Goal: Task Accomplishment & Management: Manage account settings

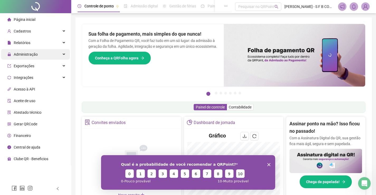
drag, startPoint x: 47, startPoint y: 53, endPoint x: 46, endPoint y: 56, distance: 2.7
click at [47, 53] on div "Administração" at bounding box center [35, 54] width 69 height 11
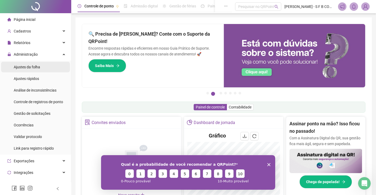
click at [40, 67] on li "Ajustes da folha" at bounding box center [35, 67] width 69 height 11
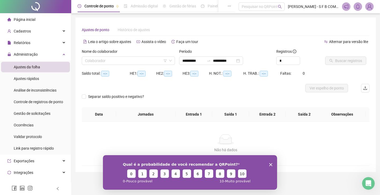
type input "**********"
click at [124, 57] on div "Nome do colaborador Colaborador" at bounding box center [128, 57] width 93 height 16
click at [126, 58] on input "search" at bounding box center [126, 61] width 82 height 8
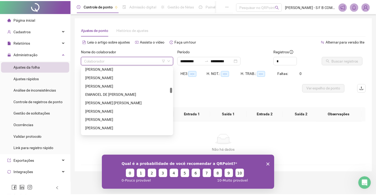
scroll to position [290, 0]
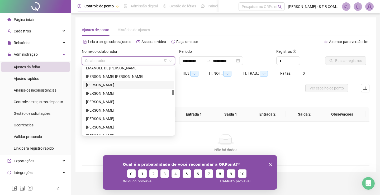
click at [94, 84] on div "[PERSON_NAME]" at bounding box center [128, 85] width 85 height 6
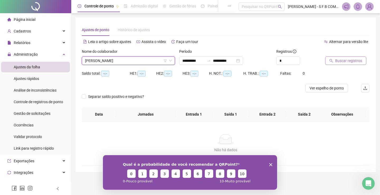
click at [340, 63] on button "Buscar registros" at bounding box center [345, 60] width 41 height 8
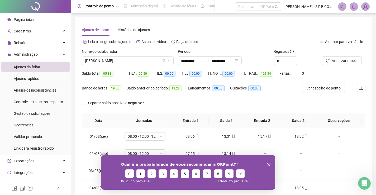
click at [269, 165] on polygon "Encerrar pesquisa" at bounding box center [268, 164] width 3 height 3
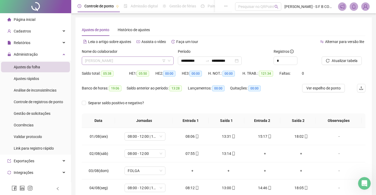
click at [144, 61] on span "[PERSON_NAME]" at bounding box center [127, 61] width 85 height 8
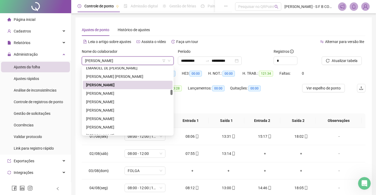
drag, startPoint x: 206, startPoint y: 100, endPoint x: 208, endPoint y: 97, distance: 3.7
click at [206, 99] on div "Separar saldo positivo e negativo?" at bounding box center [224, 106] width 284 height 15
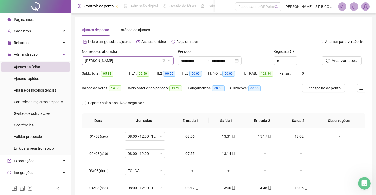
click at [139, 60] on span "[PERSON_NAME]" at bounding box center [127, 61] width 85 height 8
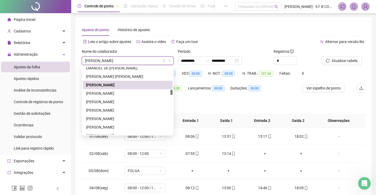
click at [192, 99] on div "Separar saldo positivo e negativo?" at bounding box center [224, 106] width 284 height 15
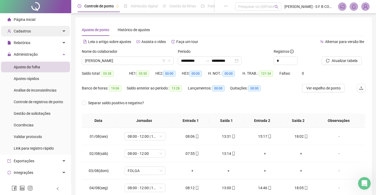
click at [34, 32] on div "Cadastros" at bounding box center [35, 31] width 69 height 11
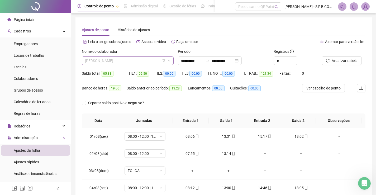
click at [96, 61] on span "[PERSON_NAME]" at bounding box center [127, 61] width 85 height 8
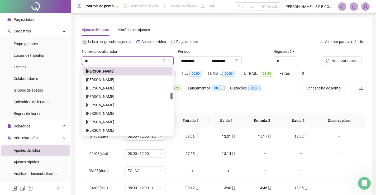
scroll to position [93, 0]
type input "****"
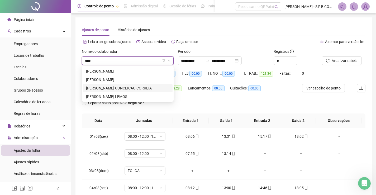
click at [124, 85] on div "RAFAEL CONCEICAO CORREIA" at bounding box center [127, 88] width 83 height 6
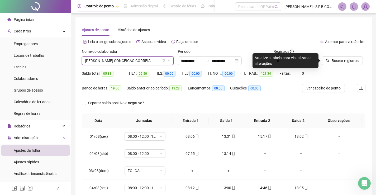
click at [124, 63] on span "RAFAEL CONCEICAO CORREIA" at bounding box center [127, 61] width 85 height 8
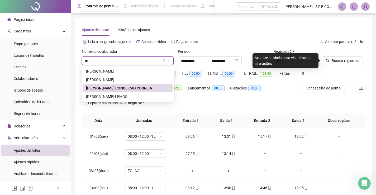
type input "*"
type input "****"
click at [115, 79] on div "[PERSON_NAME]" at bounding box center [127, 80] width 83 height 6
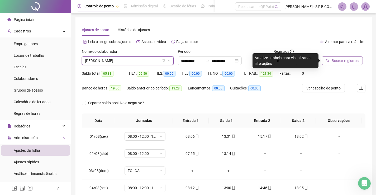
click at [344, 64] on button "Buscar registros" at bounding box center [342, 60] width 41 height 8
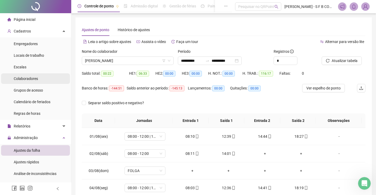
click at [45, 78] on li "Colaboradores" at bounding box center [35, 78] width 69 height 11
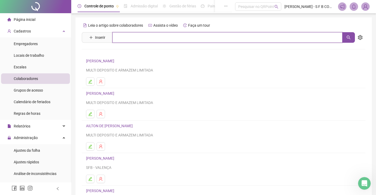
click at [119, 37] on input "text" at bounding box center [227, 37] width 230 height 11
type input "****"
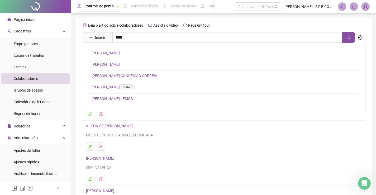
click at [120, 65] on link "[PERSON_NAME]" at bounding box center [106, 64] width 28 height 4
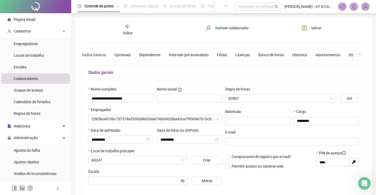
type input "*****"
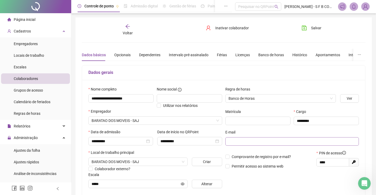
click at [290, 145] on span at bounding box center [292, 141] width 134 height 8
click at [265, 165] on span "Permitir acesso ao sistema web" at bounding box center [258, 166] width 52 height 4
click at [266, 157] on span "Comprovante de registro por e-mail?" at bounding box center [261, 157] width 59 height 4
click at [265, 138] on span at bounding box center [292, 141] width 134 height 8
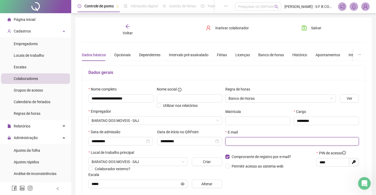
paste input "**********"
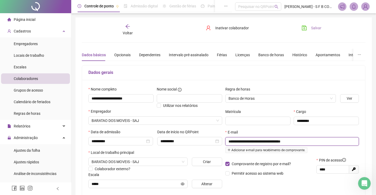
type input "**********"
click at [307, 28] on icon "save" at bounding box center [304, 27] width 5 height 5
click at [128, 31] on span "Voltar" at bounding box center [128, 33] width 10 height 4
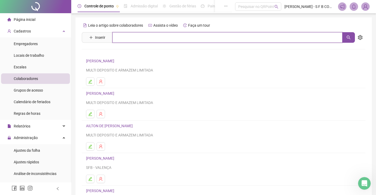
click at [136, 37] on input "text" at bounding box center [227, 37] width 230 height 11
type input "******"
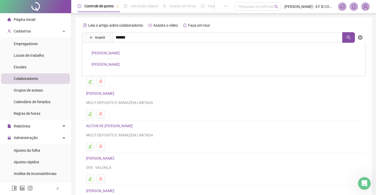
click at [137, 58] on div "AUGUSTO DOS SANTOS SEARA CESAR AUGUSTO BISPO SOTERO" at bounding box center [224, 59] width 284 height 33
click at [138, 55] on div "Leia o artigo sobre colaboradores Assista o vídeo Faça um tour Inserir ****** A…" at bounding box center [224, 123] width 284 height 205
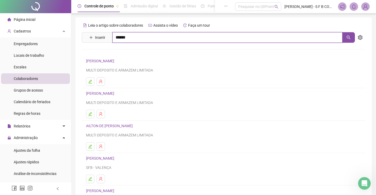
click at [136, 37] on input "******" at bounding box center [227, 37] width 230 height 11
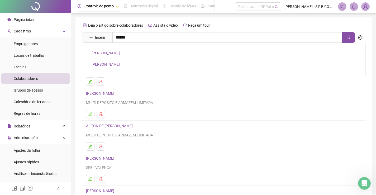
click at [120, 52] on link "[PERSON_NAME]" at bounding box center [106, 53] width 28 height 4
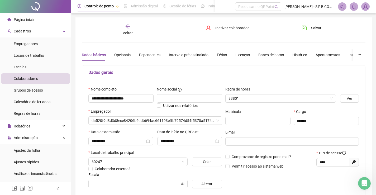
type input "*****"
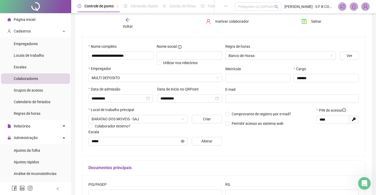
scroll to position [79, 0]
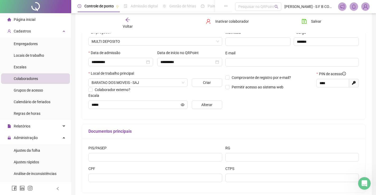
click at [247, 80] on div "Comprovante de registro por e-mail? Permitir acesso ao sistema web" at bounding box center [269, 82] width 91 height 23
click at [247, 79] on span "Comprovante de registro por e-mail?" at bounding box center [261, 77] width 59 height 4
click at [245, 65] on span at bounding box center [292, 62] width 134 height 8
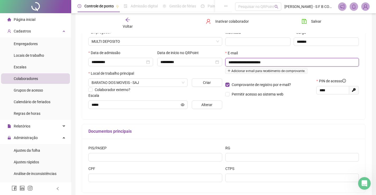
type input "**********"
click at [299, 106] on div "**********" at bounding box center [292, 60] width 137 height 106
click at [310, 23] on button "Salvar" at bounding box center [312, 21] width 28 height 8
click at [313, 23] on span "Salvar" at bounding box center [316, 21] width 10 height 6
click at [130, 23] on div "Voltar" at bounding box center [128, 23] width 44 height 12
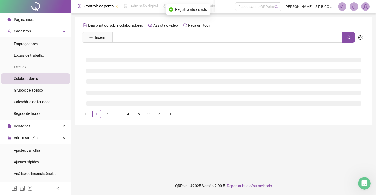
scroll to position [0, 0]
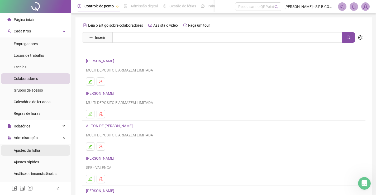
click at [48, 148] on li "Ajustes da folha" at bounding box center [35, 150] width 69 height 11
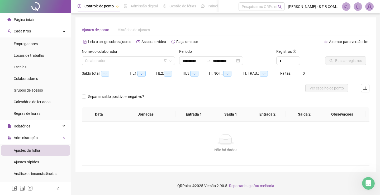
type input "**********"
click at [122, 60] on input "search" at bounding box center [126, 61] width 82 height 8
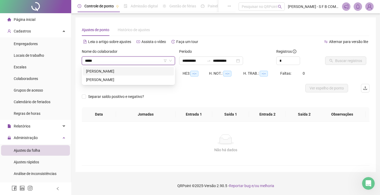
type input "******"
click at [115, 72] on div "[PERSON_NAME]" at bounding box center [128, 71] width 85 height 6
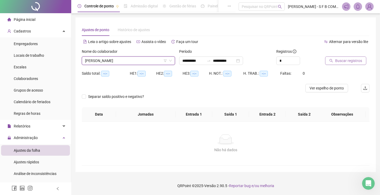
click at [354, 64] on button "Buscar registros" at bounding box center [345, 60] width 41 height 8
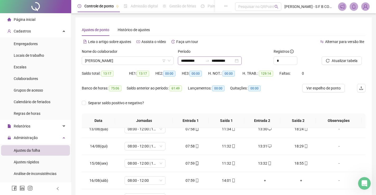
click at [242, 62] on div "**********" at bounding box center [210, 60] width 64 height 8
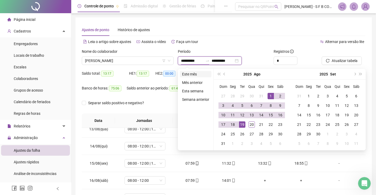
type input "**********"
click at [188, 75] on li "Este mês" at bounding box center [195, 74] width 31 height 6
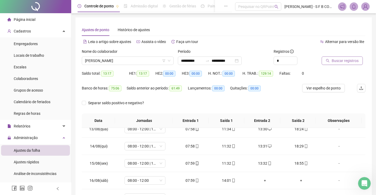
click at [328, 58] on button "Buscar registros" at bounding box center [342, 60] width 41 height 8
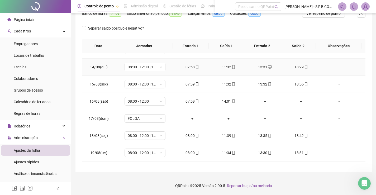
scroll to position [230, 0]
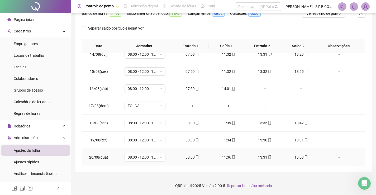
click at [299, 154] on div "13:58" at bounding box center [301, 157] width 28 height 6
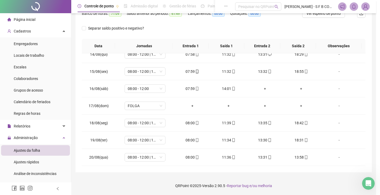
type input "**********"
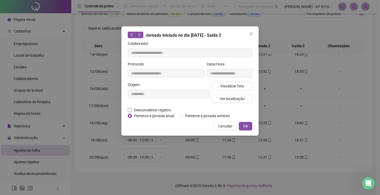
click at [147, 111] on span "Desconsiderar registro" at bounding box center [152, 110] width 41 height 6
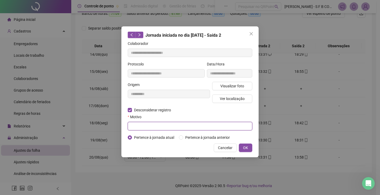
click at [151, 126] on input "text" at bounding box center [190, 126] width 125 height 8
type input "**********"
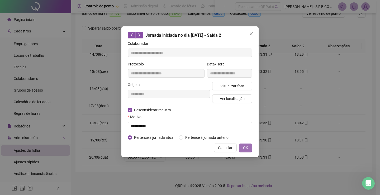
click at [248, 148] on span "OK" at bounding box center [245, 148] width 5 height 6
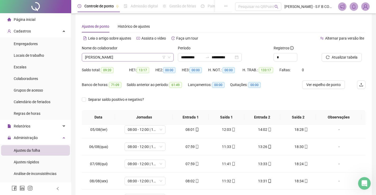
scroll to position [0, 0]
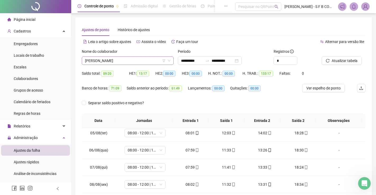
click at [139, 64] on span "[PERSON_NAME]" at bounding box center [127, 61] width 85 height 8
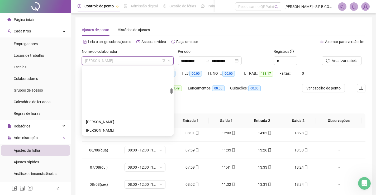
scroll to position [272, 0]
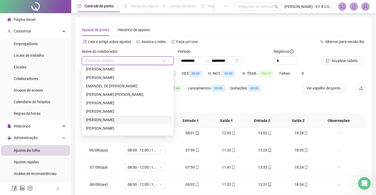
click at [104, 120] on div "[PERSON_NAME]" at bounding box center [127, 120] width 83 height 6
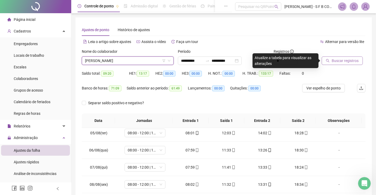
click at [323, 61] on button "Buscar registros" at bounding box center [342, 60] width 41 height 8
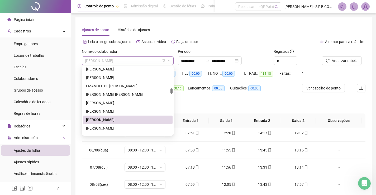
click at [131, 61] on span "[PERSON_NAME]" at bounding box center [127, 61] width 85 height 8
click at [202, 103] on div "Separar saldo positivo e negativo?" at bounding box center [224, 106] width 284 height 15
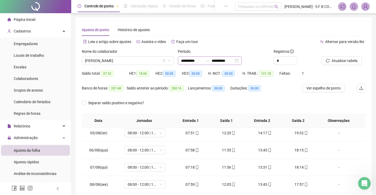
click at [242, 62] on div "**********" at bounding box center [210, 60] width 64 height 8
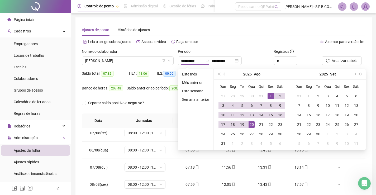
click at [222, 73] on button "prev-year" at bounding box center [225, 74] width 6 height 11
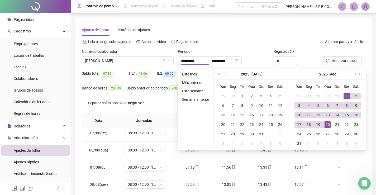
click at [224, 75] on button "prev-year" at bounding box center [225, 74] width 6 height 11
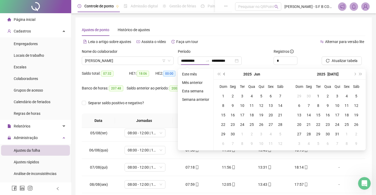
click at [224, 75] on button "prev-year" at bounding box center [225, 74] width 6 height 11
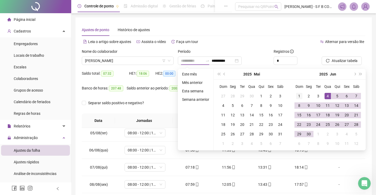
type input "**********"
click at [298, 95] on div "1" at bounding box center [299, 96] width 6 height 6
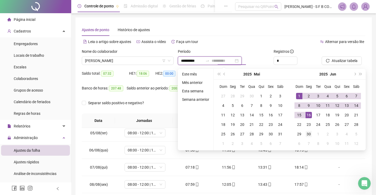
type input "**********"
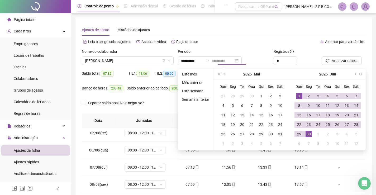
click at [310, 133] on div "30" at bounding box center [309, 134] width 6 height 6
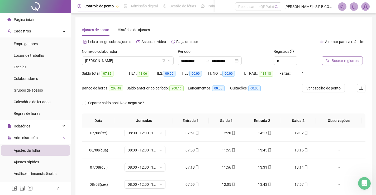
click at [339, 60] on span "Buscar registros" at bounding box center [345, 61] width 27 height 6
drag, startPoint x: 140, startPoint y: 57, endPoint x: 141, endPoint y: 63, distance: 6.6
click at [140, 57] on span "[PERSON_NAME]" at bounding box center [127, 61] width 85 height 8
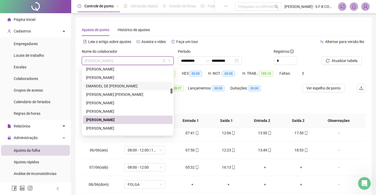
click at [205, 109] on div "Separar saldo positivo e negativo?" at bounding box center [224, 106] width 284 height 15
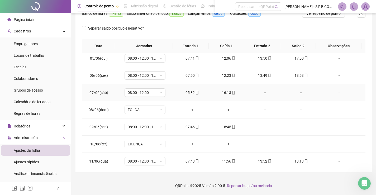
scroll to position [98, 0]
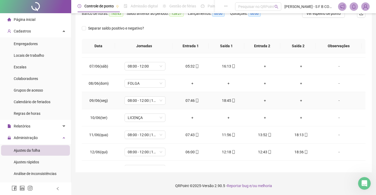
click at [222, 101] on div "18:45" at bounding box center [228, 101] width 28 height 6
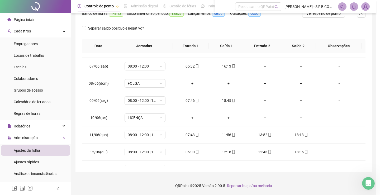
type input "**********"
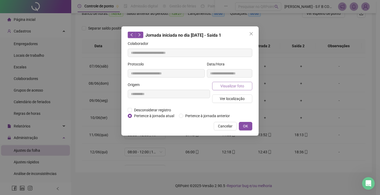
click at [237, 89] on button "Visualizar foto" at bounding box center [232, 86] width 40 height 8
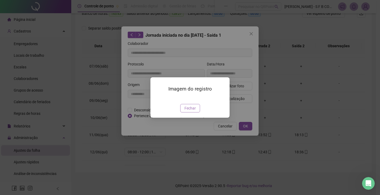
click at [189, 111] on span "Fechar" at bounding box center [189, 108] width 11 height 6
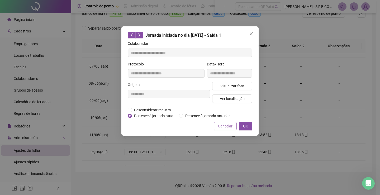
click at [222, 127] on span "Cancelar" at bounding box center [225, 126] width 15 height 6
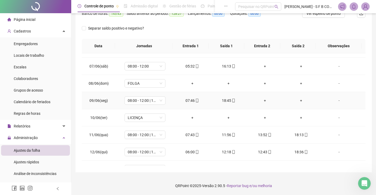
click at [196, 102] on icon "mobile" at bounding box center [197, 101] width 2 height 4
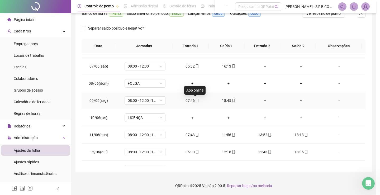
type input "**********"
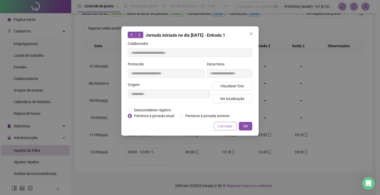
click at [230, 126] on span "Cancelar" at bounding box center [225, 126] width 15 height 6
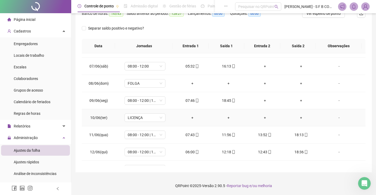
click at [180, 119] on div "+" at bounding box center [192, 118] width 28 height 6
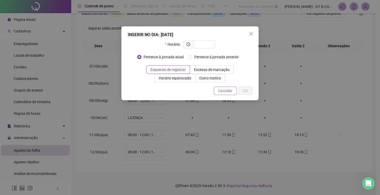
click at [216, 92] on button "Cancelar" at bounding box center [225, 91] width 23 height 8
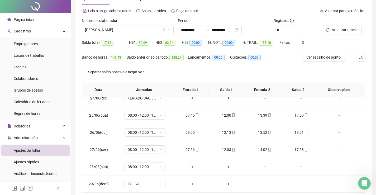
scroll to position [0, 0]
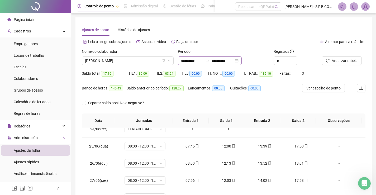
click at [242, 61] on div "**********" at bounding box center [210, 60] width 64 height 8
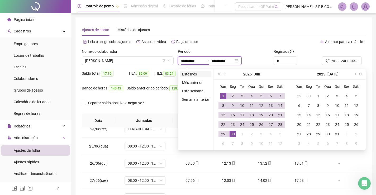
type input "**********"
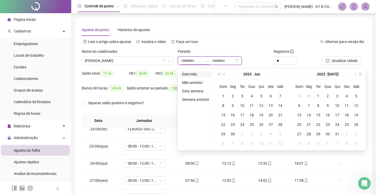
type input "**********"
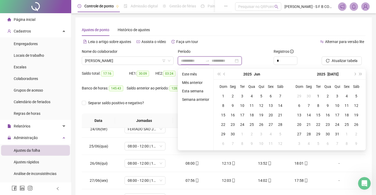
type input "**********"
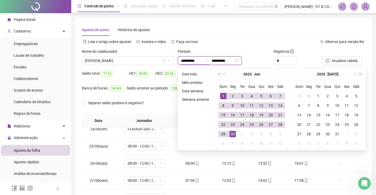
type input "**********"
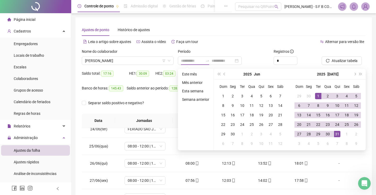
drag, startPoint x: 190, startPoint y: 81, endPoint x: 310, endPoint y: 73, distance: 120.3
click at [190, 80] on li "Mês anterior" at bounding box center [195, 82] width 31 height 6
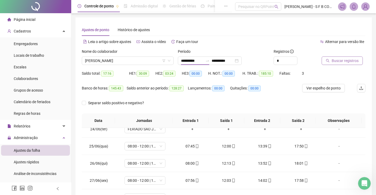
click at [328, 61] on icon "search" at bounding box center [328, 61] width 4 height 4
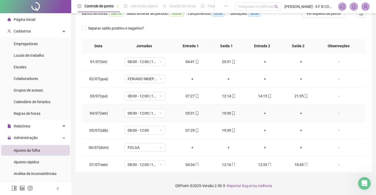
click at [190, 113] on div "05:31" at bounding box center [192, 113] width 28 height 6
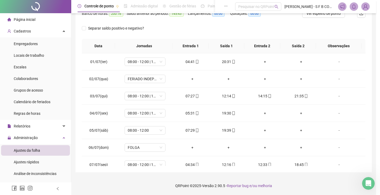
type input "**********"
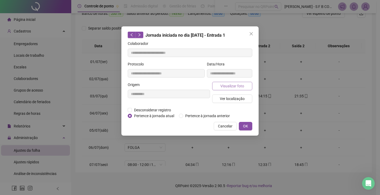
click at [241, 83] on span "Visualizar foto" at bounding box center [232, 86] width 24 height 6
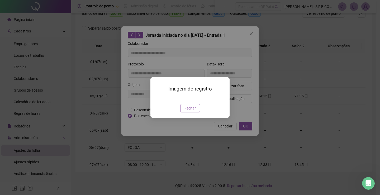
click at [191, 111] on span "Fechar" at bounding box center [189, 108] width 11 height 6
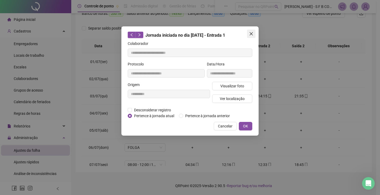
click at [254, 37] on button "Close" at bounding box center [251, 34] width 8 height 8
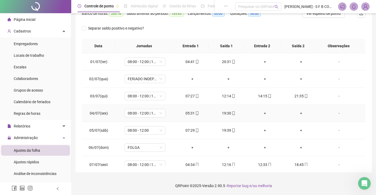
click at [189, 114] on div "05:31" at bounding box center [192, 113] width 28 height 6
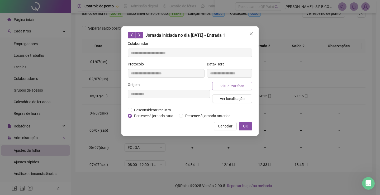
click at [235, 86] on span "Visualizar foto" at bounding box center [232, 86] width 24 height 6
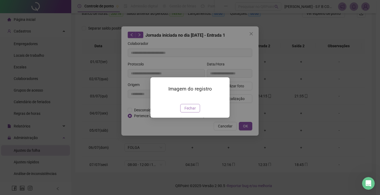
click at [196, 112] on button "Fechar" at bounding box center [190, 108] width 20 height 8
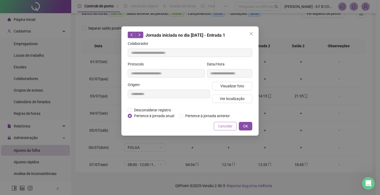
click at [217, 126] on button "Cancelar" at bounding box center [225, 126] width 23 height 8
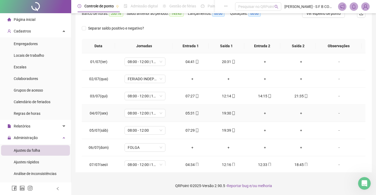
click at [224, 116] on div "19:30" at bounding box center [228, 113] width 28 height 6
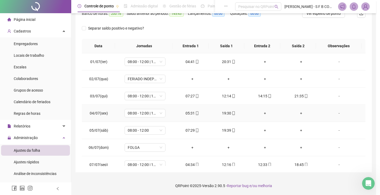
type input "**********"
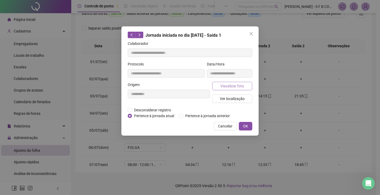
click at [224, 84] on span "Visualizar foto" at bounding box center [232, 86] width 24 height 6
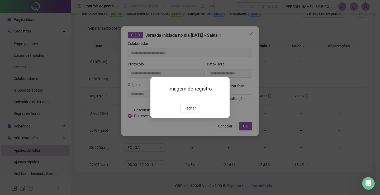
click at [194, 111] on span "Fechar" at bounding box center [189, 108] width 11 height 6
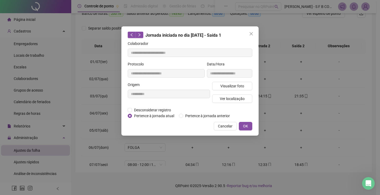
click at [225, 126] on span "Cancelar" at bounding box center [225, 126] width 15 height 6
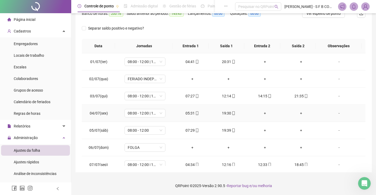
click at [227, 116] on div "19:30" at bounding box center [228, 113] width 28 height 6
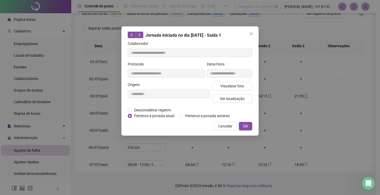
click at [264, 149] on div "**********" at bounding box center [190, 97] width 380 height 195
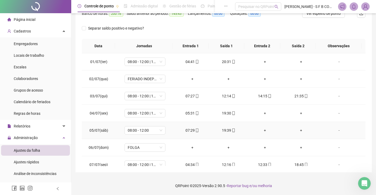
click at [225, 130] on div "19:39" at bounding box center [228, 130] width 28 height 6
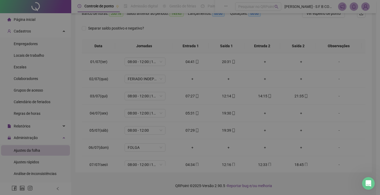
type input "**********"
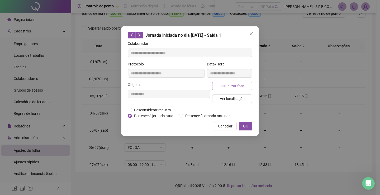
click at [215, 85] on button "Visualizar foto" at bounding box center [232, 86] width 40 height 8
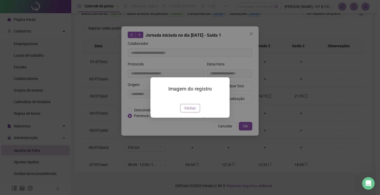
click at [194, 111] on span "Fechar" at bounding box center [189, 108] width 11 height 6
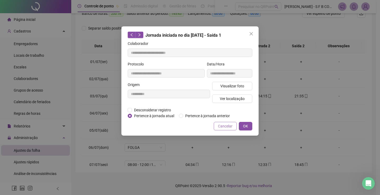
click at [231, 128] on span "Cancelar" at bounding box center [225, 126] width 15 height 6
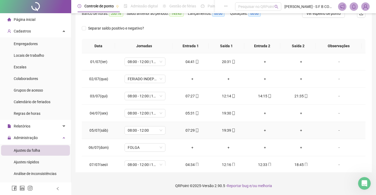
click at [189, 126] on td "07:29" at bounding box center [192, 130] width 36 height 17
click at [188, 130] on div "07:29" at bounding box center [192, 130] width 28 height 6
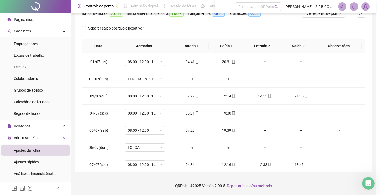
type input "**********"
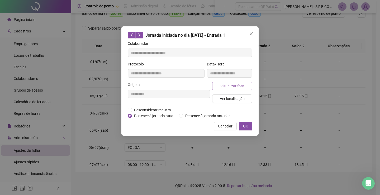
click at [229, 88] on span "Visualizar foto" at bounding box center [232, 86] width 24 height 6
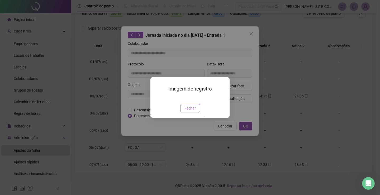
click at [191, 111] on span "Fechar" at bounding box center [189, 108] width 11 height 6
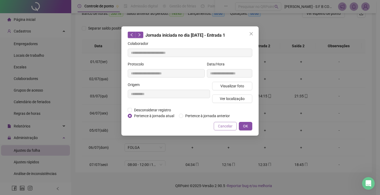
click at [230, 127] on span "Cancelar" at bounding box center [225, 126] width 15 height 6
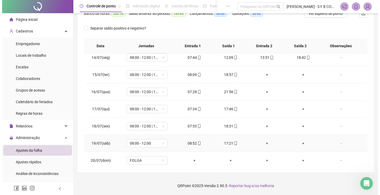
scroll to position [211, 0]
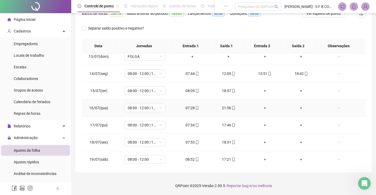
click at [223, 109] on div "21:56" at bounding box center [228, 108] width 28 height 6
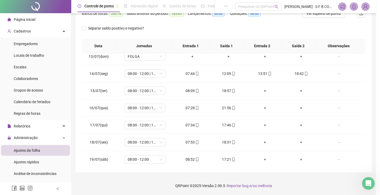
type input "**********"
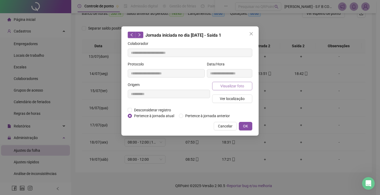
click at [219, 87] on button "Visualizar foto" at bounding box center [232, 86] width 40 height 8
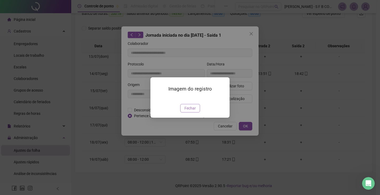
click at [194, 111] on span "Fechar" at bounding box center [189, 108] width 11 height 6
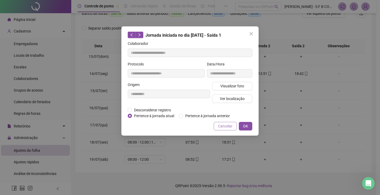
click at [222, 126] on span "Cancelar" at bounding box center [225, 126] width 15 height 6
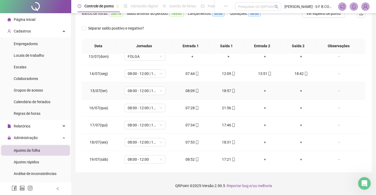
click at [225, 91] on div "18:57" at bounding box center [228, 91] width 28 height 6
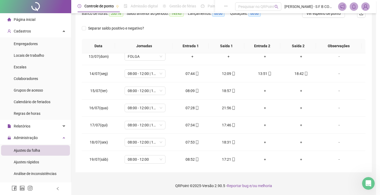
type input "**********"
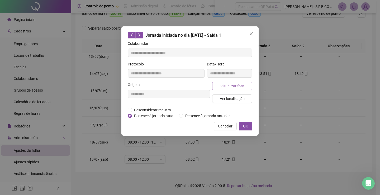
click at [227, 88] on span "Visualizar foto" at bounding box center [232, 86] width 24 height 6
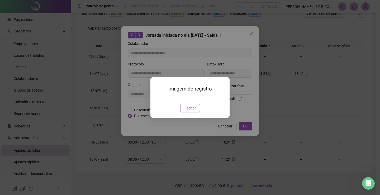
click at [187, 111] on span "Fechar" at bounding box center [189, 108] width 11 height 6
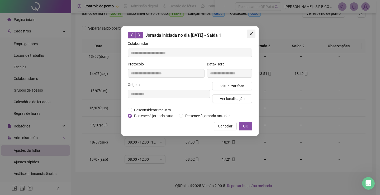
click at [253, 36] on button "Close" at bounding box center [251, 34] width 8 height 8
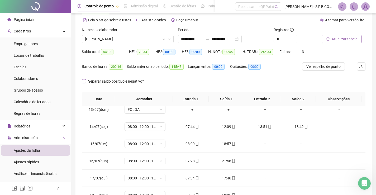
scroll to position [0, 0]
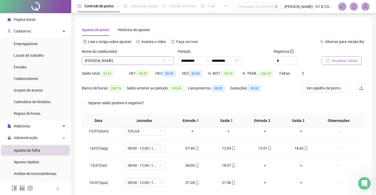
click at [146, 57] on span "[PERSON_NAME]" at bounding box center [127, 61] width 85 height 8
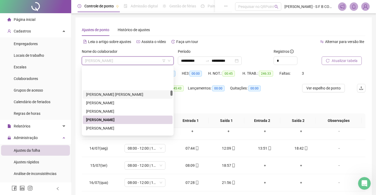
scroll to position [299, 0]
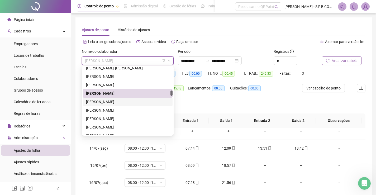
click at [135, 103] on div "[PERSON_NAME]" at bounding box center [127, 102] width 83 height 6
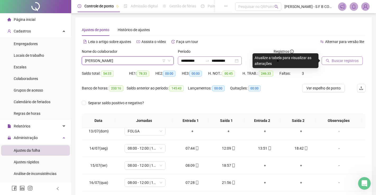
click at [242, 60] on div "**********" at bounding box center [210, 60] width 64 height 8
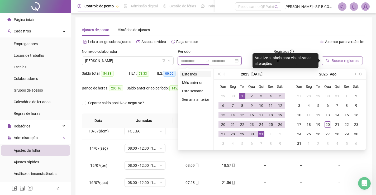
type input "**********"
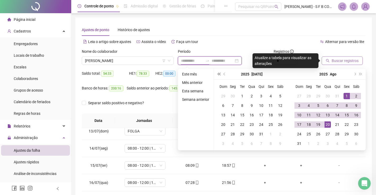
type input "**********"
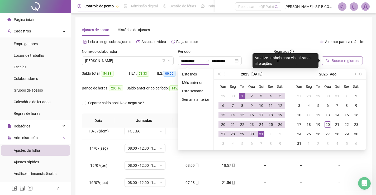
click at [223, 76] on button "prev-year" at bounding box center [225, 74] width 6 height 11
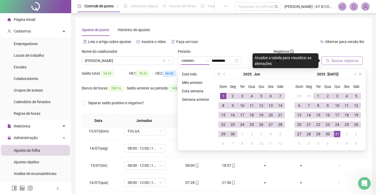
type input "**********"
drag, startPoint x: 223, startPoint y: 97, endPoint x: 225, endPoint y: 101, distance: 4.0
click at [224, 98] on div "1" at bounding box center [223, 96] width 6 height 6
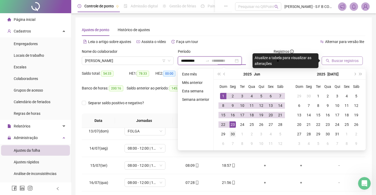
type input "**********"
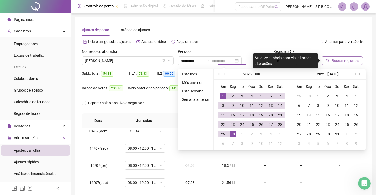
click at [232, 135] on div "30" at bounding box center [233, 134] width 6 height 6
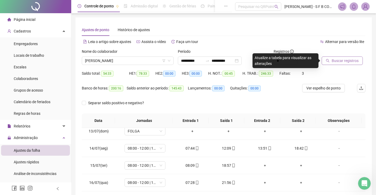
click at [332, 60] on span "Buscar registros" at bounding box center [345, 61] width 27 height 6
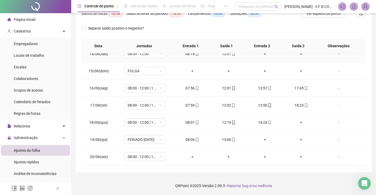
scroll to position [237, 0]
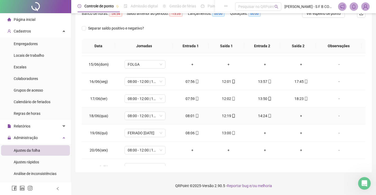
click at [296, 115] on div "+" at bounding box center [301, 116] width 28 height 6
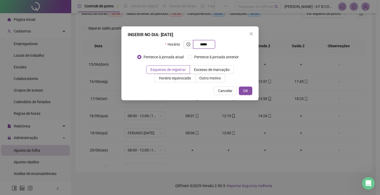
type input "*****"
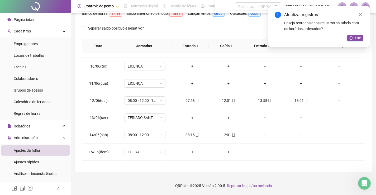
scroll to position [59, 0]
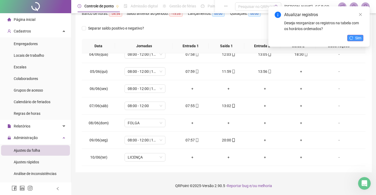
click at [355, 39] on button "Sim" at bounding box center [355, 38] width 16 height 6
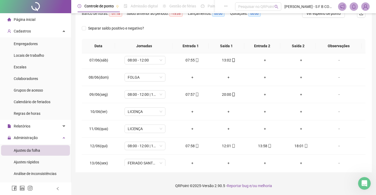
scroll to position [112, 0]
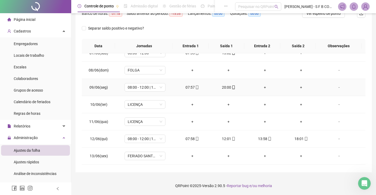
click at [233, 90] on div "20:00" at bounding box center [228, 87] width 28 height 6
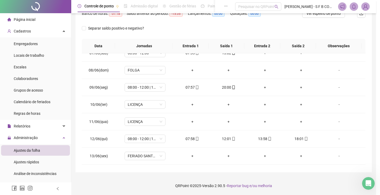
type input "**********"
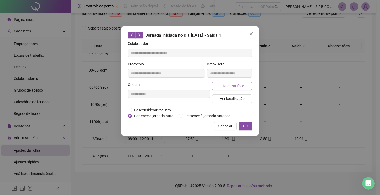
click at [240, 87] on span "Visualizar foto" at bounding box center [232, 86] width 24 height 6
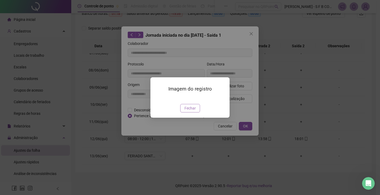
click at [196, 112] on button "Fechar" at bounding box center [190, 108] width 20 height 8
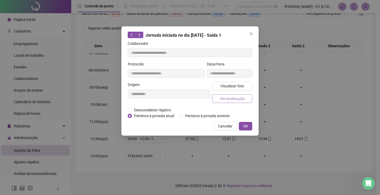
click at [240, 98] on span "Ver localização" at bounding box center [232, 99] width 25 height 6
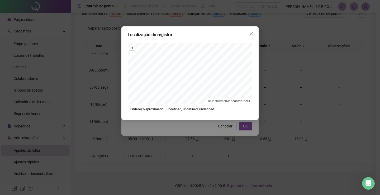
click at [227, 123] on div "Localização do registro + – ⇧ › © OpenStreetMap contributors. Endereço aproxima…" at bounding box center [190, 97] width 380 height 195
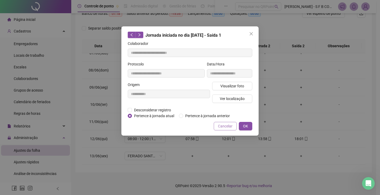
click at [227, 122] on button "Cancelar" at bounding box center [225, 126] width 23 height 8
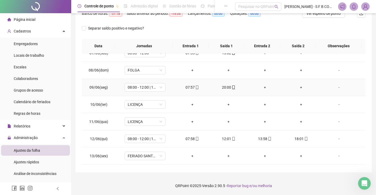
click at [194, 91] on td "07:57" at bounding box center [192, 87] width 36 height 17
click at [195, 88] on span "mobile" at bounding box center [197, 87] width 4 height 4
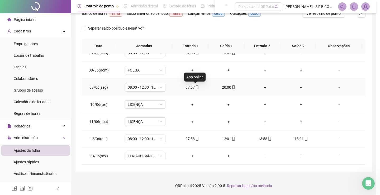
type input "**********"
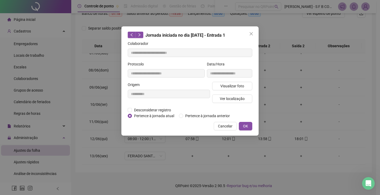
click at [227, 81] on div "**********" at bounding box center [229, 71] width 47 height 21
click at [227, 85] on span "Visualizar foto" at bounding box center [232, 86] width 24 height 6
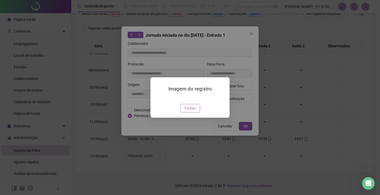
click at [192, 111] on span "Fechar" at bounding box center [189, 108] width 11 height 6
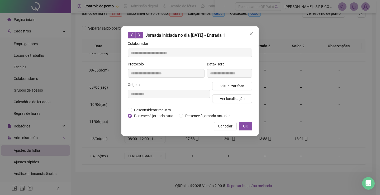
drag, startPoint x: 254, startPoint y: 33, endPoint x: 250, endPoint y: 58, distance: 25.3
click at [253, 33] on span "Close" at bounding box center [251, 34] width 8 height 4
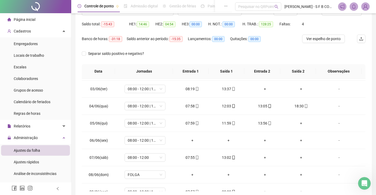
scroll to position [22, 0]
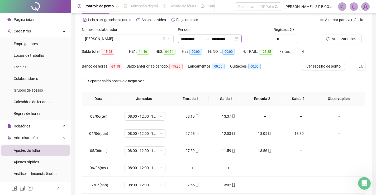
click at [242, 41] on div "**********" at bounding box center [210, 39] width 64 height 8
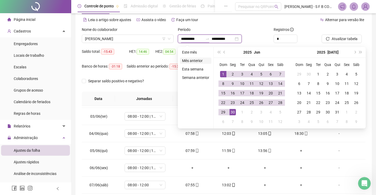
type input "**********"
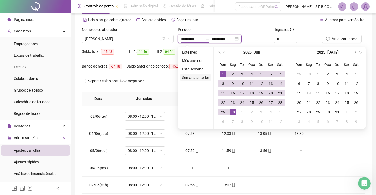
type input "**********"
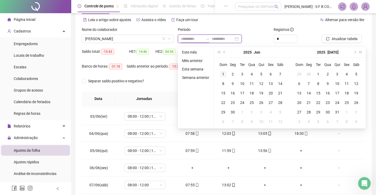
type input "**********"
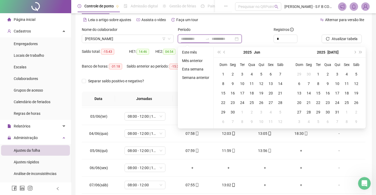
type input "**********"
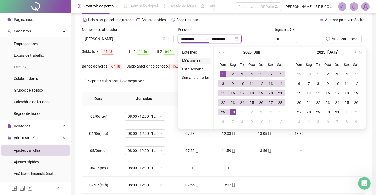
type input "**********"
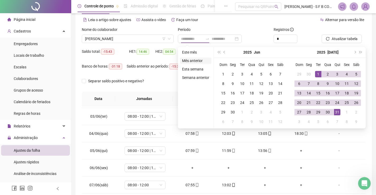
click at [191, 60] on li "Mês anterior" at bounding box center [195, 61] width 31 height 6
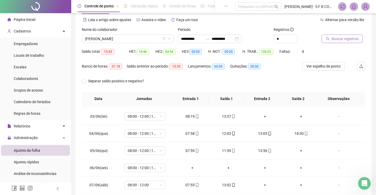
click at [323, 36] on button "Buscar registros" at bounding box center [342, 39] width 41 height 8
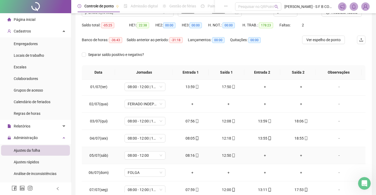
scroll to position [0, 0]
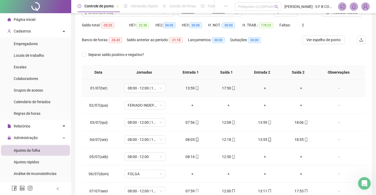
click at [260, 85] on div "+" at bounding box center [265, 88] width 28 height 6
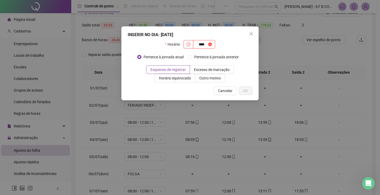
type input "****"
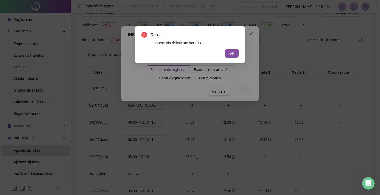
click at [225, 49] on button "OK" at bounding box center [231, 53] width 13 height 8
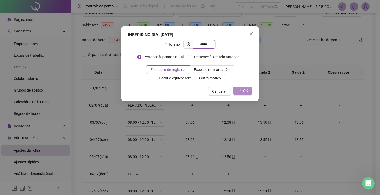
type input "*****"
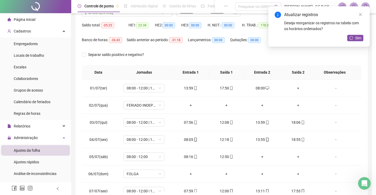
click at [297, 85] on div "+" at bounding box center [297, 88] width 27 height 6
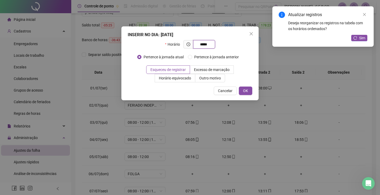
type input "*****"
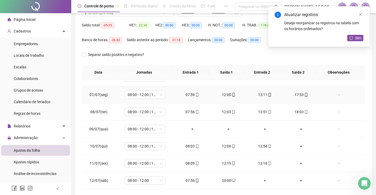
scroll to position [106, 0]
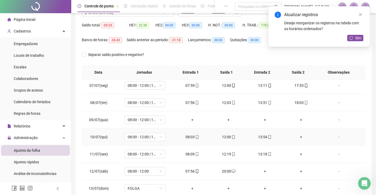
click at [299, 137] on div "+" at bounding box center [301, 137] width 28 height 6
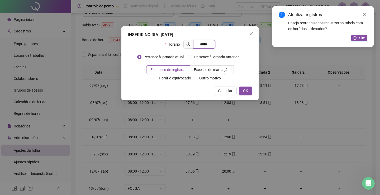
type input "*****"
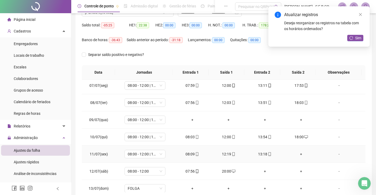
click at [297, 155] on div "+" at bounding box center [301, 154] width 28 height 6
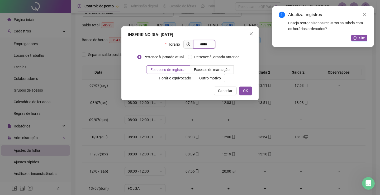
type input "*****"
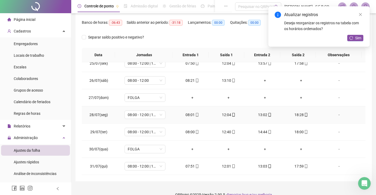
scroll to position [75, 0]
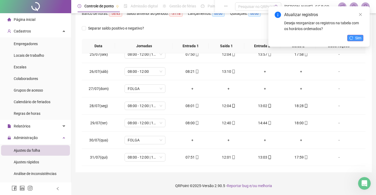
click at [354, 39] on button "Sim" at bounding box center [355, 38] width 16 height 6
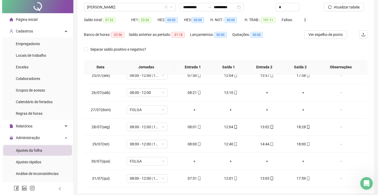
scroll to position [0, 0]
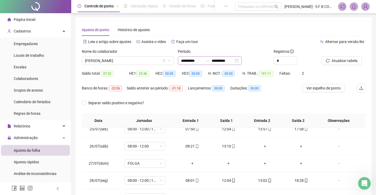
click at [242, 59] on div "**********" at bounding box center [210, 60] width 64 height 8
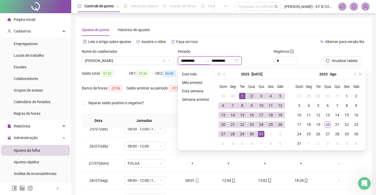
type input "**********"
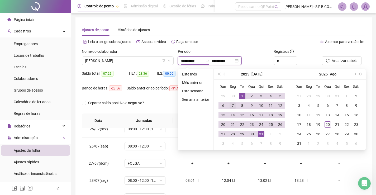
type input "**********"
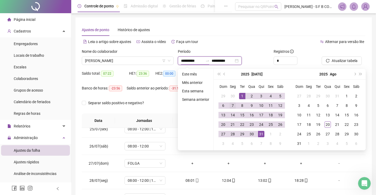
type input "**********"
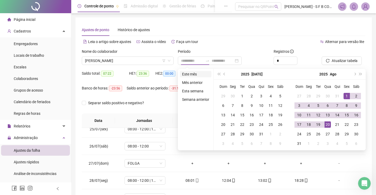
click at [185, 71] on li "Este mês" at bounding box center [195, 74] width 31 height 6
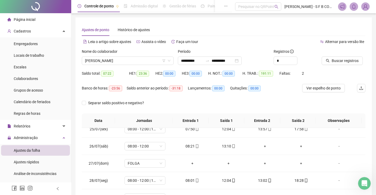
click at [327, 62] on icon "search" at bounding box center [328, 61] width 4 height 4
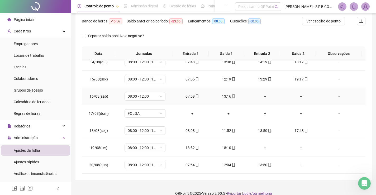
scroll to position [75, 0]
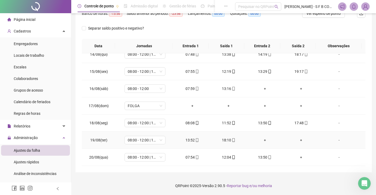
click at [262, 141] on div "+" at bounding box center [265, 140] width 28 height 6
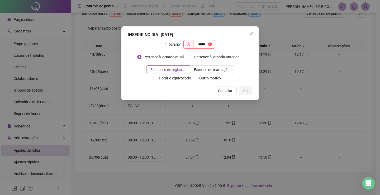
type input "*****"
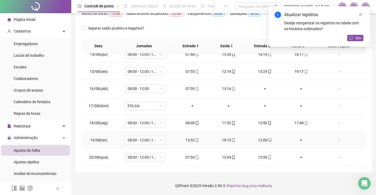
click at [296, 140] on div "+" at bounding box center [301, 140] width 28 height 6
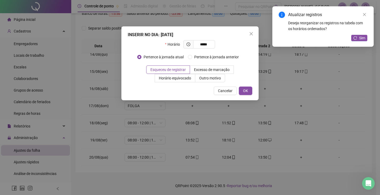
type input "*****"
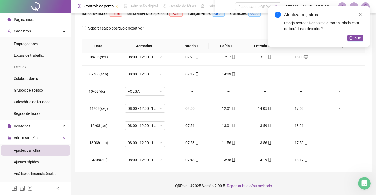
scroll to position [0, 0]
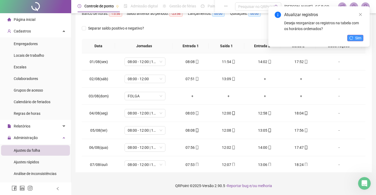
click at [354, 39] on button "Sim" at bounding box center [355, 38] width 16 height 6
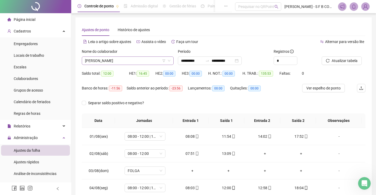
drag, startPoint x: 141, startPoint y: 59, endPoint x: 141, endPoint y: 63, distance: 3.4
click at [141, 60] on span "[PERSON_NAME]" at bounding box center [127, 61] width 85 height 8
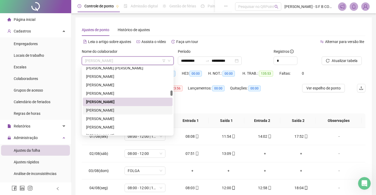
scroll to position [325, 0]
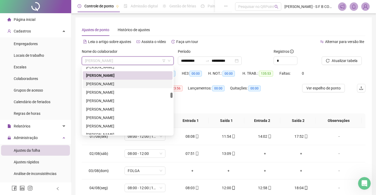
click at [116, 86] on div "[PERSON_NAME]" at bounding box center [127, 84] width 83 height 6
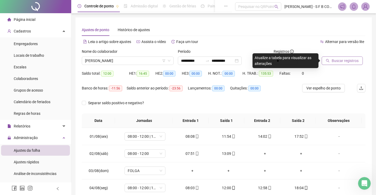
click at [337, 64] on button "Buscar registros" at bounding box center [342, 60] width 41 height 8
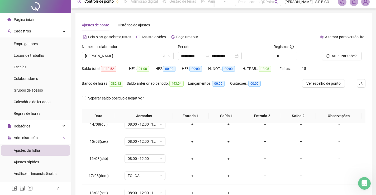
scroll to position [0, 0]
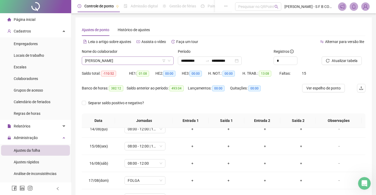
click at [153, 59] on span "[PERSON_NAME]" at bounding box center [127, 61] width 85 height 8
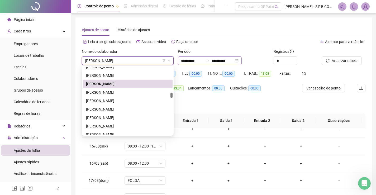
click at [242, 60] on div "**********" at bounding box center [210, 60] width 64 height 8
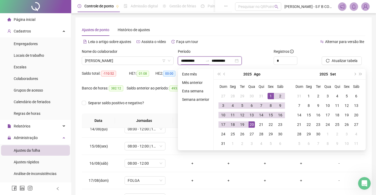
type input "**********"
click at [224, 76] on button "prev-year" at bounding box center [225, 74] width 6 height 11
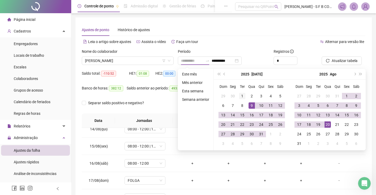
type input "**********"
drag, startPoint x: 243, startPoint y: 96, endPoint x: 245, endPoint y: 103, distance: 7.4
click at [243, 96] on div "1" at bounding box center [242, 96] width 6 height 6
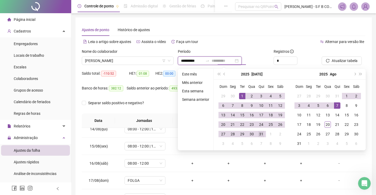
type input "**********"
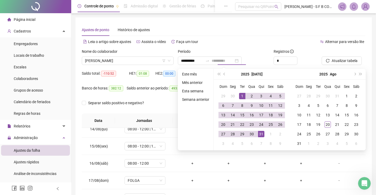
click at [261, 134] on div "31" at bounding box center [261, 134] width 6 height 6
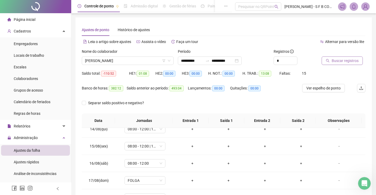
click at [334, 60] on span "Buscar registros" at bounding box center [345, 61] width 27 height 6
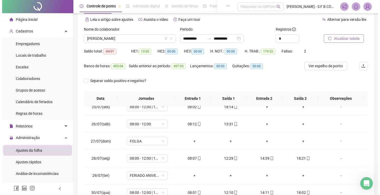
scroll to position [22, 0]
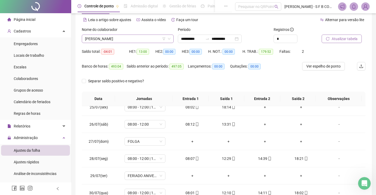
click at [158, 36] on span "[PERSON_NAME]" at bounding box center [127, 39] width 85 height 8
click at [242, 40] on div "**********" at bounding box center [210, 39] width 64 height 8
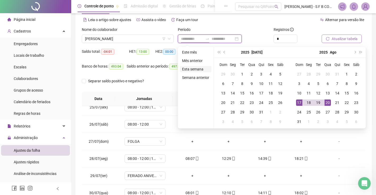
type input "**********"
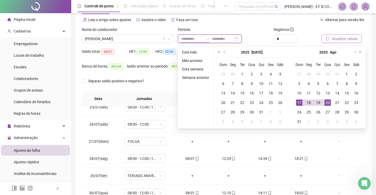
type input "**********"
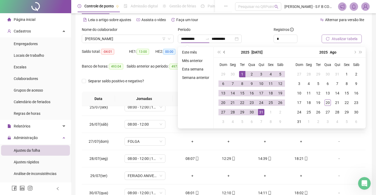
click at [224, 52] on span "prev-year" at bounding box center [224, 52] width 3 height 3
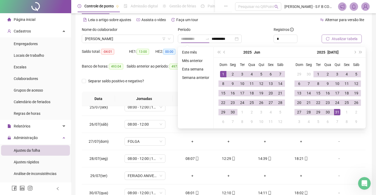
type input "**********"
click at [223, 73] on div "1" at bounding box center [223, 74] width 6 height 6
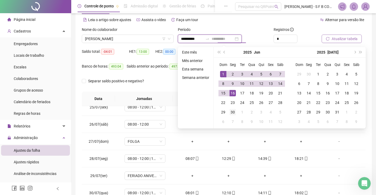
type input "**********"
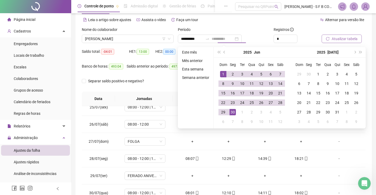
click at [236, 111] on td "30" at bounding box center [232, 111] width 9 height 9
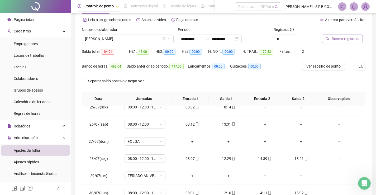
click at [342, 42] on button "Buscar registros" at bounding box center [342, 39] width 41 height 8
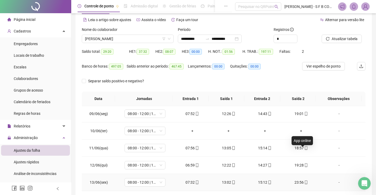
scroll to position [164, 0]
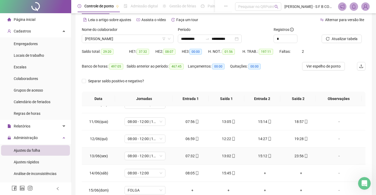
click at [300, 159] on td "23:56" at bounding box center [301, 155] width 36 height 17
click at [300, 154] on div "23:56" at bounding box center [301, 156] width 28 height 6
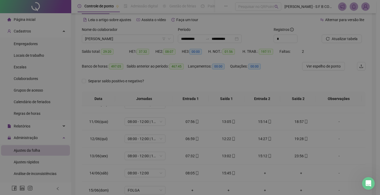
type input "**********"
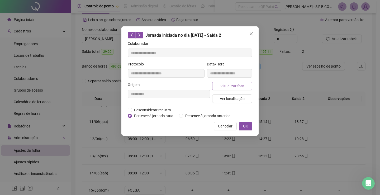
click at [247, 88] on button "Visualizar foto" at bounding box center [232, 86] width 40 height 8
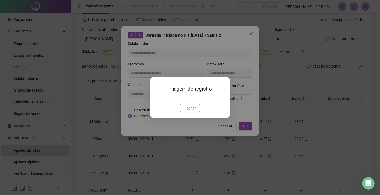
click at [192, 111] on span "Fechar" at bounding box center [189, 108] width 11 height 6
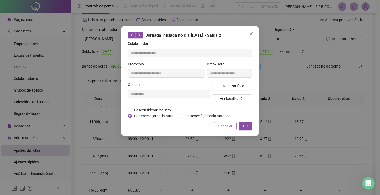
click at [225, 123] on span "Cancelar" at bounding box center [225, 126] width 15 height 6
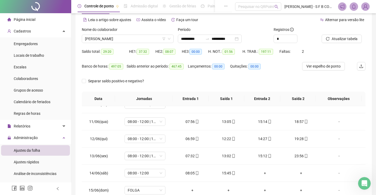
click at [144, 44] on div "Nome do colaborador GLEDSON NERI SANTOS" at bounding box center [128, 37] width 96 height 21
click at [144, 40] on span "[PERSON_NAME]" at bounding box center [127, 39] width 85 height 8
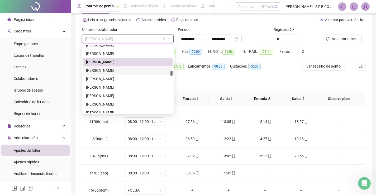
click at [126, 67] on div "[PERSON_NAME]" at bounding box center [128, 70] width 90 height 8
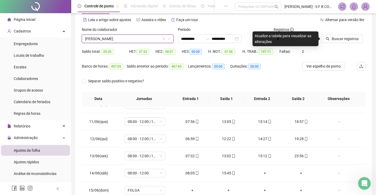
click at [325, 43] on div "Buscar registros" at bounding box center [344, 37] width 48 height 21
click at [330, 41] on button "Buscar registros" at bounding box center [342, 39] width 41 height 8
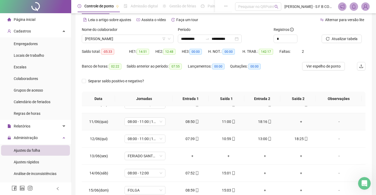
click at [297, 121] on div "+" at bounding box center [301, 122] width 28 height 6
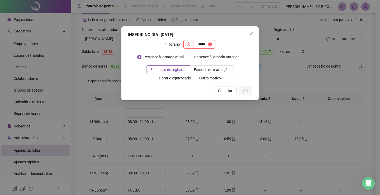
type input "*****"
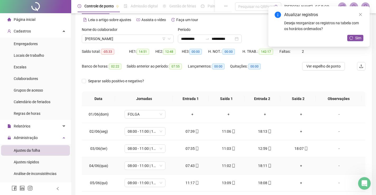
scroll to position [0, 0]
click at [296, 133] on div "+" at bounding box center [301, 132] width 28 height 6
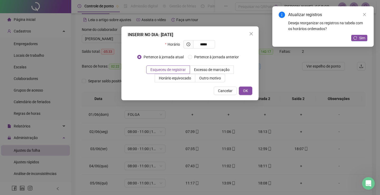
type input "*****"
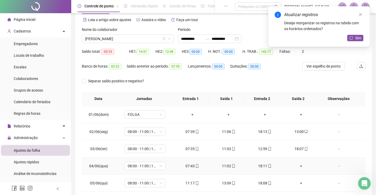
click at [303, 164] on div "+" at bounding box center [301, 166] width 28 height 6
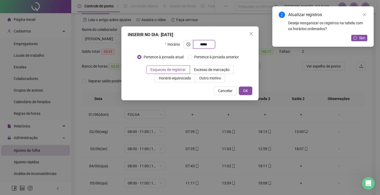
type input "*****"
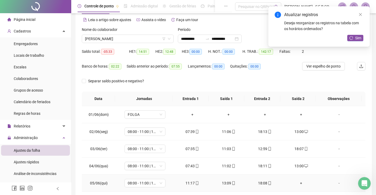
click at [295, 185] on div "+" at bounding box center [301, 183] width 28 height 6
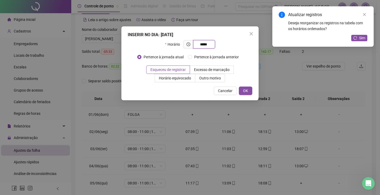
type input "*****"
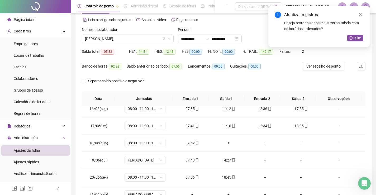
scroll to position [264, 0]
click at [227, 142] on div "+" at bounding box center [228, 142] width 28 height 6
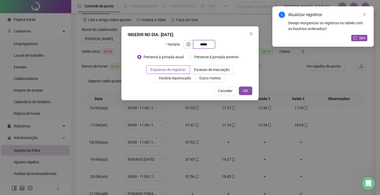
type input "*****"
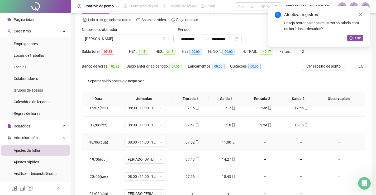
click at [262, 139] on div "+" at bounding box center [265, 142] width 28 height 6
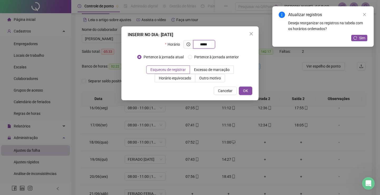
type input "*****"
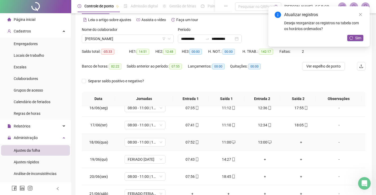
click at [297, 142] on div "+" at bounding box center [301, 142] width 28 height 6
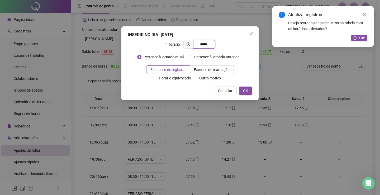
type input "*****"
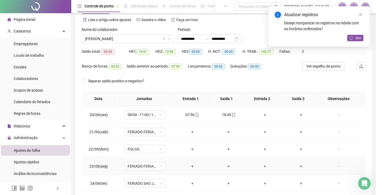
scroll to position [317, 0]
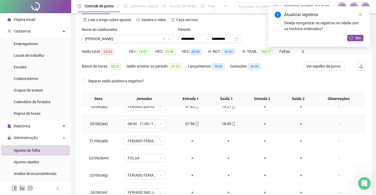
click at [226, 126] on div "18:45" at bounding box center [228, 124] width 28 height 6
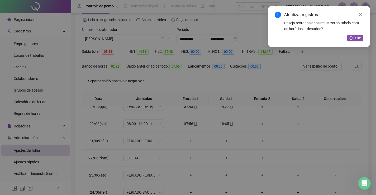
type input "**********"
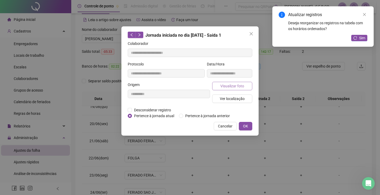
click at [231, 85] on span "Visualizar foto" at bounding box center [232, 86] width 24 height 6
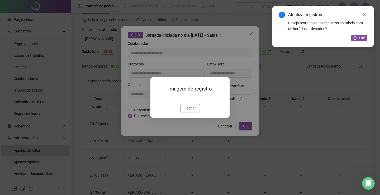
click at [196, 112] on button "Fechar" at bounding box center [190, 108] width 20 height 8
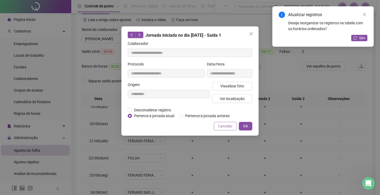
click at [226, 127] on span "Cancelar" at bounding box center [225, 126] width 15 height 6
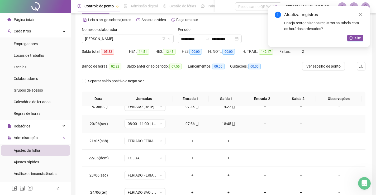
click at [185, 121] on div "07:56" at bounding box center [192, 124] width 28 height 6
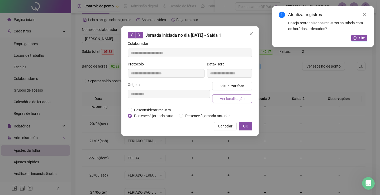
type input "**********"
click at [228, 88] on span "Visualizar foto" at bounding box center [232, 86] width 24 height 6
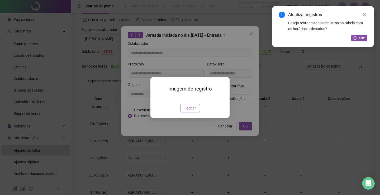
click at [188, 111] on span "Fechar" at bounding box center [189, 108] width 11 height 6
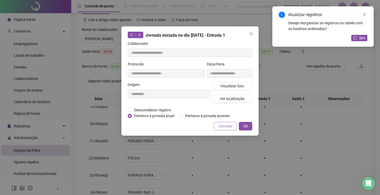
click at [233, 124] on button "Cancelar" at bounding box center [225, 126] width 23 height 8
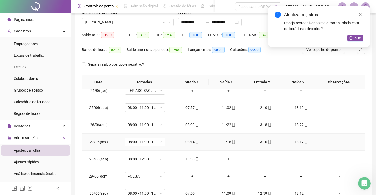
scroll to position [48, 0]
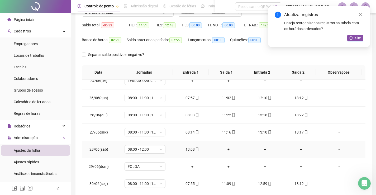
click at [223, 150] on div "+" at bounding box center [228, 149] width 28 height 6
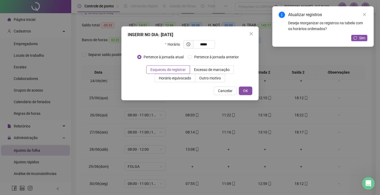
type input "*****"
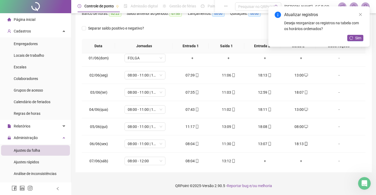
scroll to position [0, 0]
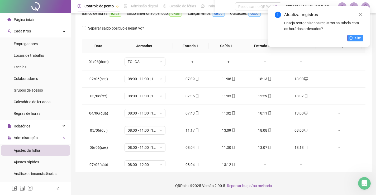
click at [352, 37] on icon "reload" at bounding box center [351, 37] width 3 height 3
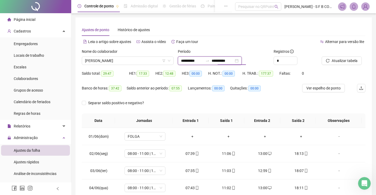
click at [234, 59] on input "**********" at bounding box center [223, 61] width 22 height 6
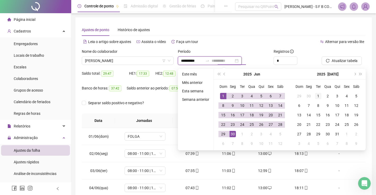
type input "**********"
click at [317, 95] on div "1" at bounding box center [318, 96] width 6 height 6
type input "**********"
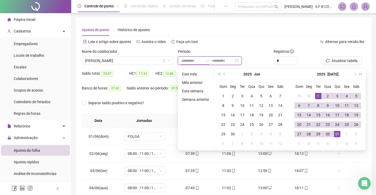
type input "**********"
click at [195, 82] on li "Mês anterior" at bounding box center [195, 82] width 31 height 6
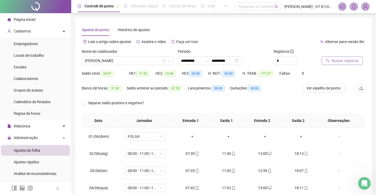
click at [322, 61] on button "Buscar registros" at bounding box center [342, 60] width 41 height 8
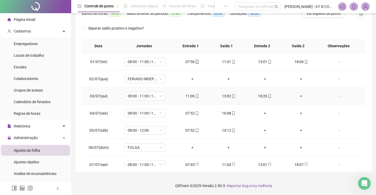
scroll to position [26, 0]
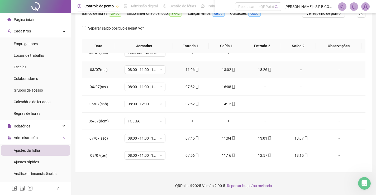
click at [297, 69] on div "+" at bounding box center [301, 70] width 28 height 6
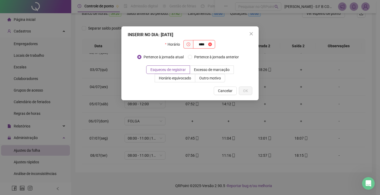
type input "****"
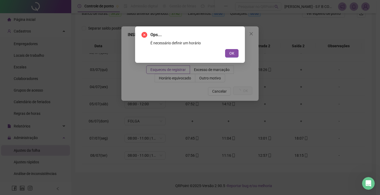
click at [225, 49] on button "OK" at bounding box center [231, 53] width 13 height 8
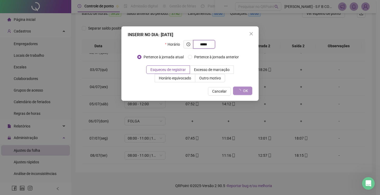
type input "*****"
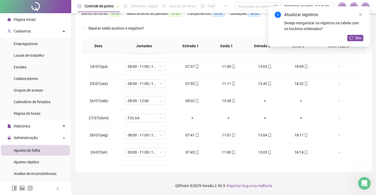
scroll to position [419, 0]
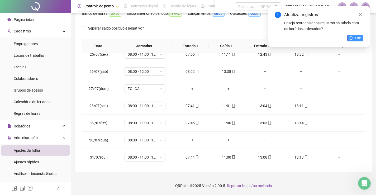
click at [350, 36] on icon "reload" at bounding box center [351, 38] width 4 height 4
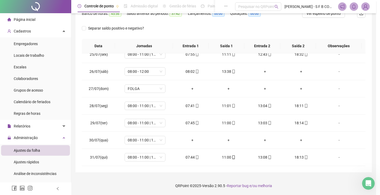
click at [247, 35] on div "Atualizando tabela Atualizando e reorganizando os registros... OK" at bounding box center [190, 97] width 380 height 195
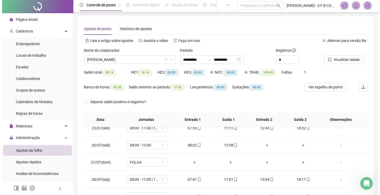
scroll to position [0, 0]
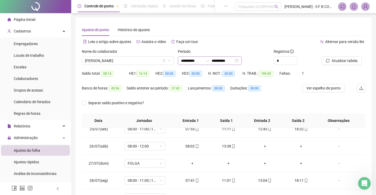
click at [242, 61] on div "**********" at bounding box center [210, 60] width 64 height 8
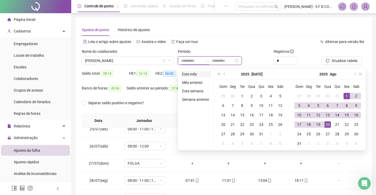
type input "**********"
click at [190, 74] on li "Este mês" at bounding box center [195, 74] width 31 height 6
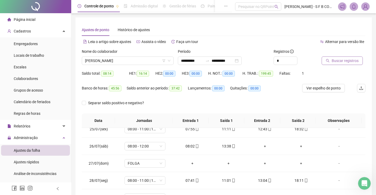
click at [342, 59] on span "Buscar registros" at bounding box center [345, 61] width 27 height 6
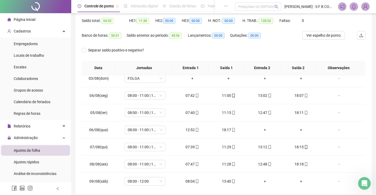
scroll to position [26, 0]
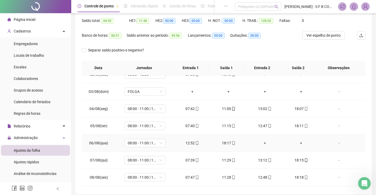
click at [260, 143] on div "+" at bounding box center [265, 143] width 28 height 6
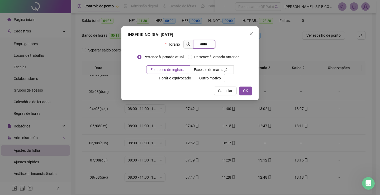
type input "*****"
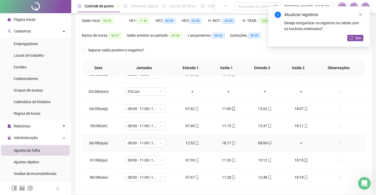
click at [295, 141] on div "+" at bounding box center [301, 143] width 28 height 6
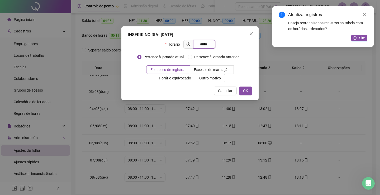
type input "*****"
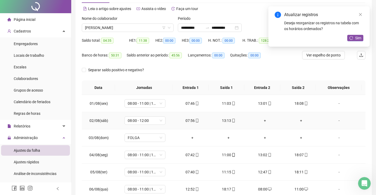
scroll to position [0, 0]
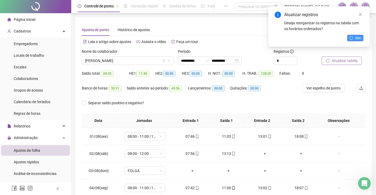
click at [361, 40] on button "Sim" at bounding box center [355, 38] width 16 height 6
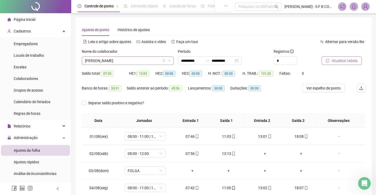
click at [139, 62] on span "[PERSON_NAME]" at bounding box center [127, 61] width 85 height 8
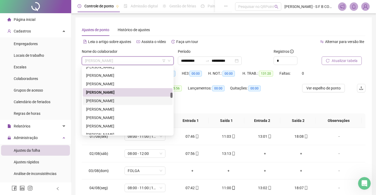
click at [118, 102] on div "[PERSON_NAME]" at bounding box center [127, 101] width 83 height 6
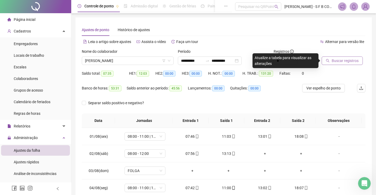
click at [351, 61] on span "Buscar registros" at bounding box center [345, 61] width 27 height 6
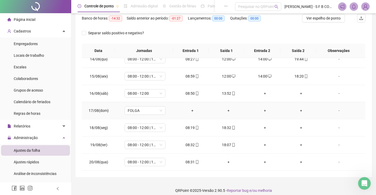
scroll to position [75, 0]
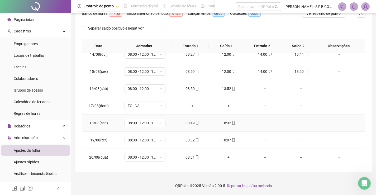
click at [222, 125] on div "18:32" at bounding box center [228, 123] width 28 height 6
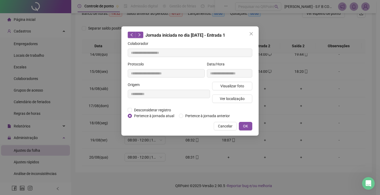
drag, startPoint x: 249, startPoint y: 35, endPoint x: 259, endPoint y: 51, distance: 19.7
click at [250, 35] on span "Close" at bounding box center [251, 34] width 8 height 4
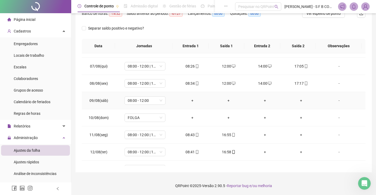
scroll to position [0, 0]
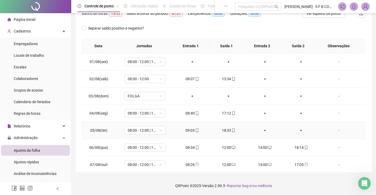
click at [262, 131] on div "+" at bounding box center [265, 130] width 28 height 6
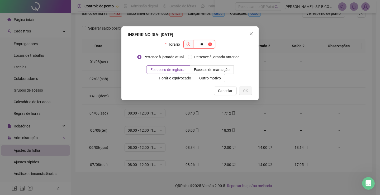
type input "*"
type input "*****"
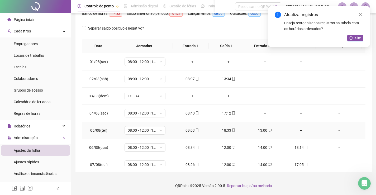
click at [297, 133] on td "+" at bounding box center [301, 130] width 36 height 17
click at [296, 131] on div "+" at bounding box center [301, 130] width 28 height 6
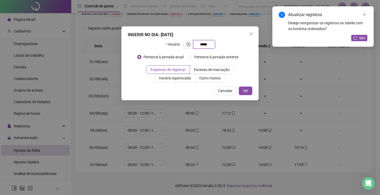
type input "*****"
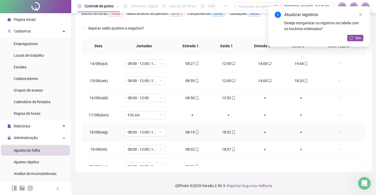
scroll to position [230, 0]
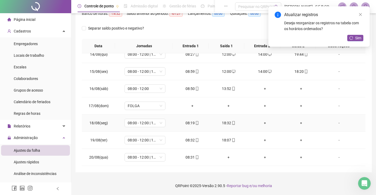
click at [263, 121] on div "+" at bounding box center [265, 123] width 28 height 6
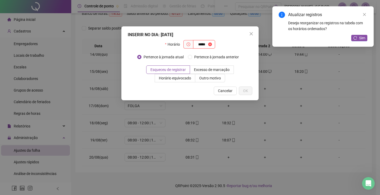
type input "*****"
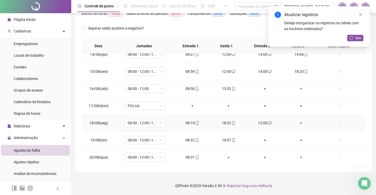
click at [299, 125] on div "+" at bounding box center [301, 123] width 28 height 6
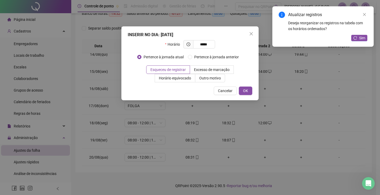
type input "*****"
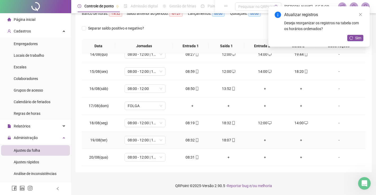
click at [262, 139] on div "+" at bounding box center [265, 140] width 28 height 6
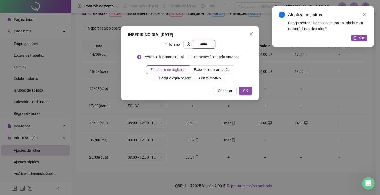
type input "*****"
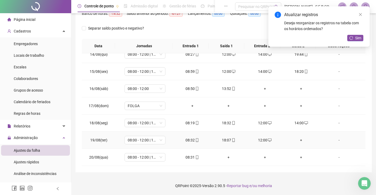
click at [299, 137] on div "+" at bounding box center [301, 140] width 28 height 6
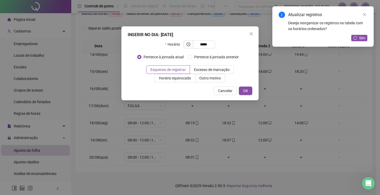
type input "*****"
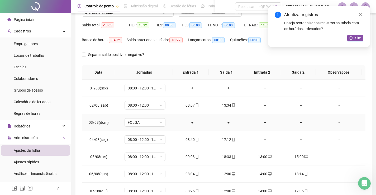
scroll to position [0, 0]
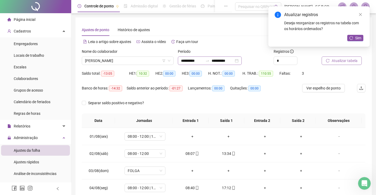
click at [242, 62] on div "**********" at bounding box center [210, 60] width 64 height 8
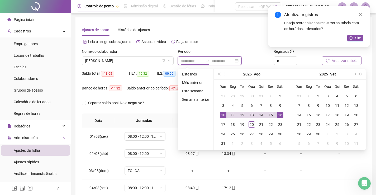
type input "**********"
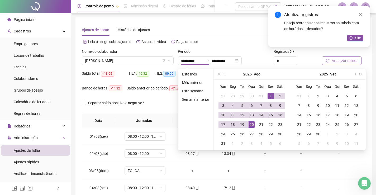
click at [225, 73] on button "prev-year" at bounding box center [225, 74] width 6 height 11
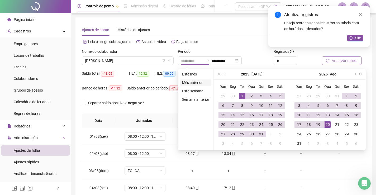
type input "**********"
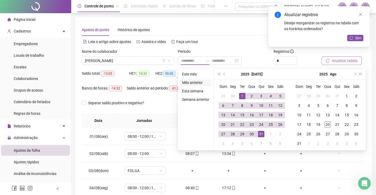
click at [197, 81] on li "Mês anterior" at bounding box center [195, 82] width 31 height 6
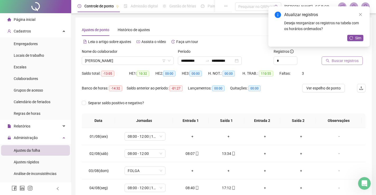
click at [354, 61] on span "Buscar registros" at bounding box center [345, 61] width 27 height 6
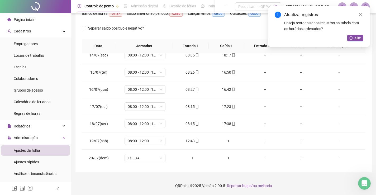
scroll to position [234, 0]
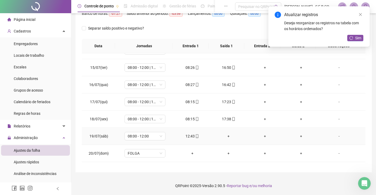
click at [228, 135] on div "+" at bounding box center [228, 136] width 28 height 6
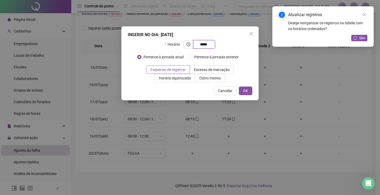
type input "*****"
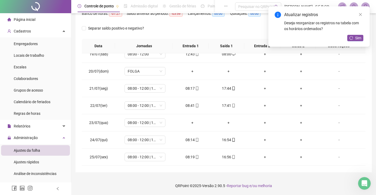
scroll to position [317, 0]
click at [263, 105] on div "+" at bounding box center [265, 105] width 28 height 6
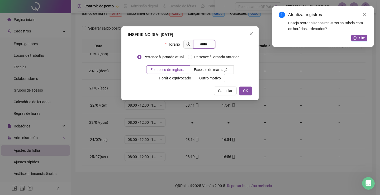
type input "*****"
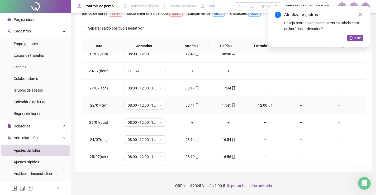
click at [297, 108] on div "+" at bounding box center [301, 105] width 28 height 6
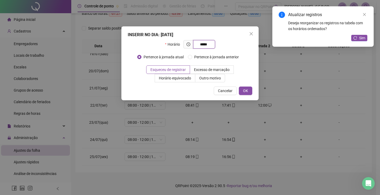
type input "*****"
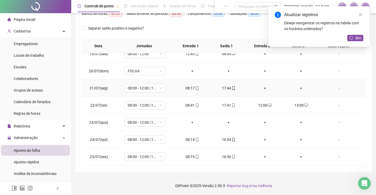
click at [260, 89] on div "+" at bounding box center [265, 88] width 28 height 6
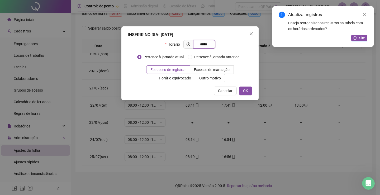
type input "*****"
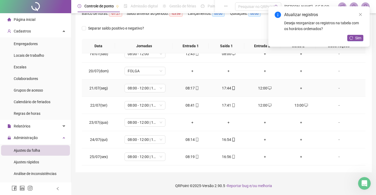
click at [299, 89] on div "+" at bounding box center [301, 88] width 28 height 6
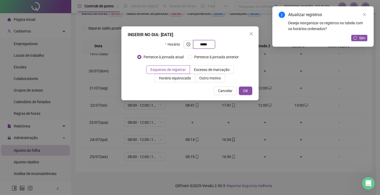
type input "*****"
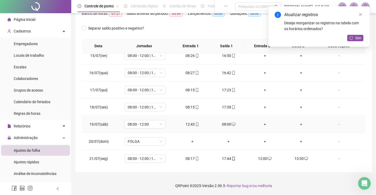
scroll to position [237, 0]
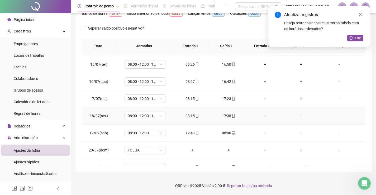
click at [263, 116] on div "+" at bounding box center [265, 116] width 28 height 6
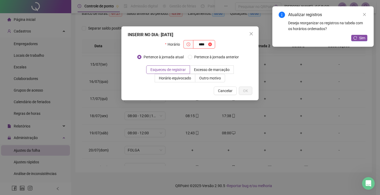
type input "****"
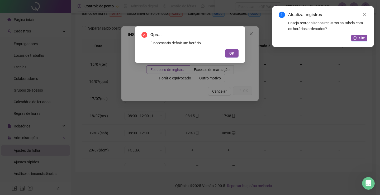
click at [225, 49] on button "OK" at bounding box center [231, 53] width 13 height 8
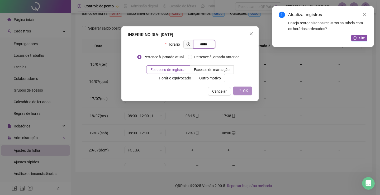
type input "*****"
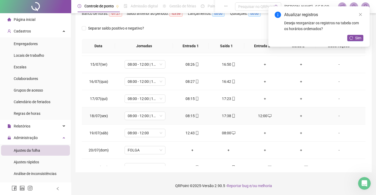
click at [299, 118] on div "+" at bounding box center [301, 116] width 28 height 6
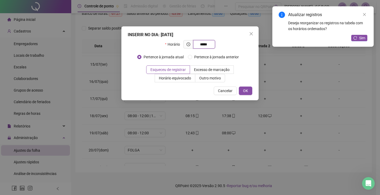
type input "*****"
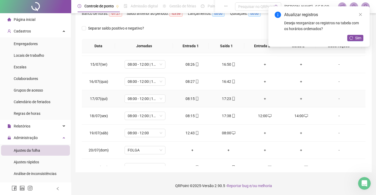
click at [264, 97] on div "+" at bounding box center [265, 99] width 28 height 6
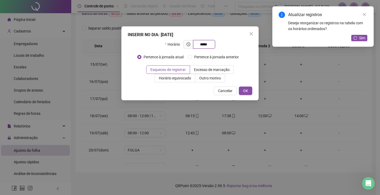
type input "*****"
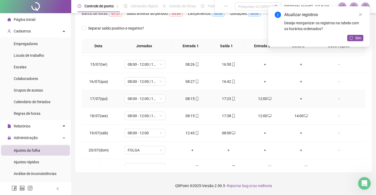
drag, startPoint x: 302, startPoint y: 97, endPoint x: 300, endPoint y: 99, distance: 2.8
click at [302, 97] on div "+" at bounding box center [301, 99] width 28 height 6
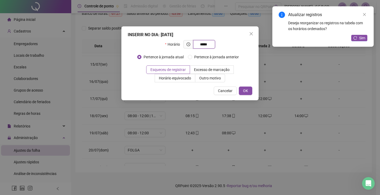
type input "*****"
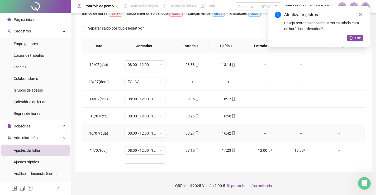
scroll to position [185, 0]
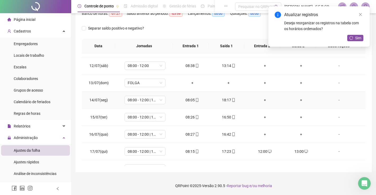
click at [260, 101] on div "+" at bounding box center [265, 100] width 28 height 6
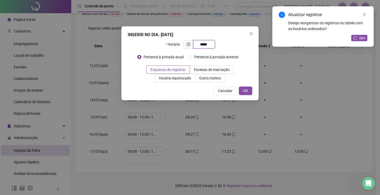
type input "*****"
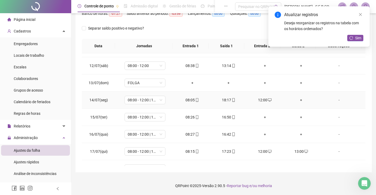
click at [296, 99] on div "+" at bounding box center [301, 100] width 28 height 6
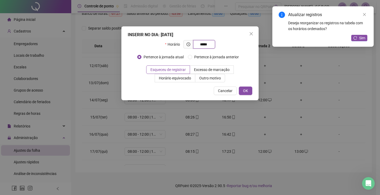
type input "*****"
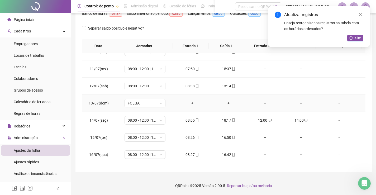
scroll to position [132, 0]
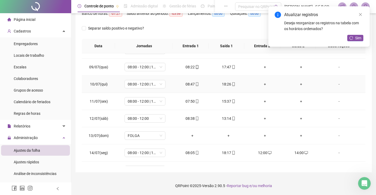
click at [265, 85] on div "+" at bounding box center [265, 84] width 28 height 6
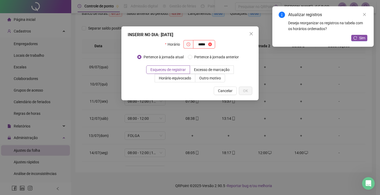
type input "*****"
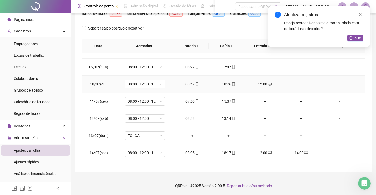
click at [297, 79] on td "+" at bounding box center [301, 84] width 36 height 17
click at [297, 82] on div "+" at bounding box center [301, 84] width 28 height 6
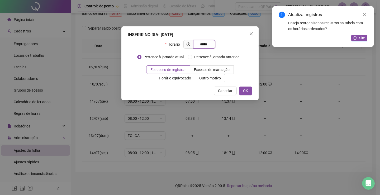
type input "*****"
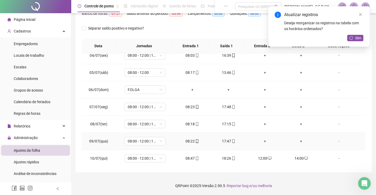
scroll to position [53, 0]
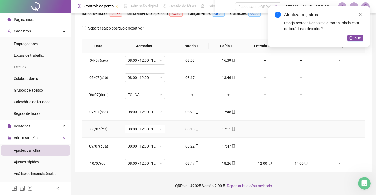
click at [261, 128] on div "+" at bounding box center [265, 129] width 28 height 6
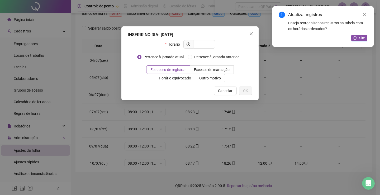
click at [263, 118] on div "INSERIR NO DIA : 08/07/2025 Horário Pertence à jornada atual Pertence à jornada…" at bounding box center [190, 97] width 380 height 195
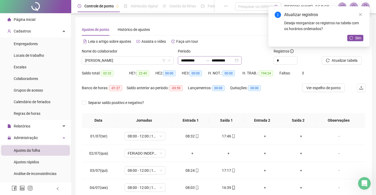
scroll to position [0, 0]
click at [242, 62] on div "**********" at bounding box center [210, 60] width 64 height 8
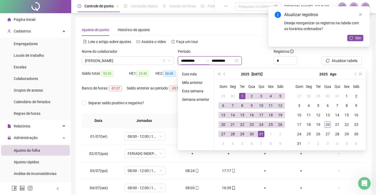
type input "**********"
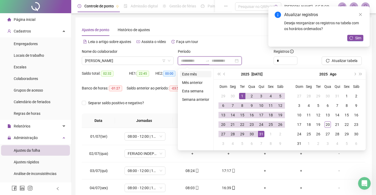
type input "**********"
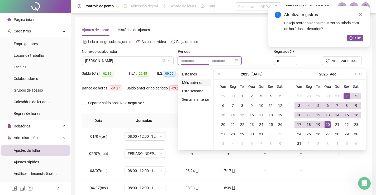
type input "**********"
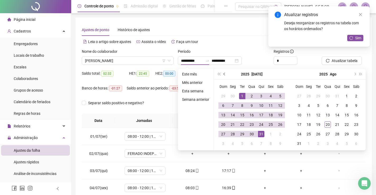
click at [226, 75] on button "prev-year" at bounding box center [225, 74] width 6 height 11
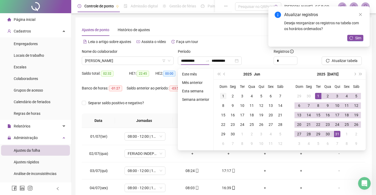
type input "**********"
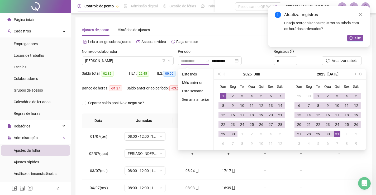
click at [223, 94] on div "1" at bounding box center [223, 96] width 6 height 6
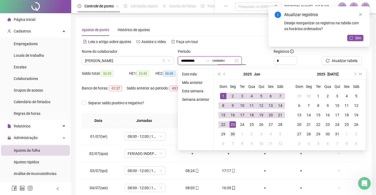
type input "**********"
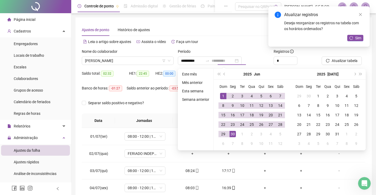
click at [231, 135] on div "30" at bounding box center [233, 134] width 6 height 6
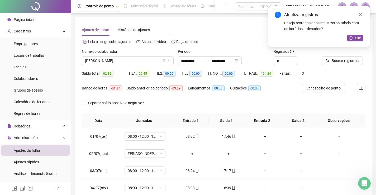
click at [352, 43] on div "Atualizar registros Deseja reorganizar os registros na tabela com os horários o…" at bounding box center [318, 26] width 101 height 40
click at [358, 38] on span "Sim" at bounding box center [358, 38] width 6 height 6
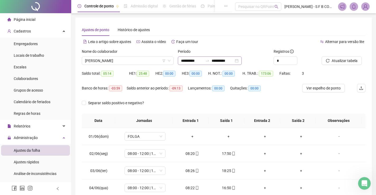
click at [242, 61] on div "**********" at bounding box center [210, 60] width 64 height 8
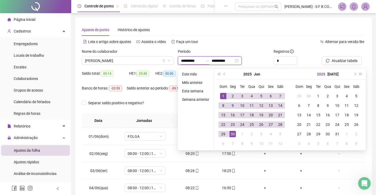
type input "**********"
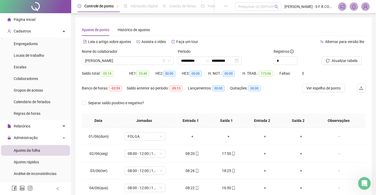
click at [339, 66] on div "Atualizar tabela" at bounding box center [344, 59] width 48 height 21
click at [342, 64] on button "Atualizar tabela" at bounding box center [342, 60] width 40 height 8
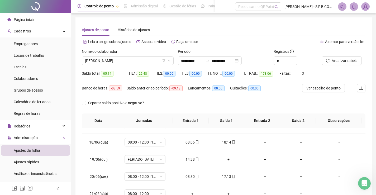
scroll to position [290, 0]
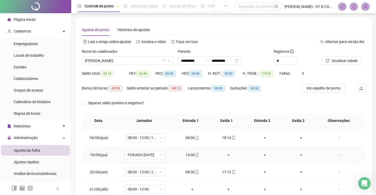
click at [227, 155] on div "+" at bounding box center [228, 155] width 28 height 6
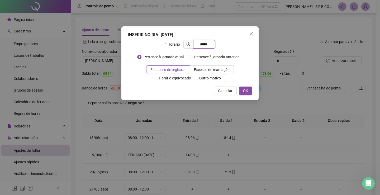
type input "*****"
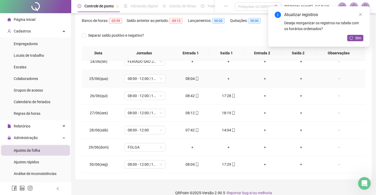
scroll to position [75, 0]
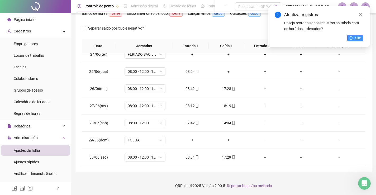
click at [361, 39] on button "Sim" at bounding box center [355, 38] width 16 height 6
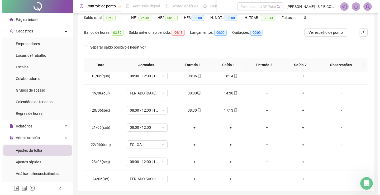
scroll to position [0, 0]
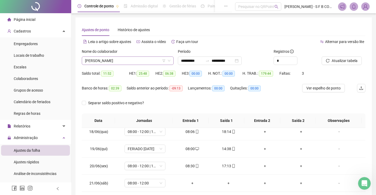
click at [134, 58] on span "[PERSON_NAME]" at bounding box center [127, 61] width 85 height 8
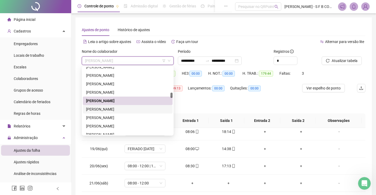
click at [128, 111] on div "[PERSON_NAME]" at bounding box center [127, 109] width 83 height 6
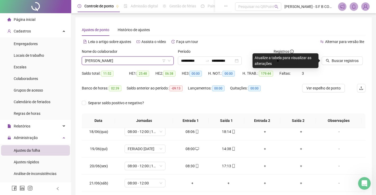
click at [345, 55] on div at bounding box center [337, 53] width 31 height 8
click at [354, 64] on button "Buscar registros" at bounding box center [342, 60] width 41 height 8
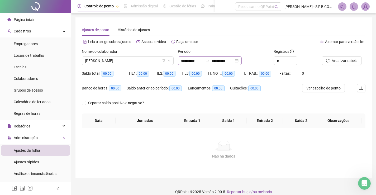
click at [242, 61] on div "**********" at bounding box center [210, 60] width 64 height 8
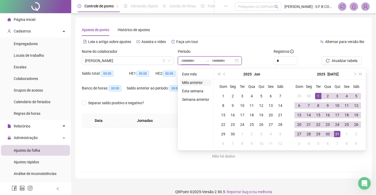
type input "**********"
click at [204, 84] on li "Mês anterior" at bounding box center [195, 82] width 31 height 6
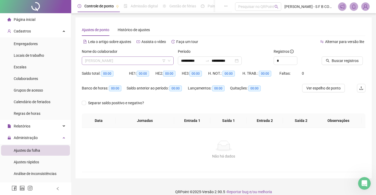
click at [120, 64] on span "[PERSON_NAME]" at bounding box center [127, 61] width 85 height 8
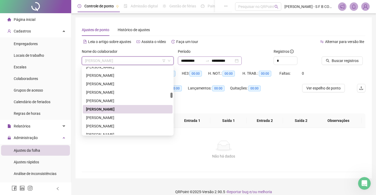
click at [242, 62] on div "**********" at bounding box center [210, 60] width 64 height 8
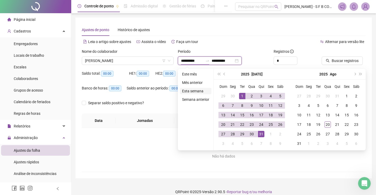
type input "**********"
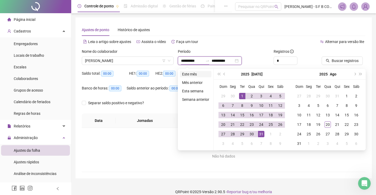
type input "**********"
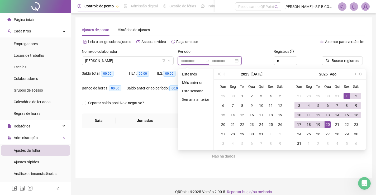
type input "**********"
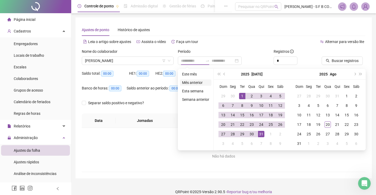
click at [199, 82] on li "Mês anterior" at bounding box center [195, 82] width 31 height 6
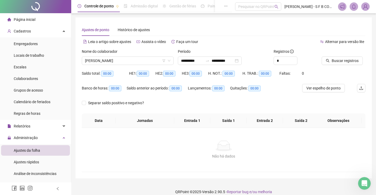
click at [325, 56] on div at bounding box center [337, 53] width 31 height 8
click at [323, 58] on button "Buscar registros" at bounding box center [342, 60] width 41 height 8
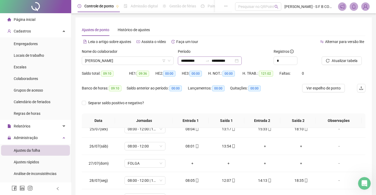
click at [242, 61] on div "**********" at bounding box center [210, 60] width 64 height 8
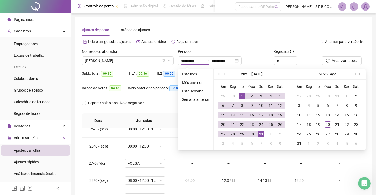
click at [224, 75] on span "prev-year" at bounding box center [224, 74] width 3 height 3
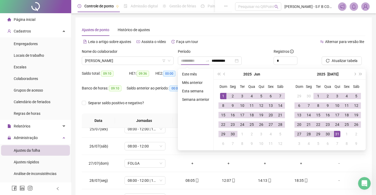
type input "**********"
drag, startPoint x: 222, startPoint y: 94, endPoint x: 227, endPoint y: 110, distance: 16.9
click at [223, 93] on div "1" at bounding box center [223, 96] width 6 height 6
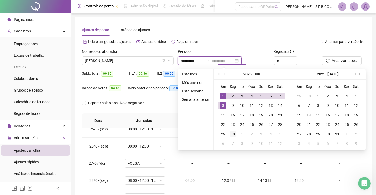
type input "**********"
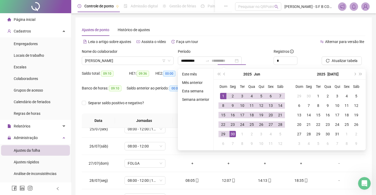
drag, startPoint x: 230, startPoint y: 132, endPoint x: 238, endPoint y: 128, distance: 8.6
click at [230, 133] on div "30" at bounding box center [233, 134] width 6 height 6
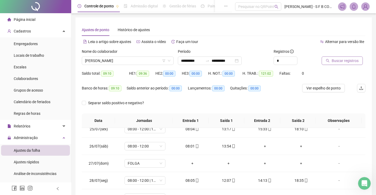
click at [332, 60] on span "Buscar registros" at bounding box center [345, 61] width 27 height 6
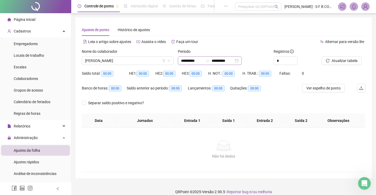
click at [242, 60] on div "**********" at bounding box center [210, 60] width 64 height 8
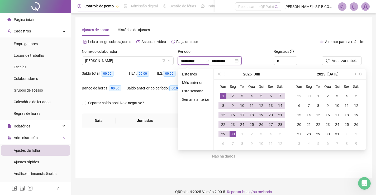
type input "**********"
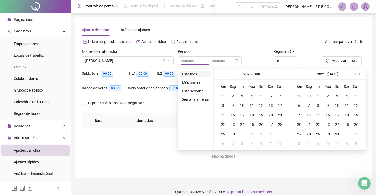
click at [200, 73] on li "Este mês" at bounding box center [195, 74] width 31 height 6
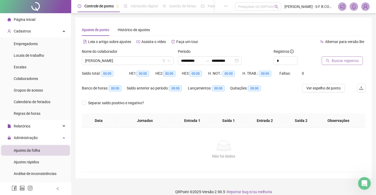
click at [348, 60] on span "Buscar registros" at bounding box center [345, 61] width 27 height 6
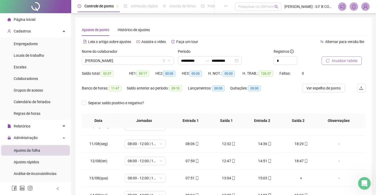
scroll to position [185, 0]
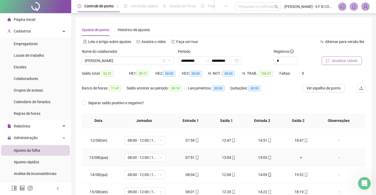
click at [296, 157] on div "+" at bounding box center [301, 158] width 28 height 6
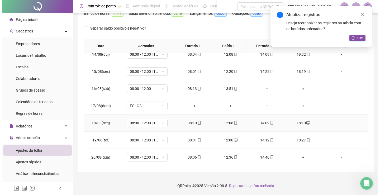
scroll to position [125, 0]
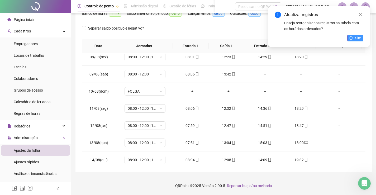
drag, startPoint x: 357, startPoint y: 40, endPoint x: 330, endPoint y: 37, distance: 27.6
click at [357, 40] on span "Sim" at bounding box center [358, 38] width 6 height 6
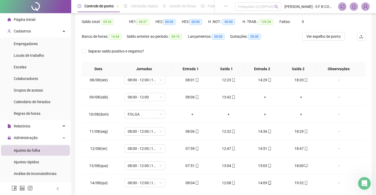
scroll to position [0, 0]
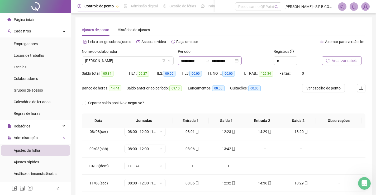
click at [242, 63] on div "**********" at bounding box center [210, 60] width 64 height 8
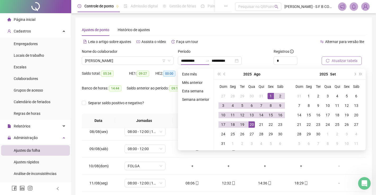
drag, startPoint x: 239, startPoint y: 44, endPoint x: 231, endPoint y: 46, distance: 8.0
click at [238, 45] on div "Alternar para versão lite" at bounding box center [295, 41] width 142 height 8
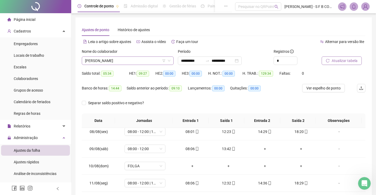
click at [134, 62] on span "[PERSON_NAME]" at bounding box center [127, 61] width 85 height 8
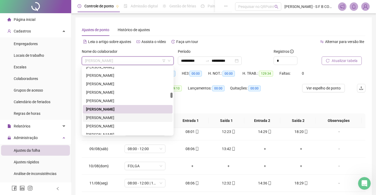
click at [117, 118] on div "[PERSON_NAME]" at bounding box center [127, 118] width 83 height 6
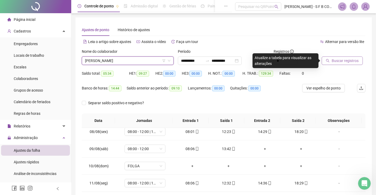
click at [350, 62] on span "Buscar registros" at bounding box center [345, 61] width 27 height 6
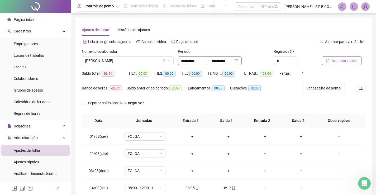
click at [242, 62] on div "**********" at bounding box center [210, 60] width 64 height 8
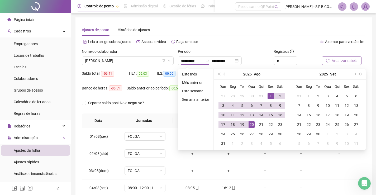
click at [225, 73] on button "prev-year" at bounding box center [225, 74] width 6 height 11
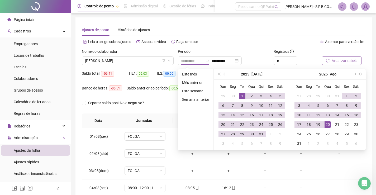
click at [244, 96] on div "1" at bounding box center [242, 96] width 6 height 6
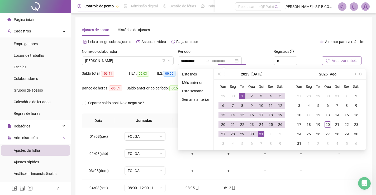
click at [263, 130] on td "31" at bounding box center [260, 133] width 9 height 9
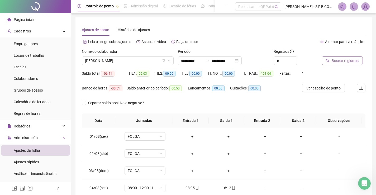
click at [342, 63] on span "Buscar registros" at bounding box center [345, 61] width 27 height 6
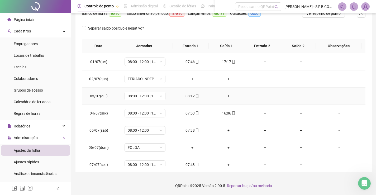
click at [225, 97] on div "+" at bounding box center [228, 96] width 28 height 6
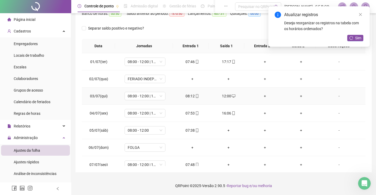
click at [266, 97] on div "+" at bounding box center [265, 96] width 28 height 6
click at [297, 96] on div "+" at bounding box center [301, 96] width 28 height 6
drag, startPoint x: 223, startPoint y: 129, endPoint x: 225, endPoint y: 130, distance: 2.8
click at [225, 129] on div "+" at bounding box center [228, 130] width 28 height 6
click at [263, 128] on div "+" at bounding box center [265, 130] width 28 height 6
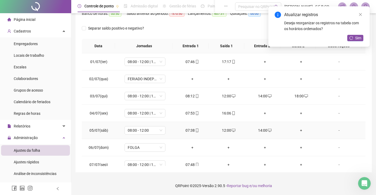
click at [301, 134] on td "+" at bounding box center [301, 130] width 36 height 17
click at [299, 130] on div "+" at bounding box center [301, 130] width 28 height 6
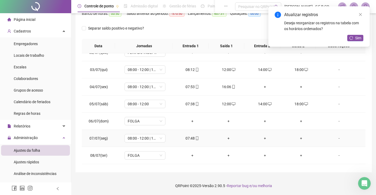
click at [227, 141] on div "+" at bounding box center [228, 138] width 28 height 6
click at [262, 139] on div "+" at bounding box center [265, 138] width 28 height 6
click at [300, 138] on div "+" at bounding box center [301, 138] width 28 height 6
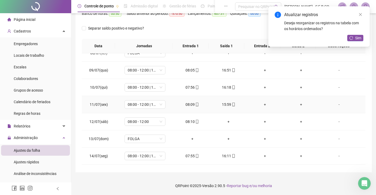
scroll to position [185, 0]
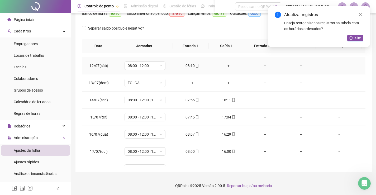
click at [228, 65] on div "+" at bounding box center [228, 66] width 28 height 6
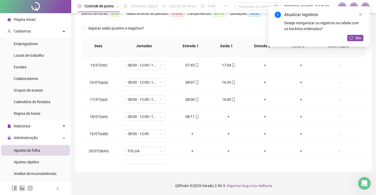
scroll to position [237, 0]
click at [228, 117] on div "+" at bounding box center [228, 116] width 28 height 6
click at [261, 116] on div "+" at bounding box center [265, 116] width 28 height 6
click at [296, 116] on div "+" at bounding box center [301, 116] width 28 height 6
drag, startPoint x: 365, startPoint y: 38, endPoint x: 356, endPoint y: 38, distance: 8.2
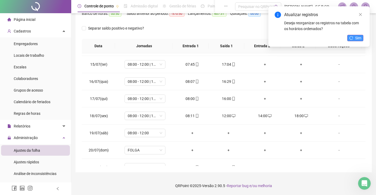
click at [364, 38] on div "Atualizar registros Deseja reorganizar os registros na tabela com os horários o…" at bounding box center [318, 26] width 101 height 40
click at [353, 38] on button "Sim" at bounding box center [355, 38] width 16 height 6
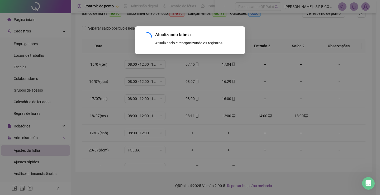
click at [245, 5] on div "Atualizando tabela Atualizando e reorganizando os registros... OK" at bounding box center [190, 97] width 380 height 195
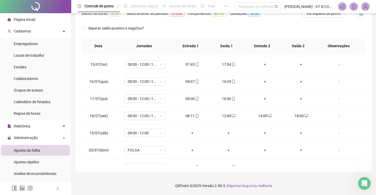
click at [245, 5] on div "Pesquisar no QRPoint" at bounding box center [258, 6] width 46 height 8
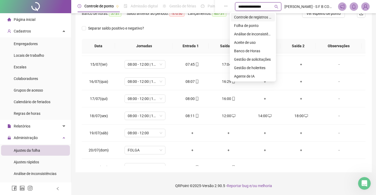
click at [258, 15] on div "Controle de registros de ponto" at bounding box center [253, 17] width 38 height 6
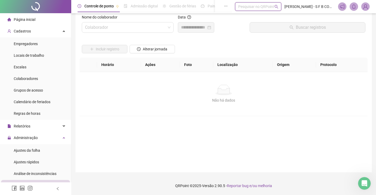
scroll to position [9, 0]
click at [155, 52] on span "Alterar jornada" at bounding box center [155, 49] width 25 height 6
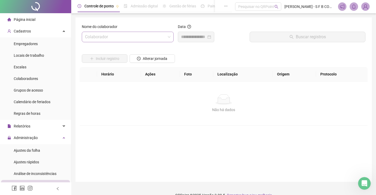
click at [121, 38] on input "search" at bounding box center [125, 37] width 81 height 10
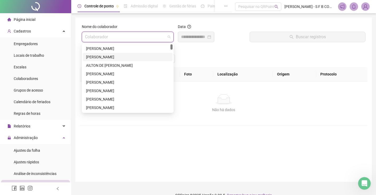
click at [124, 58] on div "[PERSON_NAME]" at bounding box center [127, 57] width 83 height 6
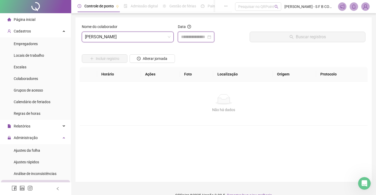
click at [206, 39] on input at bounding box center [193, 37] width 25 height 6
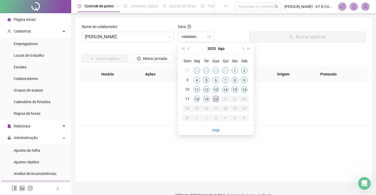
click at [206, 80] on div "5" at bounding box center [206, 80] width 6 height 6
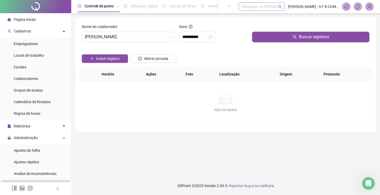
click at [252, 8] on div "Pesquisar no QRPoint" at bounding box center [262, 6] width 46 height 8
click at [249, 5] on div "Pesquisar no QRPoint" at bounding box center [262, 6] width 46 height 8
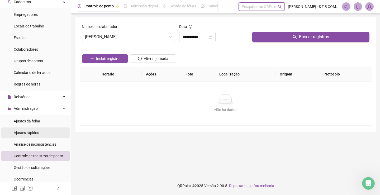
scroll to position [53, 0]
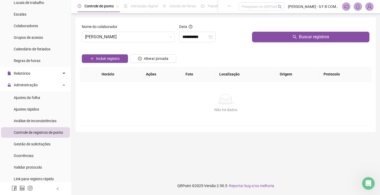
drag, startPoint x: 44, startPoint y: 95, endPoint x: 45, endPoint y: 92, distance: 3.3
click at [44, 95] on li "Ajustes da folha" at bounding box center [35, 97] width 69 height 11
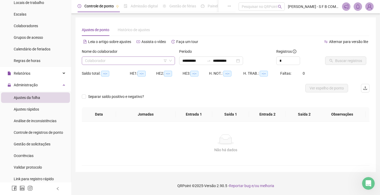
click at [132, 63] on input "search" at bounding box center [126, 61] width 82 height 8
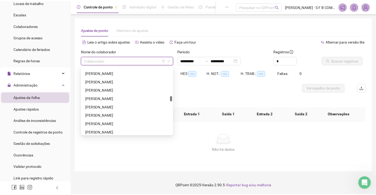
scroll to position [343, 0]
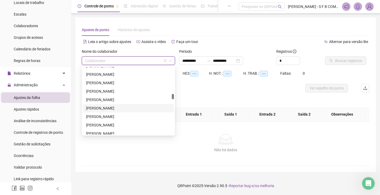
click at [106, 109] on div "[PERSON_NAME]" at bounding box center [128, 108] width 85 height 6
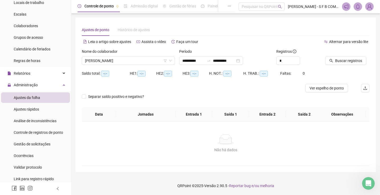
click at [335, 65] on div "Buscar registros" at bounding box center [347, 59] width 49 height 21
click at [337, 63] on span "Buscar registros" at bounding box center [348, 61] width 27 height 6
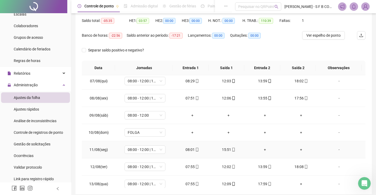
scroll to position [132, 0]
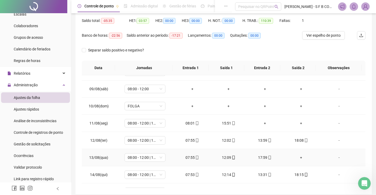
click at [294, 158] on div "+" at bounding box center [301, 158] width 28 height 6
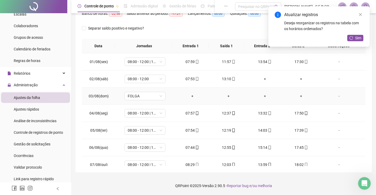
scroll to position [0, 0]
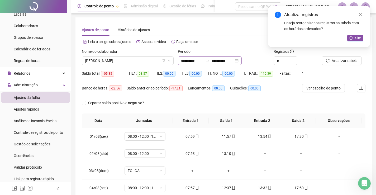
click at [242, 61] on div "**********" at bounding box center [210, 60] width 64 height 8
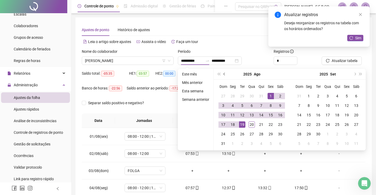
click at [223, 75] on button "prev-year" at bounding box center [225, 74] width 6 height 11
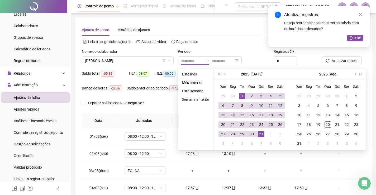
click at [197, 83] on li "Mês anterior" at bounding box center [195, 82] width 31 height 6
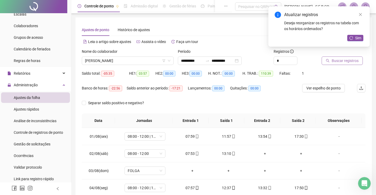
click at [342, 58] on span "Buscar registros" at bounding box center [345, 61] width 27 height 6
click at [333, 60] on span "Atualizar tabela" at bounding box center [345, 61] width 26 height 6
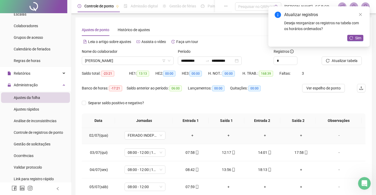
scroll to position [26, 0]
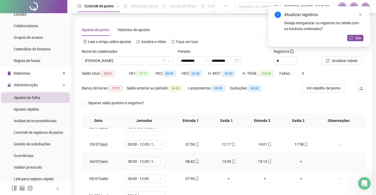
click at [297, 163] on div "+" at bounding box center [301, 162] width 28 height 6
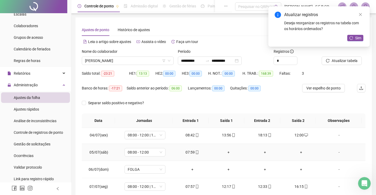
click at [225, 154] on div "+" at bounding box center [228, 152] width 28 height 6
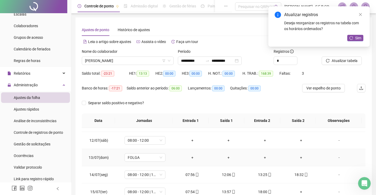
scroll to position [237, 0]
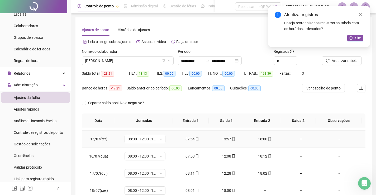
click at [298, 139] on div "+" at bounding box center [301, 139] width 28 height 6
click at [298, 157] on div "+" at bounding box center [301, 156] width 28 height 6
click at [298, 174] on div "+" at bounding box center [301, 173] width 28 height 6
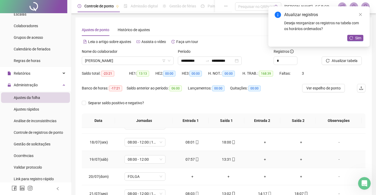
scroll to position [290, 0]
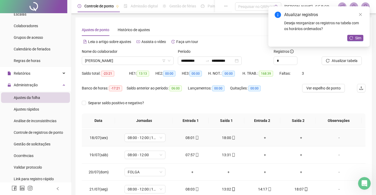
click at [263, 136] on div "+" at bounding box center [265, 138] width 28 height 6
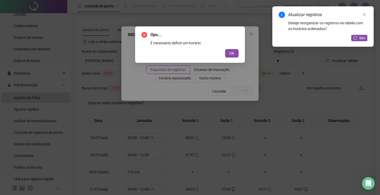
click at [225, 49] on button "OK" at bounding box center [231, 53] width 13 height 8
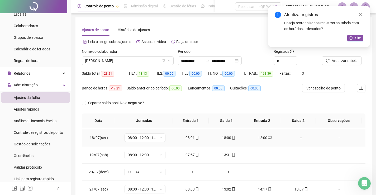
click at [299, 137] on div "+" at bounding box center [301, 138] width 28 height 6
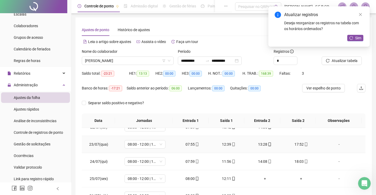
scroll to position [343, 0]
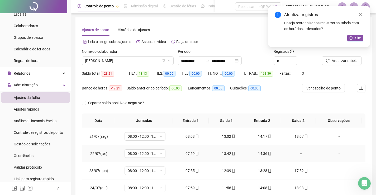
click at [298, 155] on div "+" at bounding box center [301, 154] width 28 height 6
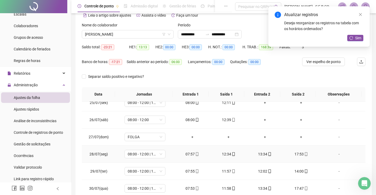
scroll to position [393, 0]
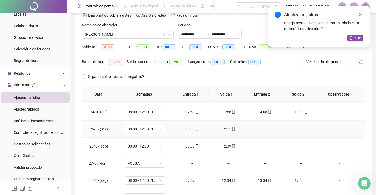
click at [228, 132] on div "12:11" at bounding box center [228, 129] width 28 height 6
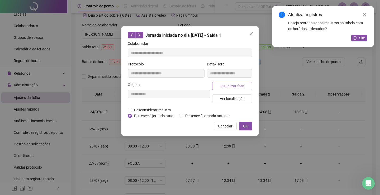
click at [244, 86] on span "Visualizar foto" at bounding box center [232, 86] width 24 height 6
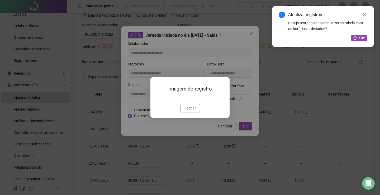
click at [195, 111] on span "Fechar" at bounding box center [189, 108] width 11 height 6
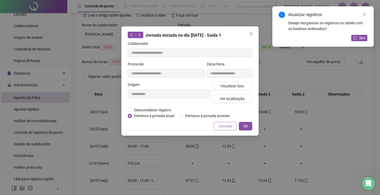
click at [220, 124] on span "Cancelar" at bounding box center [225, 126] width 15 height 6
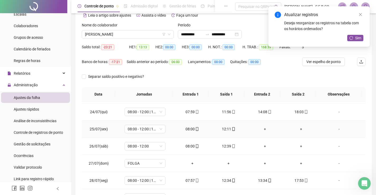
click at [262, 130] on div "+" at bounding box center [265, 129] width 28 height 6
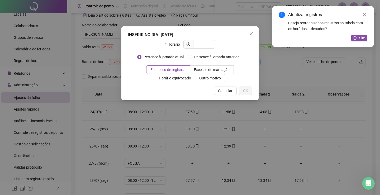
click at [243, 144] on div "INSERIR NO DIA : 25/07/2025 Horário Pertence à jornada atual Pertence à jornada…" at bounding box center [190, 97] width 380 height 195
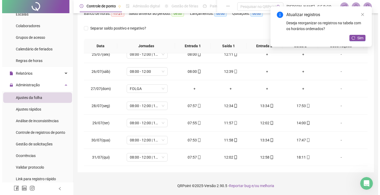
scroll to position [22, 0]
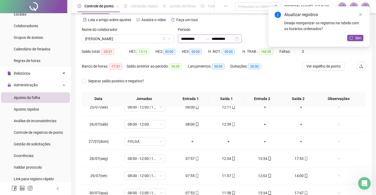
click at [242, 41] on div "**********" at bounding box center [210, 39] width 64 height 8
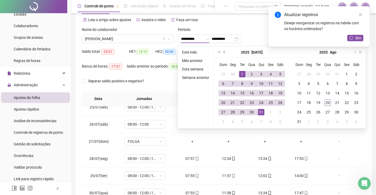
click at [225, 51] on button "prev-year" at bounding box center [225, 52] width 6 height 11
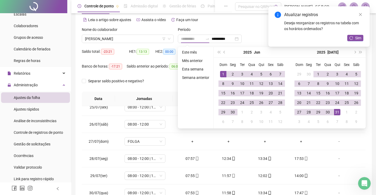
click at [223, 76] on div "1" at bounding box center [223, 74] width 6 height 6
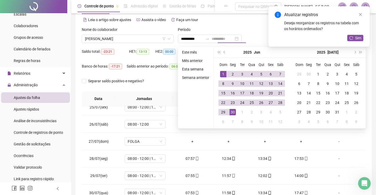
click at [233, 112] on div "30" at bounding box center [233, 112] width 6 height 6
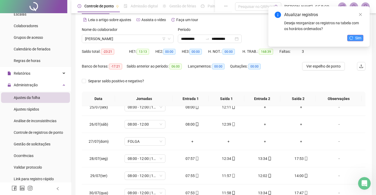
click at [359, 37] on span "Sim" at bounding box center [358, 38] width 6 height 6
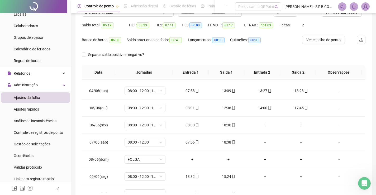
scroll to position [0, 0]
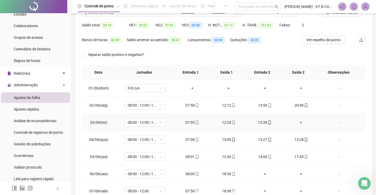
click at [303, 124] on div "+" at bounding box center [301, 123] width 28 height 6
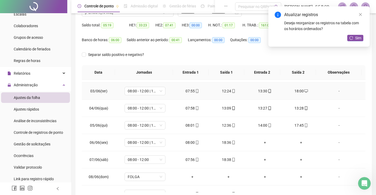
scroll to position [79, 0]
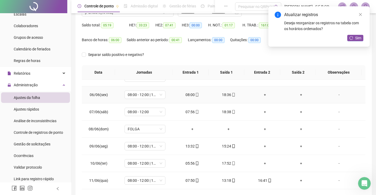
click at [263, 96] on div "+" at bounding box center [265, 95] width 28 height 6
click at [300, 97] on div "+" at bounding box center [301, 95] width 28 height 6
click at [261, 114] on div "+" at bounding box center [265, 112] width 28 height 6
click at [298, 112] on div "+" at bounding box center [301, 112] width 28 height 6
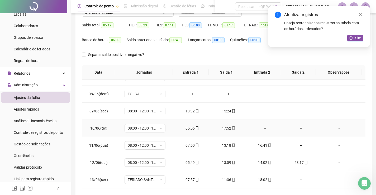
scroll to position [106, 0]
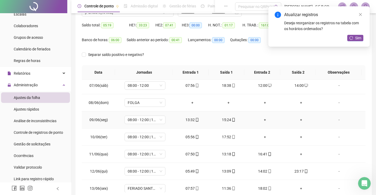
click at [263, 119] on div "+" at bounding box center [265, 120] width 28 height 6
click at [298, 119] on div "+" at bounding box center [301, 120] width 28 height 6
click at [264, 137] on div "+" at bounding box center [265, 137] width 28 height 6
click at [300, 137] on div "+" at bounding box center [301, 137] width 28 height 6
click at [299, 154] on div "+" at bounding box center [301, 154] width 28 height 6
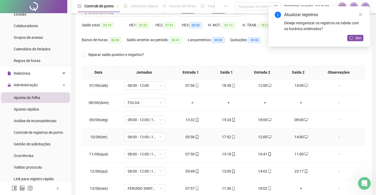
scroll to position [132, 0]
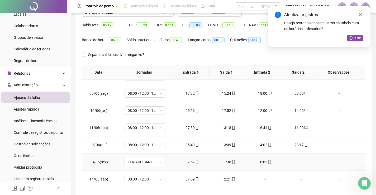
click at [299, 161] on div "+" at bounding box center [301, 162] width 28 height 6
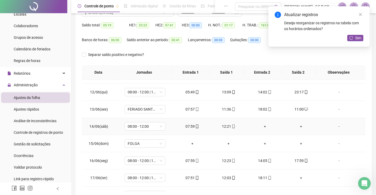
scroll to position [237, 0]
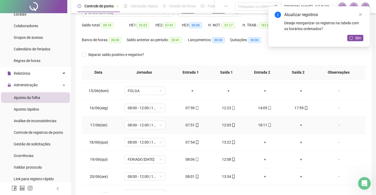
click at [302, 125] on div "+" at bounding box center [301, 125] width 28 height 6
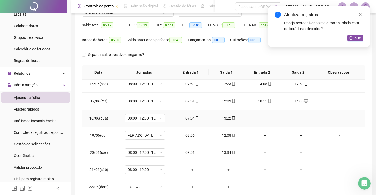
scroll to position [290, 0]
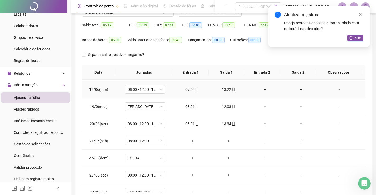
click at [262, 92] on div "+" at bounding box center [265, 90] width 28 height 6
click at [298, 87] on div "+" at bounding box center [301, 90] width 28 height 6
click at [263, 107] on div "+" at bounding box center [265, 107] width 28 height 6
click at [295, 104] on div "+" at bounding box center [301, 107] width 28 height 6
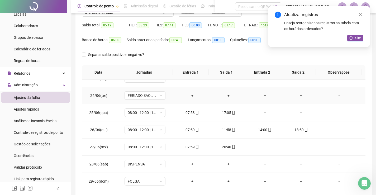
scroll to position [396, 0]
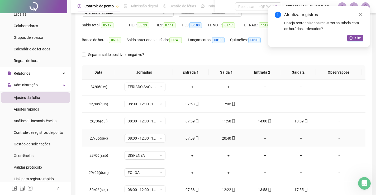
click at [232, 139] on icon "mobile" at bounding box center [233, 138] width 2 height 4
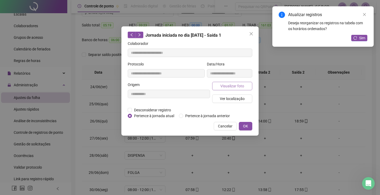
click at [232, 86] on span "Visualizar foto" at bounding box center [232, 86] width 24 height 6
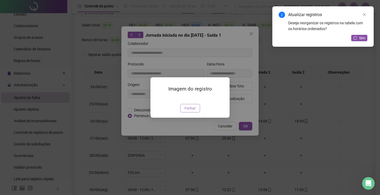
click at [194, 111] on span "Fechar" at bounding box center [189, 108] width 11 height 6
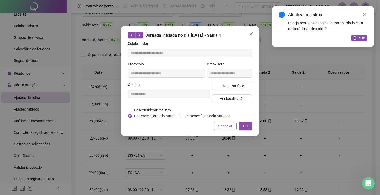
click at [217, 128] on button "Cancelar" at bounding box center [225, 126] width 23 height 8
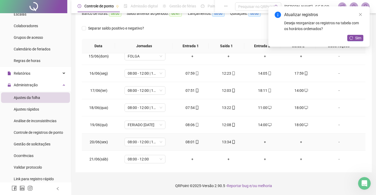
scroll to position [244, 0]
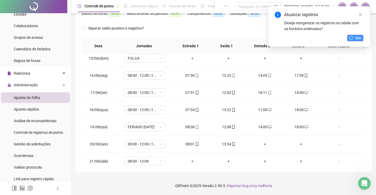
click at [353, 40] on button "Sim" at bounding box center [355, 38] width 16 height 6
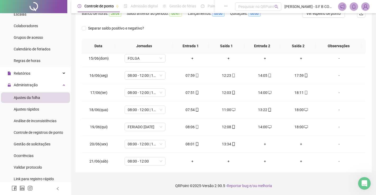
scroll to position [0, 0]
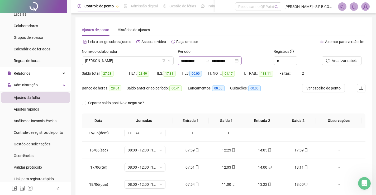
click at [242, 61] on div "**********" at bounding box center [210, 60] width 64 height 8
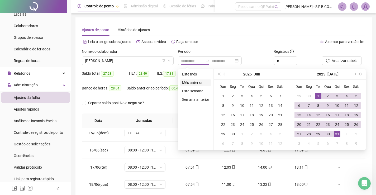
click at [195, 82] on li "Mês anterior" at bounding box center [195, 82] width 31 height 6
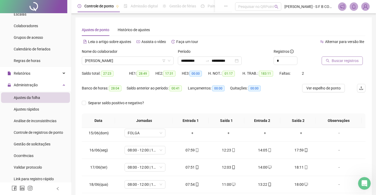
click at [351, 60] on span "Buscar registros" at bounding box center [345, 61] width 27 height 6
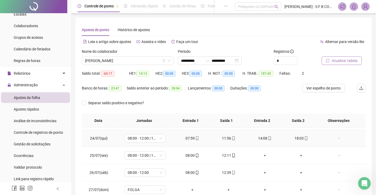
scroll to position [419, 0]
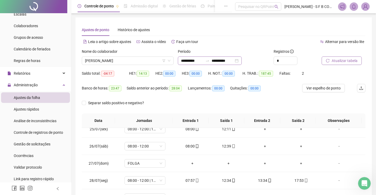
click at [242, 60] on div "**********" at bounding box center [210, 60] width 64 height 8
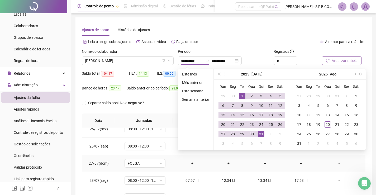
click at [247, 165] on td "+" at bounding box center [265, 163] width 36 height 17
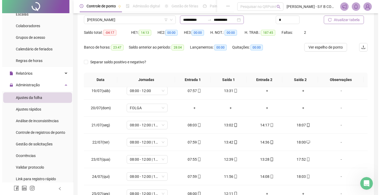
scroll to position [0, 0]
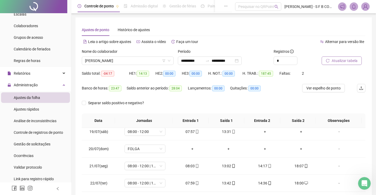
drag, startPoint x: 250, startPoint y: 60, endPoint x: 253, endPoint y: 73, distance: 13.4
click at [242, 60] on div "**********" at bounding box center [210, 60] width 64 height 8
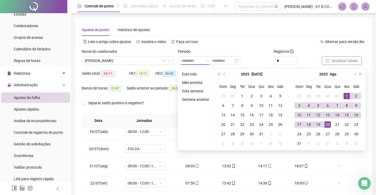
click at [199, 73] on li "Este mês" at bounding box center [195, 74] width 31 height 6
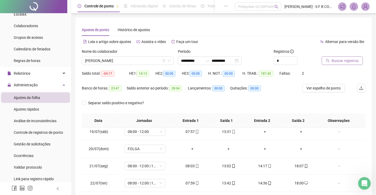
click at [335, 56] on div at bounding box center [337, 53] width 31 height 8
click at [335, 57] on button "Buscar registros" at bounding box center [342, 60] width 41 height 8
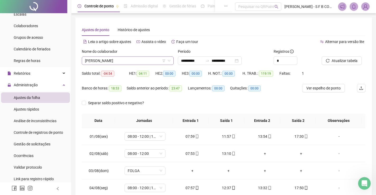
click at [131, 62] on span "[PERSON_NAME]" at bounding box center [127, 61] width 85 height 8
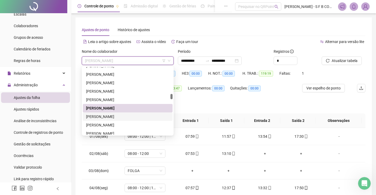
click at [121, 117] on div "[PERSON_NAME]" at bounding box center [127, 117] width 83 height 6
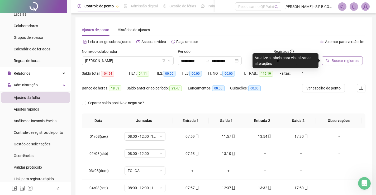
click at [342, 59] on span "Buscar registros" at bounding box center [345, 61] width 27 height 6
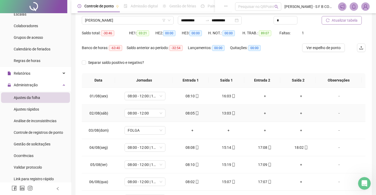
scroll to position [53, 0]
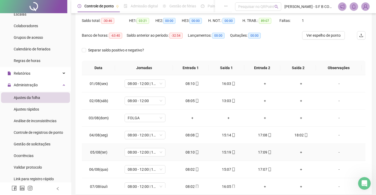
click at [297, 153] on div "+" at bounding box center [301, 152] width 28 height 6
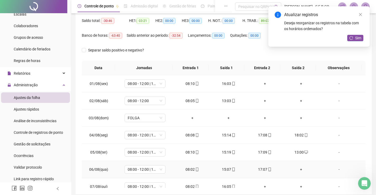
click at [295, 170] on div "+" at bounding box center [301, 169] width 28 height 6
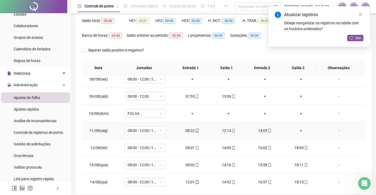
scroll to position [132, 0]
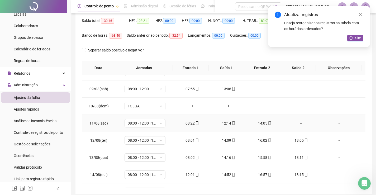
click at [294, 126] on div "+" at bounding box center [301, 123] width 28 height 6
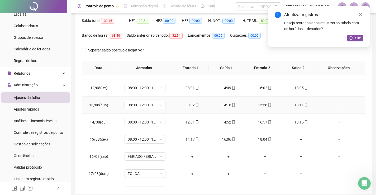
scroll to position [185, 0]
click at [301, 138] on div "+" at bounding box center [301, 139] width 28 height 6
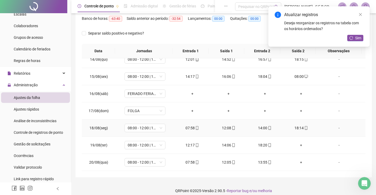
scroll to position [75, 0]
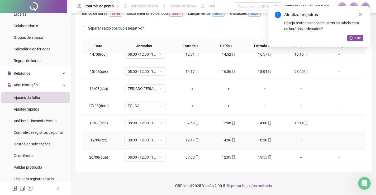
click at [294, 138] on div "+" at bounding box center [301, 140] width 28 height 6
click at [296, 155] on div "+" at bounding box center [301, 157] width 28 height 6
click at [296, 160] on td "18:00" at bounding box center [301, 157] width 36 height 17
click at [297, 159] on div "18:00" at bounding box center [301, 157] width 28 height 6
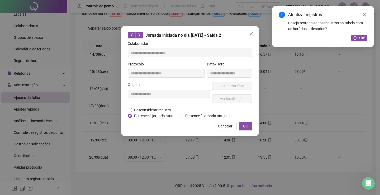
click at [164, 109] on span "Desconsiderar registro" at bounding box center [152, 110] width 41 height 6
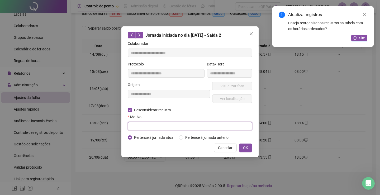
click at [154, 128] on input "text" at bounding box center [190, 126] width 125 height 8
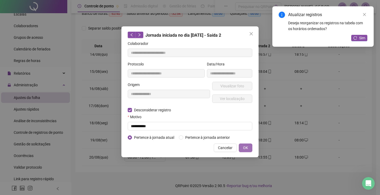
click at [242, 146] on button "OK" at bounding box center [245, 148] width 13 height 8
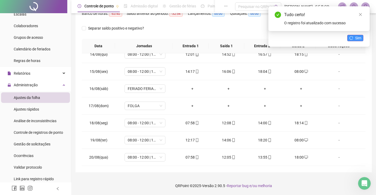
click at [362, 39] on button "Sim" at bounding box center [355, 38] width 16 height 6
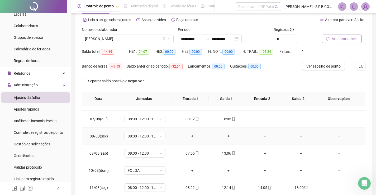
scroll to position [0, 0]
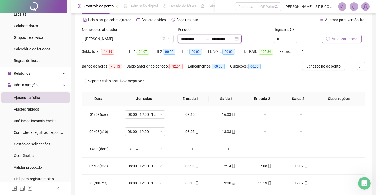
click at [242, 41] on div "**********" at bounding box center [210, 39] width 64 height 8
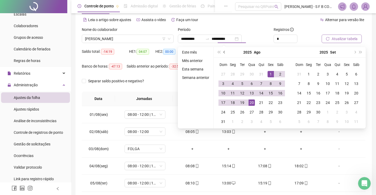
click at [224, 51] on span "prev-year" at bounding box center [224, 52] width 3 height 3
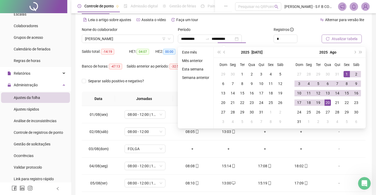
click at [186, 65] on ul "Este mês Mês anterior Esta semana Semana anterior" at bounding box center [196, 88] width 36 height 82
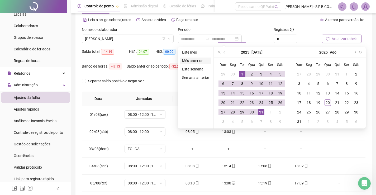
click at [189, 63] on li "Mês anterior" at bounding box center [195, 61] width 31 height 6
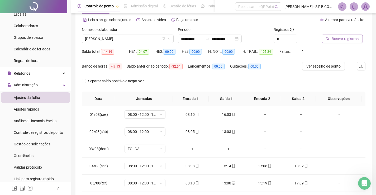
click at [323, 38] on button "Buscar registros" at bounding box center [342, 39] width 41 height 8
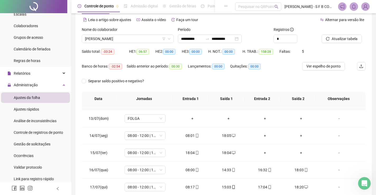
scroll to position [211, 0]
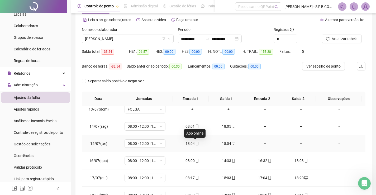
click at [196, 142] on icon "mobile" at bounding box center [197, 144] width 4 height 4
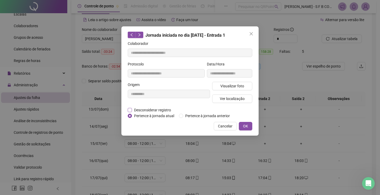
click at [158, 108] on span "Desconsiderar registro" at bounding box center [152, 110] width 41 height 6
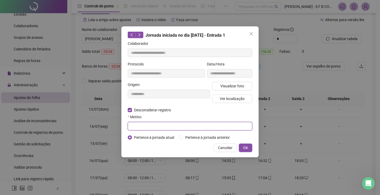
click at [202, 123] on input "text" at bounding box center [190, 126] width 125 height 8
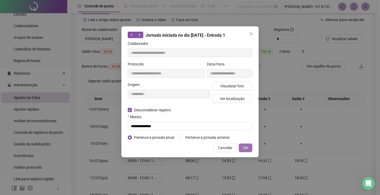
click at [249, 150] on button "OK" at bounding box center [245, 148] width 13 height 8
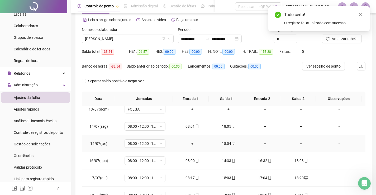
click at [226, 144] on div "18:04" at bounding box center [228, 144] width 28 height 6
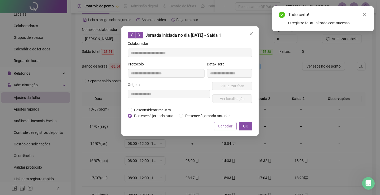
click at [221, 127] on span "Cancelar" at bounding box center [225, 126] width 15 height 6
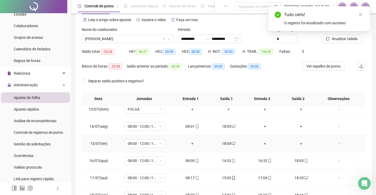
click at [189, 144] on div "+" at bounding box center [192, 144] width 28 height 6
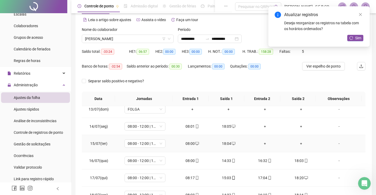
click at [265, 143] on div "+" at bounding box center [265, 144] width 28 height 6
click at [295, 142] on div "+" at bounding box center [301, 144] width 28 height 6
click at [261, 130] on td "+" at bounding box center [265, 126] width 36 height 17
click at [263, 129] on td "+" at bounding box center [265, 126] width 36 height 17
click at [261, 126] on div "+" at bounding box center [265, 126] width 28 height 6
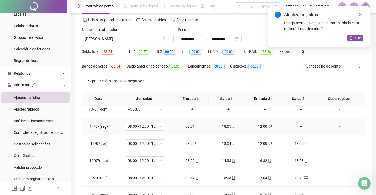
click at [295, 128] on div "+" at bounding box center [301, 126] width 28 height 6
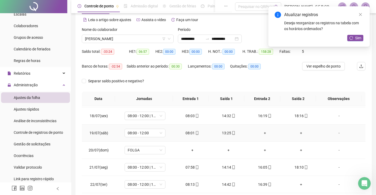
scroll to position [317, 0]
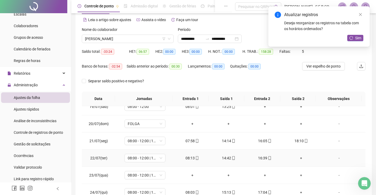
click at [296, 159] on div "+" at bounding box center [301, 158] width 28 height 6
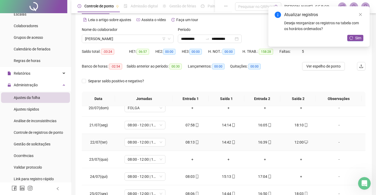
scroll to position [343, 0]
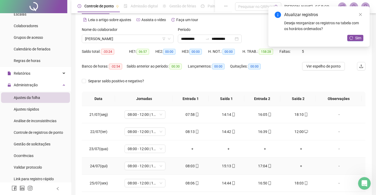
click at [296, 166] on div "+" at bounding box center [301, 166] width 28 height 6
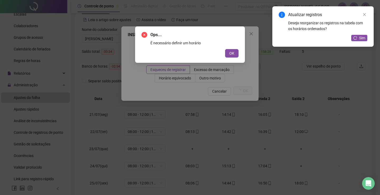
click at [225, 49] on button "OK" at bounding box center [231, 53] width 13 height 8
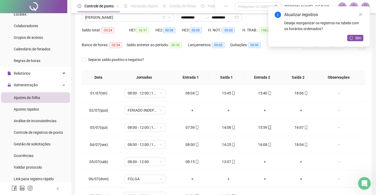
scroll to position [0, 0]
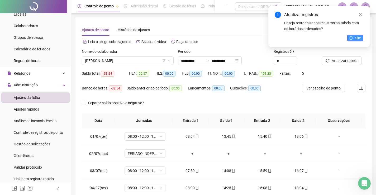
click at [359, 38] on span "Sim" at bounding box center [358, 38] width 6 height 6
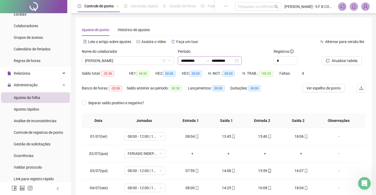
click at [242, 63] on div "**********" at bounding box center [210, 60] width 64 height 8
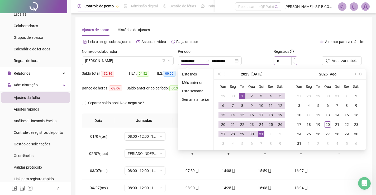
drag, startPoint x: 223, startPoint y: 76, endPoint x: 289, endPoint y: 59, distance: 68.3
click at [223, 75] on button "prev-year" at bounding box center [225, 74] width 6 height 11
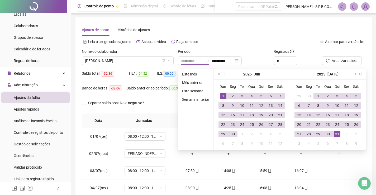
click at [225, 96] on div "1" at bounding box center [223, 96] width 6 height 6
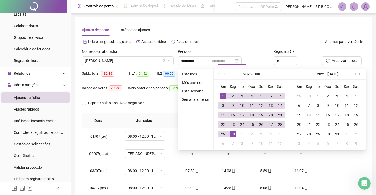
click at [234, 134] on div "30" at bounding box center [233, 134] width 6 height 6
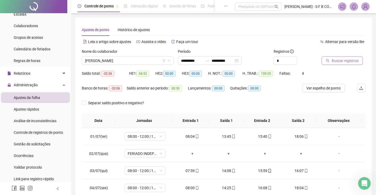
click at [342, 60] on span "Buscar registros" at bounding box center [345, 61] width 27 height 6
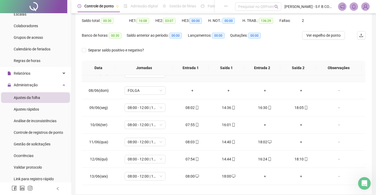
scroll to position [53, 0]
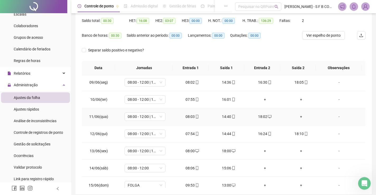
click at [296, 117] on div "+" at bounding box center [301, 117] width 28 height 6
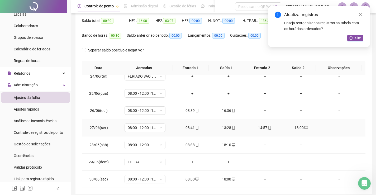
scroll to position [75, 0]
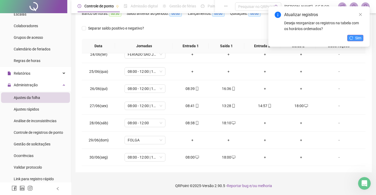
click at [360, 40] on span "Sim" at bounding box center [358, 38] width 6 height 6
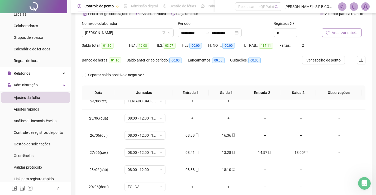
scroll to position [0, 0]
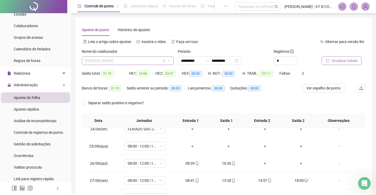
click at [149, 61] on span "[PERSON_NAME]" at bounding box center [127, 61] width 85 height 8
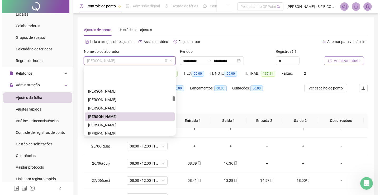
scroll to position [369, 0]
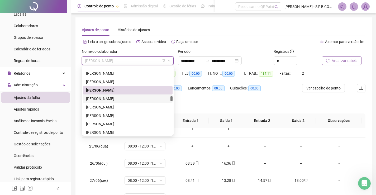
click at [132, 98] on div "[PERSON_NAME]" at bounding box center [127, 99] width 83 height 6
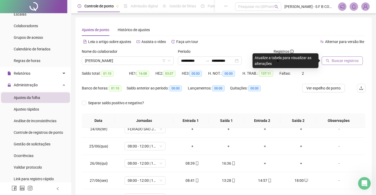
drag, startPoint x: 334, startPoint y: 69, endPoint x: 336, endPoint y: 63, distance: 6.3
click at [335, 68] on div "Buscar registros" at bounding box center [344, 59] width 48 height 21
click at [336, 63] on span "Buscar registros" at bounding box center [345, 61] width 27 height 6
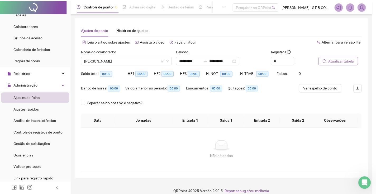
scroll to position [0, 0]
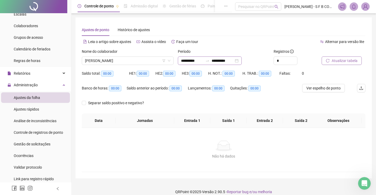
click at [242, 64] on div "**********" at bounding box center [210, 60] width 64 height 8
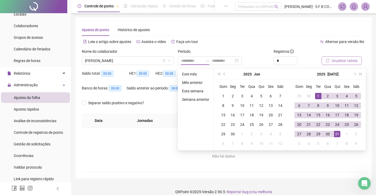
click at [203, 82] on li "Mês anterior" at bounding box center [195, 82] width 31 height 6
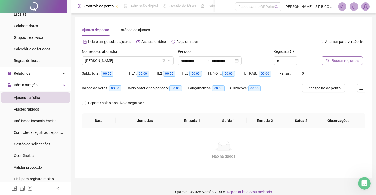
click at [335, 51] on div at bounding box center [337, 53] width 31 height 8
click at [332, 59] on span "Buscar registros" at bounding box center [345, 61] width 27 height 6
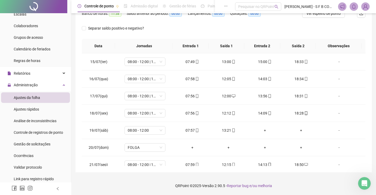
click at [79, 108] on div "**********" at bounding box center [223, 58] width 296 height 230
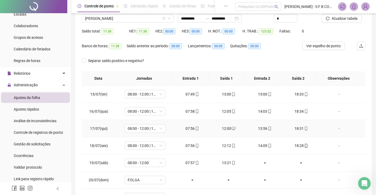
scroll to position [22, 0]
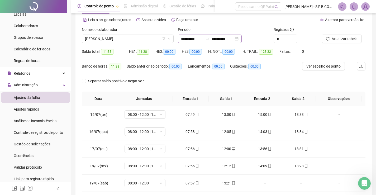
click at [242, 40] on div "**********" at bounding box center [210, 39] width 64 height 8
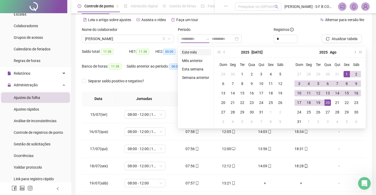
click at [202, 51] on li "Este mês" at bounding box center [195, 52] width 31 height 6
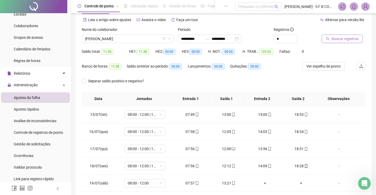
click at [350, 42] on button "Buscar registros" at bounding box center [342, 39] width 41 height 8
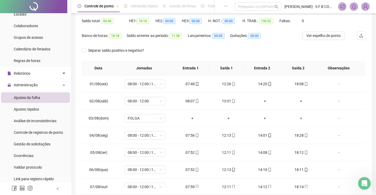
scroll to position [0, 0]
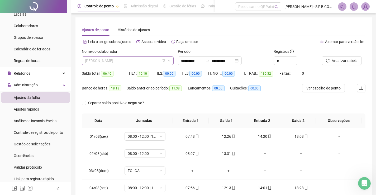
click at [125, 60] on span "[PERSON_NAME]" at bounding box center [127, 61] width 85 height 8
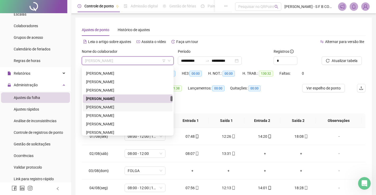
click at [133, 108] on div "[PERSON_NAME]" at bounding box center [127, 107] width 83 height 6
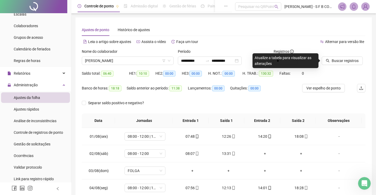
drag, startPoint x: 134, startPoint y: 56, endPoint x: 135, endPoint y: 71, distance: 14.8
click at [135, 56] on div "Nome do colaborador" at bounding box center [128, 53] width 92 height 8
click at [134, 63] on span "[PERSON_NAME]" at bounding box center [127, 61] width 85 height 8
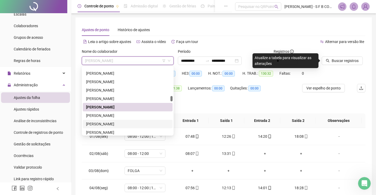
click at [136, 122] on div "[PERSON_NAME]" at bounding box center [127, 124] width 83 height 6
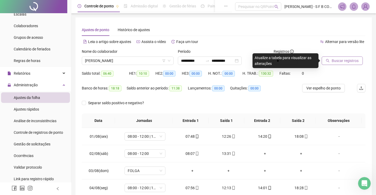
click at [330, 60] on button "Buscar registros" at bounding box center [342, 60] width 41 height 8
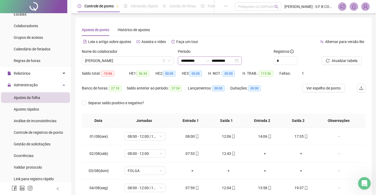
click at [242, 63] on div "**********" at bounding box center [210, 60] width 64 height 8
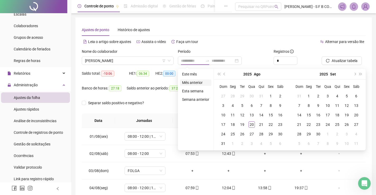
click at [199, 80] on li "Mês anterior" at bounding box center [195, 82] width 31 height 6
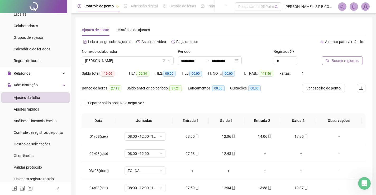
click at [341, 59] on span "Buscar registros" at bounding box center [345, 61] width 27 height 6
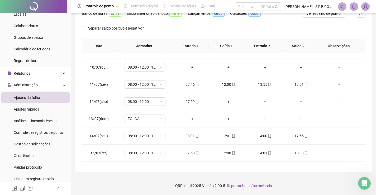
scroll to position [158, 0]
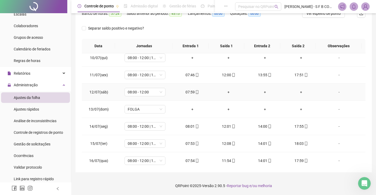
click at [227, 91] on div "+" at bounding box center [228, 92] width 28 height 6
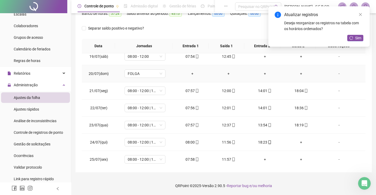
scroll to position [343, 0]
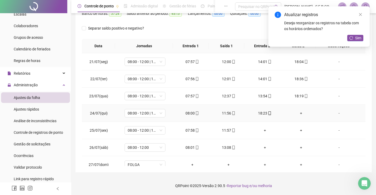
click at [300, 115] on div "+" at bounding box center [301, 113] width 28 height 6
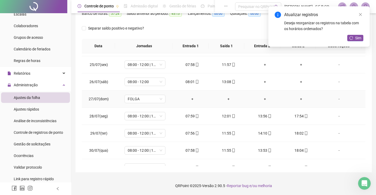
scroll to position [419, 0]
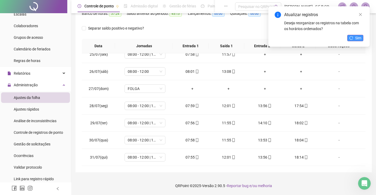
drag, startPoint x: 348, startPoint y: 32, endPoint x: 351, endPoint y: 35, distance: 3.7
click at [349, 33] on div "Atualizar registros Deseja reorganizar os registros na tabela com os horários o…" at bounding box center [318, 26] width 101 height 40
click at [352, 37] on icon "reload" at bounding box center [351, 37] width 3 height 3
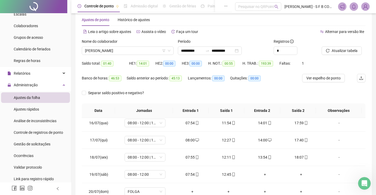
scroll to position [0, 0]
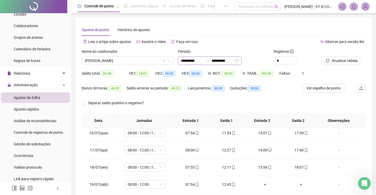
click at [242, 60] on div "**********" at bounding box center [210, 60] width 64 height 8
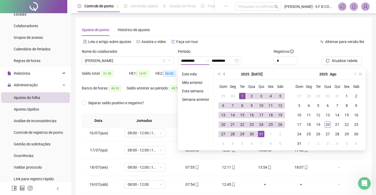
click at [223, 73] on span "prev-year" at bounding box center [224, 74] width 3 height 3
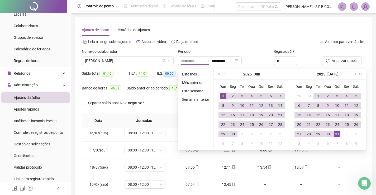
click at [220, 95] on div "1" at bounding box center [223, 96] width 6 height 6
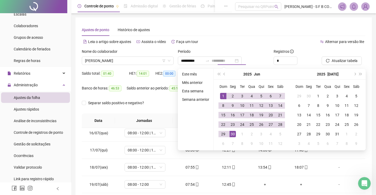
click at [232, 133] on div "30" at bounding box center [233, 134] width 6 height 6
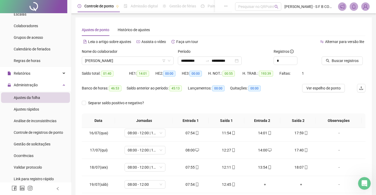
click at [351, 54] on div at bounding box center [337, 53] width 31 height 8
click at [351, 56] on div at bounding box center [337, 53] width 31 height 8
click at [349, 62] on span "Buscar registros" at bounding box center [345, 61] width 27 height 6
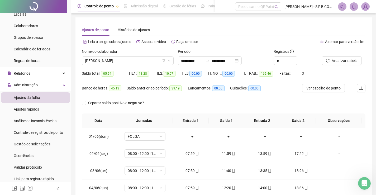
click at [128, 56] on div "Nome do colaborador" at bounding box center [128, 53] width 92 height 8
click at [129, 63] on span "[PERSON_NAME]" at bounding box center [127, 61] width 85 height 8
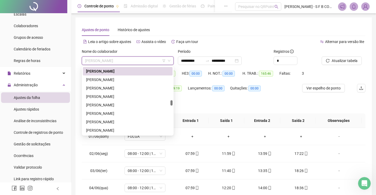
scroll to position [422, 0]
click at [121, 77] on div "[PERSON_NAME]" at bounding box center [127, 80] width 83 height 6
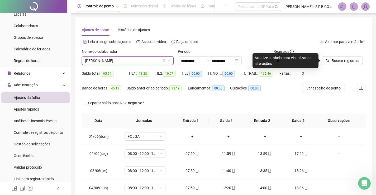
click at [317, 60] on div "Atualize a tabela para visualizar as alterações" at bounding box center [285, 60] width 66 height 15
click at [327, 62] on icon "search" at bounding box center [328, 61] width 4 height 4
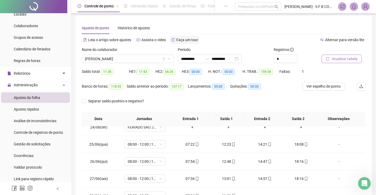
scroll to position [0, 0]
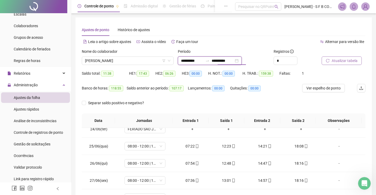
click at [234, 60] on input "**********" at bounding box center [223, 61] width 22 height 6
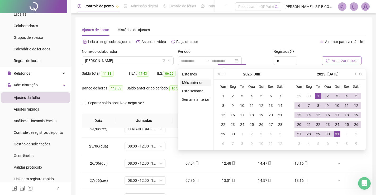
click at [198, 84] on li "Mês anterior" at bounding box center [195, 82] width 31 height 6
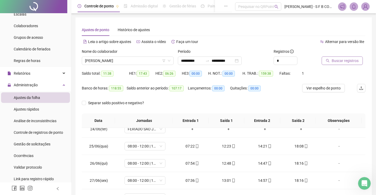
click at [328, 59] on button "Buscar registros" at bounding box center [342, 60] width 41 height 8
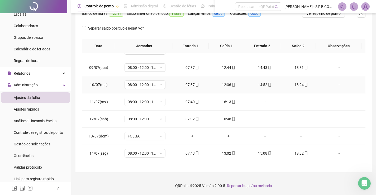
scroll to position [132, 0]
click at [232, 120] on icon "mobile" at bounding box center [234, 119] width 4 height 4
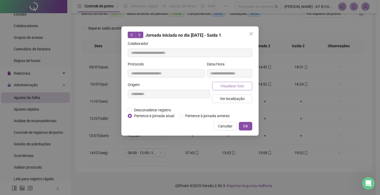
click at [244, 89] on button "Visualizar foto" at bounding box center [232, 86] width 40 height 8
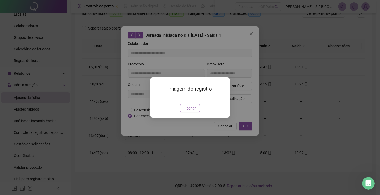
click at [190, 111] on span "Fechar" at bounding box center [189, 108] width 11 height 6
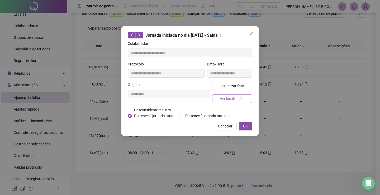
click at [228, 98] on span "Ver localização" at bounding box center [232, 99] width 25 height 6
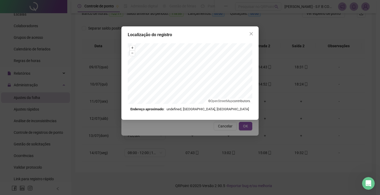
click at [202, 130] on div "Localização do registro + – ⇧ › © OpenStreetMap contributors. Endereço aproxima…" at bounding box center [190, 97] width 380 height 195
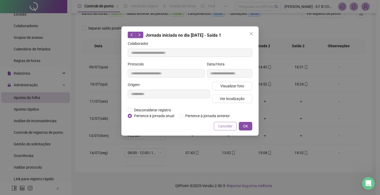
click at [216, 125] on button "Cancelar" at bounding box center [225, 126] width 23 height 8
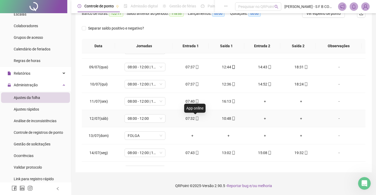
click at [193, 118] on div "07:32" at bounding box center [192, 119] width 28 height 6
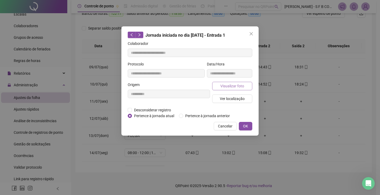
click at [228, 87] on span "Visualizar foto" at bounding box center [232, 86] width 24 height 6
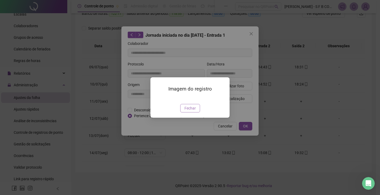
click at [193, 111] on span "Fechar" at bounding box center [189, 108] width 11 height 6
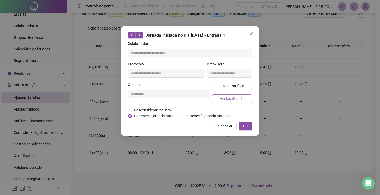
click at [230, 98] on span "Ver localização" at bounding box center [232, 99] width 25 height 6
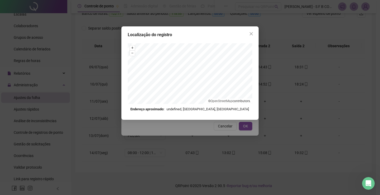
click at [197, 127] on div "Localização do registro + – ⇧ › © OpenStreetMap contributors. Endereço aproxima…" at bounding box center [190, 97] width 380 height 195
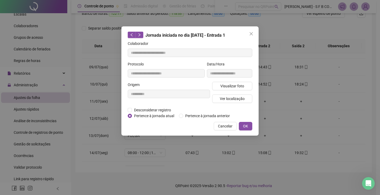
drag, startPoint x: 219, startPoint y: 125, endPoint x: 222, endPoint y: 127, distance: 3.5
click at [220, 125] on span "Cancelar" at bounding box center [225, 126] width 15 height 6
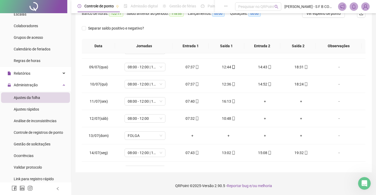
click at [223, 127] on td "+" at bounding box center [228, 135] width 36 height 17
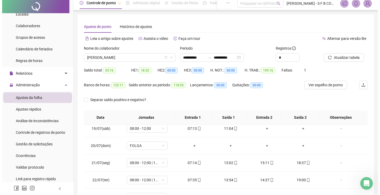
scroll to position [0, 0]
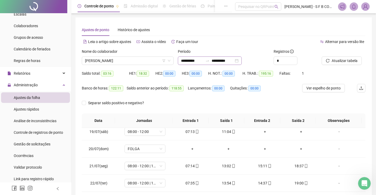
click at [242, 59] on div "**********" at bounding box center [210, 60] width 64 height 8
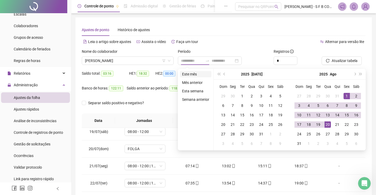
click at [201, 75] on li "Este mês" at bounding box center [195, 74] width 31 height 6
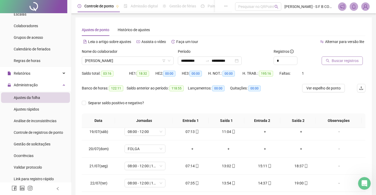
click at [333, 58] on span "Buscar registros" at bounding box center [345, 61] width 27 height 6
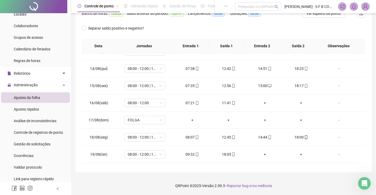
scroll to position [230, 0]
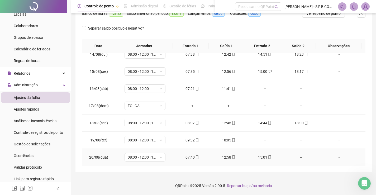
click at [228, 158] on div "12:58" at bounding box center [228, 157] width 28 height 6
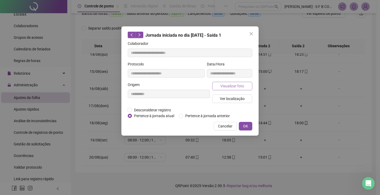
click at [236, 88] on span "Visualizar foto" at bounding box center [232, 86] width 24 height 6
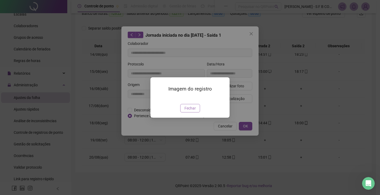
click at [190, 111] on span "Fechar" at bounding box center [189, 108] width 11 height 6
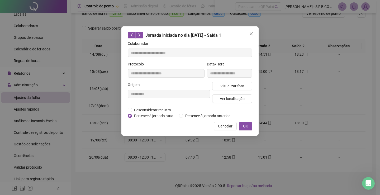
drag, startPoint x: 228, startPoint y: 124, endPoint x: 232, endPoint y: 127, distance: 4.7
click at [229, 124] on span "Cancelar" at bounding box center [225, 126] width 15 height 6
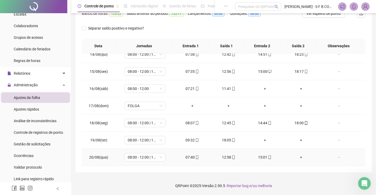
click at [261, 159] on div "15:01" at bounding box center [265, 157] width 28 height 6
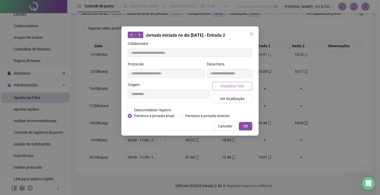
click at [240, 87] on span "Visualizar foto" at bounding box center [232, 86] width 24 height 6
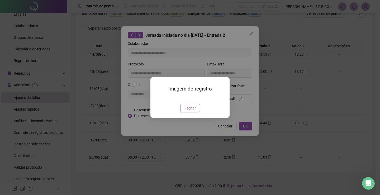
click at [196, 112] on button "Fechar" at bounding box center [190, 108] width 20 height 8
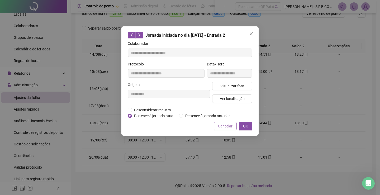
click at [228, 124] on span "Cancelar" at bounding box center [225, 126] width 15 height 6
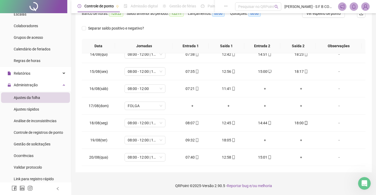
click at [190, 158] on div "07:40" at bounding box center [192, 157] width 28 height 6
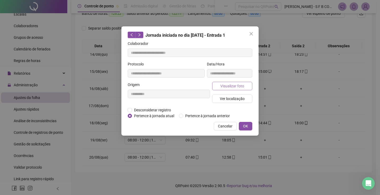
click at [235, 85] on span "Visualizar foto" at bounding box center [232, 86] width 24 height 6
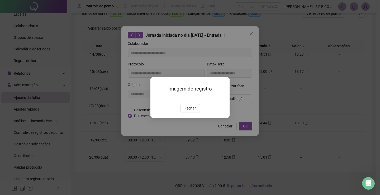
drag, startPoint x: 193, startPoint y: 138, endPoint x: 207, endPoint y: 137, distance: 14.8
click at [193, 111] on span "Fechar" at bounding box center [189, 108] width 11 height 6
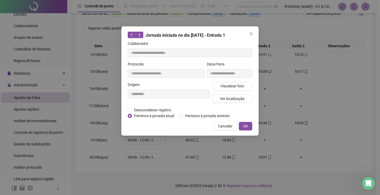
drag, startPoint x: 227, startPoint y: 125, endPoint x: 229, endPoint y: 122, distance: 3.4
click at [227, 124] on span "Cancelar" at bounding box center [225, 126] width 15 height 6
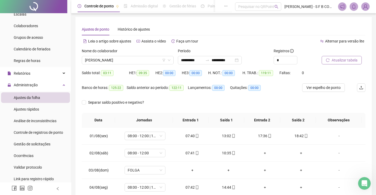
scroll to position [0, 0]
click at [129, 60] on span "[PERSON_NAME]" at bounding box center [127, 61] width 85 height 8
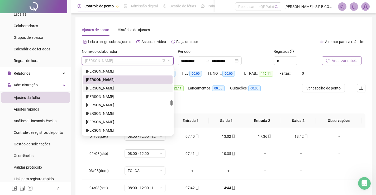
click at [130, 89] on div "[PERSON_NAME]" at bounding box center [127, 88] width 83 height 6
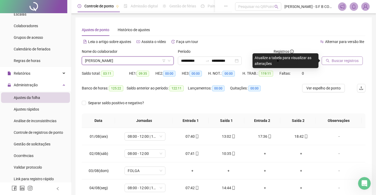
click at [341, 62] on span "Buscar registros" at bounding box center [345, 61] width 27 height 6
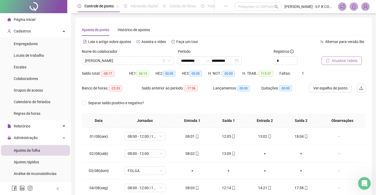
click at [35, 85] on ul "Empregadores Locais de trabalho Escalas Colaboradores Grupos de acesso Calendár…" at bounding box center [35, 78] width 71 height 82
click at [36, 80] on span "Colaboradores" at bounding box center [26, 79] width 24 height 4
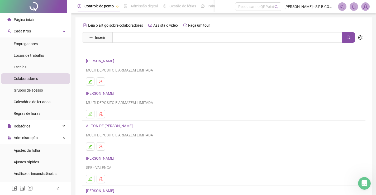
click at [132, 43] on div "Leia o artigo sobre colaboradores Assista o vídeo Faça um tour Inserir Nenhum r…" at bounding box center [224, 123] width 284 height 205
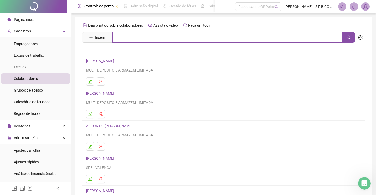
click at [133, 40] on input "text" at bounding box center [227, 37] width 230 height 11
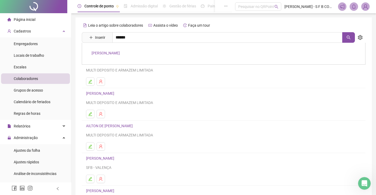
click at [116, 53] on link "[PERSON_NAME]" at bounding box center [106, 53] width 28 height 4
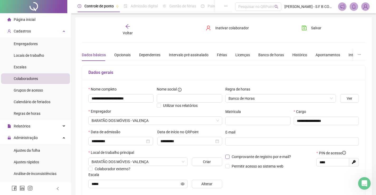
drag, startPoint x: 260, startPoint y: 157, endPoint x: 256, endPoint y: 148, distance: 9.9
click at [260, 157] on span "Comprovante de registro por e-mail?" at bounding box center [261, 157] width 59 height 4
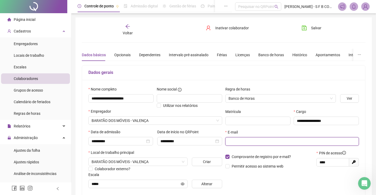
click at [254, 144] on input "text" at bounding box center [291, 142] width 126 height 6
paste input "**********"
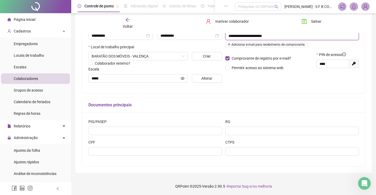
scroll to position [53, 0]
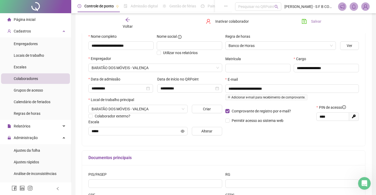
click at [310, 22] on button "Salvar" at bounding box center [312, 21] width 28 height 8
click at [125, 21] on icon "arrow-left" at bounding box center [127, 19] width 5 height 5
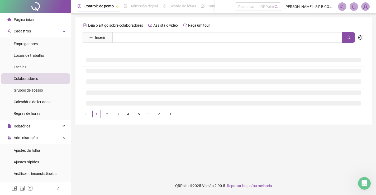
scroll to position [0, 0]
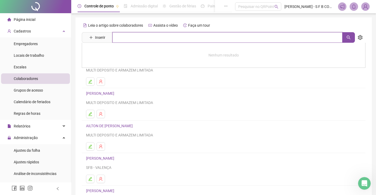
click at [140, 41] on input "text" at bounding box center [227, 37] width 230 height 11
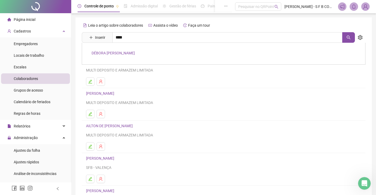
drag, startPoint x: 104, startPoint y: 56, endPoint x: 105, endPoint y: 54, distance: 2.8
click at [104, 56] on div "DÉBORA [PERSON_NAME]" at bounding box center [224, 54] width 284 height 22
click at [105, 54] on div "Leia o artigo sobre colaboradores Assista o vídeo Faça um tour Inserir **** DÉB…" at bounding box center [224, 123] width 284 height 205
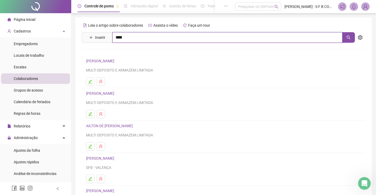
drag, startPoint x: 152, startPoint y: 41, endPoint x: 117, endPoint y: 46, distance: 34.9
click at [151, 41] on input "****" at bounding box center [227, 37] width 230 height 11
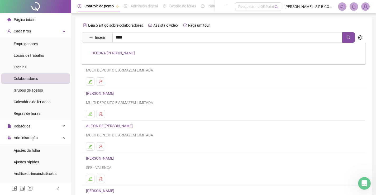
click at [103, 54] on link "DÉBORA [PERSON_NAME]" at bounding box center [113, 53] width 43 height 4
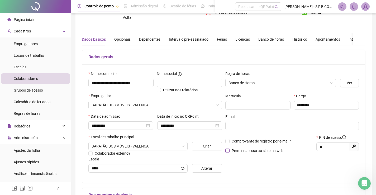
scroll to position [53, 0]
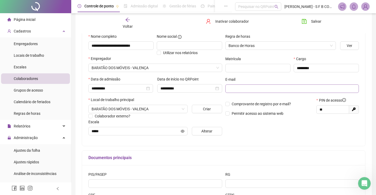
drag, startPoint x: 243, startPoint y: 103, endPoint x: 244, endPoint y: 84, distance: 18.7
click at [245, 103] on span "Comprovante de registro por e-mail?" at bounding box center [261, 104] width 59 height 4
drag, startPoint x: 237, startPoint y: 103, endPoint x: 238, endPoint y: 87, distance: 16.9
click at [237, 103] on span "Comprovante de registro por e-mail?" at bounding box center [261, 104] width 59 height 4
drag, startPoint x: 238, startPoint y: 86, endPoint x: 238, endPoint y: 89, distance: 2.9
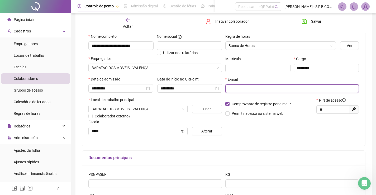
click at [238, 87] on input "text" at bounding box center [291, 89] width 126 height 6
paste input "**********"
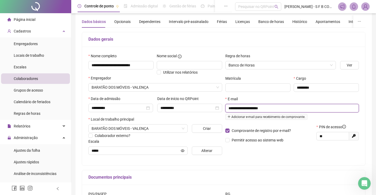
scroll to position [0, 0]
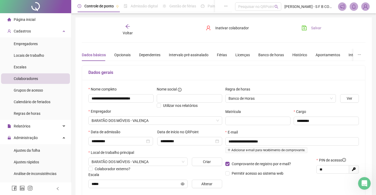
click at [309, 26] on button "Salvar" at bounding box center [312, 28] width 28 height 8
click at [125, 34] on span "Voltar" at bounding box center [128, 33] width 10 height 4
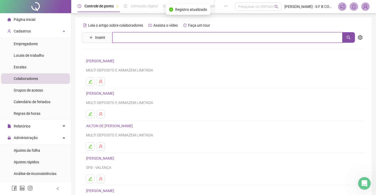
click at [152, 37] on input "text" at bounding box center [227, 37] width 230 height 11
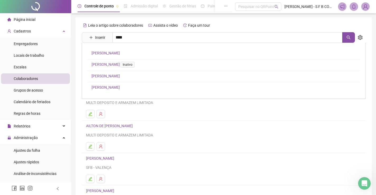
click at [120, 51] on link "[PERSON_NAME]" at bounding box center [106, 53] width 28 height 4
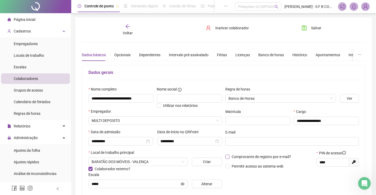
click at [232, 155] on span "Comprovante de registro por e-mail?" at bounding box center [261, 157] width 59 height 4
click at [237, 145] on span at bounding box center [292, 141] width 134 height 8
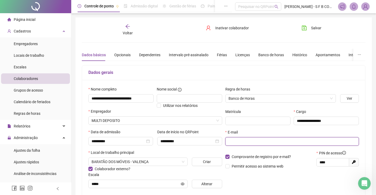
paste input "**********"
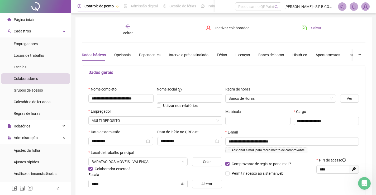
click at [310, 28] on button "Salvar" at bounding box center [312, 28] width 28 height 8
click at [124, 31] on span "Voltar" at bounding box center [128, 33] width 10 height 4
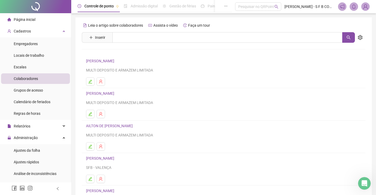
drag, startPoint x: 116, startPoint y: 47, endPoint x: 122, endPoint y: 44, distance: 6.1
click at [120, 46] on div "Leia o artigo sobre colaboradores Assista o vídeo Faça um tour Inserir Nenhum r…" at bounding box center [224, 123] width 284 height 205
click at [126, 43] on div "Leia o artigo sobre colaboradores Assista o vídeo Faça um tour Inserir Nenhum r…" at bounding box center [224, 123] width 284 height 205
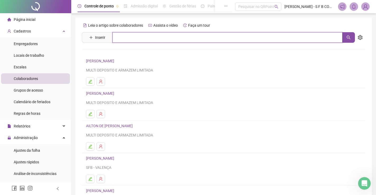
click at [132, 39] on input "text" at bounding box center [227, 37] width 230 height 11
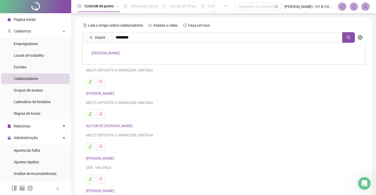
click at [120, 52] on link "[PERSON_NAME]" at bounding box center [106, 53] width 28 height 4
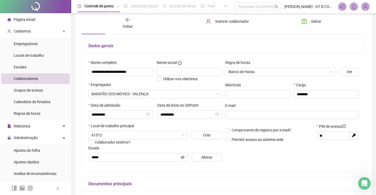
scroll to position [79, 0]
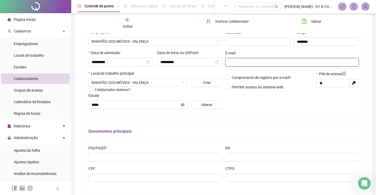
click at [247, 63] on input "text" at bounding box center [291, 62] width 126 height 6
click at [248, 78] on span "Comprovante de registro por e-mail?" at bounding box center [261, 77] width 59 height 4
click at [252, 64] on input "text" at bounding box center [291, 62] width 126 height 6
paste input "**********"
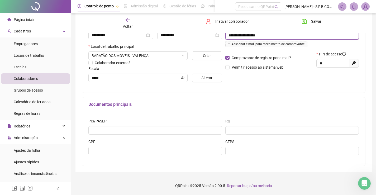
scroll to position [27, 0]
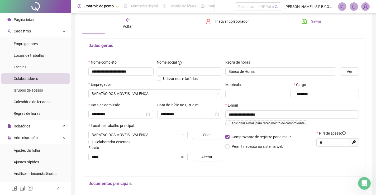
drag, startPoint x: 310, startPoint y: 24, endPoint x: 313, endPoint y: 24, distance: 2.9
click at [310, 25] on button "Salvar" at bounding box center [312, 21] width 28 height 8
click at [125, 27] on span "Voltar" at bounding box center [128, 26] width 10 height 4
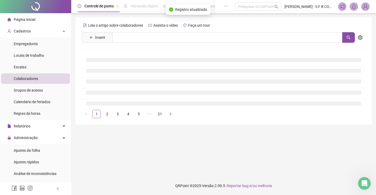
scroll to position [0, 0]
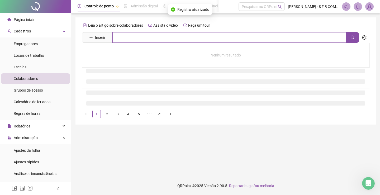
click at [132, 36] on input "text" at bounding box center [229, 37] width 234 height 11
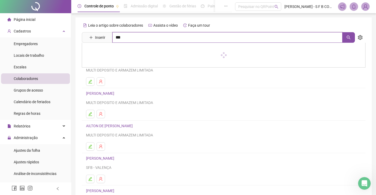
click at [130, 34] on input "***" at bounding box center [227, 37] width 230 height 11
click at [107, 76] on link "[PERSON_NAME]" at bounding box center [106, 76] width 28 height 4
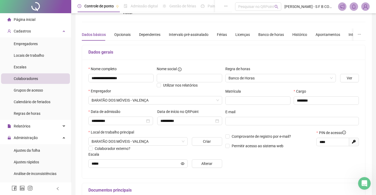
scroll to position [53, 0]
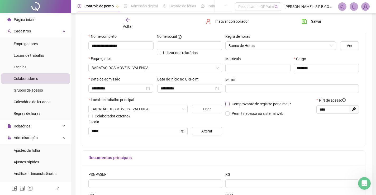
click at [238, 103] on span "Comprovante de registro por e-mail?" at bounding box center [261, 104] width 59 height 4
click at [246, 85] on span at bounding box center [292, 88] width 134 height 8
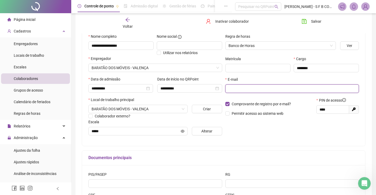
paste input "**********"
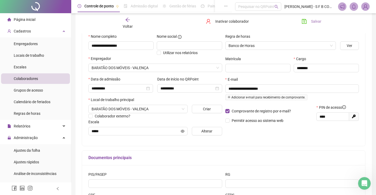
click at [318, 22] on span "Salvar" at bounding box center [316, 21] width 10 height 6
click at [129, 22] on div "Voltar" at bounding box center [128, 23] width 44 height 12
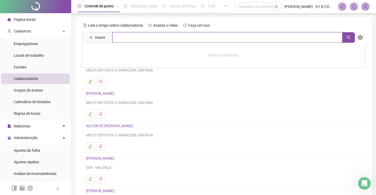
click at [130, 35] on input "text" at bounding box center [227, 37] width 230 height 11
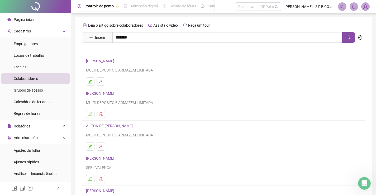
click at [118, 52] on link "[PERSON_NAME]" at bounding box center [106, 53] width 28 height 4
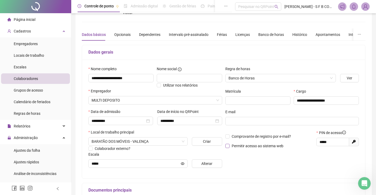
scroll to position [26, 0]
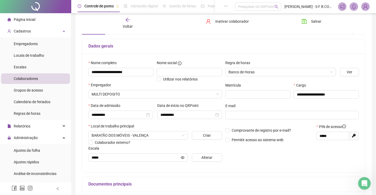
click at [257, 127] on div "Comprovante de registro por e-mail? Permitir acesso ao sistema web" at bounding box center [269, 135] width 91 height 23
click at [256, 128] on span "Comprovante de registro por e-mail?" at bounding box center [261, 130] width 59 height 4
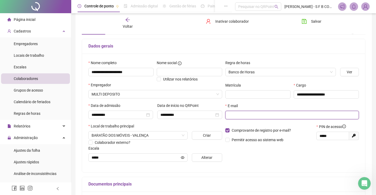
click at [259, 117] on input "text" at bounding box center [291, 115] width 126 height 6
paste input "**********"
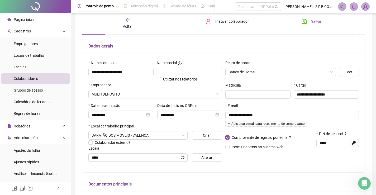
click at [308, 22] on button "Salvar" at bounding box center [312, 21] width 28 height 8
click at [127, 22] on icon "arrow-left" at bounding box center [127, 19] width 5 height 5
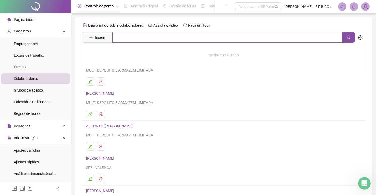
click at [130, 34] on input "text" at bounding box center [227, 37] width 230 height 11
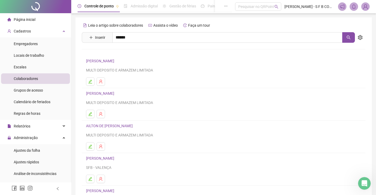
click at [120, 51] on link "[PERSON_NAME]" at bounding box center [106, 53] width 28 height 4
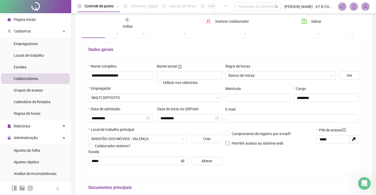
scroll to position [53, 0]
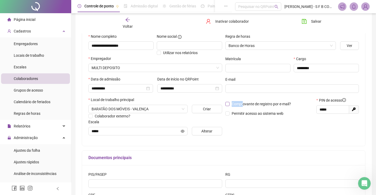
drag, startPoint x: 243, startPoint y: 100, endPoint x: 243, endPoint y: 103, distance: 3.2
click at [243, 102] on div "Comprovante de registro por e-mail? Permitir acesso ao sistema web" at bounding box center [269, 108] width 91 height 23
click at [243, 103] on span "Comprovante de registro por e-mail?" at bounding box center [261, 104] width 59 height 4
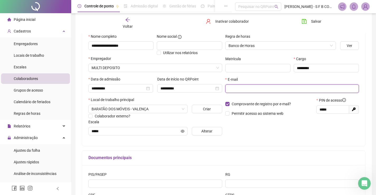
click at [241, 86] on input "text" at bounding box center [291, 89] width 126 height 6
paste input "**********"
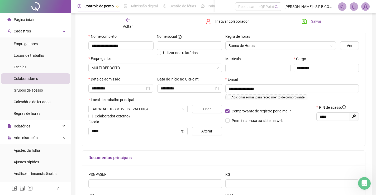
click at [308, 23] on button "Salvar" at bounding box center [312, 21] width 28 height 8
click at [128, 22] on div "Voltar" at bounding box center [128, 23] width 44 height 12
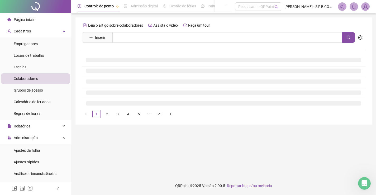
scroll to position [0, 0]
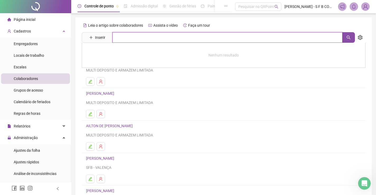
click at [121, 38] on input "text" at bounding box center [227, 37] width 230 height 11
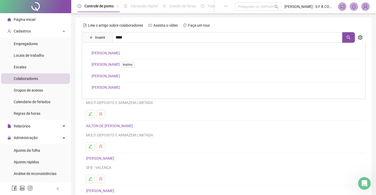
click at [113, 74] on link "[PERSON_NAME]" at bounding box center [106, 76] width 28 height 4
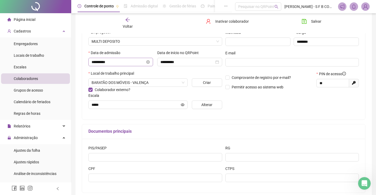
scroll to position [53, 0]
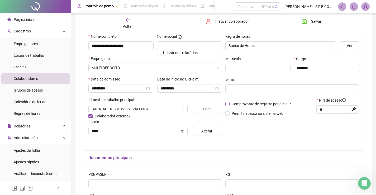
click at [240, 104] on span "Comprovante de registro por e-mail?" at bounding box center [261, 104] width 59 height 4
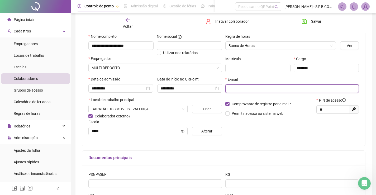
click at [238, 88] on input "text" at bounding box center [291, 89] width 126 height 6
paste input "**********"
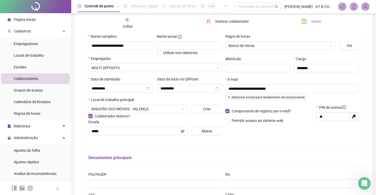
click at [317, 23] on span "Salvar" at bounding box center [316, 21] width 10 height 6
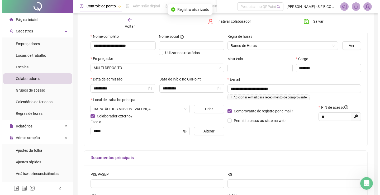
scroll to position [0, 0]
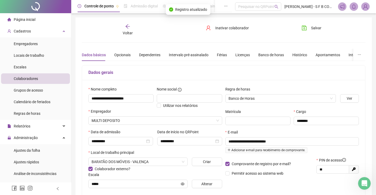
click at [127, 29] on div "Voltar" at bounding box center [128, 30] width 44 height 12
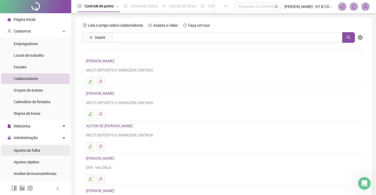
click at [30, 149] on span "Ajustes da folha" at bounding box center [27, 150] width 26 height 4
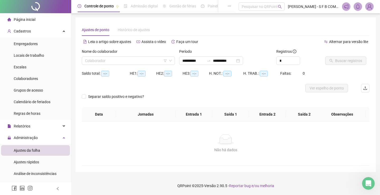
click at [132, 34] on div "Histórico de ajustes" at bounding box center [134, 30] width 32 height 12
click at [124, 60] on input "search" at bounding box center [126, 61] width 82 height 8
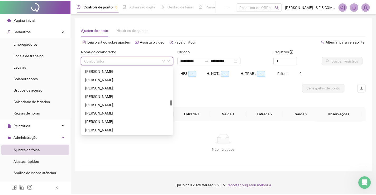
scroll to position [422, 0]
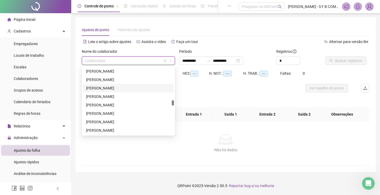
click at [100, 88] on div "[PERSON_NAME]" at bounding box center [128, 88] width 85 height 6
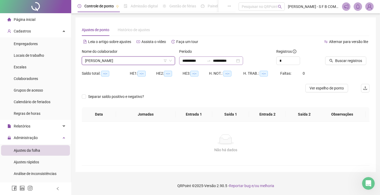
click at [243, 61] on div "**********" at bounding box center [211, 60] width 64 height 8
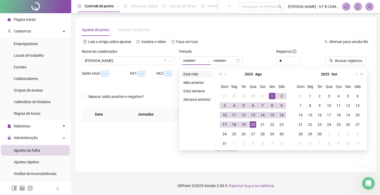
click at [194, 74] on li "Este mês" at bounding box center [196, 74] width 31 height 6
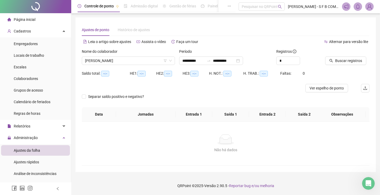
click at [324, 59] on div "Buscar registros" at bounding box center [347, 59] width 49 height 21
click at [326, 59] on button "Buscar registros" at bounding box center [345, 60] width 41 height 8
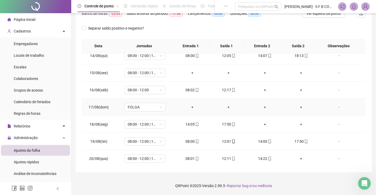
scroll to position [230, 0]
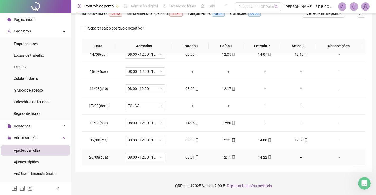
drag, startPoint x: 291, startPoint y: 159, endPoint x: 295, endPoint y: 159, distance: 4.5
click at [293, 159] on div "+" at bounding box center [301, 157] width 28 height 6
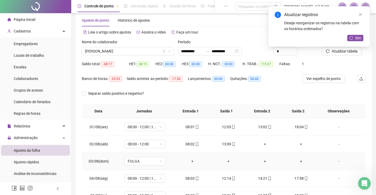
scroll to position [0, 0]
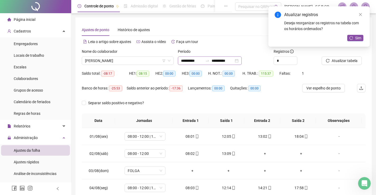
click at [242, 59] on div "**********" at bounding box center [210, 60] width 64 height 8
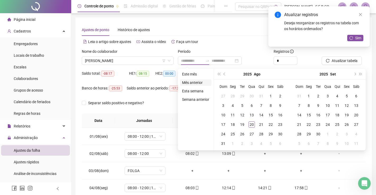
click at [205, 82] on li "Mês anterior" at bounding box center [195, 82] width 31 height 6
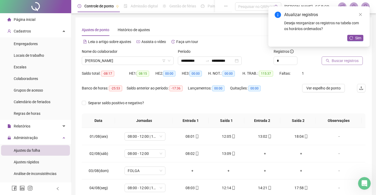
click at [340, 64] on button "Buscar registros" at bounding box center [342, 60] width 41 height 8
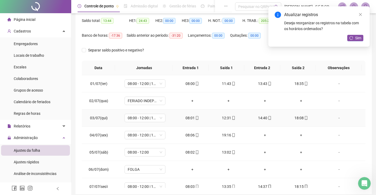
scroll to position [53, 0]
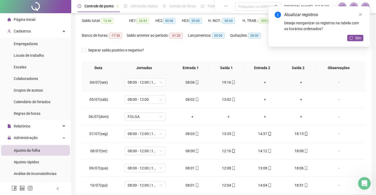
click at [232, 83] on icon "mobile" at bounding box center [234, 82] width 4 height 4
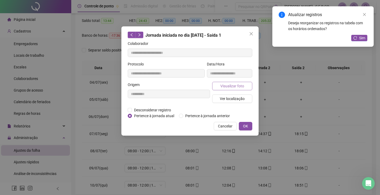
click at [233, 83] on span "Visualizar foto" at bounding box center [232, 86] width 24 height 6
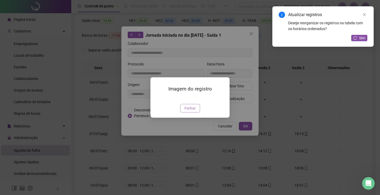
click at [186, 112] on button "Fechar" at bounding box center [190, 108] width 20 height 8
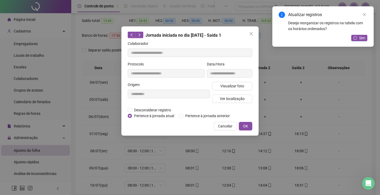
click at [187, 138] on div "**********" at bounding box center [190, 97] width 380 height 195
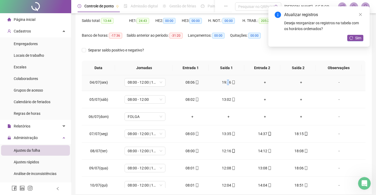
click at [225, 81] on div "19:16" at bounding box center [228, 82] width 28 height 6
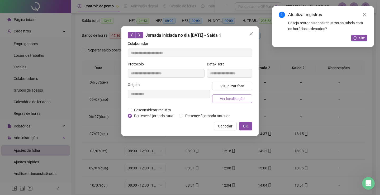
click at [224, 99] on span "Ver localização" at bounding box center [232, 99] width 25 height 6
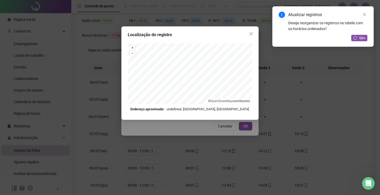
click at [220, 127] on div "Localização do registro + – ⇧ › © OpenStreetMap contributors. Endereço aproxima…" at bounding box center [190, 97] width 380 height 195
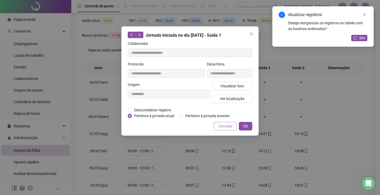
click at [221, 127] on span "Cancelar" at bounding box center [225, 126] width 15 height 6
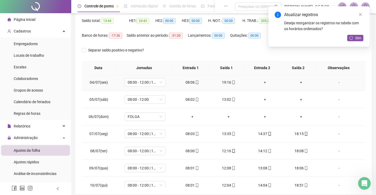
click at [190, 82] on div "08:06" at bounding box center [192, 82] width 28 height 6
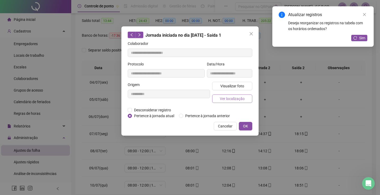
click at [228, 96] on span "Ver localização" at bounding box center [232, 99] width 25 height 6
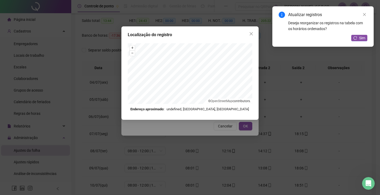
click at [214, 125] on div "Localização do registro + – ⇧ › © OpenStreetMap contributors. Endereço aproxima…" at bounding box center [190, 97] width 380 height 195
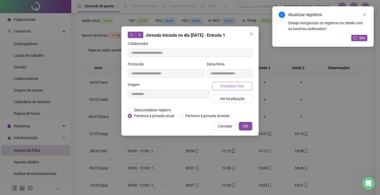
click at [231, 84] on span "Visualizar foto" at bounding box center [232, 86] width 24 height 6
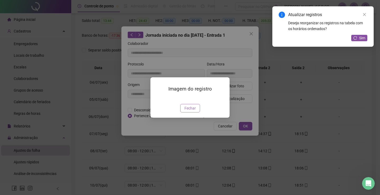
click at [191, 111] on span "Fechar" at bounding box center [189, 108] width 11 height 6
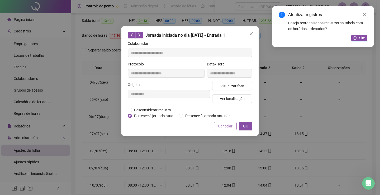
click at [225, 128] on span "Cancelar" at bounding box center [225, 126] width 15 height 6
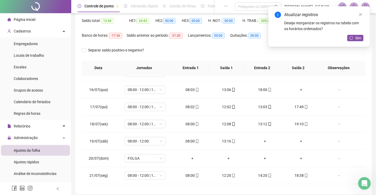
scroll to position [264, 0]
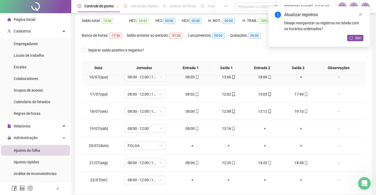
click at [297, 77] on div "+" at bounding box center [301, 77] width 28 height 6
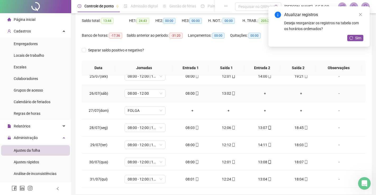
scroll to position [75, 0]
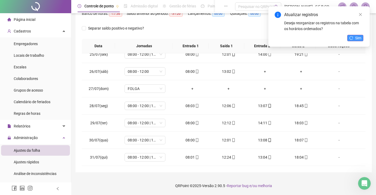
click at [359, 40] on span "Sim" at bounding box center [358, 38] width 6 height 6
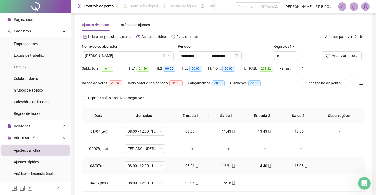
scroll to position [0, 0]
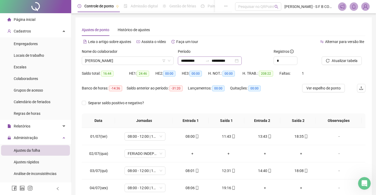
click at [242, 63] on div "**********" at bounding box center [210, 60] width 64 height 8
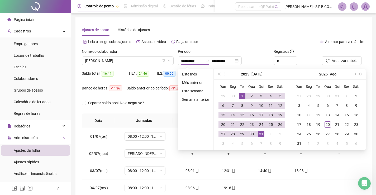
click at [223, 74] on span "prev-year" at bounding box center [224, 74] width 3 height 3
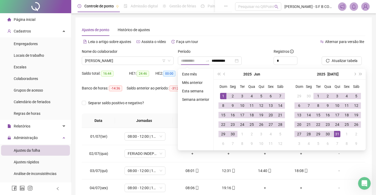
click at [221, 96] on div "1" at bounding box center [223, 96] width 6 height 6
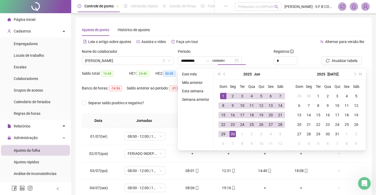
drag, startPoint x: 232, startPoint y: 130, endPoint x: 262, endPoint y: 118, distance: 32.4
click at [232, 130] on td "30" at bounding box center [232, 133] width 9 height 9
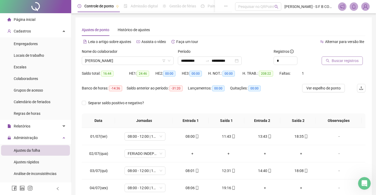
click at [326, 60] on icon "search" at bounding box center [327, 60] width 3 height 3
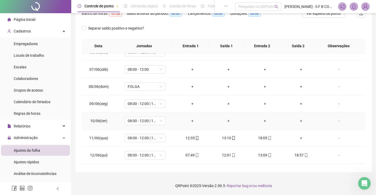
scroll to position [26, 0]
click at [300, 137] on div "+" at bounding box center [301, 138] width 28 height 6
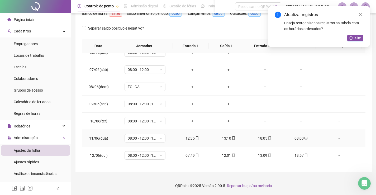
click at [190, 139] on div "12:35" at bounding box center [192, 138] width 28 height 6
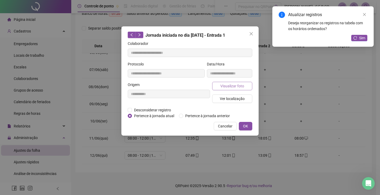
click at [228, 85] on span "Visualizar foto" at bounding box center [232, 86] width 24 height 6
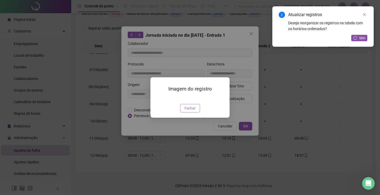
click at [187, 111] on span "Fechar" at bounding box center [189, 108] width 11 height 6
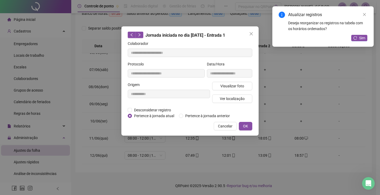
click at [223, 127] on span "Cancelar" at bounding box center [225, 126] width 15 height 6
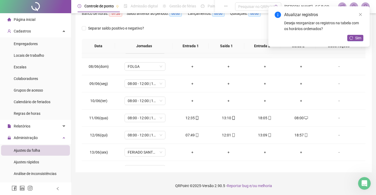
scroll to position [53, 0]
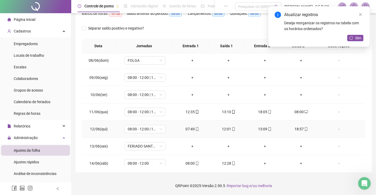
click at [229, 132] on td "12:01" at bounding box center [228, 129] width 36 height 17
click at [231, 130] on span "mobile" at bounding box center [233, 129] width 4 height 4
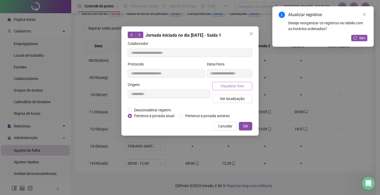
click at [235, 89] on button "Visualizar foto" at bounding box center [232, 86] width 40 height 8
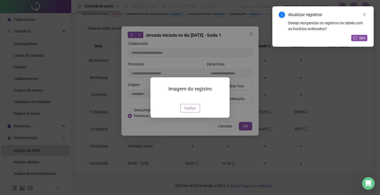
click at [192, 111] on span "Fechar" at bounding box center [189, 108] width 11 height 6
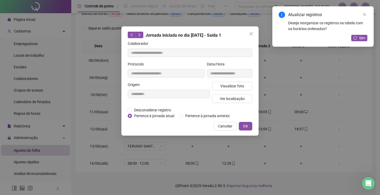
click at [223, 125] on span "Cancelar" at bounding box center [225, 126] width 15 height 6
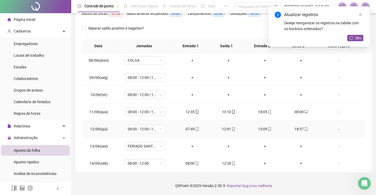
click at [192, 128] on div "07:49" at bounding box center [192, 129] width 28 height 6
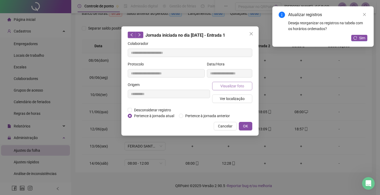
click at [228, 82] on button "Visualizar foto" at bounding box center [232, 86] width 40 height 8
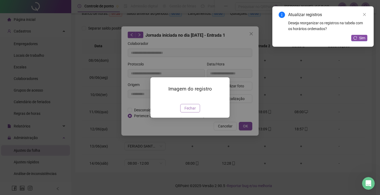
click at [195, 112] on button "Fechar" at bounding box center [190, 108] width 20 height 8
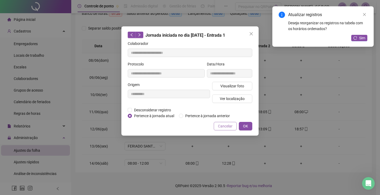
click at [227, 128] on span "Cancelar" at bounding box center [225, 126] width 15 height 6
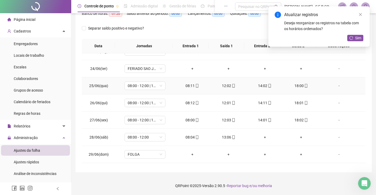
scroll to position [333, 0]
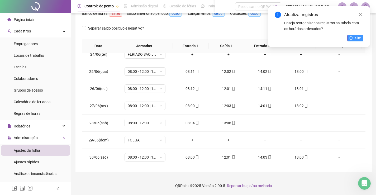
click at [361, 36] on button "Sim" at bounding box center [355, 38] width 16 height 6
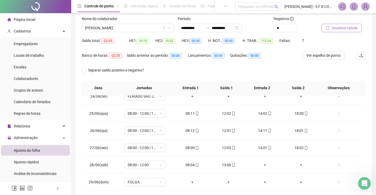
scroll to position [22, 0]
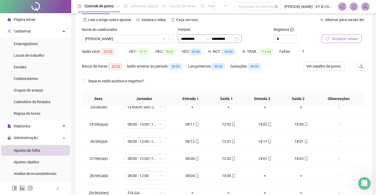
click at [242, 38] on div "**********" at bounding box center [210, 39] width 64 height 8
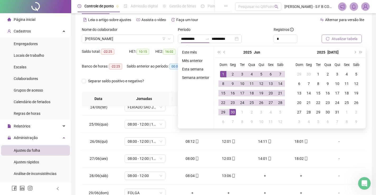
click at [164, 80] on div "Separar saldo positivo e negativo?" at bounding box center [224, 84] width 284 height 15
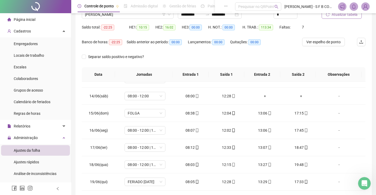
scroll to position [0, 0]
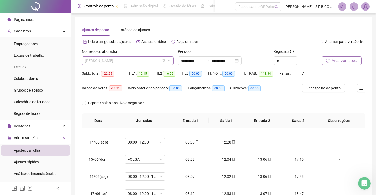
click at [126, 64] on span "[PERSON_NAME]" at bounding box center [127, 61] width 85 height 8
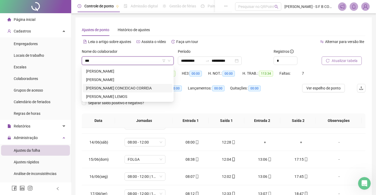
click at [125, 87] on div "RAFAEL CONCEICAO CORREIA" at bounding box center [127, 88] width 83 height 6
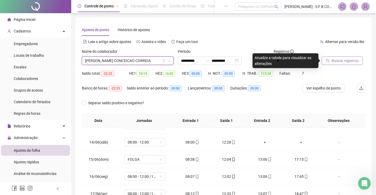
click at [341, 62] on span "Buscar registros" at bounding box center [345, 61] width 27 height 6
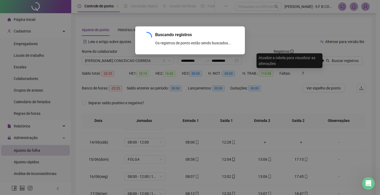
click at [223, 60] on div "Buscando registros Os registros de ponto estão sendo buscados... OK" at bounding box center [190, 97] width 380 height 195
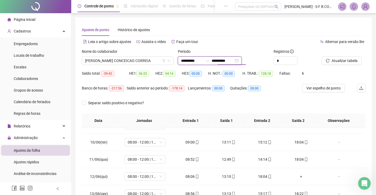
click at [227, 63] on input "**********" at bounding box center [223, 61] width 22 height 6
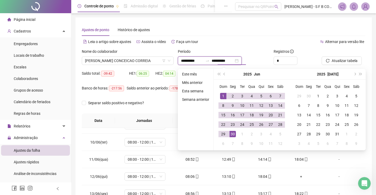
click at [242, 61] on div "**********" at bounding box center [210, 60] width 64 height 8
click at [194, 70] on ul "Este mês Mês anterior Esta semana Semana anterior" at bounding box center [196, 110] width 36 height 82
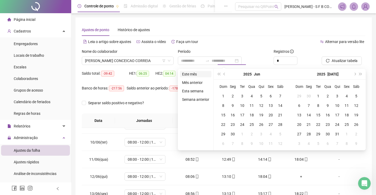
click at [195, 72] on li "Este mês" at bounding box center [195, 74] width 31 height 6
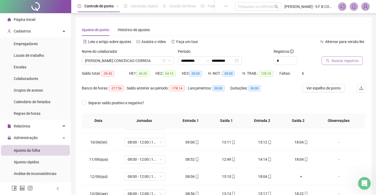
click at [358, 61] on button "Buscar registros" at bounding box center [342, 60] width 41 height 8
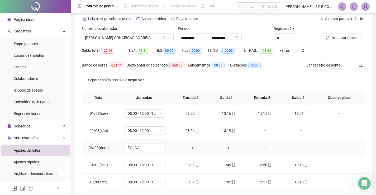
scroll to position [22, 0]
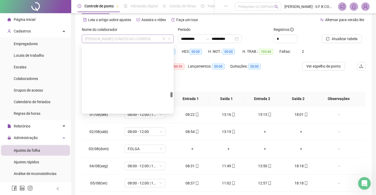
drag, startPoint x: 155, startPoint y: 42, endPoint x: 151, endPoint y: 43, distance: 4.0
click at [154, 42] on span "RAFAEL CONCEICAO CORREIA" at bounding box center [127, 39] width 85 height 8
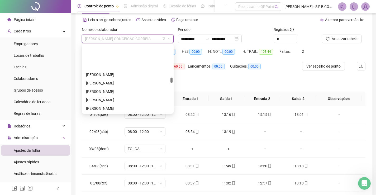
scroll to position [441, 0]
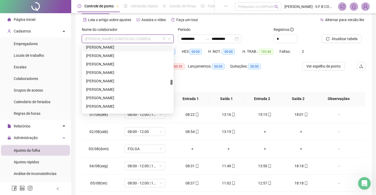
click at [133, 48] on div "[PERSON_NAME]" at bounding box center [127, 47] width 83 height 6
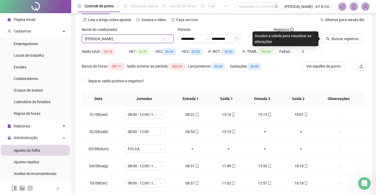
click at [115, 35] on span "[PERSON_NAME]" at bounding box center [127, 39] width 85 height 8
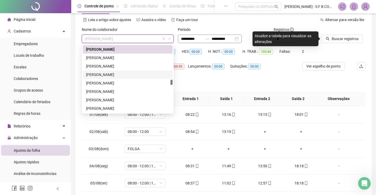
click at [242, 41] on div "**********" at bounding box center [210, 39] width 64 height 8
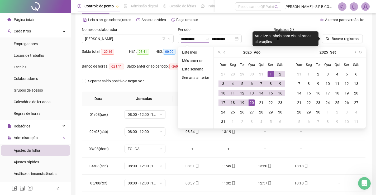
click at [224, 54] on button "prev-year" at bounding box center [225, 52] width 6 height 11
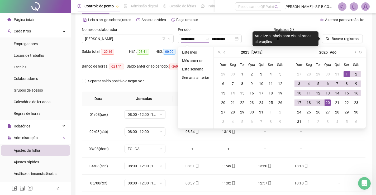
click at [226, 52] on button "prev-year" at bounding box center [225, 52] width 6 height 11
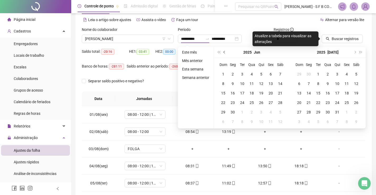
click at [226, 52] on button "prev-year" at bounding box center [225, 52] width 6 height 11
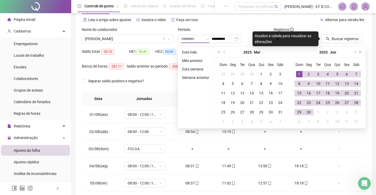
click at [294, 74] on td "1" at bounding box center [298, 73] width 9 height 9
click at [309, 113] on div "30" at bounding box center [309, 112] width 6 height 6
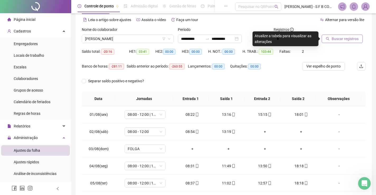
click at [342, 37] on span "Buscar registros" at bounding box center [345, 39] width 27 height 6
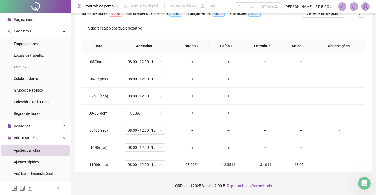
scroll to position [22, 0]
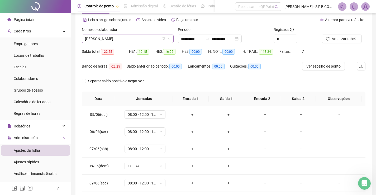
click at [138, 41] on span "[PERSON_NAME]" at bounding box center [127, 39] width 85 height 8
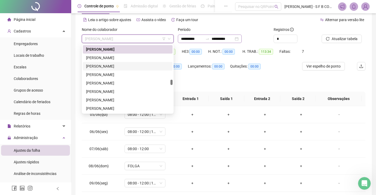
click at [242, 40] on div "**********" at bounding box center [210, 39] width 64 height 8
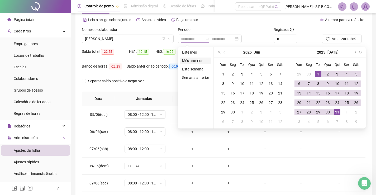
click at [192, 61] on li "Mês anterior" at bounding box center [195, 61] width 31 height 6
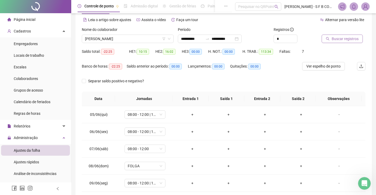
click at [350, 41] on span "Buscar registros" at bounding box center [345, 39] width 27 height 6
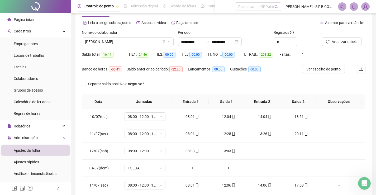
scroll to position [0, 0]
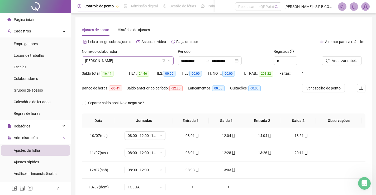
click at [140, 62] on span "[PERSON_NAME]" at bounding box center [127, 61] width 85 height 8
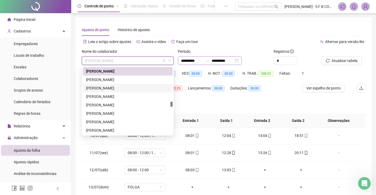
click at [242, 61] on div "**********" at bounding box center [210, 60] width 64 height 8
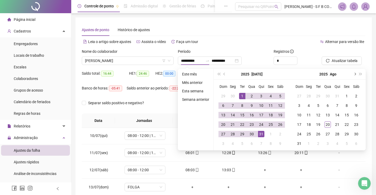
click at [356, 74] on button "next-year" at bounding box center [355, 74] width 6 height 11
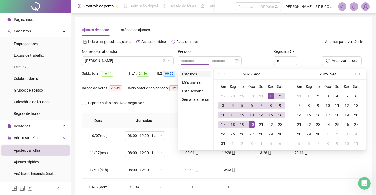
click at [191, 74] on li "Este mês" at bounding box center [195, 74] width 31 height 6
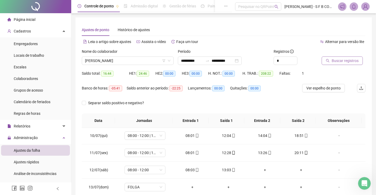
click at [352, 61] on span "Buscar registros" at bounding box center [345, 61] width 27 height 6
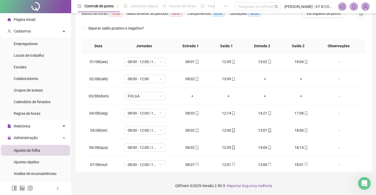
click at [275, 22] on div "Banco de horas: -10:20 Saldo anterior ao período: -05:41 Lançamentos: 00:00 Qui…" at bounding box center [188, 16] width 213 height 15
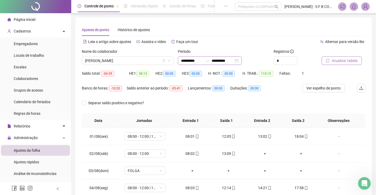
click at [242, 63] on div "**********" at bounding box center [210, 60] width 64 height 8
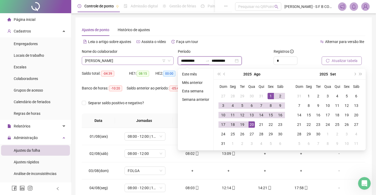
click at [145, 62] on span "[PERSON_NAME]" at bounding box center [127, 61] width 85 height 8
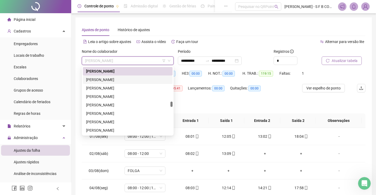
click at [111, 82] on div "[PERSON_NAME]" at bounding box center [127, 80] width 83 height 6
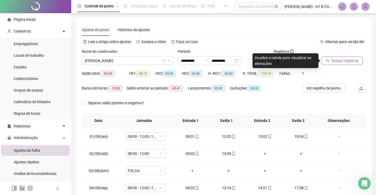
click at [340, 63] on span "Buscar registros" at bounding box center [345, 61] width 27 height 6
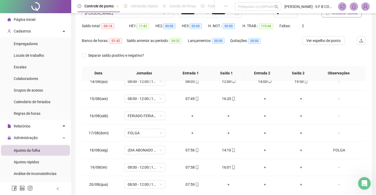
scroll to position [22, 0]
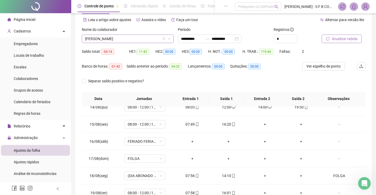
click at [126, 40] on span "[PERSON_NAME]" at bounding box center [127, 39] width 85 height 8
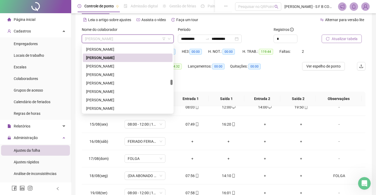
click at [208, 77] on div "Separar saldo positivo e negativo?" at bounding box center [224, 84] width 284 height 15
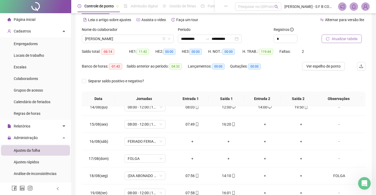
click at [323, 37] on button "Atualizar tabela" at bounding box center [342, 39] width 40 height 8
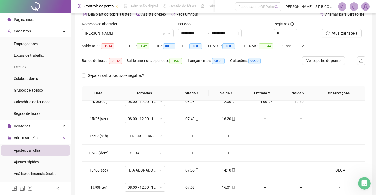
scroll to position [0, 0]
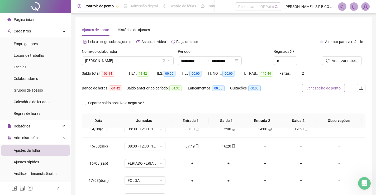
click at [325, 92] on div "Ver espelho de ponto" at bounding box center [325, 91] width 47 height 15
click at [324, 89] on span "Ver espelho de ponto" at bounding box center [323, 88] width 34 height 6
click at [125, 59] on span "[PERSON_NAME]" at bounding box center [127, 61] width 85 height 8
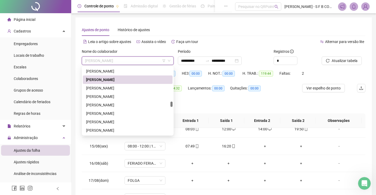
click at [208, 105] on div "Separar saldo positivo e negativo?" at bounding box center [224, 106] width 284 height 15
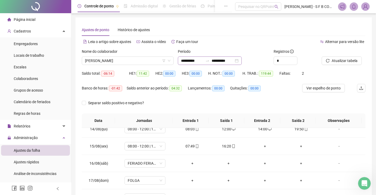
click at [242, 61] on div "**********" at bounding box center [210, 60] width 64 height 8
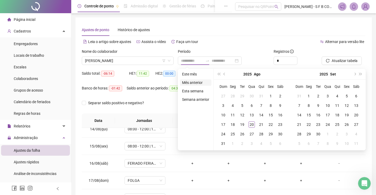
click at [201, 82] on li "Mês anterior" at bounding box center [195, 82] width 31 height 6
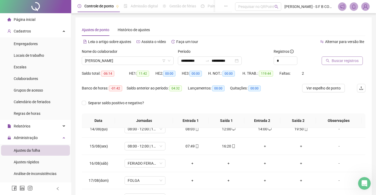
click at [338, 63] on span "Buscar registros" at bounding box center [345, 61] width 27 height 6
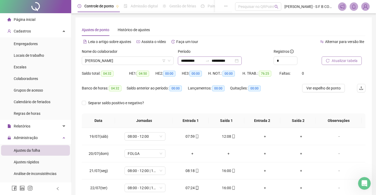
click at [242, 63] on div "**********" at bounding box center [210, 60] width 64 height 8
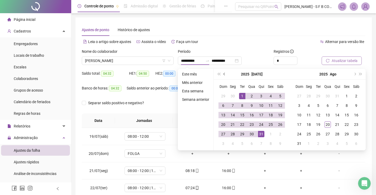
click at [224, 74] on span "prev-year" at bounding box center [224, 74] width 3 height 3
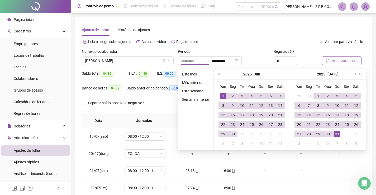
drag, startPoint x: 222, startPoint y: 97, endPoint x: 230, endPoint y: 127, distance: 31.9
click at [223, 97] on div "1" at bounding box center [223, 96] width 6 height 6
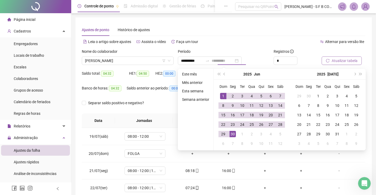
drag, startPoint x: 230, startPoint y: 133, endPoint x: 258, endPoint y: 129, distance: 27.8
click at [231, 134] on div "30" at bounding box center [233, 134] width 6 height 6
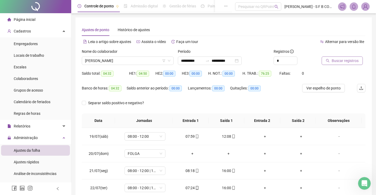
click at [335, 58] on span "Buscar registros" at bounding box center [345, 61] width 27 height 6
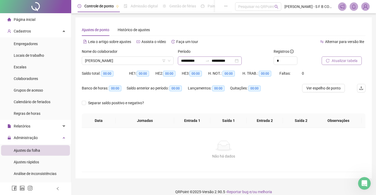
click at [242, 61] on div "**********" at bounding box center [210, 60] width 64 height 8
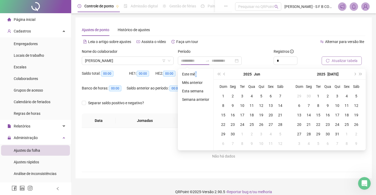
drag, startPoint x: 196, startPoint y: 75, endPoint x: 298, endPoint y: 71, distance: 103.0
click at [197, 76] on li "Este mês" at bounding box center [195, 74] width 31 height 6
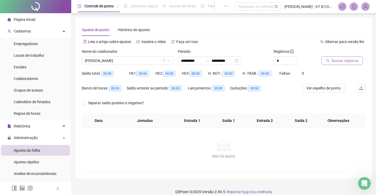
click at [340, 60] on span "Buscar registros" at bounding box center [345, 61] width 27 height 6
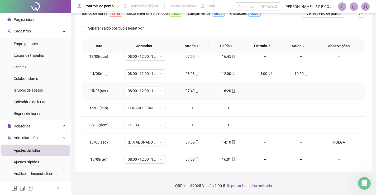
scroll to position [230, 0]
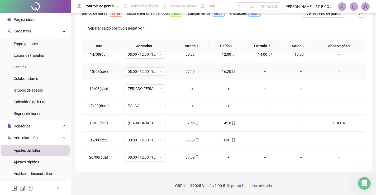
click at [226, 73] on div "16:20" at bounding box center [228, 72] width 28 height 6
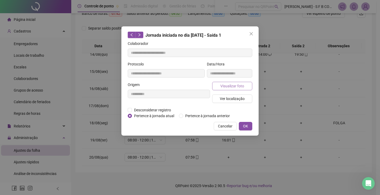
click at [238, 89] on button "Visualizar foto" at bounding box center [232, 86] width 40 height 8
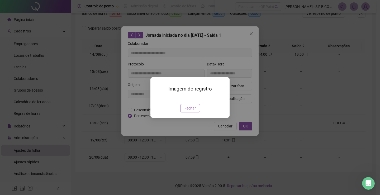
click at [193, 111] on span "Fechar" at bounding box center [189, 108] width 11 height 6
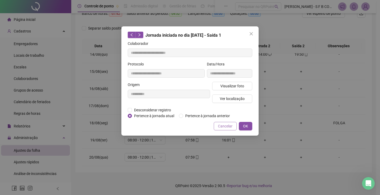
drag, startPoint x: 223, startPoint y: 125, endPoint x: 198, endPoint y: 43, distance: 86.3
click at [223, 125] on span "Cancelar" at bounding box center [225, 126] width 15 height 6
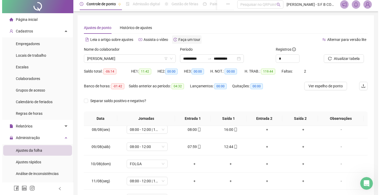
scroll to position [0, 0]
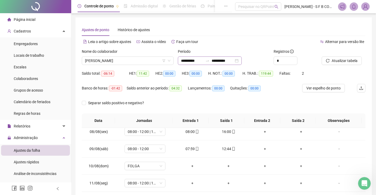
click at [242, 62] on div "**********" at bounding box center [210, 60] width 64 height 8
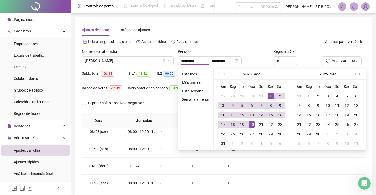
click at [224, 74] on span "prev-year" at bounding box center [224, 74] width 3 height 3
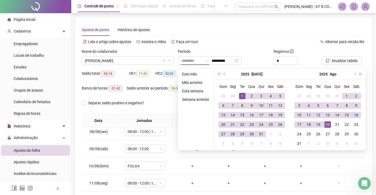
click at [241, 97] on div "1" at bounding box center [242, 96] width 6 height 6
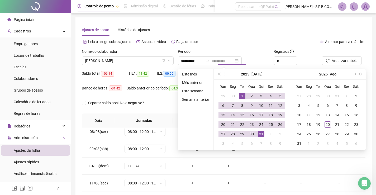
click at [260, 136] on div "31" at bounding box center [261, 134] width 6 height 6
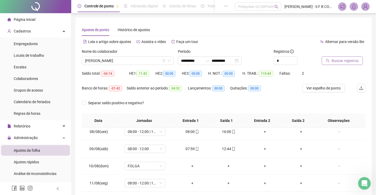
click at [343, 57] on button "Buscar registros" at bounding box center [342, 60] width 41 height 8
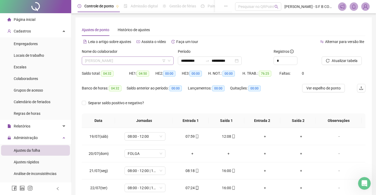
click at [128, 64] on span "[PERSON_NAME]" at bounding box center [127, 61] width 85 height 8
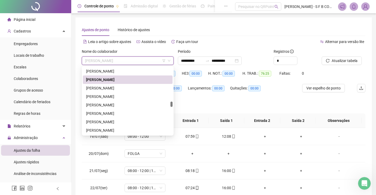
click at [120, 83] on div "[PERSON_NAME]" at bounding box center [128, 79] width 90 height 8
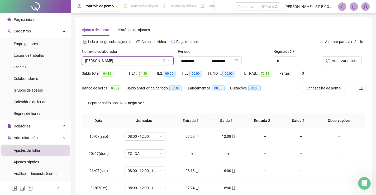
click at [126, 65] on div "Nome do colaborador JOELSON CORDEIRO OLIVEIRA JOELSON CORDEIRO OLIVEIRA" at bounding box center [128, 59] width 96 height 21
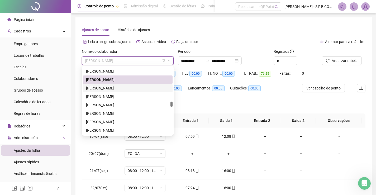
drag, startPoint x: 123, startPoint y: 88, endPoint x: 128, endPoint y: 87, distance: 4.7
click at [124, 88] on div "[PERSON_NAME]" at bounding box center [127, 88] width 83 height 6
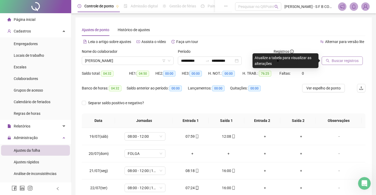
click at [333, 60] on span "Buscar registros" at bounding box center [345, 61] width 27 height 6
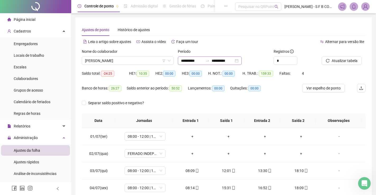
click at [242, 62] on div "**********" at bounding box center [210, 60] width 64 height 8
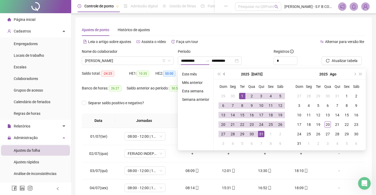
click at [226, 72] on button "prev-year" at bounding box center [225, 74] width 6 height 11
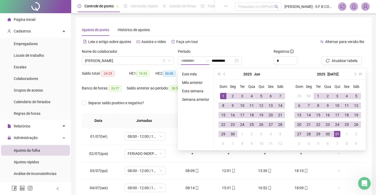
click at [222, 96] on div "1" at bounding box center [223, 96] width 6 height 6
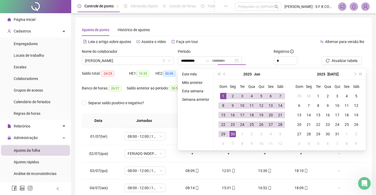
click at [232, 136] on div "30" at bounding box center [233, 134] width 6 height 6
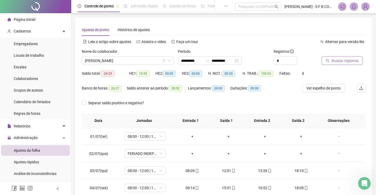
click at [340, 58] on span "Buscar registros" at bounding box center [345, 61] width 27 height 6
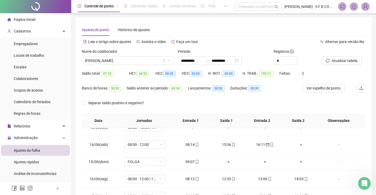
scroll to position [211, 0]
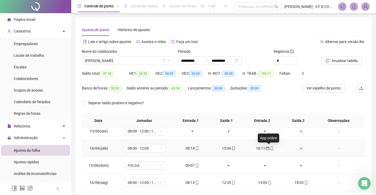
click at [269, 150] on span "mobile" at bounding box center [271, 148] width 4 height 4
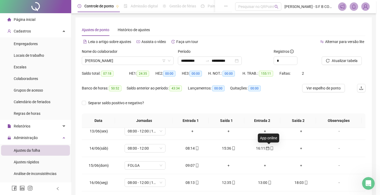
type input "**********"
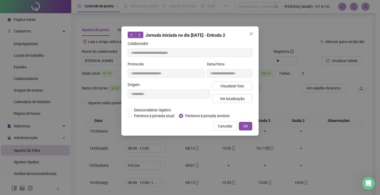
click at [265, 150] on div "**********" at bounding box center [190, 97] width 380 height 195
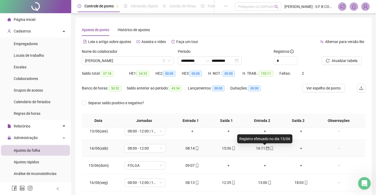
click at [266, 149] on icon "calendar" at bounding box center [268, 148] width 4 height 4
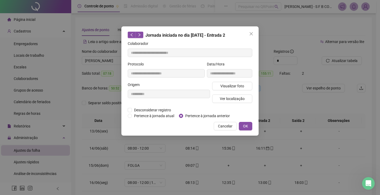
click at [265, 149] on div "**********" at bounding box center [190, 97] width 380 height 195
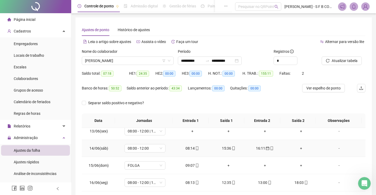
click at [266, 149] on icon "calendar" at bounding box center [268, 148] width 4 height 4
click at [266, 150] on icon "calendar" at bounding box center [268, 148] width 4 height 4
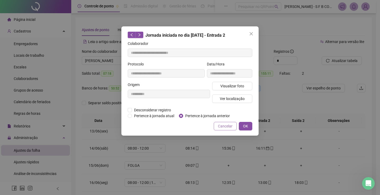
click at [229, 125] on span "Cancelar" at bounding box center [225, 126] width 15 height 6
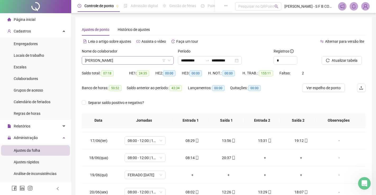
scroll to position [0, 0]
click at [242, 64] on div "**********" at bounding box center [210, 60] width 64 height 8
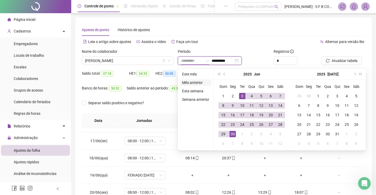
type input "**********"
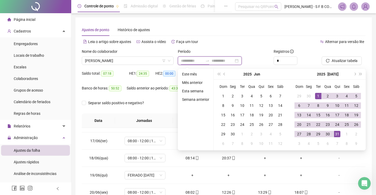
type input "**********"
click at [198, 84] on li "Mês anterior" at bounding box center [195, 82] width 31 height 6
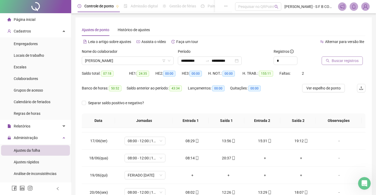
click at [326, 57] on button "Buscar registros" at bounding box center [342, 60] width 41 height 8
click at [293, 160] on div "+" at bounding box center [301, 158] width 28 height 6
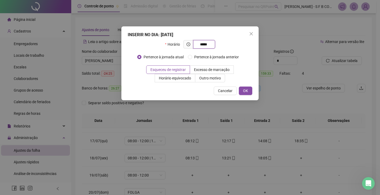
type input "*****"
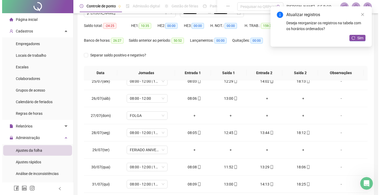
scroll to position [22, 0]
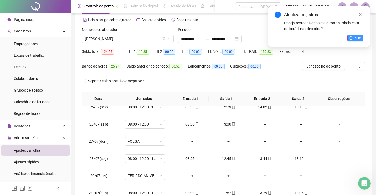
click at [356, 39] on span "Sim" at bounding box center [358, 38] width 6 height 6
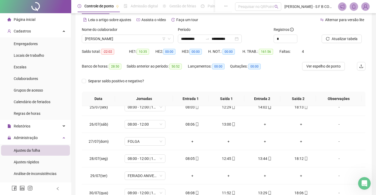
drag, startPoint x: 246, startPoint y: 40, endPoint x: 229, endPoint y: 45, distance: 18.3
click at [242, 40] on div "**********" at bounding box center [210, 39] width 64 height 8
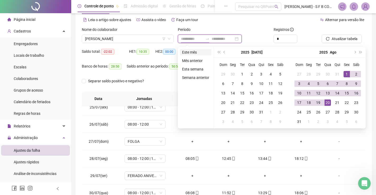
type input "**********"
click at [194, 52] on li "Este mês" at bounding box center [195, 52] width 31 height 6
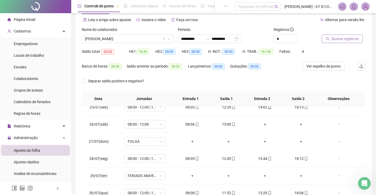
click at [354, 38] on span "Buscar registros" at bounding box center [345, 39] width 27 height 6
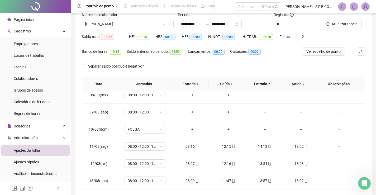
scroll to position [0, 0]
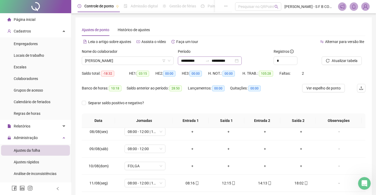
click at [242, 61] on div "**********" at bounding box center [210, 60] width 64 height 8
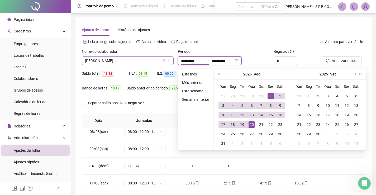
click at [143, 65] on div "[PERSON_NAME]" at bounding box center [128, 60] width 92 height 8
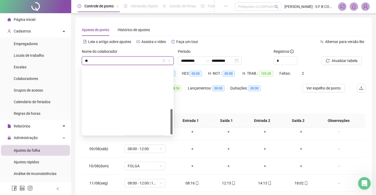
scroll to position [110, 0]
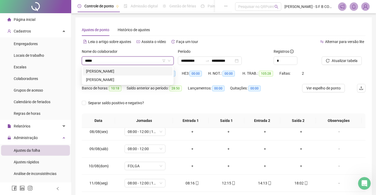
click at [111, 61] on input "*****" at bounding box center [125, 61] width 81 height 8
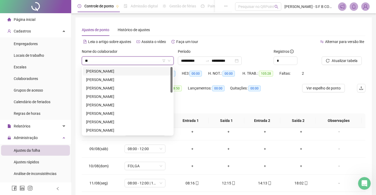
type input "*"
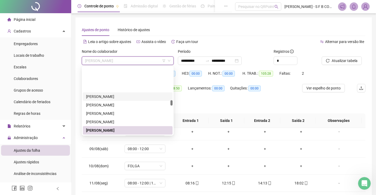
scroll to position [423, 0]
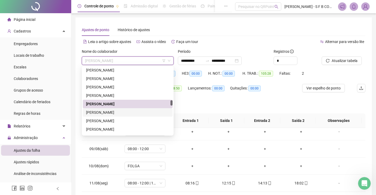
click at [122, 112] on div "[PERSON_NAME]" at bounding box center [127, 112] width 83 height 6
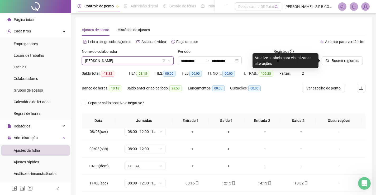
click at [335, 56] on div at bounding box center [337, 53] width 31 height 8
click at [336, 60] on span "Buscar registros" at bounding box center [345, 61] width 27 height 6
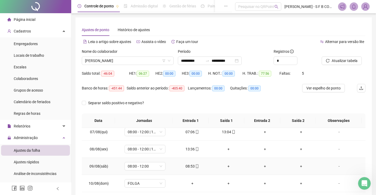
scroll to position [98, 0]
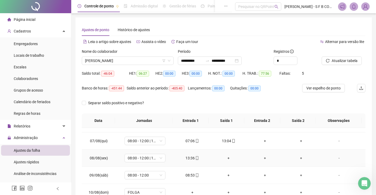
click at [227, 161] on td "+" at bounding box center [228, 158] width 36 height 17
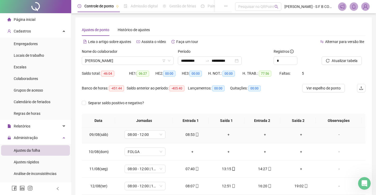
scroll to position [151, 0]
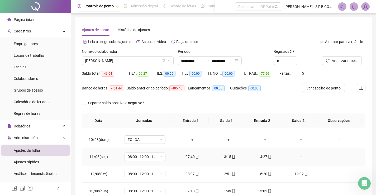
click at [299, 157] on div "+" at bounding box center [301, 157] width 28 height 6
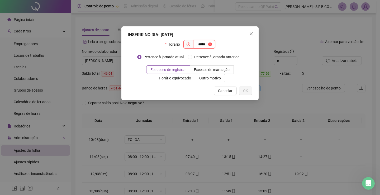
type input "*****"
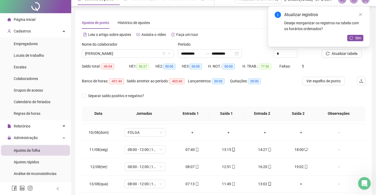
scroll to position [26, 0]
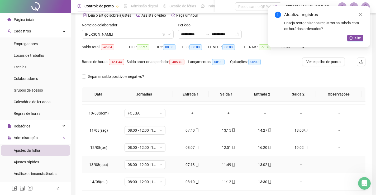
click at [298, 163] on div "+" at bounding box center [301, 165] width 28 height 6
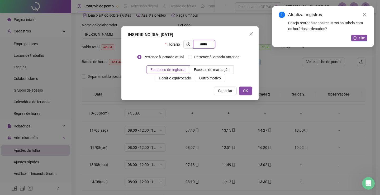
type input "*****"
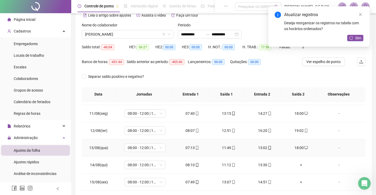
scroll to position [178, 0]
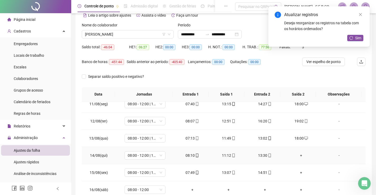
click at [295, 154] on div "+" at bounding box center [301, 155] width 28 height 6
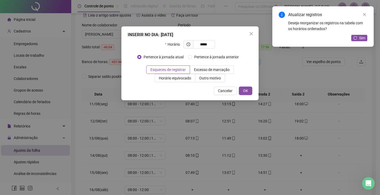
type input "*****"
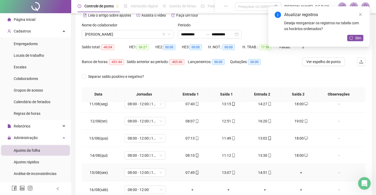
click at [300, 170] on div "+" at bounding box center [301, 173] width 28 height 6
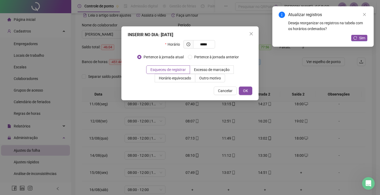
type input "*****"
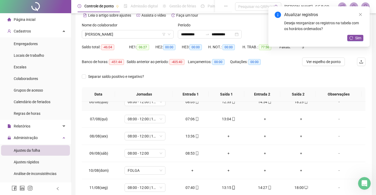
scroll to position [98, 0]
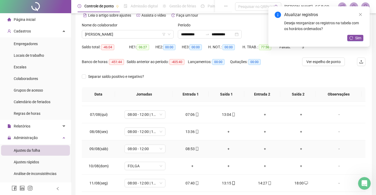
click at [228, 150] on div "+" at bounding box center [228, 149] width 28 height 6
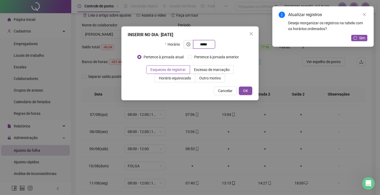
type input "*****"
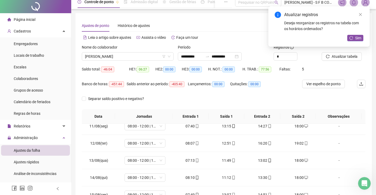
scroll to position [0, 0]
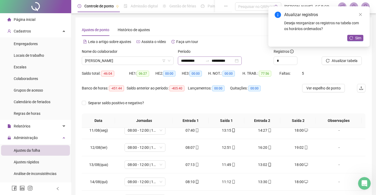
click at [242, 63] on div "**********" at bounding box center [210, 60] width 64 height 8
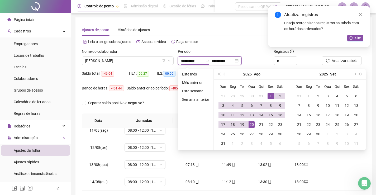
type input "**********"
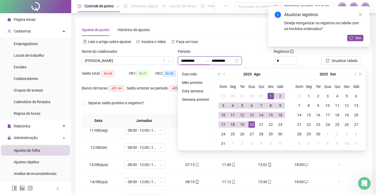
type input "**********"
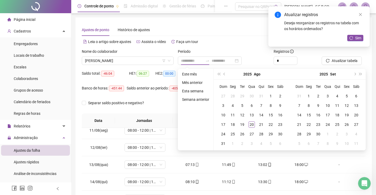
drag, startPoint x: 201, startPoint y: 82, endPoint x: 252, endPoint y: 80, distance: 51.0
click at [201, 83] on li "Mês anterior" at bounding box center [195, 82] width 31 height 6
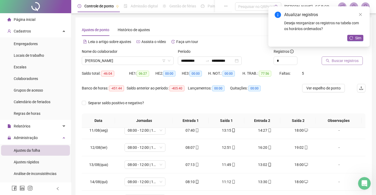
click at [342, 61] on span "Buscar registros" at bounding box center [345, 61] width 27 height 6
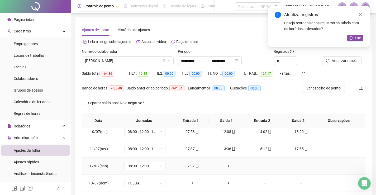
scroll to position [151, 0]
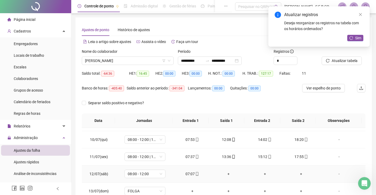
click at [226, 177] on div "+" at bounding box center [228, 174] width 28 height 6
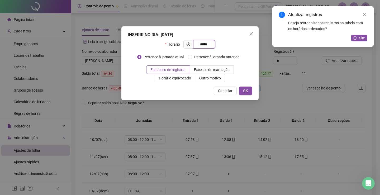
type input "*****"
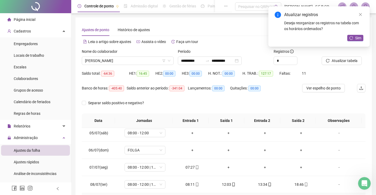
scroll to position [98, 0]
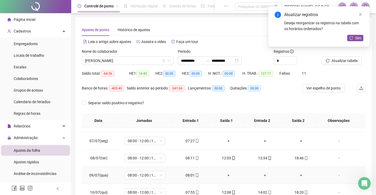
click at [180, 169] on td "08:01" at bounding box center [192, 175] width 36 height 17
click at [183, 172] on td "08:01" at bounding box center [192, 175] width 36 height 17
click at [182, 173] on div "08:01" at bounding box center [192, 175] width 28 height 6
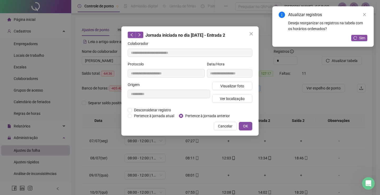
type input "**********"
click at [241, 90] on div "Visualizar foto Ver localização" at bounding box center [232, 94] width 42 height 25
click at [241, 87] on span "Visualizar foto" at bounding box center [232, 86] width 24 height 6
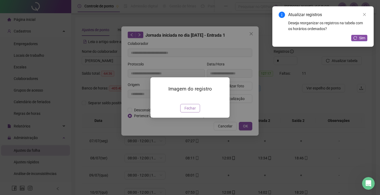
click at [193, 111] on span "Fechar" at bounding box center [189, 108] width 11 height 6
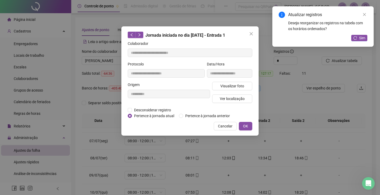
click at [223, 133] on div "**********" at bounding box center [189, 80] width 137 height 109
click at [225, 128] on button "Cancelar" at bounding box center [225, 126] width 23 height 8
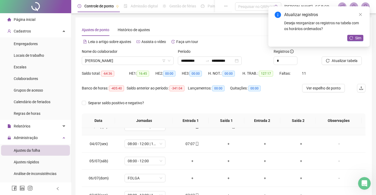
scroll to position [53, 0]
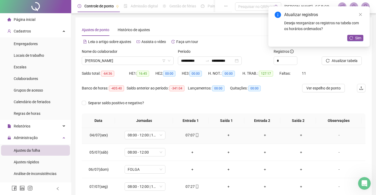
click at [225, 135] on div "+" at bounding box center [228, 135] width 28 height 6
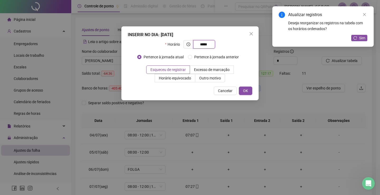
type input "*****"
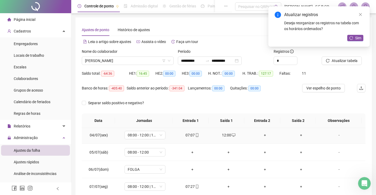
click at [264, 135] on div "+" at bounding box center [265, 135] width 28 height 6
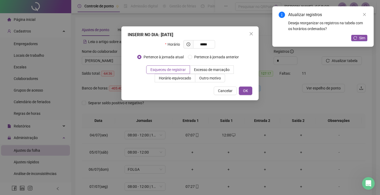
type input "*****"
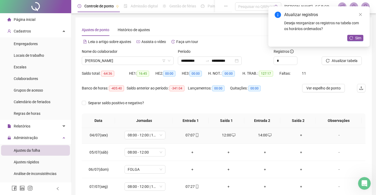
click at [297, 132] on div "+" at bounding box center [301, 135] width 28 height 6
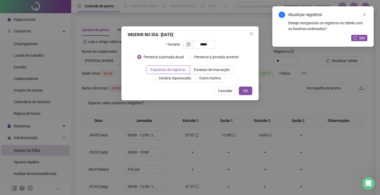
type input "*****"
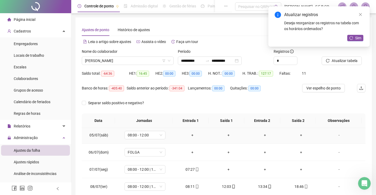
scroll to position [79, 0]
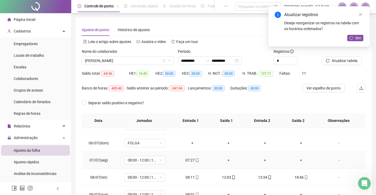
click at [226, 162] on div "+" at bounding box center [228, 160] width 28 height 6
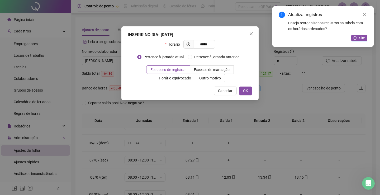
type input "*****"
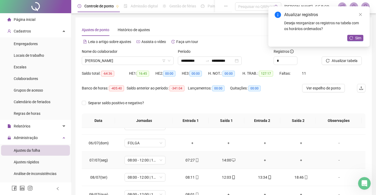
click at [264, 159] on div "+" at bounding box center [265, 160] width 28 height 6
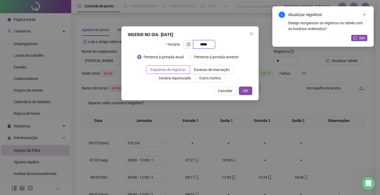
type input "*****"
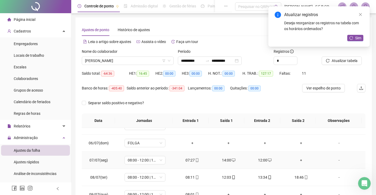
click at [300, 160] on div "+" at bounding box center [301, 160] width 28 height 6
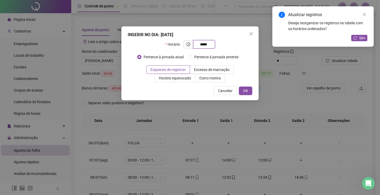
type input "*****"
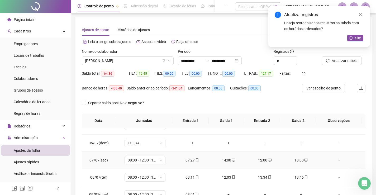
scroll to position [132, 0]
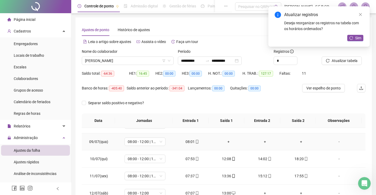
click at [227, 142] on div "+" at bounding box center [228, 142] width 28 height 6
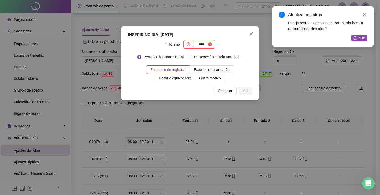
type input "****"
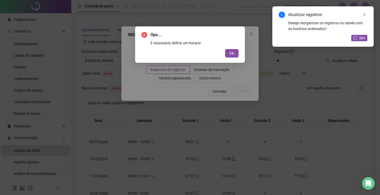
click at [225, 49] on button "OK" at bounding box center [231, 53] width 13 height 8
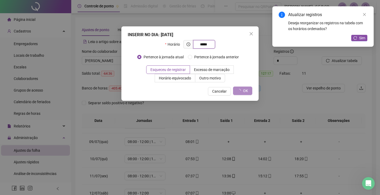
type input "*****"
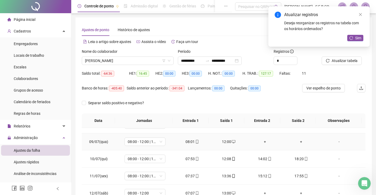
click at [262, 141] on div "+" at bounding box center [265, 142] width 28 height 6
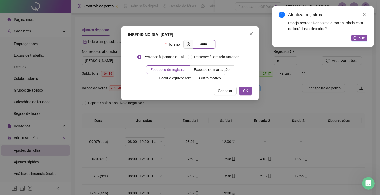
type input "*****"
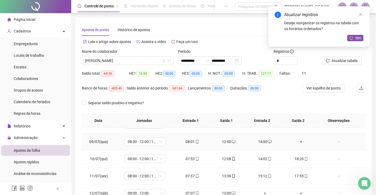
click at [297, 144] on div "+" at bounding box center [301, 142] width 28 height 6
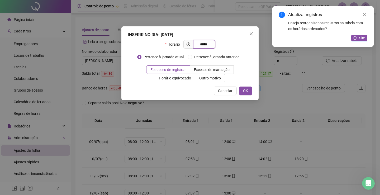
type input "*****"
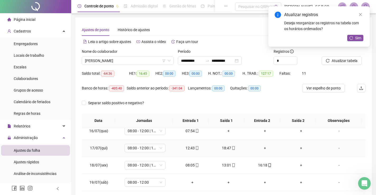
scroll to position [264, 0]
click at [224, 128] on div "+" at bounding box center [228, 130] width 28 height 6
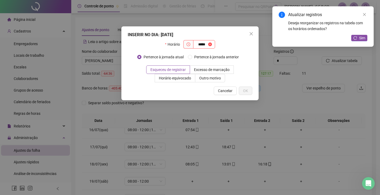
type input "*****"
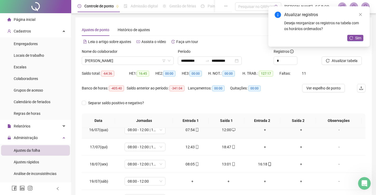
click at [263, 130] on div "+" at bounding box center [265, 130] width 28 height 6
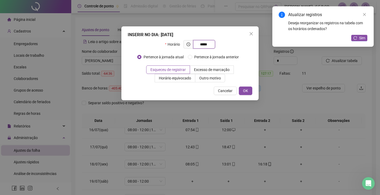
type input "*****"
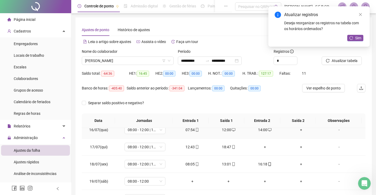
click at [298, 130] on div "+" at bounding box center [301, 130] width 28 height 6
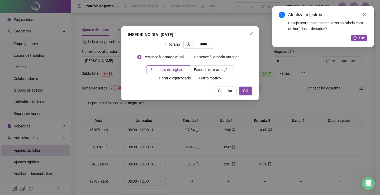
type input "*****"
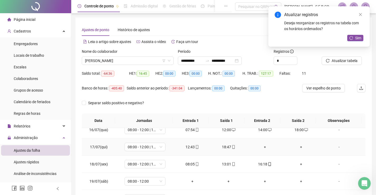
click at [264, 149] on div "+" at bounding box center [265, 147] width 28 height 6
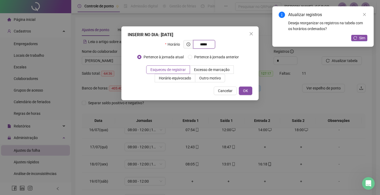
type input "*****"
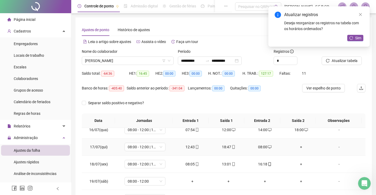
click at [298, 145] on div "+" at bounding box center [301, 147] width 28 height 6
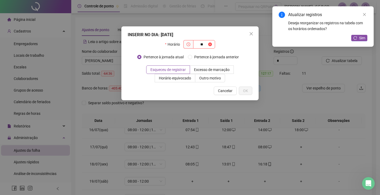
type input "*"
type input "*****"
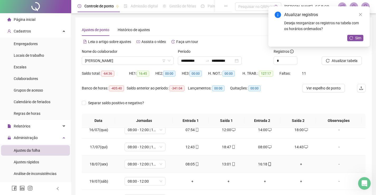
click at [291, 164] on div "+" at bounding box center [301, 164] width 28 height 6
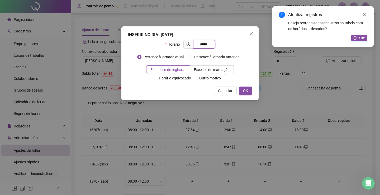
type input "*****"
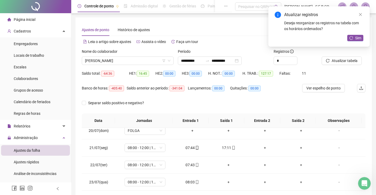
scroll to position [340, 0]
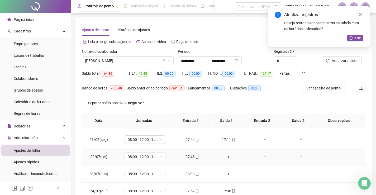
click at [227, 157] on div "+" at bounding box center [228, 157] width 28 height 6
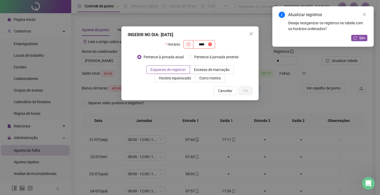
type input "****"
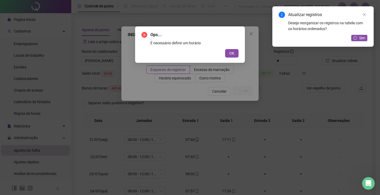
click at [225, 49] on button "OK" at bounding box center [231, 53] width 13 height 8
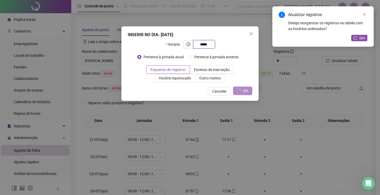
type input "*****"
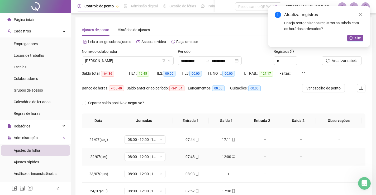
click at [263, 158] on div "+" at bounding box center [265, 157] width 28 height 6
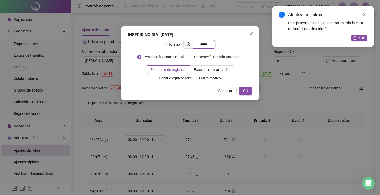
type input "*****"
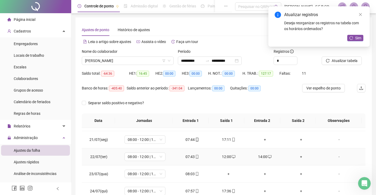
click at [299, 156] on div "+" at bounding box center [301, 157] width 28 height 6
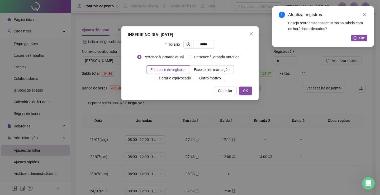
type input "*****"
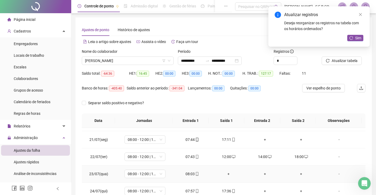
click at [228, 172] on div "+" at bounding box center [228, 174] width 28 height 6
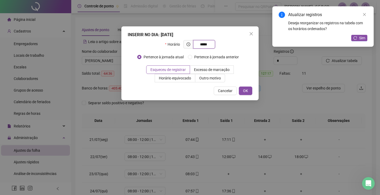
type input "*****"
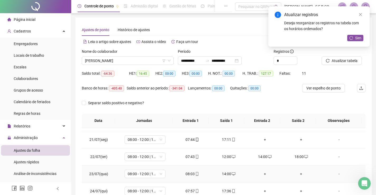
click at [260, 174] on div "+" at bounding box center [265, 174] width 28 height 6
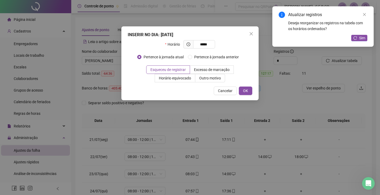
type input "*****"
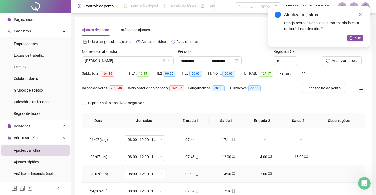
click at [297, 175] on div "+" at bounding box center [301, 174] width 28 height 6
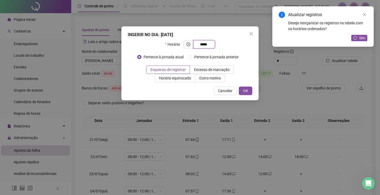
type input "*****"
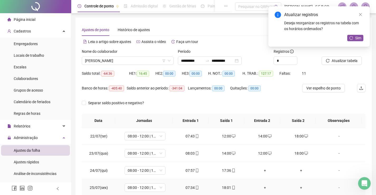
scroll to position [393, 0]
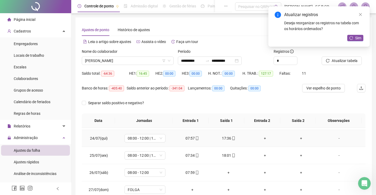
click at [259, 137] on div "+" at bounding box center [265, 138] width 28 height 6
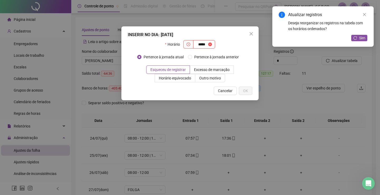
type input "*****"
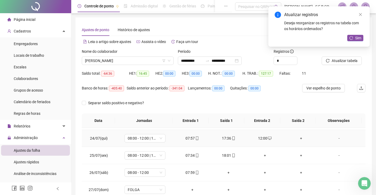
click at [296, 140] on div "+" at bounding box center [301, 138] width 28 height 6
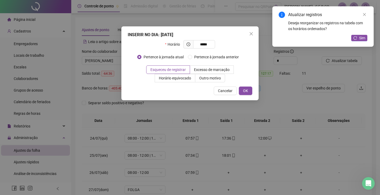
type input "*****"
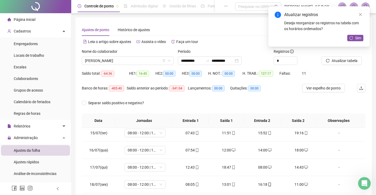
scroll to position [234, 0]
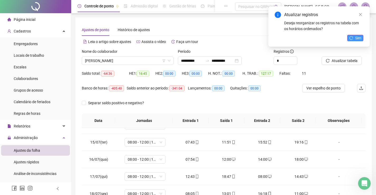
click at [354, 41] on button "Sim" at bounding box center [355, 38] width 16 height 6
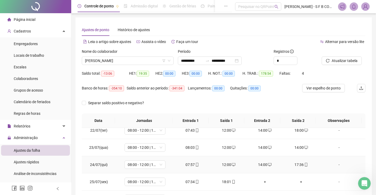
scroll to position [393, 0]
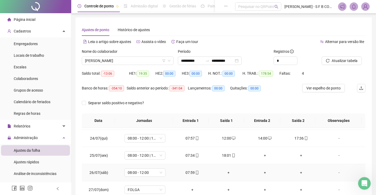
click at [223, 173] on div "+" at bounding box center [228, 173] width 28 height 6
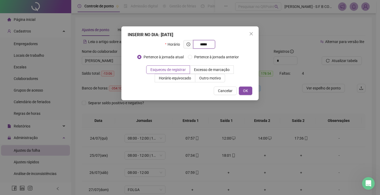
type input "*****"
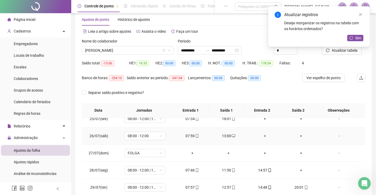
scroll to position [26, 0]
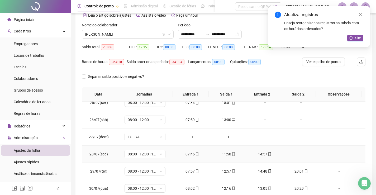
click at [300, 156] on div "+" at bounding box center [301, 154] width 28 height 6
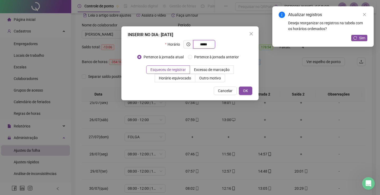
type input "*****"
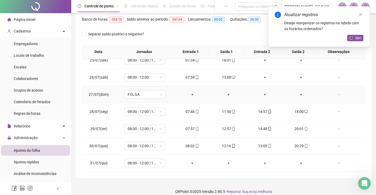
scroll to position [75, 0]
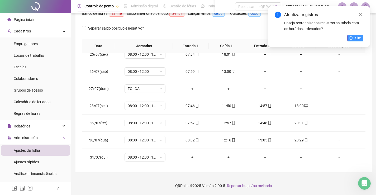
click at [362, 37] on button "Sim" at bounding box center [355, 38] width 16 height 6
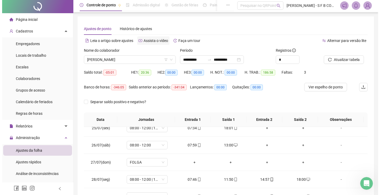
scroll to position [0, 0]
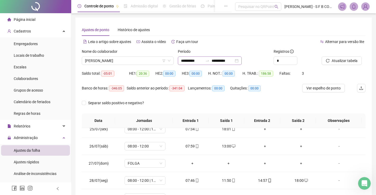
click at [242, 61] on div "**********" at bounding box center [210, 60] width 64 height 8
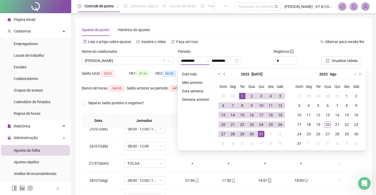
click at [226, 75] on button "prev-year" at bounding box center [225, 74] width 6 height 11
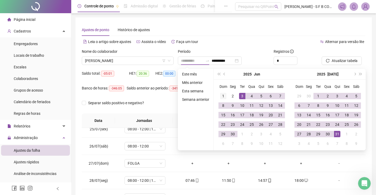
type input "**********"
drag, startPoint x: 223, startPoint y: 97, endPoint x: 229, endPoint y: 117, distance: 21.3
click at [223, 97] on div "1" at bounding box center [223, 96] width 6 height 6
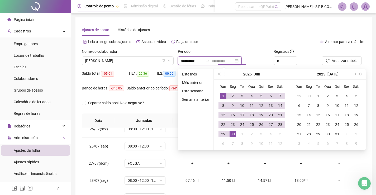
type input "**********"
drag, startPoint x: 232, startPoint y: 136, endPoint x: 246, endPoint y: 145, distance: 16.4
click at [232, 136] on div "30" at bounding box center [233, 134] width 6 height 6
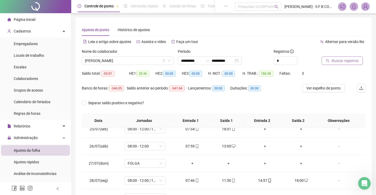
click at [345, 59] on span "Buscar registros" at bounding box center [345, 61] width 27 height 6
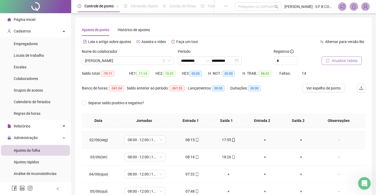
scroll to position [26, 0]
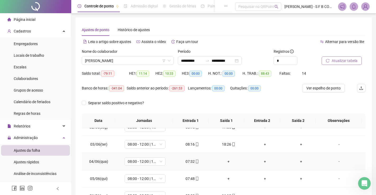
click at [227, 160] on div "+" at bounding box center [228, 162] width 28 height 6
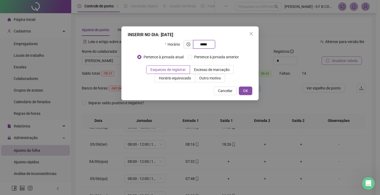
type input "*****"
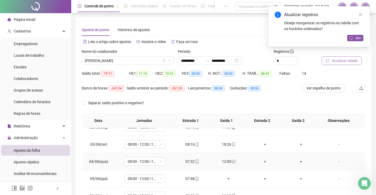
click at [261, 163] on div "+" at bounding box center [265, 162] width 28 height 6
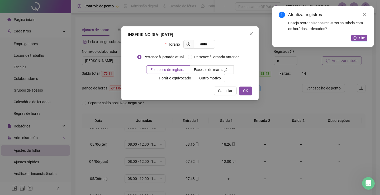
type input "*****"
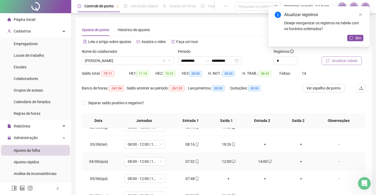
click at [295, 163] on div "+" at bounding box center [301, 162] width 28 height 6
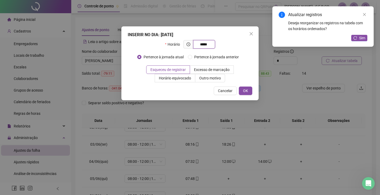
type input "*****"
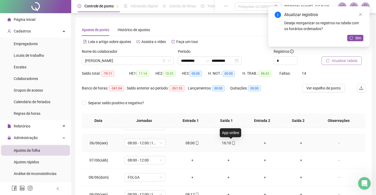
scroll to position [53, 0]
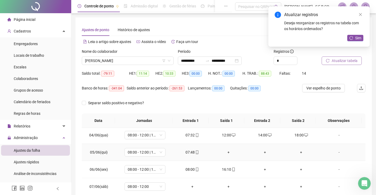
click at [227, 150] on div "+" at bounding box center [228, 152] width 28 height 6
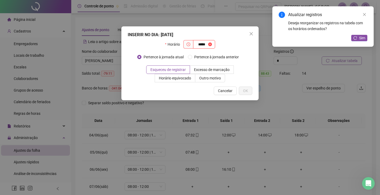
type input "*****"
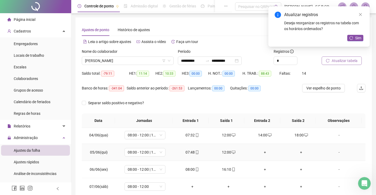
click at [264, 153] on div "+" at bounding box center [265, 152] width 28 height 6
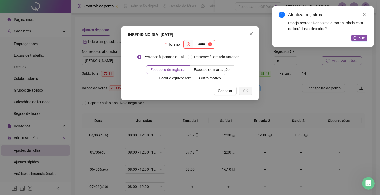
type input "*****"
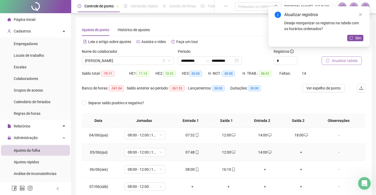
click at [301, 152] on div "+" at bounding box center [301, 152] width 28 height 6
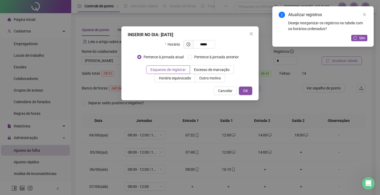
type input "*****"
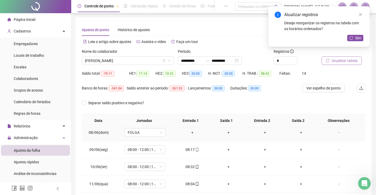
scroll to position [132, 0]
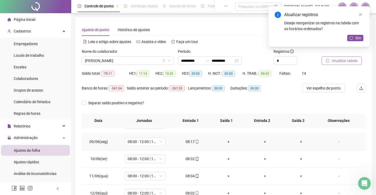
click at [225, 144] on div "+" at bounding box center [228, 142] width 28 height 6
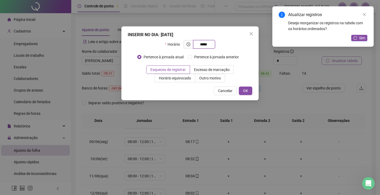
type input "*****"
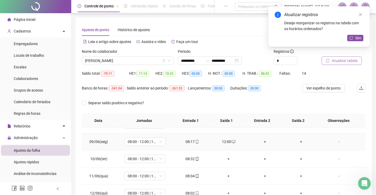
click at [261, 142] on div "+" at bounding box center [265, 142] width 28 height 6
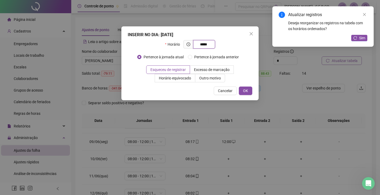
type input "*****"
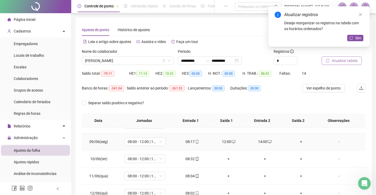
click at [297, 145] on td "+" at bounding box center [301, 141] width 36 height 17
click at [297, 144] on div "+" at bounding box center [301, 142] width 28 height 6
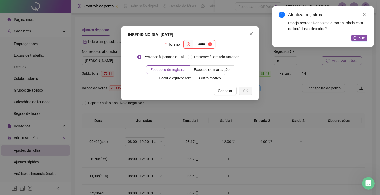
type input "*****"
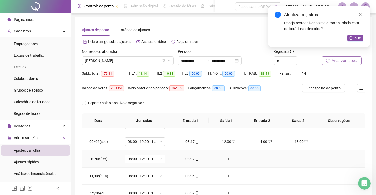
click at [230, 159] on div "+" at bounding box center [228, 159] width 28 height 6
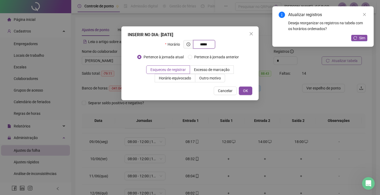
type input "*****"
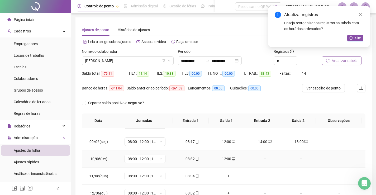
click at [259, 164] on td "+" at bounding box center [265, 158] width 36 height 17
click at [263, 161] on div "+" at bounding box center [265, 159] width 28 height 6
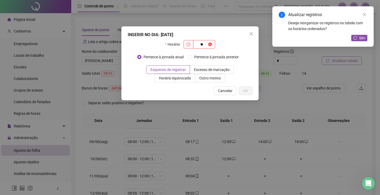
type input "*"
type input "*****"
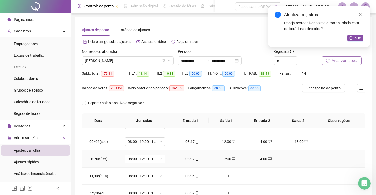
click at [297, 159] on div "+" at bounding box center [301, 159] width 28 height 6
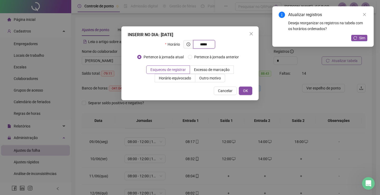
type input "*****"
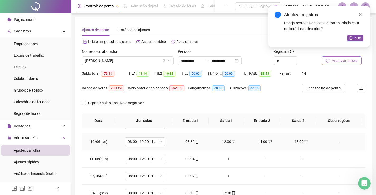
scroll to position [158, 0]
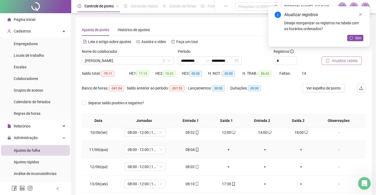
click at [223, 148] on div "+" at bounding box center [228, 150] width 28 height 6
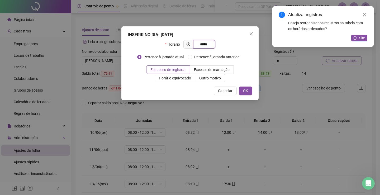
type input "*****"
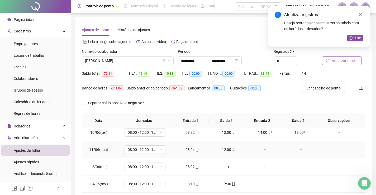
click at [262, 149] on div "+" at bounding box center [265, 150] width 28 height 6
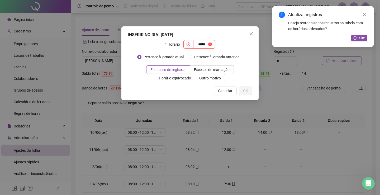
type input "*****"
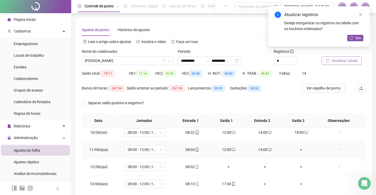
click at [300, 148] on div "+" at bounding box center [301, 150] width 28 height 6
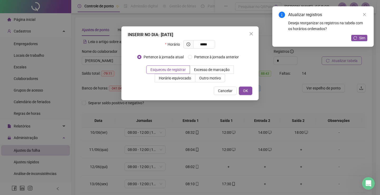
type input "*****"
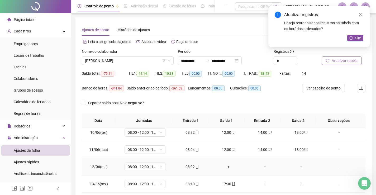
click at [228, 165] on div "+" at bounding box center [228, 167] width 28 height 6
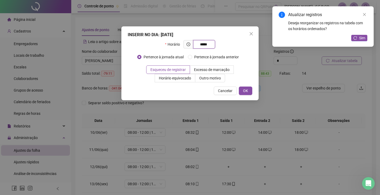
type input "*****"
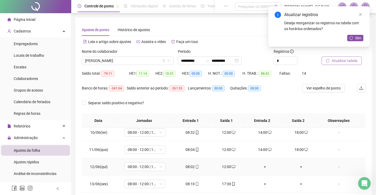
click at [259, 167] on div "+" at bounding box center [265, 167] width 28 height 6
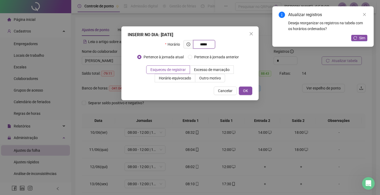
type input "*****"
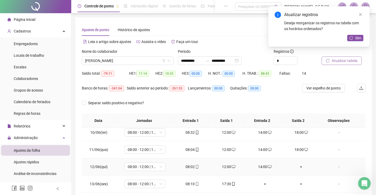
click at [297, 167] on div "+" at bounding box center [301, 167] width 28 height 6
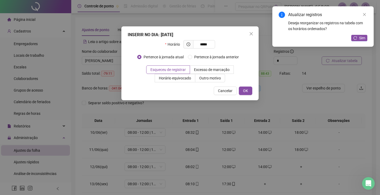
type input "*****"
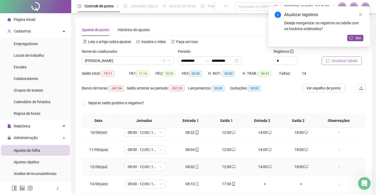
scroll to position [185, 0]
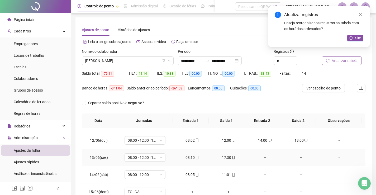
click at [264, 159] on td "+" at bounding box center [265, 157] width 36 height 17
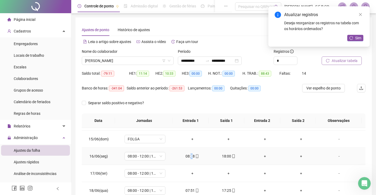
drag, startPoint x: 190, startPoint y: 155, endPoint x: 201, endPoint y: 156, distance: 11.1
click at [190, 156] on div "08:08" at bounding box center [192, 156] width 28 height 6
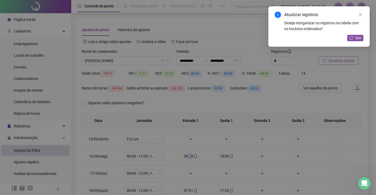
type input "**********"
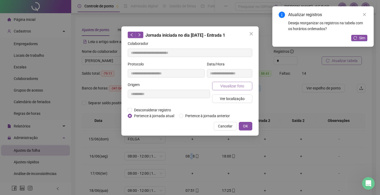
click at [232, 87] on span "Visualizar foto" at bounding box center [232, 86] width 24 height 6
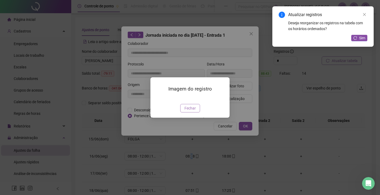
click at [186, 112] on button "Fechar" at bounding box center [190, 108] width 20 height 8
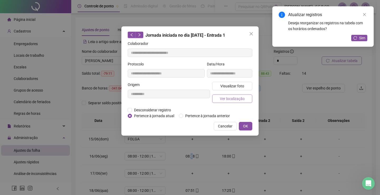
click at [235, 97] on span "Ver localização" at bounding box center [232, 99] width 25 height 6
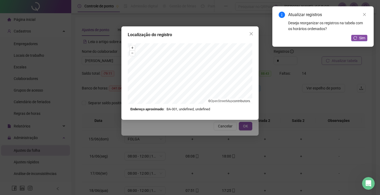
click at [197, 131] on div "Localização do registro + – ⇧ › © OpenStreetMap contributors. Endereço aproxima…" at bounding box center [190, 97] width 380 height 195
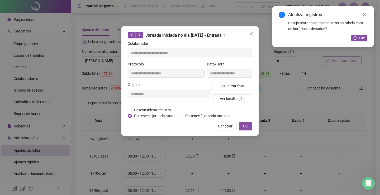
click at [221, 127] on span "Cancelar" at bounding box center [225, 126] width 15 height 6
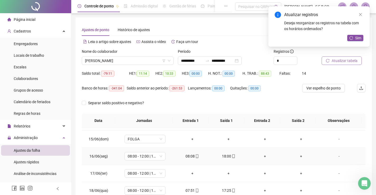
click at [222, 159] on div "18:00" at bounding box center [228, 156] width 28 height 6
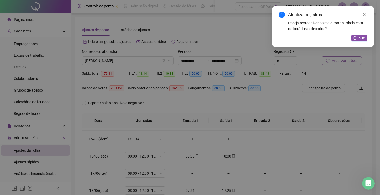
type input "**********"
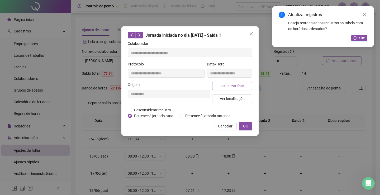
click at [238, 86] on span "Visualizar foto" at bounding box center [232, 86] width 24 height 6
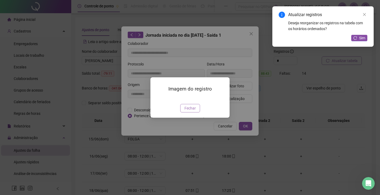
click at [190, 112] on button "Fechar" at bounding box center [190, 108] width 20 height 8
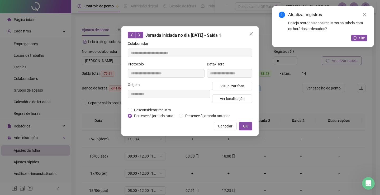
click at [192, 137] on div "**********" at bounding box center [190, 97] width 380 height 195
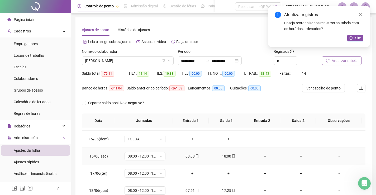
click at [262, 159] on td "+" at bounding box center [265, 156] width 36 height 17
click at [263, 157] on div "+" at bounding box center [265, 156] width 28 height 6
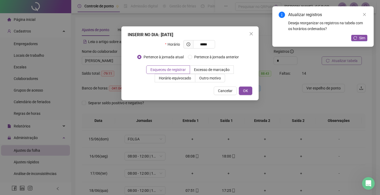
type input "*****"
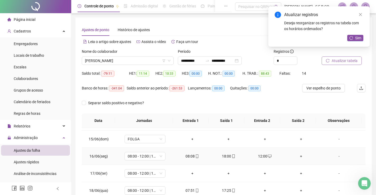
click at [298, 156] on div "+" at bounding box center [301, 156] width 28 height 6
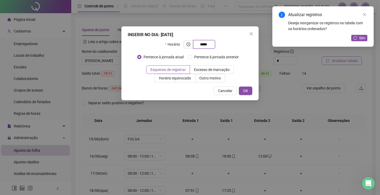
type input "*****"
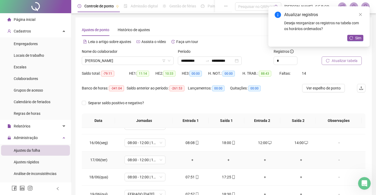
scroll to position [264, 0]
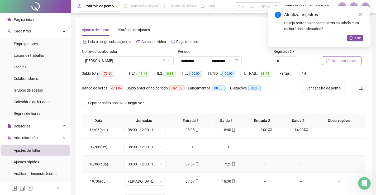
click at [259, 164] on div "+" at bounding box center [265, 164] width 28 height 6
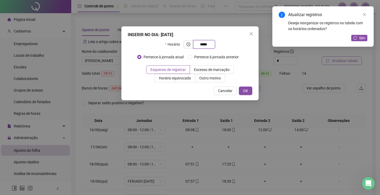
type input "*****"
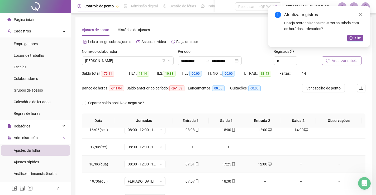
click at [302, 163] on div "+" at bounding box center [301, 164] width 28 height 6
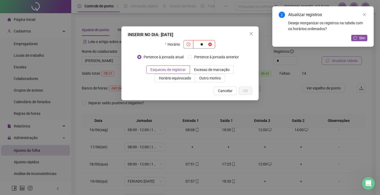
type input "*"
type input "*****"
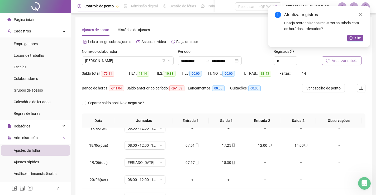
scroll to position [290, 0]
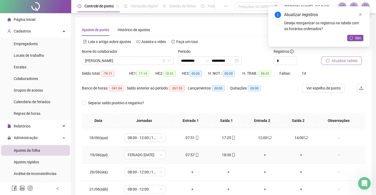
click at [263, 152] on div "+" at bounding box center [265, 155] width 28 height 6
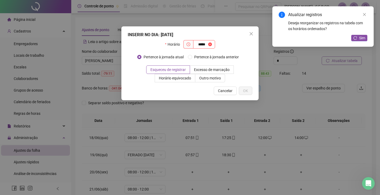
type input "*****"
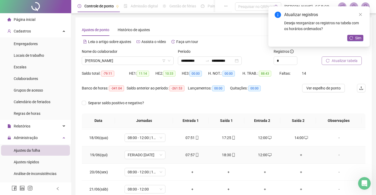
click at [294, 153] on div "+" at bounding box center [301, 155] width 28 height 6
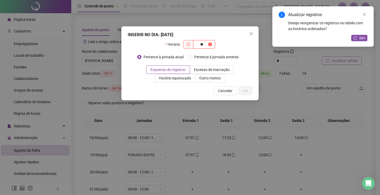
type input "*"
type input "*****"
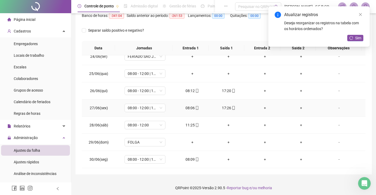
scroll to position [75, 0]
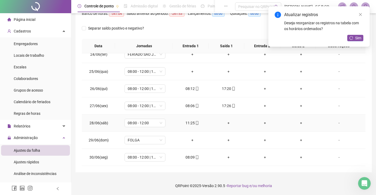
click at [222, 121] on div "+" at bounding box center [228, 123] width 28 height 6
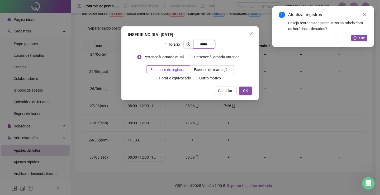
type input "*****"
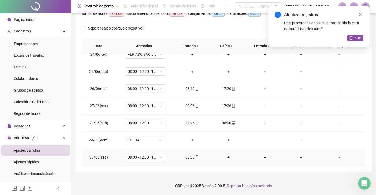
click at [229, 153] on td "+" at bounding box center [228, 157] width 36 height 17
click at [227, 157] on div "+" at bounding box center [228, 157] width 28 height 6
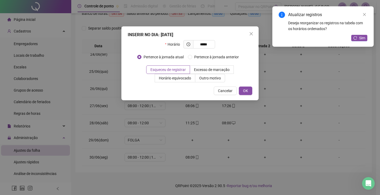
type input "*****"
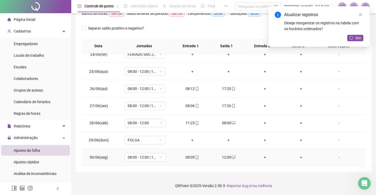
click at [261, 159] on div "+" at bounding box center [265, 157] width 28 height 6
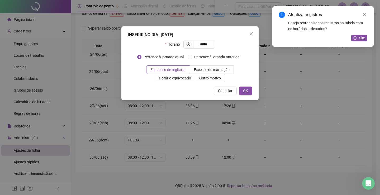
type input "*****"
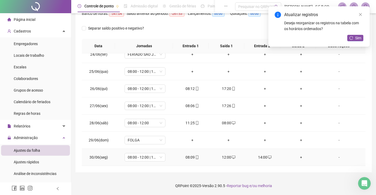
click at [299, 158] on div "+" at bounding box center [301, 157] width 28 height 6
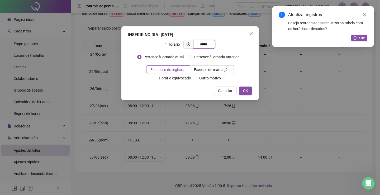
type input "*****"
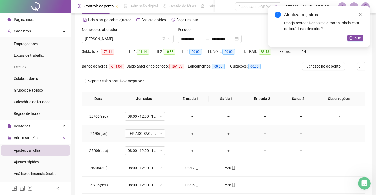
scroll to position [402, 0]
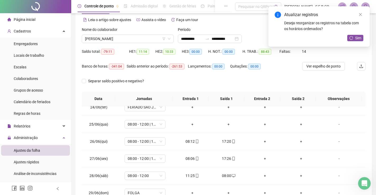
click at [353, 42] on div "Atualizar registros Deseja reorganizar os registros na tabela com os horários o…" at bounding box center [318, 26] width 101 height 40
click at [354, 44] on div "Atualizar registros Deseja reorganizar os registros na tabela com os horários o…" at bounding box center [318, 26] width 101 height 40
click at [357, 42] on div "Atualizar registros Deseja reorganizar os registros na tabela com os horários o…" at bounding box center [318, 26] width 101 height 40
click at [357, 36] on span "Sim" at bounding box center [358, 38] width 6 height 6
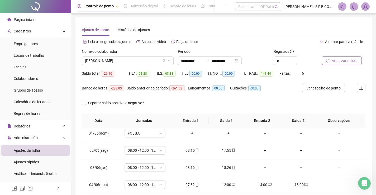
scroll to position [0, 0]
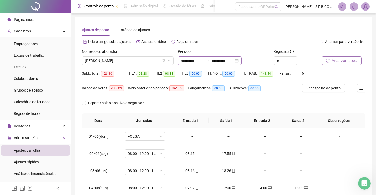
click at [242, 59] on div "**********" at bounding box center [210, 60] width 64 height 8
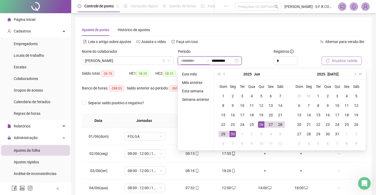
type input "**********"
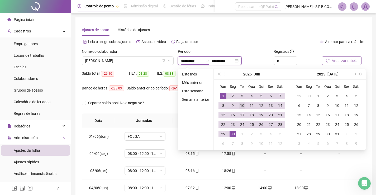
type input "**********"
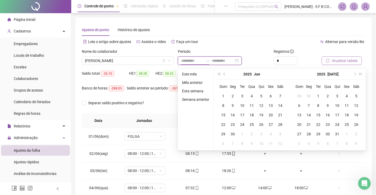
type input "**********"
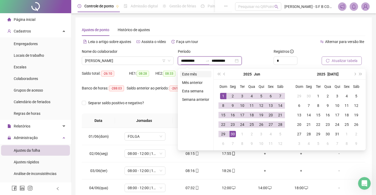
type input "**********"
click at [181, 73] on li "Este mês" at bounding box center [195, 74] width 31 height 6
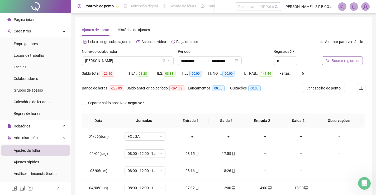
click at [351, 63] on span "Buscar registros" at bounding box center [345, 61] width 27 height 6
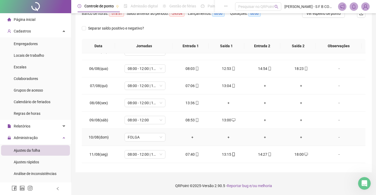
scroll to position [72, 0]
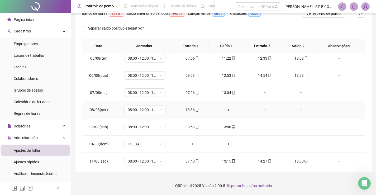
click at [195, 109] on icon "mobile" at bounding box center [197, 110] width 4 height 4
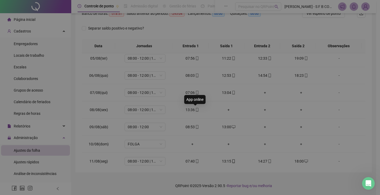
type input "**********"
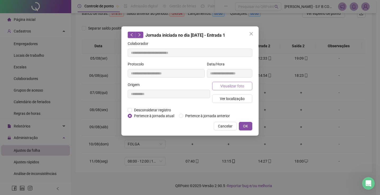
click at [230, 85] on span "Visualizar foto" at bounding box center [232, 86] width 24 height 6
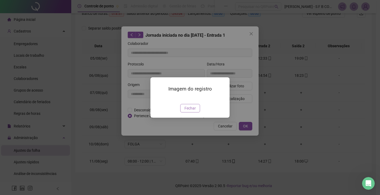
click at [196, 112] on button "Fechar" at bounding box center [190, 108] width 20 height 8
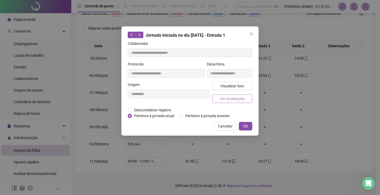
click at [227, 99] on span "Ver localização" at bounding box center [232, 99] width 25 height 6
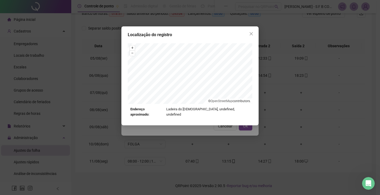
drag, startPoint x: 120, startPoint y: 38, endPoint x: 120, endPoint y: 34, distance: 4.2
click at [121, 38] on div "Localização do registro + – ⇧ › © OpenStreetMap contributors. Endereço aproxima…" at bounding box center [190, 97] width 380 height 195
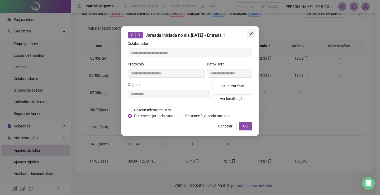
click at [251, 32] on icon "close" at bounding box center [251, 34] width 4 height 4
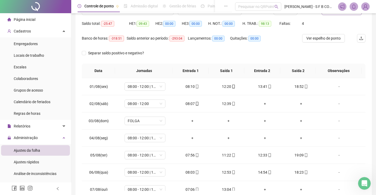
scroll to position [0, 0]
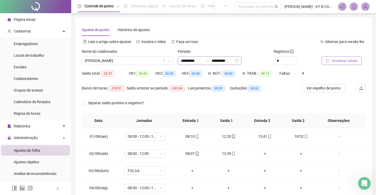
drag, startPoint x: 249, startPoint y: 60, endPoint x: 246, endPoint y: 62, distance: 3.0
click at [242, 59] on div "**********" at bounding box center [210, 60] width 64 height 8
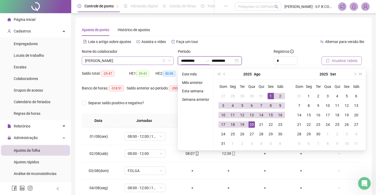
click at [126, 59] on span "[PERSON_NAME]" at bounding box center [127, 61] width 85 height 8
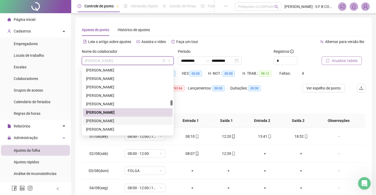
click at [113, 121] on div "[PERSON_NAME]" at bounding box center [127, 121] width 83 height 6
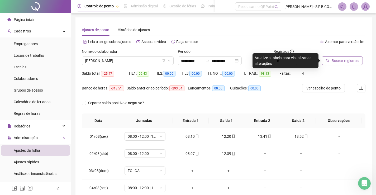
click at [345, 59] on span "Buscar registros" at bounding box center [345, 61] width 27 height 6
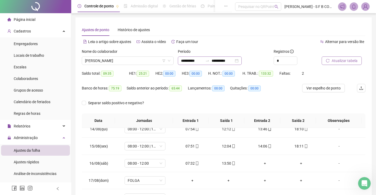
click at [242, 60] on div "**********" at bounding box center [210, 60] width 64 height 8
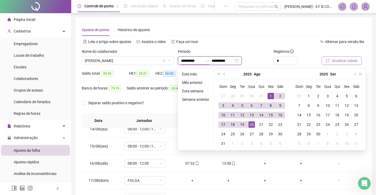
type input "**********"
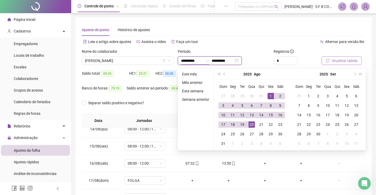
type input "**********"
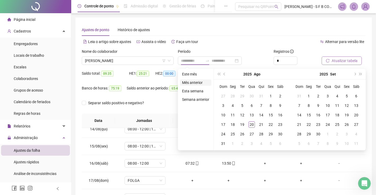
click at [205, 84] on li "Mês anterior" at bounding box center [195, 82] width 31 height 6
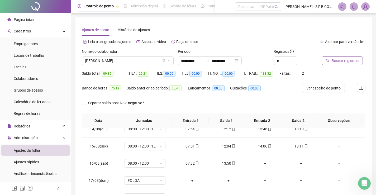
click at [333, 58] on button "Buscar registros" at bounding box center [342, 60] width 41 height 8
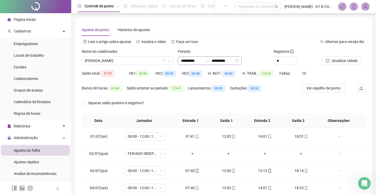
click at [242, 63] on div "**********" at bounding box center [210, 60] width 64 height 8
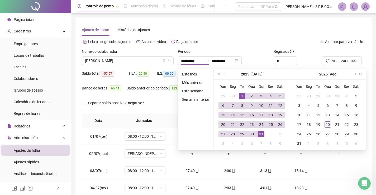
click at [224, 75] on span "prev-year" at bounding box center [224, 74] width 3 height 3
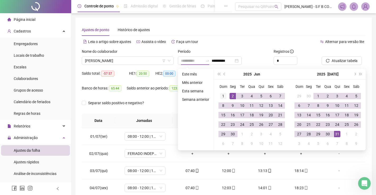
type input "**********"
click at [223, 94] on div "1" at bounding box center [223, 96] width 6 height 6
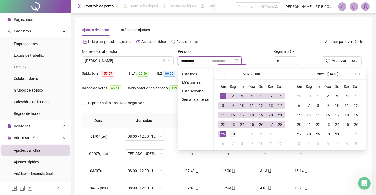
type input "**********"
drag, startPoint x: 235, startPoint y: 137, endPoint x: 236, endPoint y: 134, distance: 3.5
click at [235, 136] on td "30" at bounding box center [232, 133] width 9 height 9
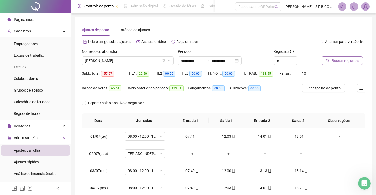
click at [332, 59] on span "Buscar registros" at bounding box center [345, 61] width 27 height 6
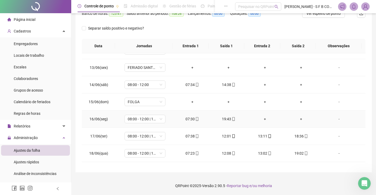
scroll to position [211, 0]
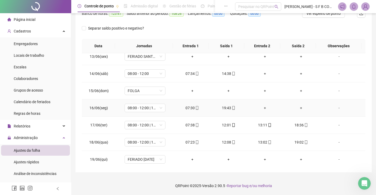
click at [260, 108] on div "+" at bounding box center [265, 108] width 28 height 6
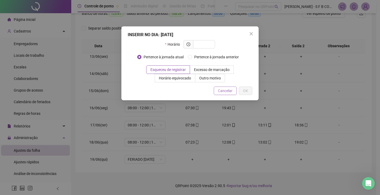
click at [220, 90] on span "Cancelar" at bounding box center [225, 91] width 15 height 6
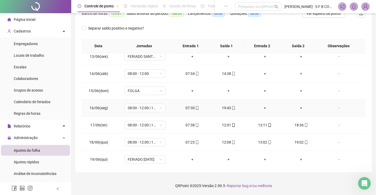
click at [229, 109] on div "19:43" at bounding box center [228, 108] width 28 height 6
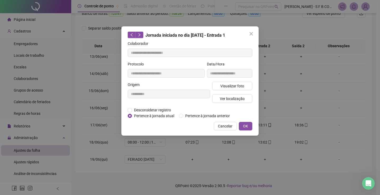
type input "**********"
click at [219, 86] on button "Visualizar foto" at bounding box center [232, 86] width 40 height 8
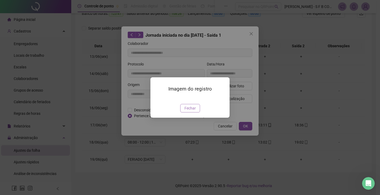
click at [195, 112] on button "Fechar" at bounding box center [190, 108] width 20 height 8
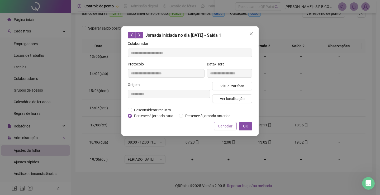
click at [216, 126] on button "Cancelar" at bounding box center [225, 126] width 23 height 8
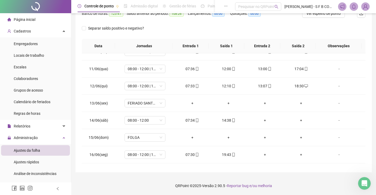
scroll to position [0, 0]
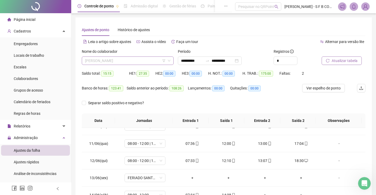
click at [171, 60] on div "[PERSON_NAME]" at bounding box center [128, 60] width 92 height 8
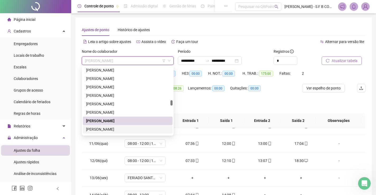
click at [110, 129] on div "[PERSON_NAME]" at bounding box center [127, 129] width 83 height 6
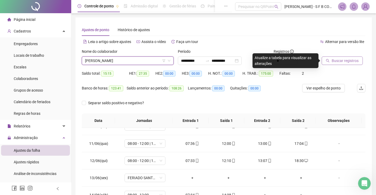
click at [335, 58] on span "Buscar registros" at bounding box center [345, 61] width 27 height 6
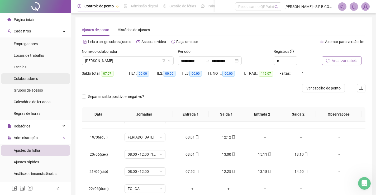
click at [41, 80] on li "Colaboradores" at bounding box center [35, 78] width 69 height 11
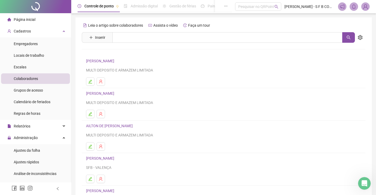
click at [182, 45] on div "Leia o artigo sobre colaboradores Assista o vídeo Faça um tour Inserir Nenhum r…" at bounding box center [224, 123] width 284 height 205
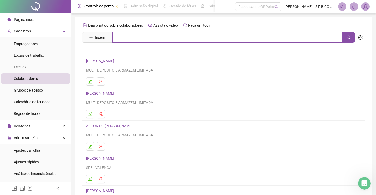
click at [183, 36] on input "text" at bounding box center [227, 37] width 230 height 11
type input "*******"
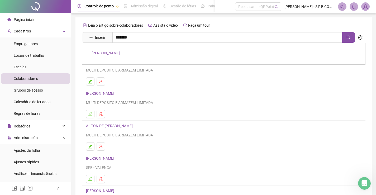
drag, startPoint x: 129, startPoint y: 57, endPoint x: 129, endPoint y: 54, distance: 2.7
click at [129, 55] on div "[PERSON_NAME]" at bounding box center [224, 53] width 264 height 7
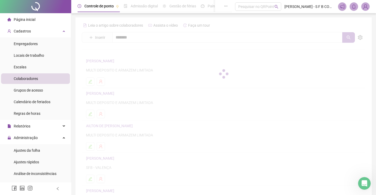
click at [129, 54] on div at bounding box center [224, 74] width 284 height 106
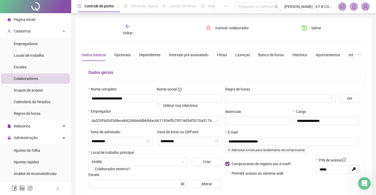
type input "*****"
click at [266, 96] on input "search" at bounding box center [277, 98] width 99 height 8
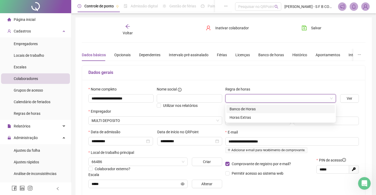
click at [258, 109] on div "Banco de Horas" at bounding box center [281, 109] width 102 height 6
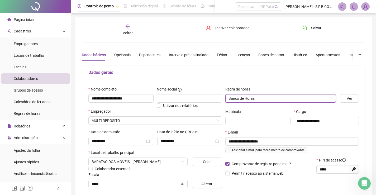
click at [316, 32] on div "Salvar" at bounding box center [319, 30] width 48 height 12
click at [316, 27] on span "Salvar" at bounding box center [316, 28] width 10 height 6
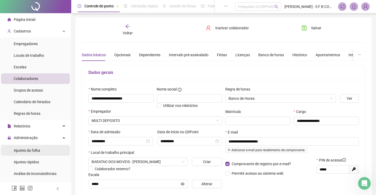
click at [44, 150] on li "Ajustes da folha" at bounding box center [35, 150] width 69 height 11
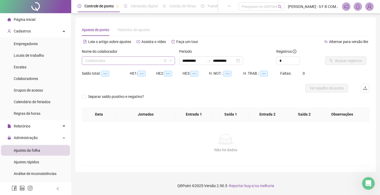
click at [125, 59] on input "search" at bounding box center [126, 61] width 82 height 8
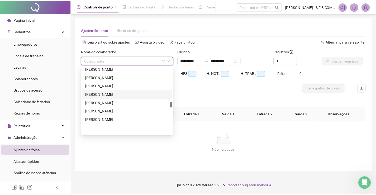
scroll to position [449, 0]
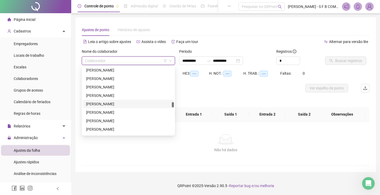
click at [118, 104] on div "[PERSON_NAME]" at bounding box center [128, 104] width 85 height 6
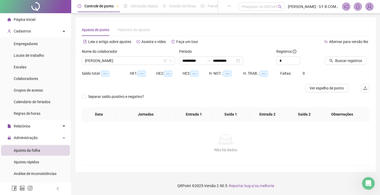
click at [322, 60] on div "Registros *" at bounding box center [298, 59] width 49 height 21
click at [330, 58] on button "Buscar registros" at bounding box center [345, 60] width 41 height 8
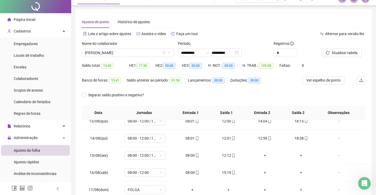
scroll to position [0, 0]
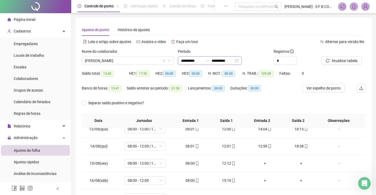
click at [242, 63] on div "**********" at bounding box center [210, 60] width 64 height 8
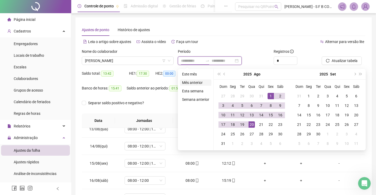
type input "**********"
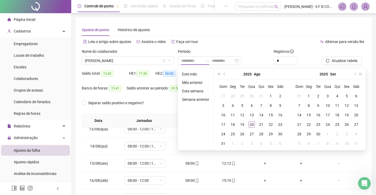
drag, startPoint x: 199, startPoint y: 80, endPoint x: 231, endPoint y: 83, distance: 32.1
click at [200, 80] on li "Mês anterior" at bounding box center [195, 82] width 31 height 6
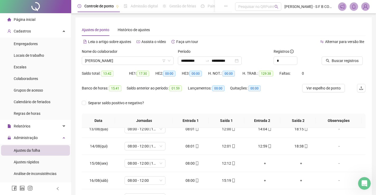
click at [332, 56] on div at bounding box center [337, 53] width 31 height 8
click at [331, 61] on button "Buscar registros" at bounding box center [342, 60] width 41 height 8
click at [170, 103] on div "Separar saldo positivo e negativo?" at bounding box center [224, 106] width 284 height 15
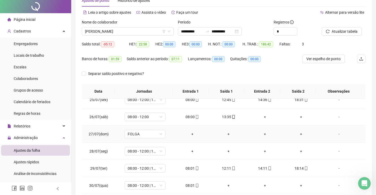
scroll to position [75, 0]
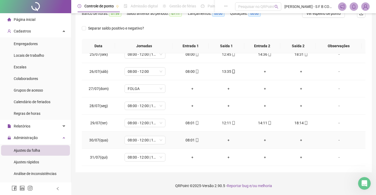
click at [195, 140] on icon "mobile" at bounding box center [197, 140] width 4 height 4
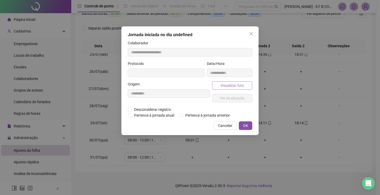
type input "**********"
click at [226, 86] on span "Visualizar foto" at bounding box center [232, 86] width 24 height 6
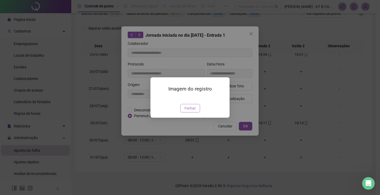
click at [184, 112] on button "Fechar" at bounding box center [190, 108] width 20 height 8
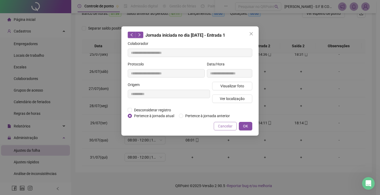
click at [227, 127] on span "Cancelar" at bounding box center [225, 126] width 15 height 6
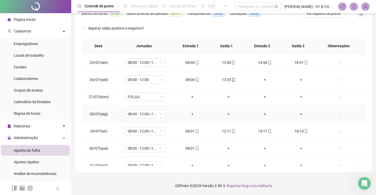
scroll to position [419, 0]
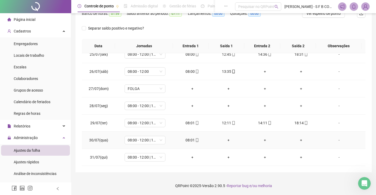
click at [223, 141] on div "+" at bounding box center [228, 140] width 28 height 6
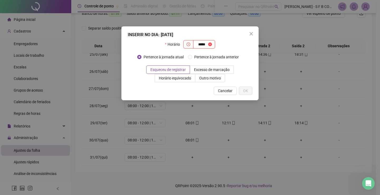
type input "*****"
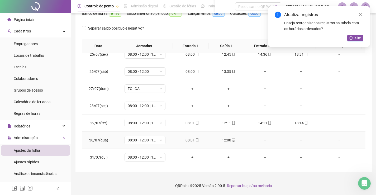
click at [263, 139] on div "+" at bounding box center [265, 140] width 28 height 6
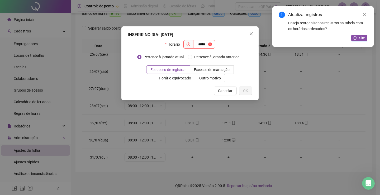
type input "*****"
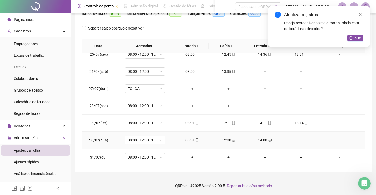
click at [305, 139] on div "+" at bounding box center [301, 140] width 28 height 6
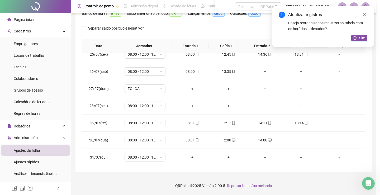
click at [299, 141] on div "INSERIR NO DIA : [DATE] Horário Pertence à jornada atual Pertence à jornada ant…" at bounding box center [190, 97] width 380 height 195
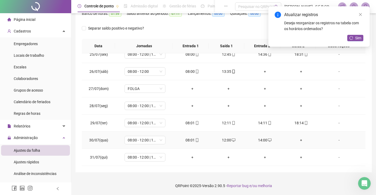
click at [299, 141] on div "+" at bounding box center [301, 140] width 28 height 6
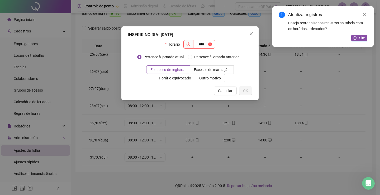
type input "****"
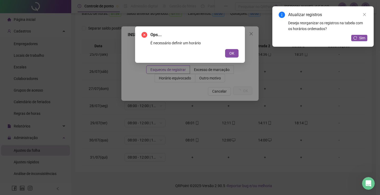
click at [225, 49] on button "OK" at bounding box center [231, 53] width 13 height 8
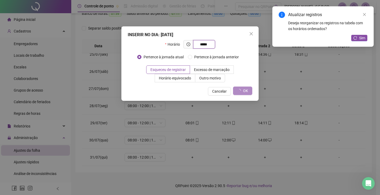
type input "*****"
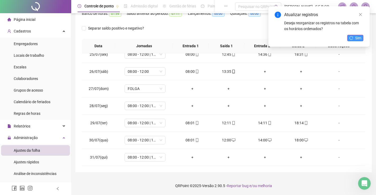
click at [359, 38] on span "Sim" at bounding box center [358, 38] width 6 height 6
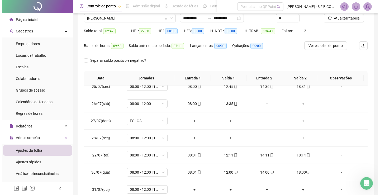
scroll to position [0, 0]
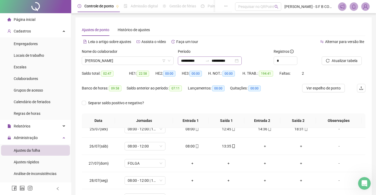
click at [242, 61] on div "**********" at bounding box center [210, 60] width 64 height 8
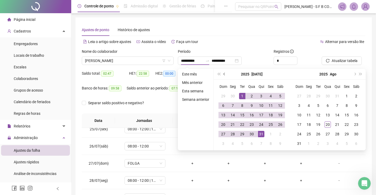
click at [226, 77] on button "prev-year" at bounding box center [225, 74] width 6 height 11
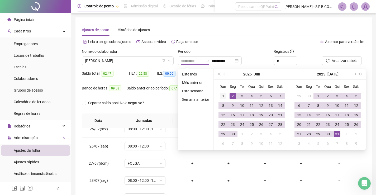
type input "**********"
click at [223, 97] on div "1" at bounding box center [223, 96] width 6 height 6
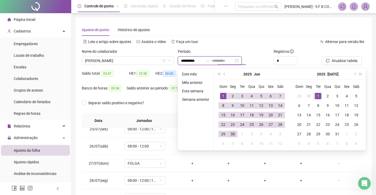
type input "**********"
click at [235, 133] on div "30" at bounding box center [233, 134] width 6 height 6
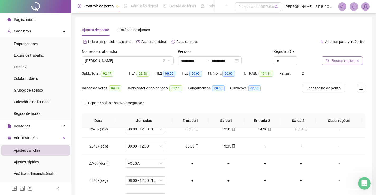
click at [344, 60] on span "Buscar registros" at bounding box center [345, 61] width 27 height 6
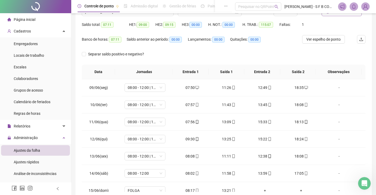
scroll to position [22, 0]
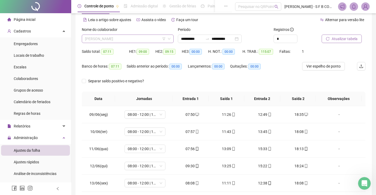
drag, startPoint x: 131, startPoint y: 39, endPoint x: 138, endPoint y: 61, distance: 23.5
click at [131, 39] on span "[PERSON_NAME]" at bounding box center [127, 39] width 85 height 8
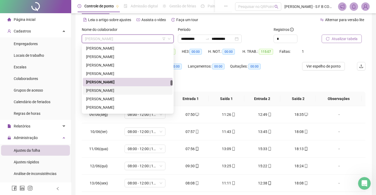
click at [131, 89] on div "[PERSON_NAME]" at bounding box center [127, 91] width 83 height 6
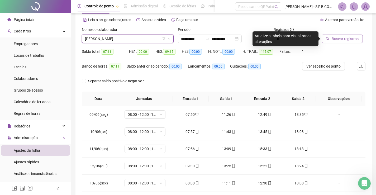
click at [335, 40] on span "Buscar registros" at bounding box center [345, 39] width 27 height 6
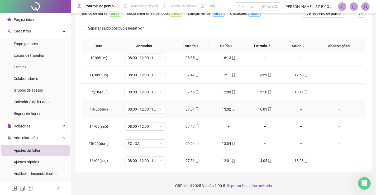
scroll to position [185, 0]
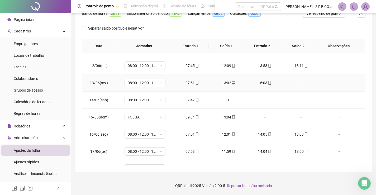
click at [297, 83] on div "+" at bounding box center [301, 83] width 28 height 6
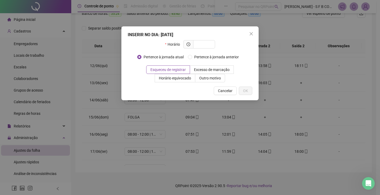
click at [253, 29] on div "INSERIR NO DIA : [DATE] Horário Pertence à jornada atual Pertence à jornada ant…" at bounding box center [189, 63] width 137 height 74
click at [251, 32] on icon "close" at bounding box center [251, 34] width 4 height 4
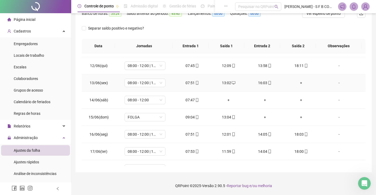
click at [226, 84] on div "13:02" at bounding box center [228, 83] width 28 height 6
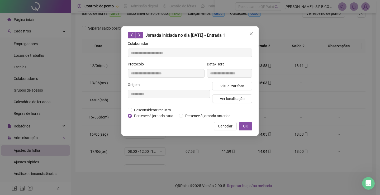
type input "**********"
click at [251, 35] on icon "close" at bounding box center [251, 34] width 4 height 4
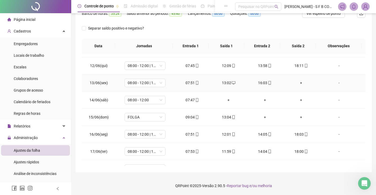
click at [296, 84] on div "+" at bounding box center [301, 83] width 28 height 6
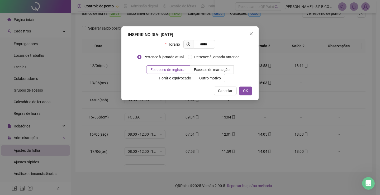
type input "*****"
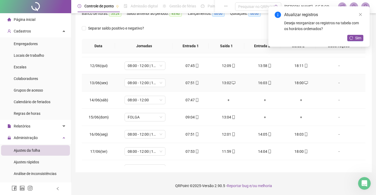
drag, startPoint x: 225, startPoint y: 83, endPoint x: 231, endPoint y: 85, distance: 6.3
click at [225, 83] on div "13:02" at bounding box center [228, 83] width 28 height 6
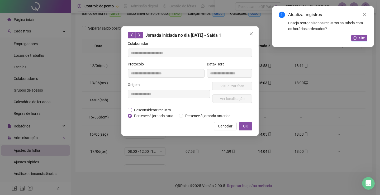
click at [159, 108] on span "Desconsiderar registro" at bounding box center [152, 110] width 41 height 6
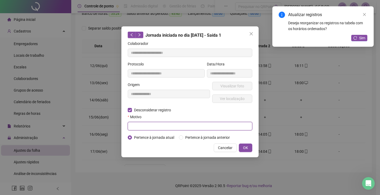
click at [161, 126] on input "text" at bounding box center [190, 126] width 125 height 8
type input "*"
type input "**********"
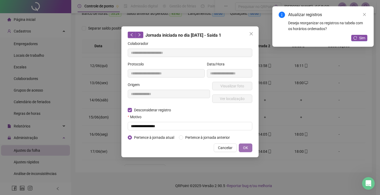
click at [241, 147] on button "OK" at bounding box center [245, 148] width 13 height 8
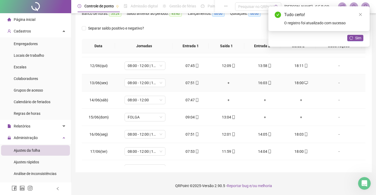
click at [226, 82] on div "+" at bounding box center [228, 83] width 28 height 6
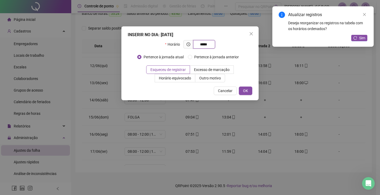
type input "*****"
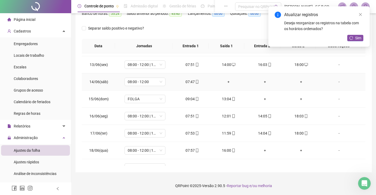
scroll to position [211, 0]
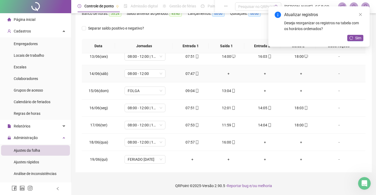
click at [228, 75] on div "+" at bounding box center [228, 74] width 28 height 6
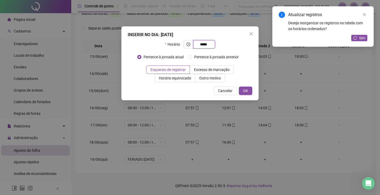
type input "*****"
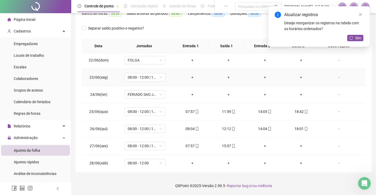
scroll to position [402, 0]
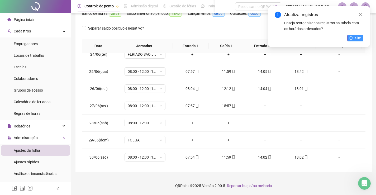
click at [355, 39] on button "Sim" at bounding box center [355, 38] width 16 height 6
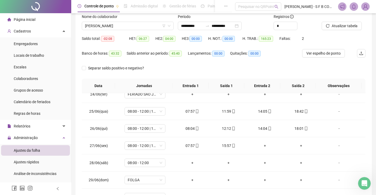
scroll to position [0, 0]
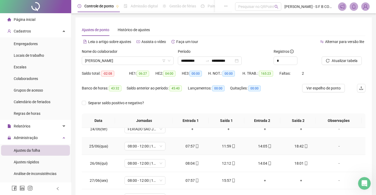
click at [192, 144] on div "07:57" at bounding box center [192, 146] width 28 height 6
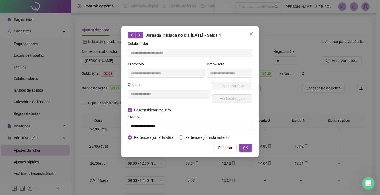
type input "**********"
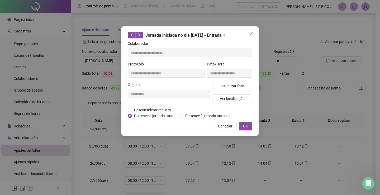
click at [237, 92] on div "Visualizar foto Ver localização" at bounding box center [232, 94] width 42 height 25
click at [239, 87] on span "Visualizar foto" at bounding box center [232, 86] width 24 height 6
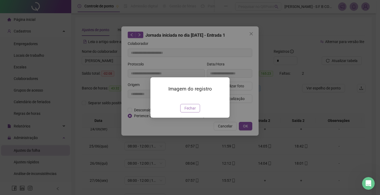
click at [194, 111] on span "Fechar" at bounding box center [189, 108] width 11 height 6
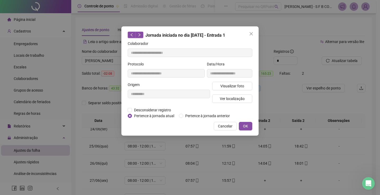
click at [233, 130] on button "Cancelar" at bounding box center [225, 126] width 23 height 8
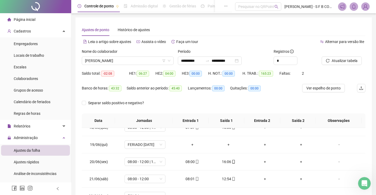
scroll to position [296, 0]
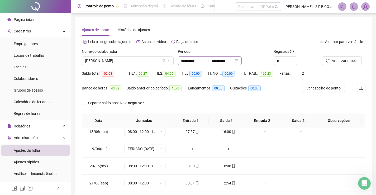
click at [242, 63] on div "**********" at bounding box center [210, 60] width 64 height 8
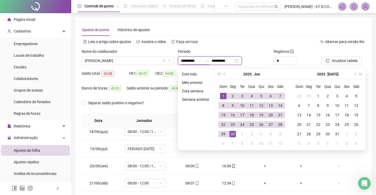
type input "**********"
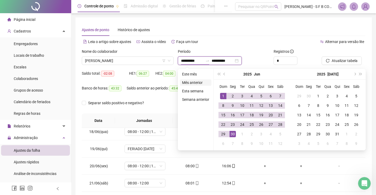
type input "**********"
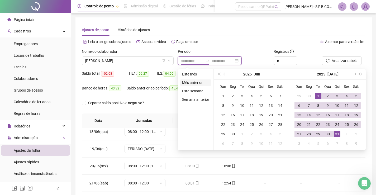
type input "**********"
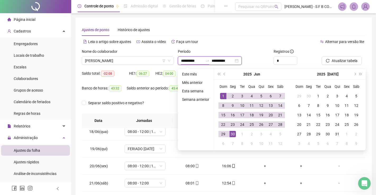
type input "**********"
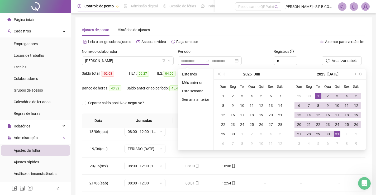
drag, startPoint x: 197, startPoint y: 80, endPoint x: 265, endPoint y: 82, distance: 68.1
click at [197, 80] on li "Mês anterior" at bounding box center [195, 82] width 31 height 6
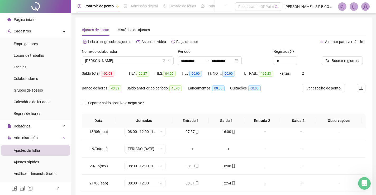
click at [332, 65] on div "Buscar registros" at bounding box center [344, 59] width 48 height 21
click at [337, 62] on span "Buscar registros" at bounding box center [345, 61] width 27 height 6
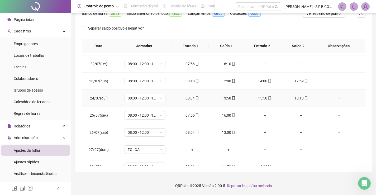
scroll to position [419, 0]
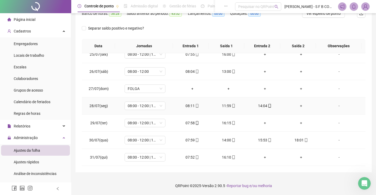
click at [298, 107] on div "+" at bounding box center [301, 106] width 28 height 6
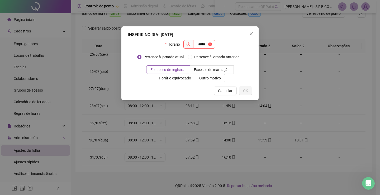
type input "*****"
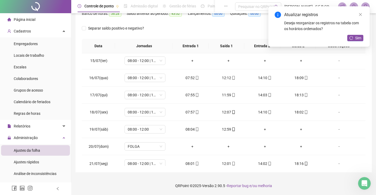
scroll to position [102, 0]
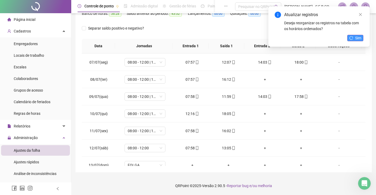
click at [355, 35] on button "Sim" at bounding box center [355, 38] width 16 height 6
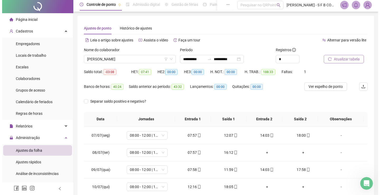
scroll to position [0, 0]
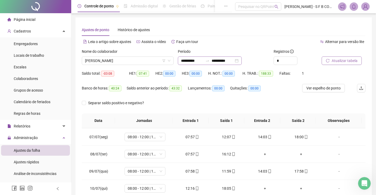
click at [242, 59] on div "**********" at bounding box center [210, 60] width 64 height 8
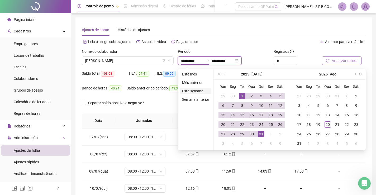
type input "**********"
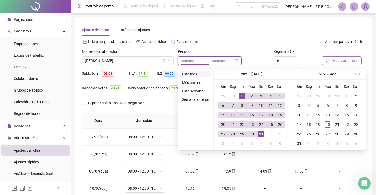
type input "**********"
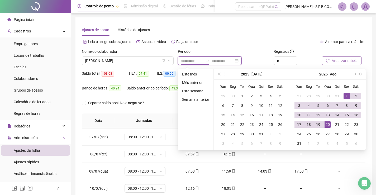
type input "**********"
click at [183, 70] on ul "Este mês Mês anterior Esta semana Semana anterior" at bounding box center [196, 110] width 36 height 82
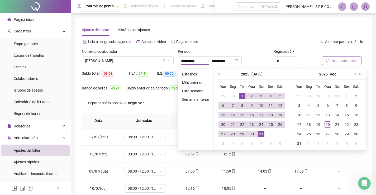
type input "**********"
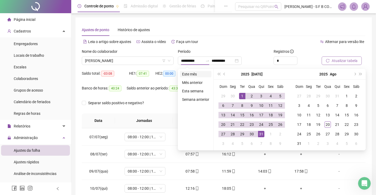
type input "**********"
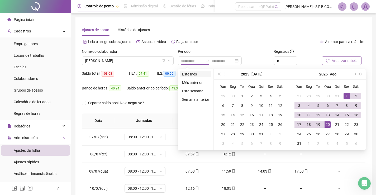
click at [193, 73] on li "Este mês" at bounding box center [195, 74] width 31 height 6
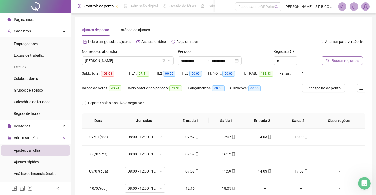
click at [337, 60] on span "Buscar registros" at bounding box center [345, 61] width 27 height 6
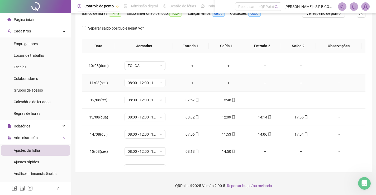
scroll to position [230, 0]
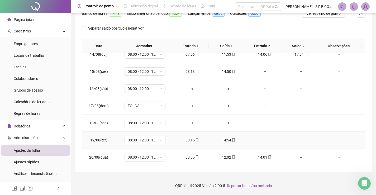
click at [263, 139] on div "+" at bounding box center [265, 140] width 28 height 6
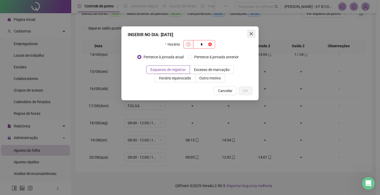
type input "*"
click at [251, 33] on icon "close" at bounding box center [251, 33] width 3 height 3
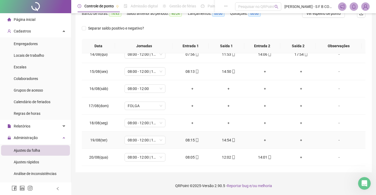
click at [250, 139] on td "+" at bounding box center [265, 140] width 36 height 17
drag, startPoint x: 256, startPoint y: 138, endPoint x: 263, endPoint y: 142, distance: 7.3
click at [258, 138] on div "+" at bounding box center [265, 140] width 28 height 6
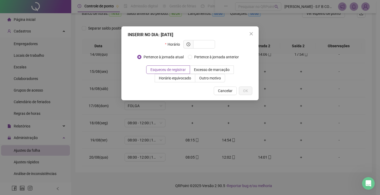
click at [263, 142] on div "INSERIR NO DIA : [DATE] Horário Pertence à jornada atual Pertence à jornada ant…" at bounding box center [190, 97] width 380 height 195
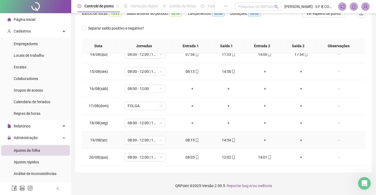
click at [263, 142] on div "+" at bounding box center [265, 140] width 28 height 6
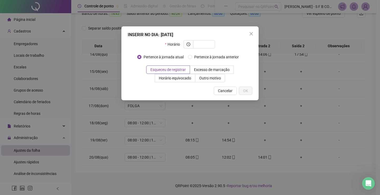
click at [263, 142] on div "INSERIR NO DIA : [DATE] Horário Pertence à jornada atual Pertence à jornada ant…" at bounding box center [190, 97] width 380 height 195
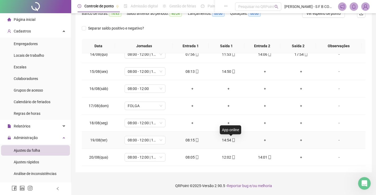
click at [232, 141] on icon "mobile" at bounding box center [234, 140] width 4 height 4
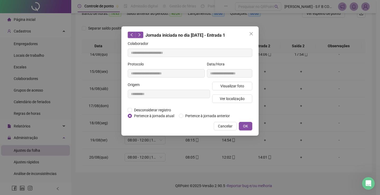
type input "**********"
click at [234, 85] on span "Visualizar foto" at bounding box center [232, 86] width 24 height 6
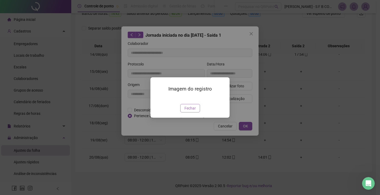
click at [180, 112] on button "Fechar" at bounding box center [190, 108] width 20 height 8
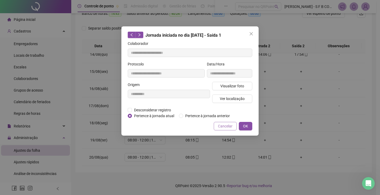
click at [230, 128] on span "Cancelar" at bounding box center [225, 126] width 15 height 6
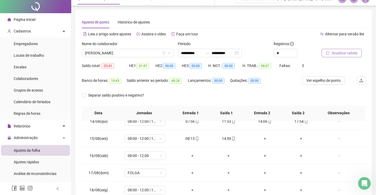
scroll to position [0, 0]
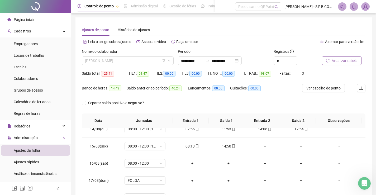
drag, startPoint x: 128, startPoint y: 60, endPoint x: 192, endPoint y: 73, distance: 65.0
click at [128, 60] on span "[PERSON_NAME]" at bounding box center [127, 61] width 85 height 8
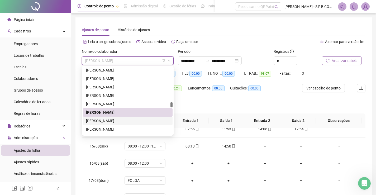
drag, startPoint x: 100, startPoint y: 123, endPoint x: 112, endPoint y: 122, distance: 11.9
click at [100, 123] on div "[PERSON_NAME]" at bounding box center [127, 121] width 83 height 6
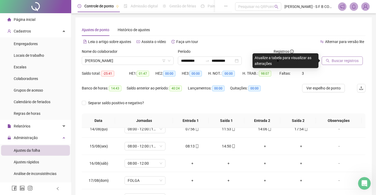
click at [328, 59] on icon "search" at bounding box center [327, 60] width 3 height 3
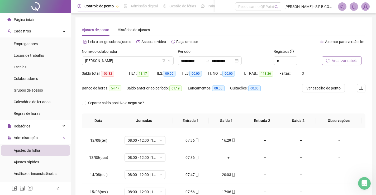
scroll to position [211, 0]
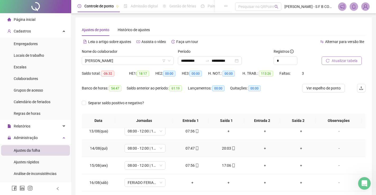
click at [226, 151] on td "20:03" at bounding box center [228, 148] width 36 height 17
click at [226, 148] on div "20:03" at bounding box center [228, 148] width 28 height 6
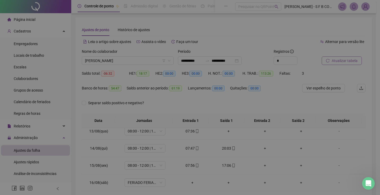
type input "**********"
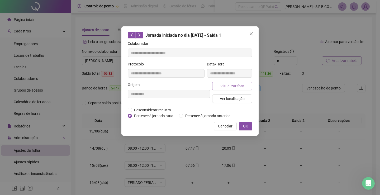
click at [240, 83] on button "Visualizar foto" at bounding box center [232, 86] width 40 height 8
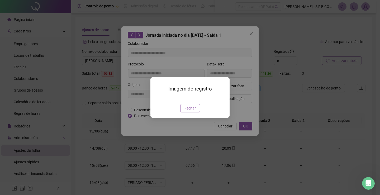
click at [189, 111] on span "Fechar" at bounding box center [189, 108] width 11 height 6
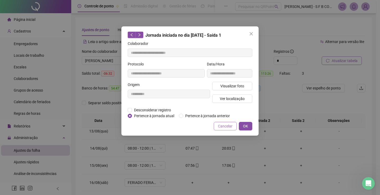
click at [222, 125] on span "Cancelar" at bounding box center [225, 126] width 15 height 6
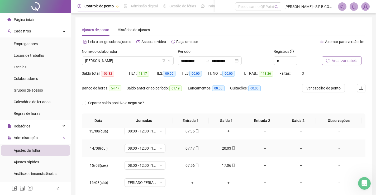
click at [259, 146] on td "+" at bounding box center [265, 148] width 36 height 17
click at [263, 147] on div "+" at bounding box center [265, 148] width 28 height 6
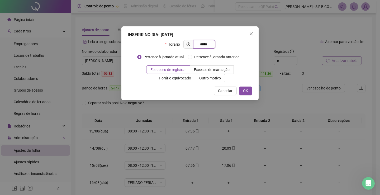
type input "*****"
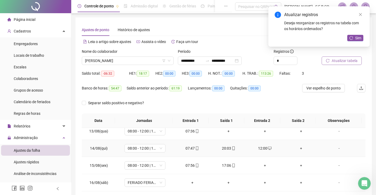
click at [298, 148] on div "+" at bounding box center [301, 148] width 28 height 6
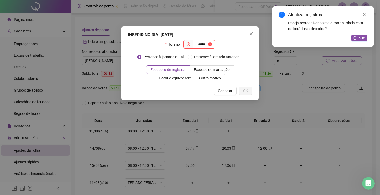
type input "*****"
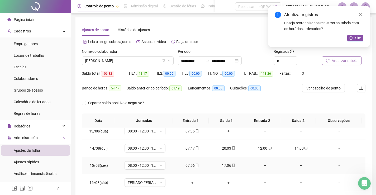
click at [261, 164] on div "+" at bounding box center [265, 166] width 28 height 6
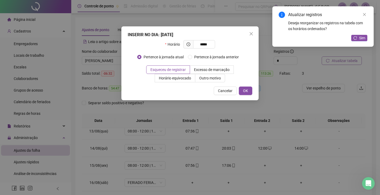
type input "*****"
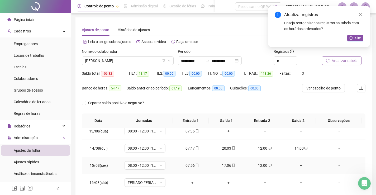
click at [301, 166] on div "+" at bounding box center [301, 166] width 28 height 6
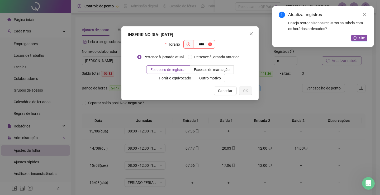
type input "****"
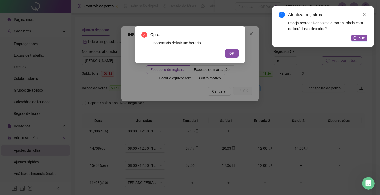
click at [225, 49] on button "OK" at bounding box center [231, 53] width 13 height 8
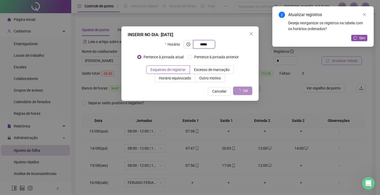
type input "*****"
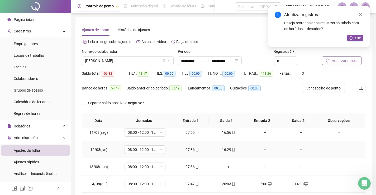
scroll to position [185, 0]
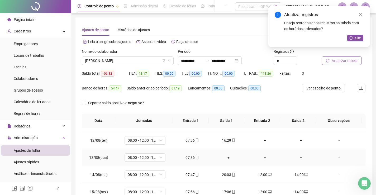
click at [227, 158] on div "+" at bounding box center [228, 158] width 28 height 6
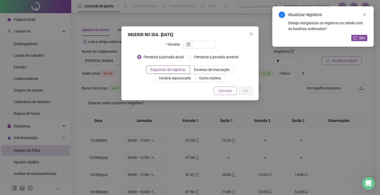
click at [231, 93] on span "Cancelar" at bounding box center [225, 91] width 15 height 6
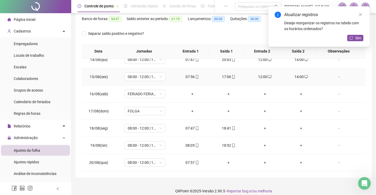
scroll to position [75, 0]
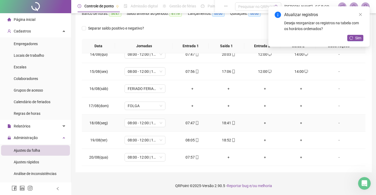
click at [266, 128] on td "+" at bounding box center [265, 123] width 36 height 17
click at [263, 125] on div "+" at bounding box center [265, 123] width 28 height 6
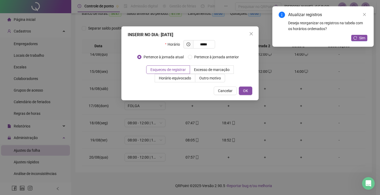
type input "*****"
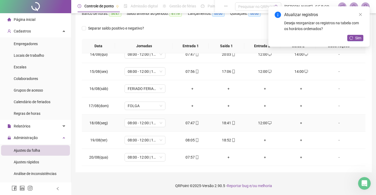
click at [296, 125] on div "+" at bounding box center [301, 123] width 28 height 6
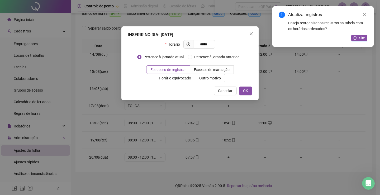
type input "*****"
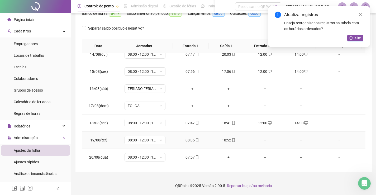
click at [263, 138] on div "+" at bounding box center [265, 140] width 28 height 6
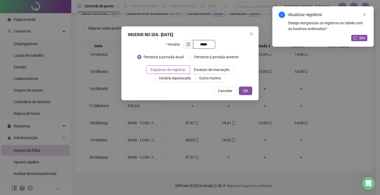
type input "*****"
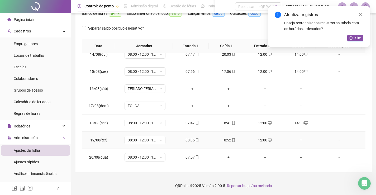
click at [302, 140] on div "+" at bounding box center [301, 140] width 28 height 6
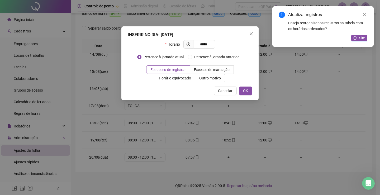
type input "*****"
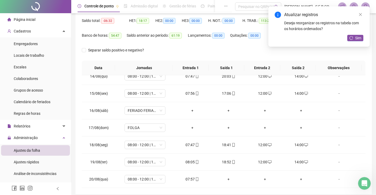
scroll to position [22, 0]
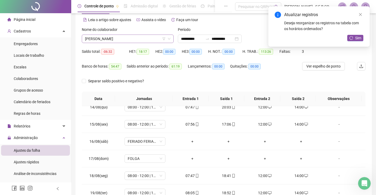
click at [150, 41] on span "[PERSON_NAME]" at bounding box center [127, 39] width 85 height 8
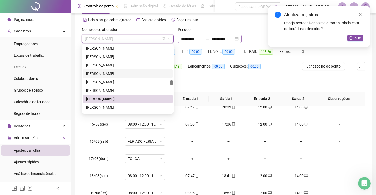
click at [242, 39] on div "**********" at bounding box center [210, 39] width 64 height 8
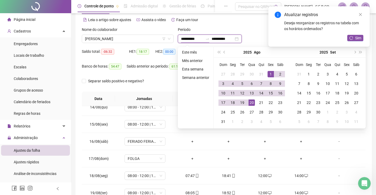
type input "**********"
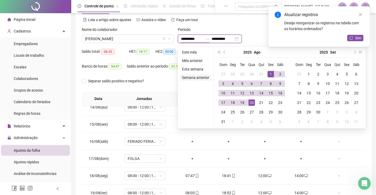
type input "**********"
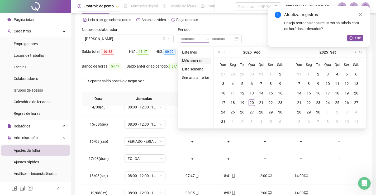
click at [193, 60] on li "Mês anterior" at bounding box center [195, 61] width 31 height 6
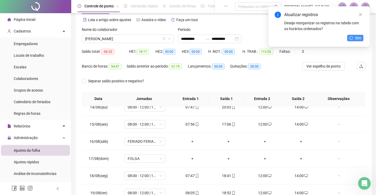
click at [354, 39] on button "Sim" at bounding box center [355, 38] width 16 height 6
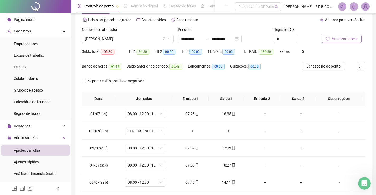
scroll to position [0, 0]
click at [109, 39] on span "[PERSON_NAME]" at bounding box center [127, 39] width 85 height 8
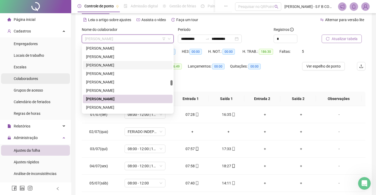
click at [34, 77] on span "Colaboradores" at bounding box center [26, 79] width 24 height 4
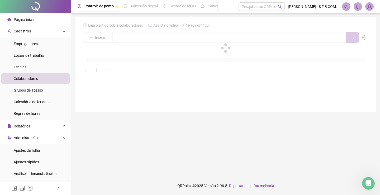
click at [115, 38] on div at bounding box center [226, 48] width 288 height 54
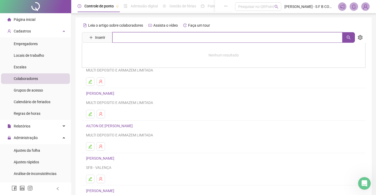
click at [134, 41] on input "text" at bounding box center [227, 37] width 230 height 11
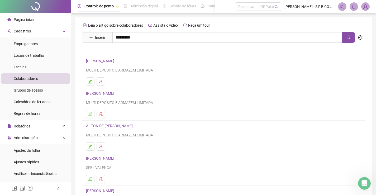
click at [120, 51] on link "[PERSON_NAME]" at bounding box center [106, 53] width 28 height 4
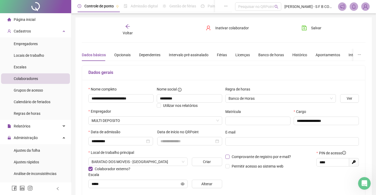
click at [258, 157] on span "Comprovante de registro por e-mail?" at bounding box center [261, 157] width 59 height 4
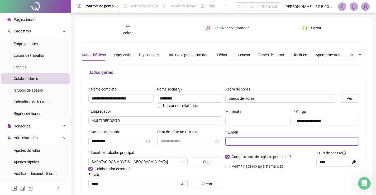
click at [251, 139] on input "text" at bounding box center [291, 142] width 126 height 6
paste input "**********"
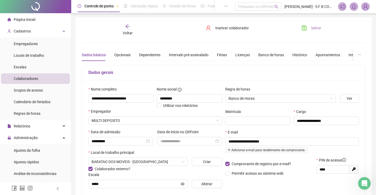
click at [323, 25] on button "Salvar" at bounding box center [312, 28] width 28 height 8
click at [132, 26] on div "Voltar" at bounding box center [128, 30] width 44 height 12
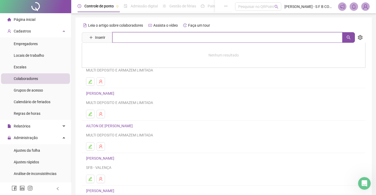
click at [121, 38] on input "text" at bounding box center [227, 37] width 230 height 11
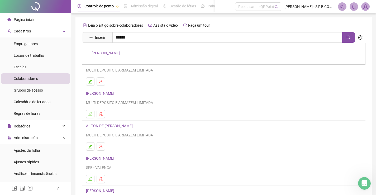
click at [109, 56] on div "[PERSON_NAME]" at bounding box center [224, 54] width 284 height 22
click at [113, 55] on div "Leia o artigo sobre colaboradores Assista o vídeo Faça um tour Inserir ****** […" at bounding box center [224, 123] width 284 height 205
drag, startPoint x: 138, startPoint y: 45, endPoint x: 138, endPoint y: 42, distance: 3.2
click at [138, 43] on div "Leia o artigo sobre colaboradores Assista o vídeo Faça um tour Inserir ****** […" at bounding box center [224, 123] width 284 height 205
click at [138, 42] on input "******" at bounding box center [227, 37] width 230 height 11
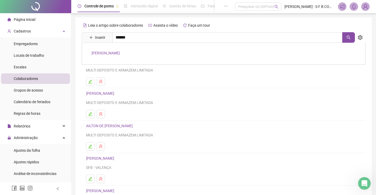
click at [120, 53] on link "[PERSON_NAME]" at bounding box center [106, 53] width 28 height 4
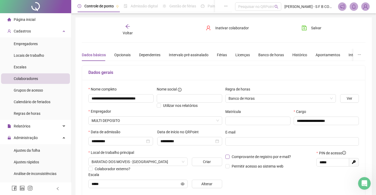
click at [251, 156] on span "Comprovante de registro por e-mail?" at bounding box center [261, 157] width 59 height 4
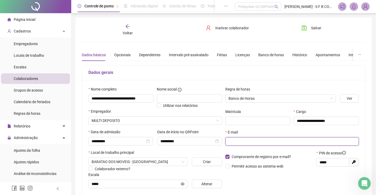
click at [250, 141] on input "text" at bounding box center [291, 142] width 126 height 6
paste input "**********"
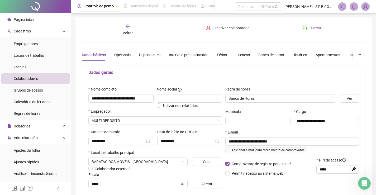
click at [309, 28] on button "Salvar" at bounding box center [312, 28] width 28 height 8
click at [127, 30] on div "Voltar" at bounding box center [128, 30] width 44 height 12
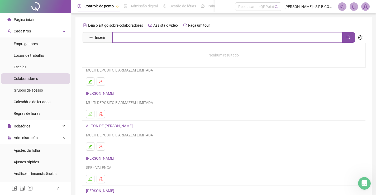
click at [130, 38] on input "text" at bounding box center [227, 37] width 230 height 11
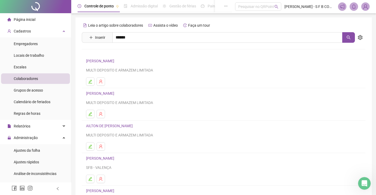
click at [115, 55] on link "[PERSON_NAME]" at bounding box center [106, 53] width 28 height 4
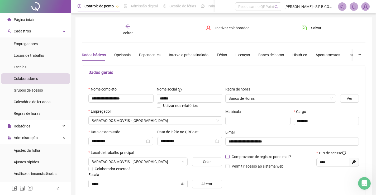
click at [244, 157] on span "Comprovante de registro por e-mail?" at bounding box center [261, 157] width 59 height 4
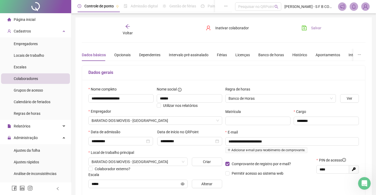
click at [317, 28] on span "Salvar" at bounding box center [316, 28] width 10 height 6
click at [128, 31] on span "Voltar" at bounding box center [128, 33] width 10 height 4
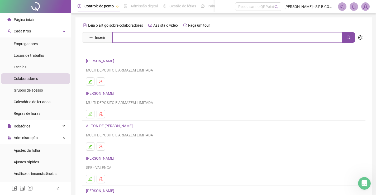
click at [145, 36] on input "text" at bounding box center [227, 37] width 230 height 11
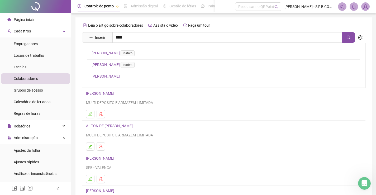
click at [120, 76] on link "[PERSON_NAME]" at bounding box center [106, 76] width 28 height 4
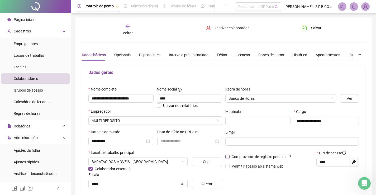
click at [256, 155] on span "Comprovante de registro por e-mail?" at bounding box center [261, 157] width 59 height 4
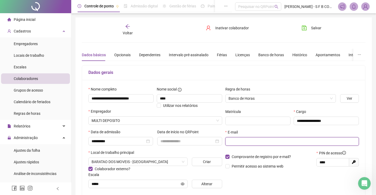
click at [254, 143] on input "text" at bounding box center [291, 142] width 126 height 6
paste input "**********"
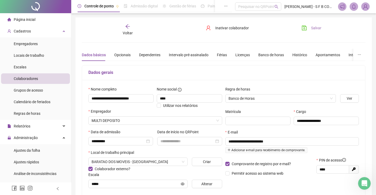
click at [312, 29] on span "Salvar" at bounding box center [316, 28] width 10 height 6
click at [126, 27] on icon "arrow-left" at bounding box center [127, 26] width 5 height 5
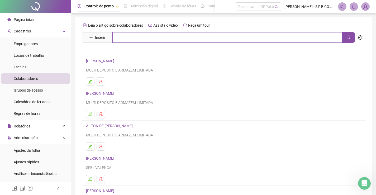
click at [142, 38] on input "text" at bounding box center [227, 37] width 230 height 11
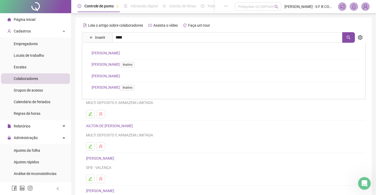
click at [116, 76] on link "[PERSON_NAME]" at bounding box center [106, 76] width 28 height 4
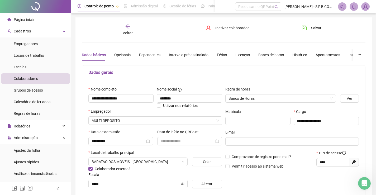
click at [238, 136] on div "E-mail" at bounding box center [292, 133] width 134 height 8
click at [244, 158] on span "Comprovante de registro por e-mail?" at bounding box center [261, 157] width 59 height 4
click at [245, 137] on div "E-mail" at bounding box center [292, 133] width 134 height 8
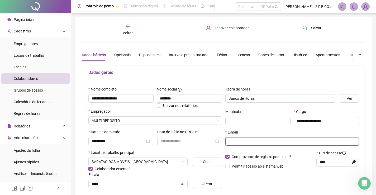
click at [242, 141] on input "text" at bounding box center [291, 142] width 126 height 6
paste input "**********"
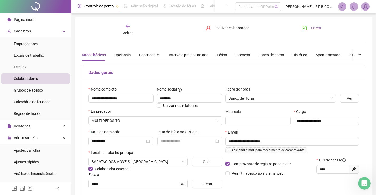
click at [306, 26] on icon "save" at bounding box center [304, 27] width 5 height 5
click at [124, 27] on div "Voltar" at bounding box center [128, 30] width 44 height 12
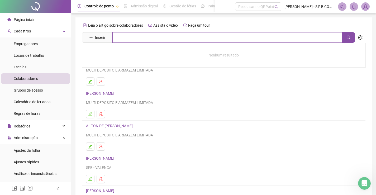
click at [126, 41] on input "text" at bounding box center [227, 37] width 230 height 11
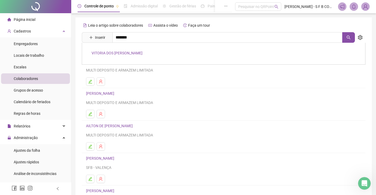
click at [125, 54] on link "VITORIA DOS [PERSON_NAME]" at bounding box center [117, 53] width 51 height 4
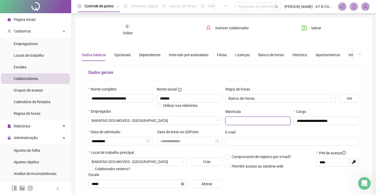
click at [236, 123] on input "text" at bounding box center [257, 121] width 65 height 8
click at [254, 156] on span "Comprovante de registro por e-mail?" at bounding box center [261, 157] width 59 height 4
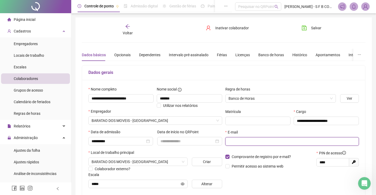
click at [250, 142] on input "text" at bounding box center [291, 142] width 126 height 6
paste input "**********"
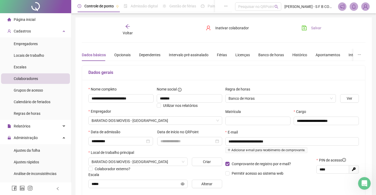
click at [302, 27] on icon "save" at bounding box center [304, 27] width 5 height 5
click at [127, 32] on span "Voltar" at bounding box center [128, 33] width 10 height 4
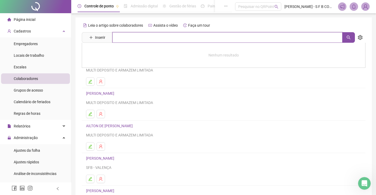
click at [132, 39] on input "text" at bounding box center [227, 37] width 230 height 11
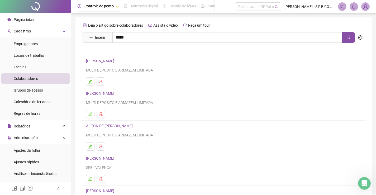
click at [120, 53] on link "[PERSON_NAME]" at bounding box center [106, 53] width 28 height 4
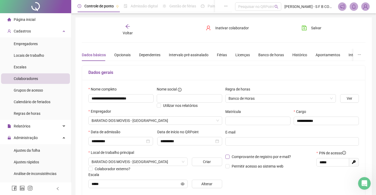
click at [242, 155] on span "Comprovante de registro por e-mail?" at bounding box center [261, 157] width 59 height 4
click at [244, 145] on span at bounding box center [292, 141] width 134 height 8
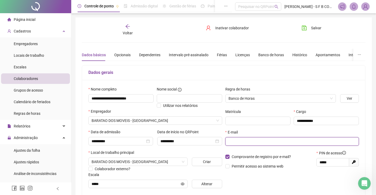
paste input "**********"
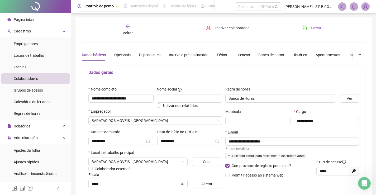
click at [317, 29] on span "Salvar" at bounding box center [316, 28] width 10 height 6
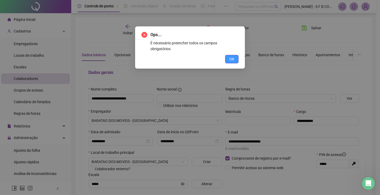
click at [231, 56] on span "OK" at bounding box center [231, 59] width 5 height 6
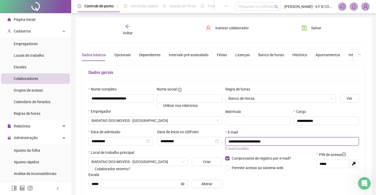
click at [279, 143] on input "**********" at bounding box center [291, 142] width 126 height 6
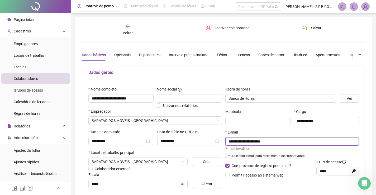
click at [245, 142] on input "**********" at bounding box center [291, 142] width 126 height 6
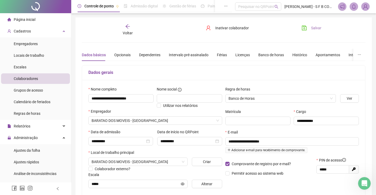
click at [308, 27] on button "Salvar" at bounding box center [312, 28] width 28 height 8
click at [127, 29] on div "Voltar" at bounding box center [128, 30] width 44 height 12
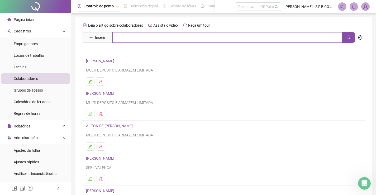
click at [144, 37] on input "text" at bounding box center [227, 37] width 230 height 11
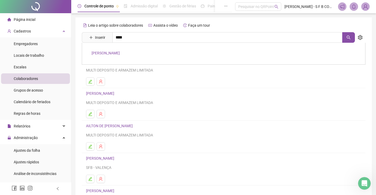
click at [120, 54] on link "[PERSON_NAME]" at bounding box center [106, 53] width 28 height 4
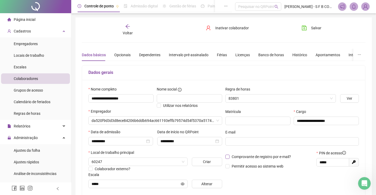
click at [238, 155] on span "Comprovante de registro por e-mail?" at bounding box center [261, 157] width 59 height 4
click at [241, 145] on span at bounding box center [292, 141] width 134 height 8
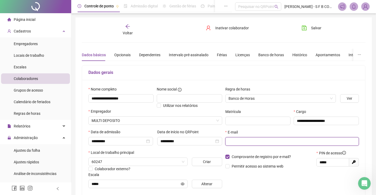
click at [237, 143] on input "text" at bounding box center [291, 142] width 126 height 6
paste input "**********"
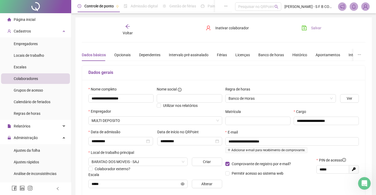
click at [316, 31] on span "Salvar" at bounding box center [316, 28] width 10 height 6
click at [124, 31] on span "Voltar" at bounding box center [128, 33] width 10 height 4
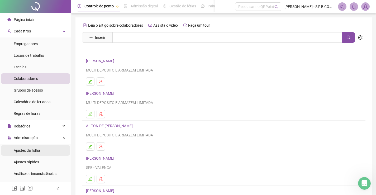
click at [42, 152] on li "Ajustes da folha" at bounding box center [35, 150] width 69 height 11
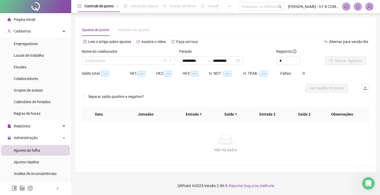
drag, startPoint x: 130, startPoint y: 69, endPoint x: 134, endPoint y: 66, distance: 4.7
click at [131, 68] on div "Nome do colaborador Colaborador" at bounding box center [128, 59] width 97 height 21
click at [133, 67] on div "Nome do colaborador Colaborador" at bounding box center [128, 59] width 97 height 21
click at [138, 60] on input "search" at bounding box center [126, 61] width 82 height 8
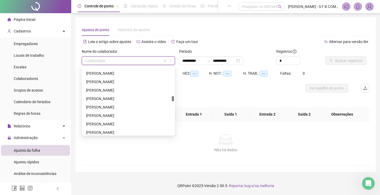
scroll to position [396, 0]
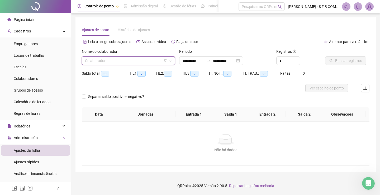
click at [106, 60] on input "search" at bounding box center [126, 61] width 82 height 8
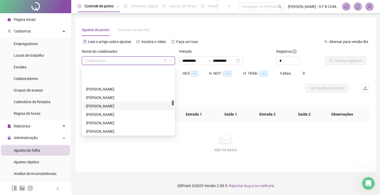
scroll to position [422, 0]
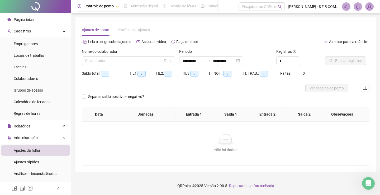
click at [105, 65] on div "Nome do colaborador Colaborador" at bounding box center [128, 59] width 97 height 21
click at [107, 59] on input "search" at bounding box center [126, 61] width 82 height 8
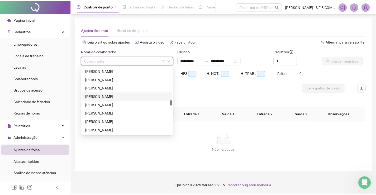
scroll to position [475, 0]
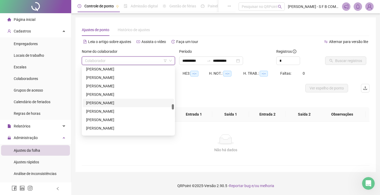
click at [119, 102] on div "[PERSON_NAME]" at bounding box center [128, 103] width 85 height 6
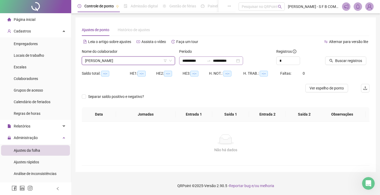
click at [243, 62] on div "**********" at bounding box center [211, 60] width 64 height 8
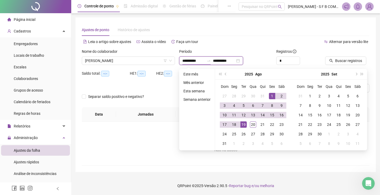
click at [243, 63] on div "**********" at bounding box center [211, 60] width 64 height 8
click at [223, 74] on button "prev-year" at bounding box center [226, 74] width 6 height 11
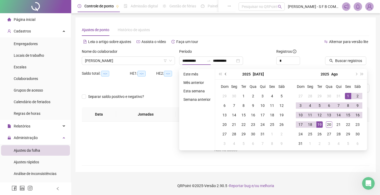
click at [227, 74] on button "prev-year" at bounding box center [226, 74] width 6 height 11
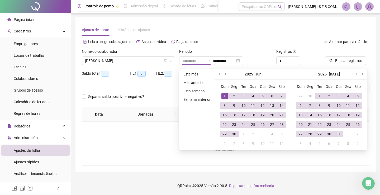
click at [220, 97] on td "1" at bounding box center [224, 95] width 9 height 9
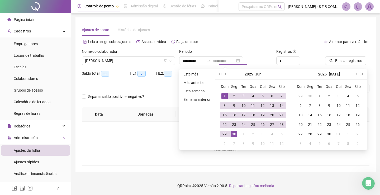
click at [235, 135] on div "30" at bounding box center [234, 134] width 6 height 6
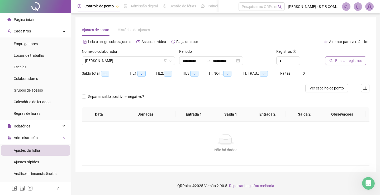
click at [341, 60] on span "Buscar registros" at bounding box center [348, 61] width 27 height 6
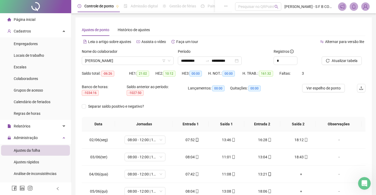
scroll to position [26, 0]
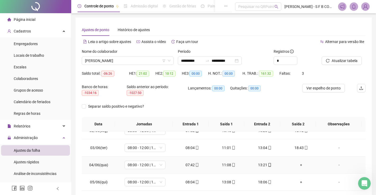
click at [263, 163] on div "13:21" at bounding box center [265, 165] width 28 height 6
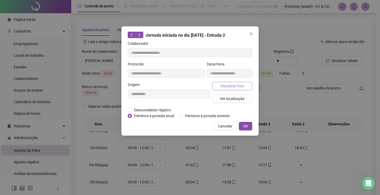
click at [238, 83] on span "Visualizar foto" at bounding box center [232, 86] width 24 height 6
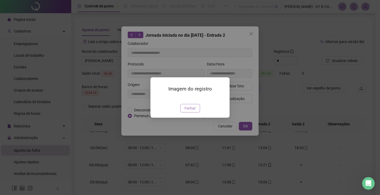
click at [195, 111] on span "Fechar" at bounding box center [189, 108] width 11 height 6
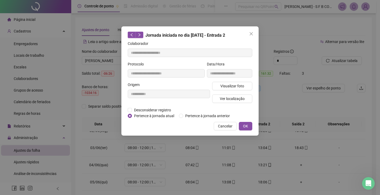
click at [231, 125] on span "Cancelar" at bounding box center [225, 126] width 15 height 6
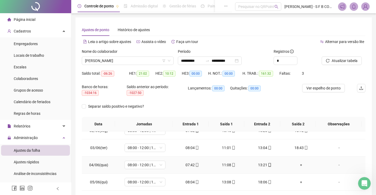
click at [226, 165] on div "11:08" at bounding box center [228, 165] width 28 height 6
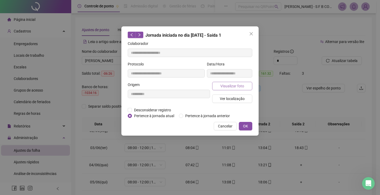
click at [226, 88] on span "Visualizar foto" at bounding box center [232, 86] width 24 height 6
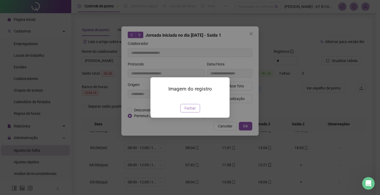
click at [193, 111] on span "Fechar" at bounding box center [189, 108] width 11 height 6
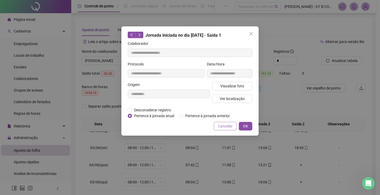
click at [227, 126] on span "Cancelar" at bounding box center [225, 126] width 15 height 6
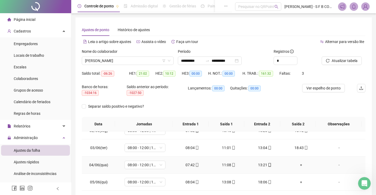
click at [298, 163] on div "+" at bounding box center [301, 165] width 28 height 6
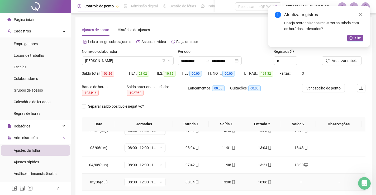
click at [296, 180] on div "+" at bounding box center [301, 182] width 28 height 6
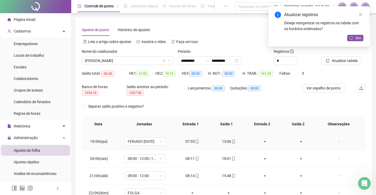
scroll to position [317, 0]
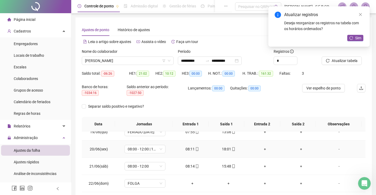
click at [265, 147] on div "+" at bounding box center [265, 149] width 28 height 6
click at [299, 149] on div "+" at bounding box center [301, 149] width 28 height 6
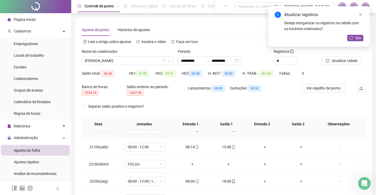
scroll to position [369, 0]
click at [264, 149] on div "+" at bounding box center [265, 148] width 28 height 6
click at [298, 150] on div "+" at bounding box center [301, 148] width 28 height 6
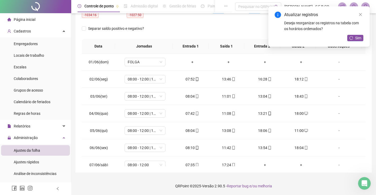
scroll to position [0, 0]
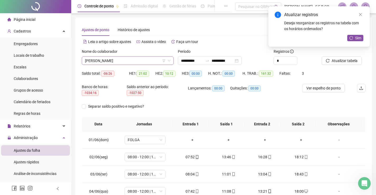
click at [136, 62] on span "[PERSON_NAME]" at bounding box center [127, 61] width 85 height 8
click at [242, 59] on div "**********" at bounding box center [210, 60] width 64 height 8
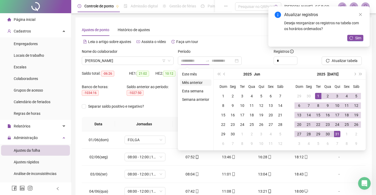
click at [193, 84] on li "Mês anterior" at bounding box center [195, 82] width 31 height 6
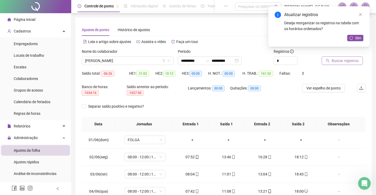
click at [332, 60] on span "Buscar registros" at bounding box center [345, 61] width 27 height 6
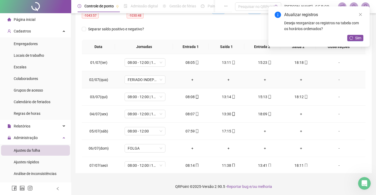
scroll to position [78, 0]
click at [298, 113] on div "+" at bounding box center [301, 114] width 28 height 6
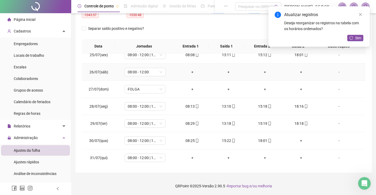
scroll to position [419, 0]
click at [300, 141] on div "+" at bounding box center [301, 140] width 28 height 6
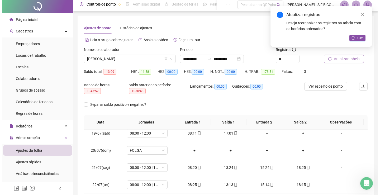
scroll to position [0, 0]
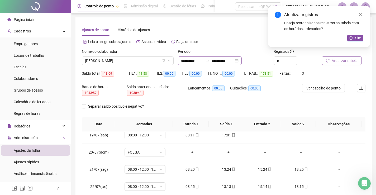
click at [242, 63] on div "**********" at bounding box center [210, 60] width 64 height 8
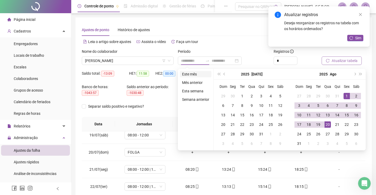
click at [196, 73] on li "Este mês" at bounding box center [195, 74] width 31 height 6
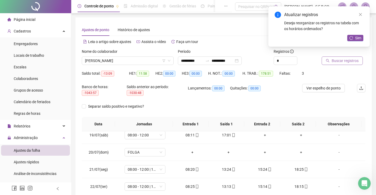
click at [341, 65] on button "Buscar registros" at bounding box center [342, 60] width 41 height 8
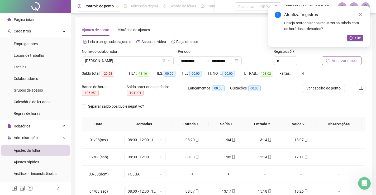
click at [332, 60] on span "Atualizar tabela" at bounding box center [345, 61] width 26 height 6
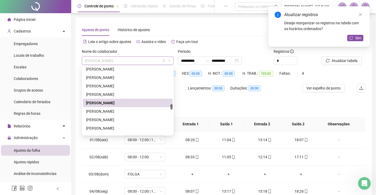
click at [133, 61] on span "[PERSON_NAME]" at bounding box center [127, 61] width 85 height 8
click at [199, 105] on div "Separar saldo positivo e negativo?" at bounding box center [224, 109] width 284 height 15
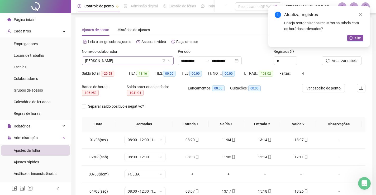
click at [143, 64] on span "[PERSON_NAME]" at bounding box center [127, 61] width 85 height 8
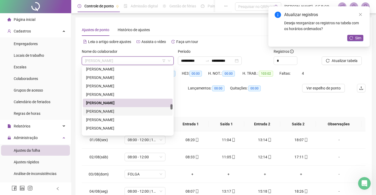
click at [123, 111] on div "[PERSON_NAME]" at bounding box center [127, 111] width 83 height 6
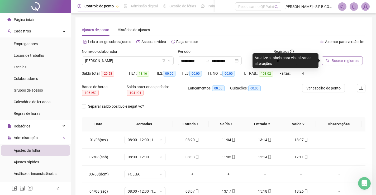
click at [354, 59] on span "Buscar registros" at bounding box center [345, 61] width 27 height 6
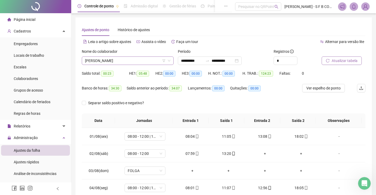
drag, startPoint x: 136, startPoint y: 66, endPoint x: 139, endPoint y: 64, distance: 3.0
click at [137, 66] on div "Nome do colaborador [PERSON_NAME]" at bounding box center [128, 59] width 96 height 21
click at [139, 64] on span "[PERSON_NAME]" at bounding box center [127, 61] width 85 height 8
drag, startPoint x: 249, startPoint y: 60, endPoint x: 242, endPoint y: 79, distance: 19.6
click at [242, 60] on div "**********" at bounding box center [210, 60] width 64 height 8
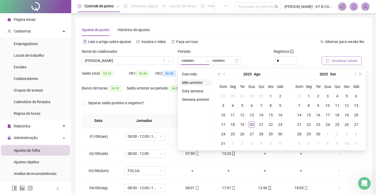
click at [192, 83] on li "Mês anterior" at bounding box center [195, 82] width 31 height 6
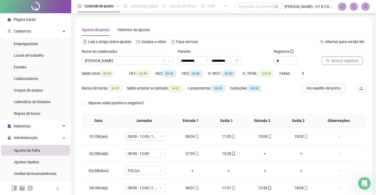
click at [332, 58] on button "Buscar registros" at bounding box center [342, 60] width 41 height 8
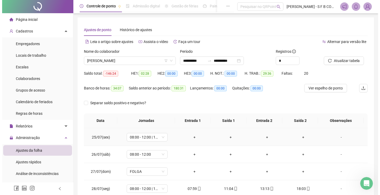
scroll to position [419, 0]
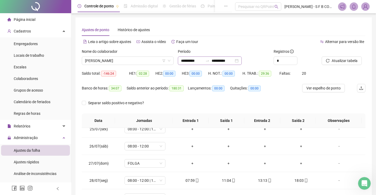
click at [242, 62] on div "**********" at bounding box center [210, 60] width 64 height 8
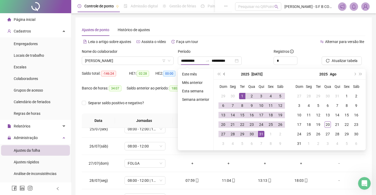
click at [222, 74] on button "prev-year" at bounding box center [225, 74] width 6 height 11
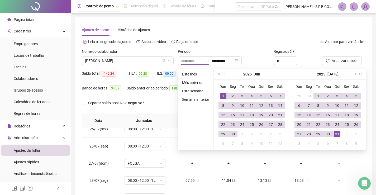
click at [219, 94] on td "1" at bounding box center [222, 95] width 9 height 9
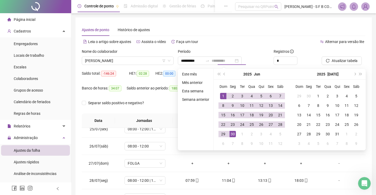
click at [232, 133] on div "30" at bounding box center [233, 134] width 6 height 6
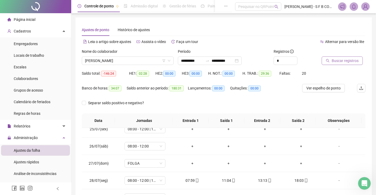
click at [335, 64] on button "Buscar registros" at bounding box center [342, 60] width 41 height 8
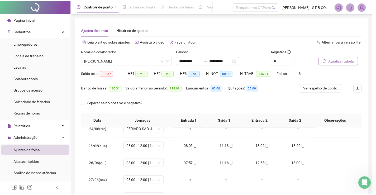
scroll to position [402, 0]
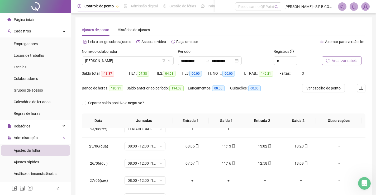
click at [343, 62] on span "Atualizar tabela" at bounding box center [345, 61] width 26 height 6
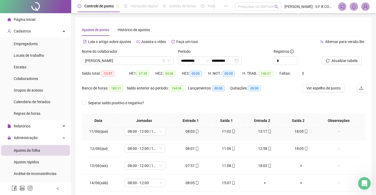
scroll to position [185, 0]
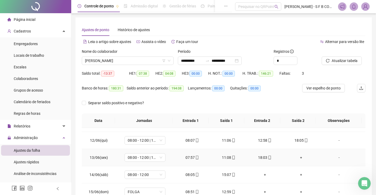
click at [295, 159] on div "+" at bounding box center [301, 158] width 28 height 6
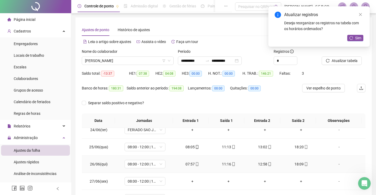
scroll to position [402, 0]
click at [356, 37] on span "Sim" at bounding box center [358, 38] width 6 height 6
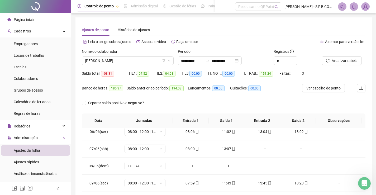
scroll to position [85, 0]
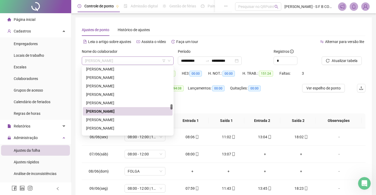
drag, startPoint x: 145, startPoint y: 58, endPoint x: 146, endPoint y: 67, distance: 8.8
click at [145, 59] on span "[PERSON_NAME]" at bounding box center [127, 61] width 85 height 8
click at [242, 61] on div "**********" at bounding box center [210, 60] width 64 height 8
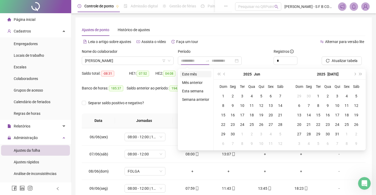
click at [197, 75] on li "Este mês" at bounding box center [195, 74] width 31 height 6
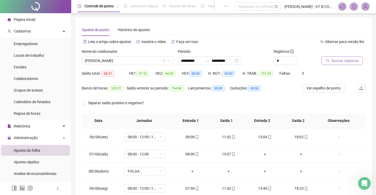
click at [329, 60] on icon "search" at bounding box center [328, 61] width 4 height 4
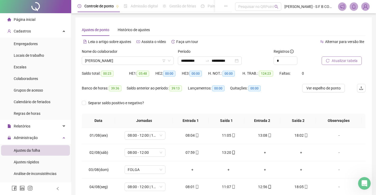
scroll to position [0, 0]
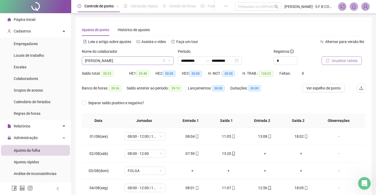
click at [139, 64] on span "[PERSON_NAME]" at bounding box center [127, 61] width 85 height 8
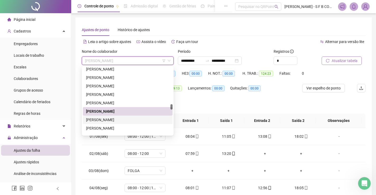
click at [114, 119] on div "[PERSON_NAME]" at bounding box center [127, 120] width 83 height 6
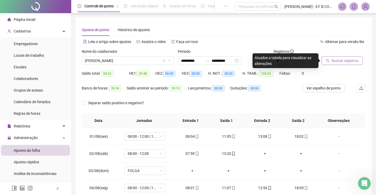
click at [331, 60] on button "Buscar registros" at bounding box center [342, 60] width 41 height 8
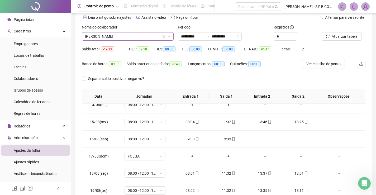
scroll to position [22, 0]
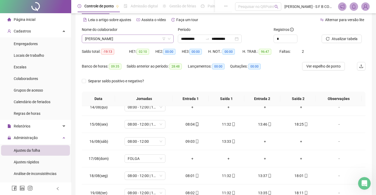
click at [140, 40] on span "[PERSON_NAME]" at bounding box center [127, 39] width 85 height 8
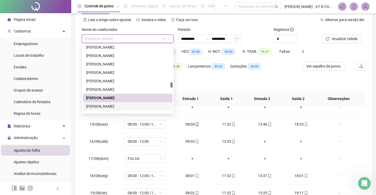
click at [98, 108] on div "[PERSON_NAME]" at bounding box center [127, 106] width 83 height 6
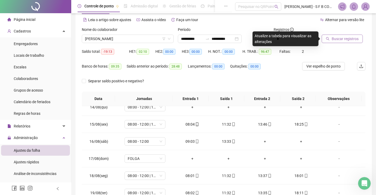
click at [337, 41] on span "Buscar registros" at bounding box center [345, 39] width 27 height 6
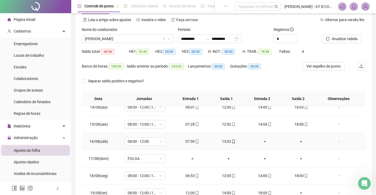
scroll to position [75, 0]
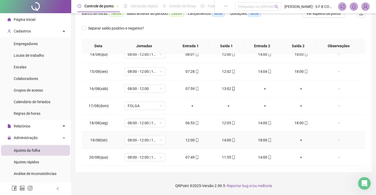
click at [296, 140] on div "+" at bounding box center [301, 140] width 28 height 6
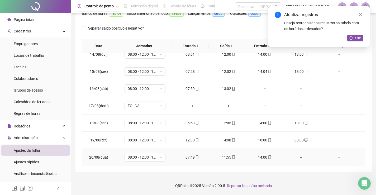
click at [298, 156] on div "+" at bounding box center [301, 157] width 28 height 6
click at [298, 159] on div "18:00" at bounding box center [301, 157] width 28 height 6
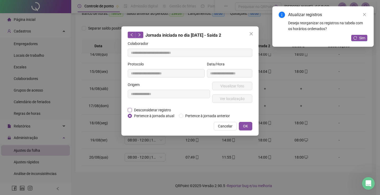
click at [164, 109] on span "Desconsiderar registro" at bounding box center [152, 110] width 41 height 6
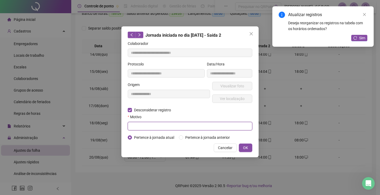
click at [158, 124] on input "text" at bounding box center [190, 126] width 125 height 8
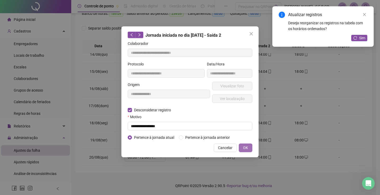
click at [249, 147] on button "OK" at bounding box center [245, 148] width 13 height 8
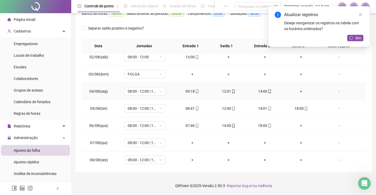
scroll to position [19, 0]
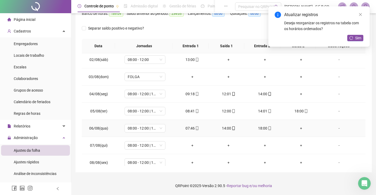
click at [295, 131] on td "+" at bounding box center [301, 128] width 36 height 17
click at [298, 131] on div "+" at bounding box center [301, 128] width 28 height 6
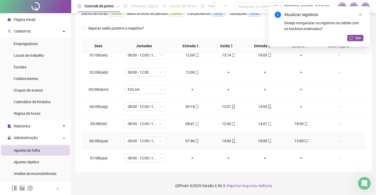
scroll to position [0, 0]
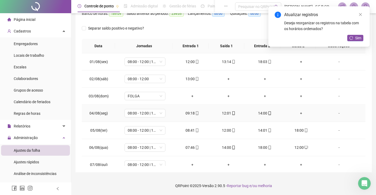
click at [297, 114] on div "+" at bounding box center [301, 113] width 28 height 6
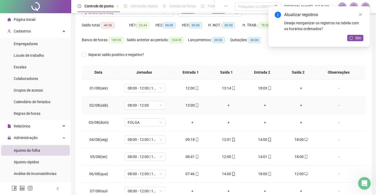
click at [225, 104] on div "+" at bounding box center [228, 105] width 28 height 6
click at [298, 87] on div "+" at bounding box center [301, 88] width 28 height 6
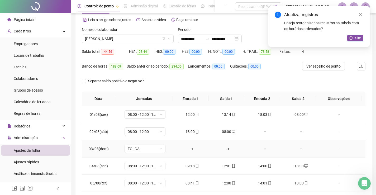
scroll to position [0, 0]
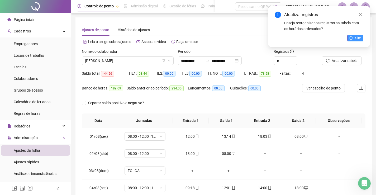
click at [353, 37] on icon "reload" at bounding box center [351, 38] width 4 height 4
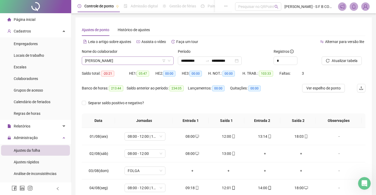
click at [152, 60] on span "[PERSON_NAME]" at bounding box center [127, 61] width 85 height 8
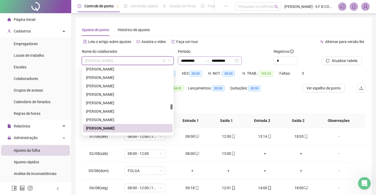
click at [242, 60] on div "**********" at bounding box center [210, 60] width 64 height 8
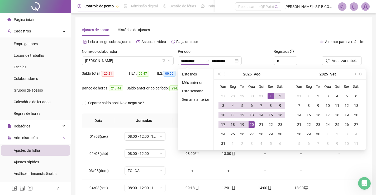
click at [224, 74] on span "prev-year" at bounding box center [224, 74] width 3 height 3
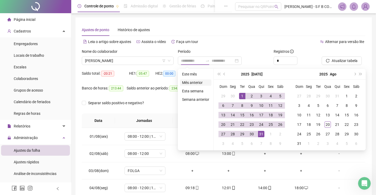
click at [191, 83] on li "Mês anterior" at bounding box center [195, 82] width 31 height 6
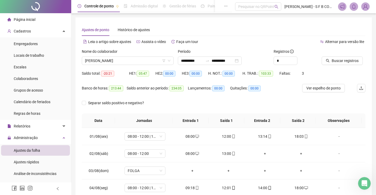
click at [330, 61] on icon "search" at bounding box center [328, 61] width 4 height 4
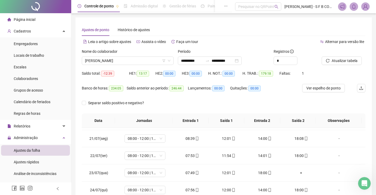
scroll to position [340, 0]
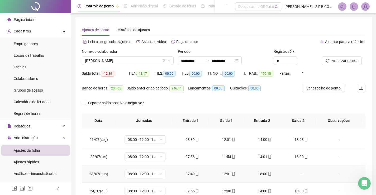
click at [293, 173] on div "+" at bounding box center [301, 174] width 28 height 6
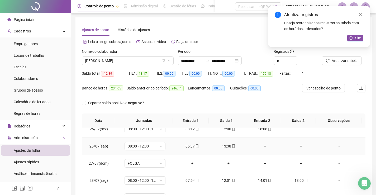
scroll to position [393, 0]
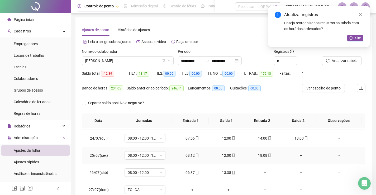
click at [295, 156] on div "+" at bounding box center [301, 155] width 28 height 6
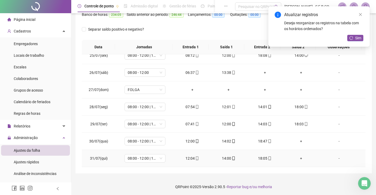
scroll to position [75, 0]
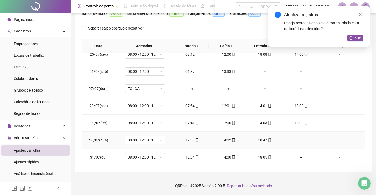
click at [297, 139] on div "+" at bounding box center [301, 140] width 28 height 6
drag, startPoint x: 299, startPoint y: 153, endPoint x: 299, endPoint y: 156, distance: 3.4
click at [299, 156] on td "+" at bounding box center [301, 157] width 36 height 17
click at [299, 156] on div "+" at bounding box center [301, 157] width 28 height 6
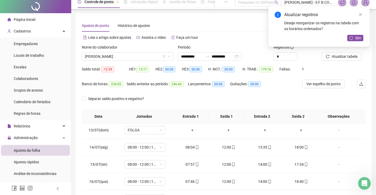
scroll to position [0, 0]
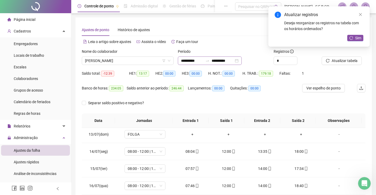
click at [242, 61] on div "**********" at bounding box center [210, 60] width 64 height 8
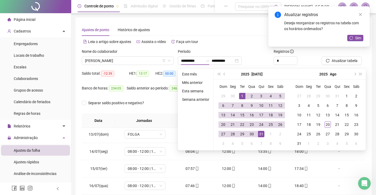
drag, startPoint x: 222, startPoint y: 74, endPoint x: 230, endPoint y: 80, distance: 9.7
click at [222, 76] on button "prev-year" at bounding box center [225, 74] width 6 height 11
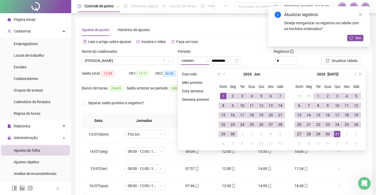
click at [222, 97] on div "1" at bounding box center [223, 96] width 6 height 6
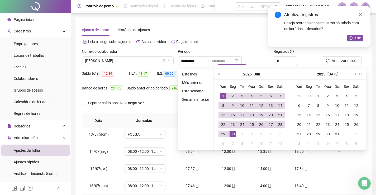
click at [234, 133] on div "30" at bounding box center [233, 134] width 6 height 6
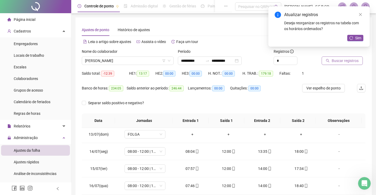
click at [355, 58] on span "Buscar registros" at bounding box center [345, 61] width 27 height 6
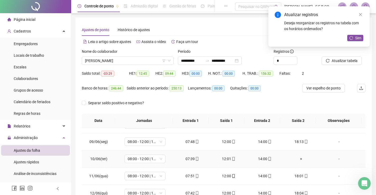
click at [299, 161] on div "+" at bounding box center [301, 159] width 28 height 6
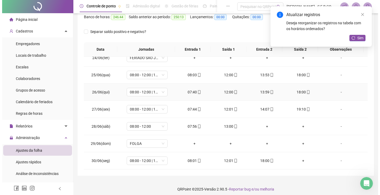
scroll to position [75, 0]
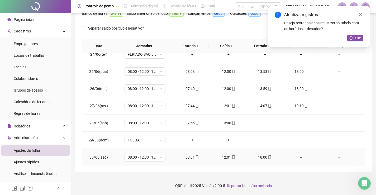
click at [296, 158] on div "+" at bounding box center [301, 157] width 28 height 6
click at [351, 37] on icon "reload" at bounding box center [351, 38] width 4 height 4
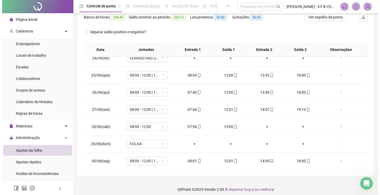
scroll to position [0, 0]
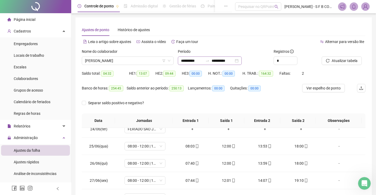
click at [242, 64] on div "**********" at bounding box center [210, 60] width 64 height 8
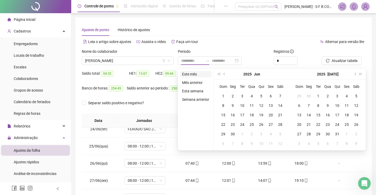
click at [199, 73] on li "Este mês" at bounding box center [195, 74] width 31 height 6
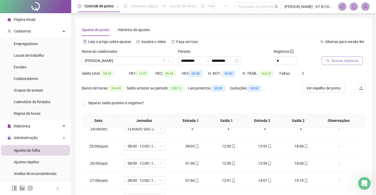
click at [323, 61] on button "Buscar registros" at bounding box center [342, 60] width 41 height 8
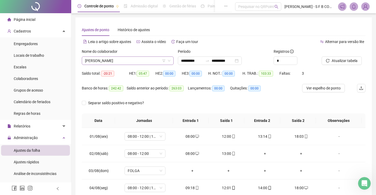
click at [158, 61] on span "[PERSON_NAME]" at bounding box center [127, 61] width 85 height 8
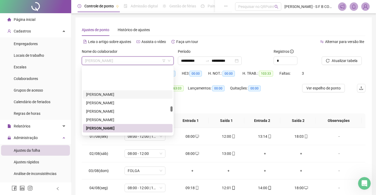
scroll to position [501, 0]
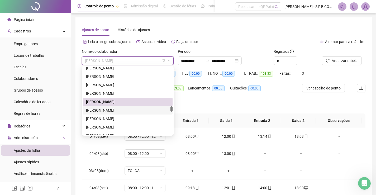
click at [135, 110] on div "[PERSON_NAME]" at bounding box center [127, 110] width 83 height 6
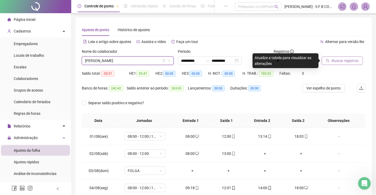
click at [346, 63] on span "Buscar registros" at bounding box center [345, 61] width 27 height 6
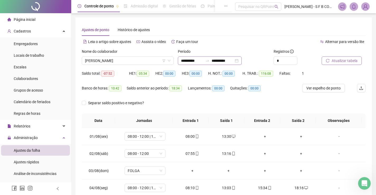
click at [242, 60] on div "**********" at bounding box center [210, 60] width 64 height 8
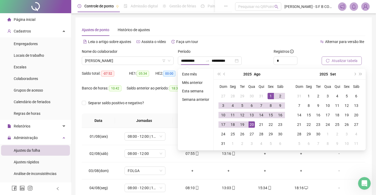
click at [158, 98] on form "**********" at bounding box center [224, 81] width 284 height 65
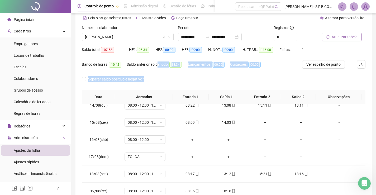
scroll to position [22, 0]
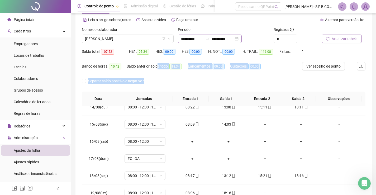
click at [242, 35] on div "**********" at bounding box center [210, 39] width 64 height 8
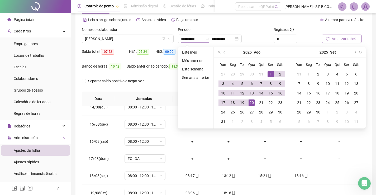
click at [225, 54] on button "prev-year" at bounding box center [225, 52] width 6 height 11
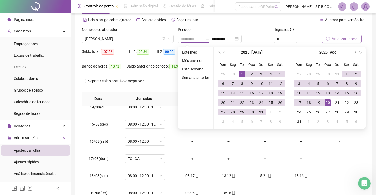
click at [239, 74] on div "1" at bounding box center [242, 74] width 6 height 6
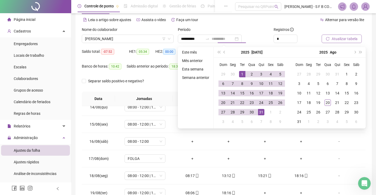
drag, startPoint x: 257, startPoint y: 107, endPoint x: 259, endPoint y: 110, distance: 3.4
click at [258, 110] on td "31" at bounding box center [260, 111] width 9 height 9
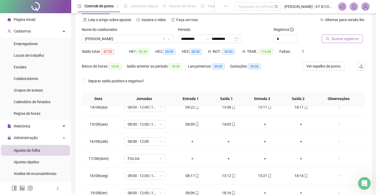
click at [346, 37] on span "Buscar registros" at bounding box center [345, 39] width 27 height 6
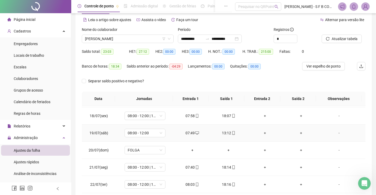
scroll to position [264, 0]
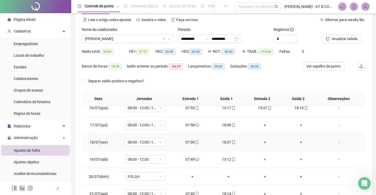
click at [259, 144] on div "+" at bounding box center [265, 142] width 28 height 6
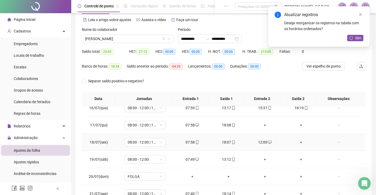
click at [299, 140] on div "+" at bounding box center [301, 142] width 28 height 6
click at [260, 127] on div "+" at bounding box center [265, 125] width 28 height 6
click at [299, 125] on div "+" at bounding box center [301, 125] width 28 height 6
click at [355, 39] on button "Sim" at bounding box center [355, 38] width 16 height 6
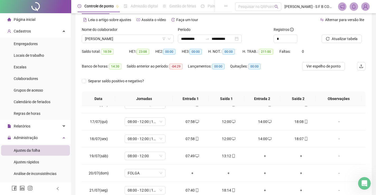
scroll to position [261, 0]
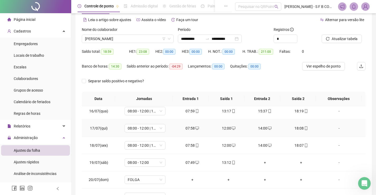
click at [224, 128] on div "12:00" at bounding box center [228, 128] width 28 height 6
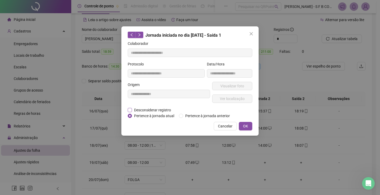
click at [160, 108] on span "Desconsiderar registro" at bounding box center [152, 110] width 41 height 6
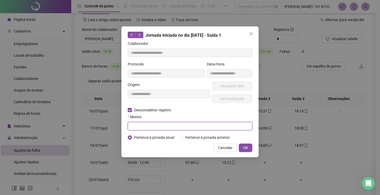
click at [162, 126] on input "text" at bounding box center [190, 126] width 125 height 8
click at [168, 128] on input "text" at bounding box center [190, 126] width 125 height 8
drag, startPoint x: 170, startPoint y: 126, endPoint x: 101, endPoint y: 130, distance: 69.0
click at [101, 130] on div "**********" at bounding box center [190, 97] width 380 height 195
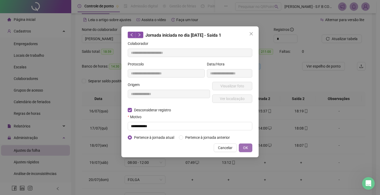
click at [245, 145] on span "OK" at bounding box center [245, 148] width 5 height 6
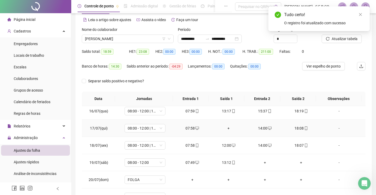
click at [264, 129] on div "14:00" at bounding box center [265, 128] width 28 height 6
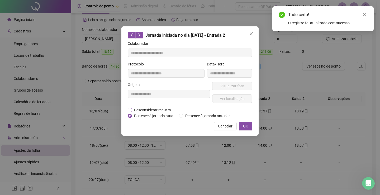
click at [159, 110] on span "Desconsiderar registro" at bounding box center [152, 110] width 41 height 6
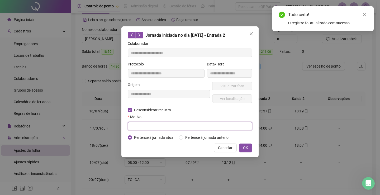
click at [164, 125] on input "text" at bounding box center [190, 126] width 125 height 8
paste input "**********"
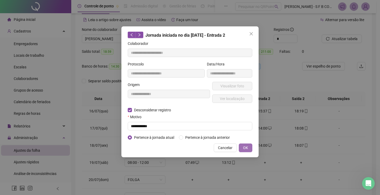
click at [246, 147] on span "OK" at bounding box center [245, 148] width 5 height 6
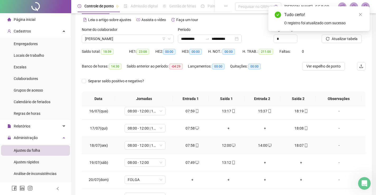
click at [232, 145] on icon "desktop" at bounding box center [234, 146] width 4 height 4
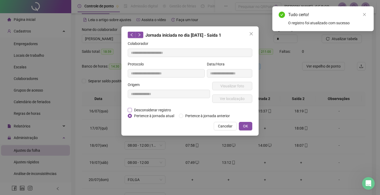
click at [156, 108] on span "Desconsiderar registro" at bounding box center [152, 110] width 41 height 6
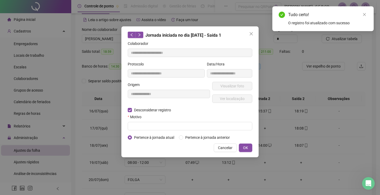
click at [161, 120] on form "**********" at bounding box center [190, 91] width 125 height 100
click at [162, 124] on input "text" at bounding box center [190, 126] width 125 height 8
paste input "**********"
click at [249, 147] on button "OK" at bounding box center [245, 148] width 13 height 8
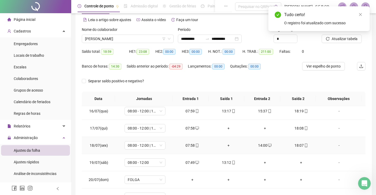
click at [256, 146] on div "14:00" at bounding box center [265, 145] width 28 height 6
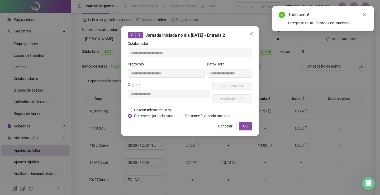
click at [158, 111] on span "Desconsiderar registro" at bounding box center [152, 110] width 41 height 6
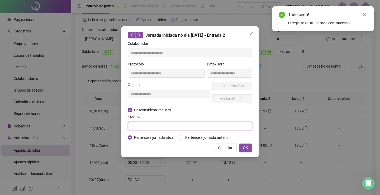
click at [197, 129] on input "text" at bounding box center [190, 126] width 125 height 8
paste input "**********"
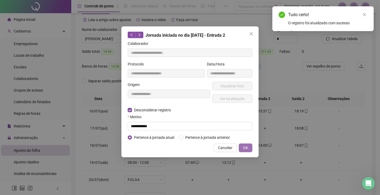
click at [242, 150] on button "OK" at bounding box center [245, 148] width 13 height 8
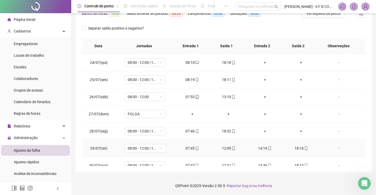
scroll to position [419, 0]
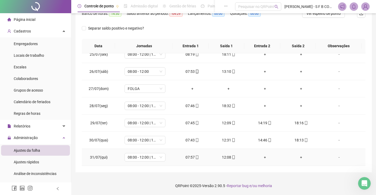
click at [262, 158] on div "+" at bounding box center [265, 157] width 28 height 6
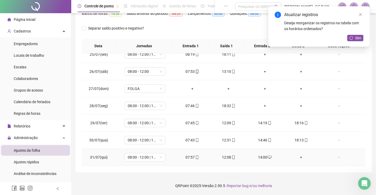
click at [300, 159] on div "+" at bounding box center [301, 157] width 28 height 6
drag, startPoint x: 346, startPoint y: 33, endPoint x: 351, endPoint y: 40, distance: 9.3
click at [346, 35] on div "Atualizar registros Deseja reorganizar os registros na tabela com os horários o…" at bounding box center [318, 26] width 101 height 40
click at [351, 40] on button "Sim" at bounding box center [355, 38] width 16 height 6
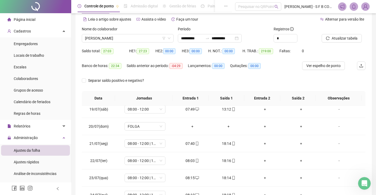
scroll to position [22, 0]
click at [242, 42] on div "**********" at bounding box center [210, 39] width 64 height 8
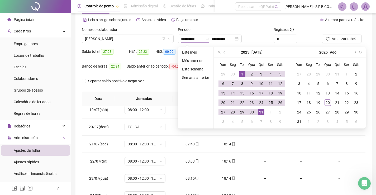
click at [222, 51] on button "prev-year" at bounding box center [225, 52] width 6 height 11
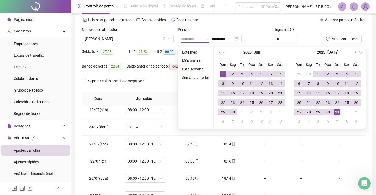
click at [222, 75] on div "1" at bounding box center [223, 74] width 6 height 6
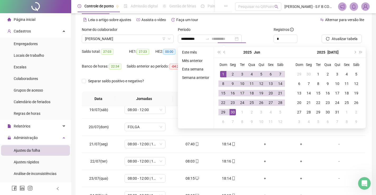
click at [234, 114] on div "30" at bounding box center [233, 112] width 6 height 6
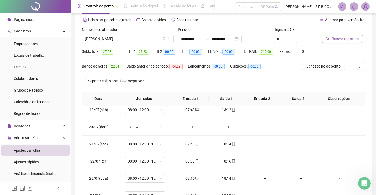
click at [348, 38] on span "Buscar registros" at bounding box center [345, 39] width 27 height 6
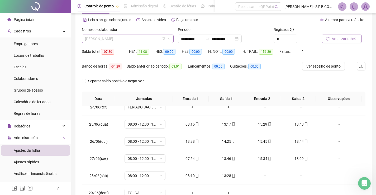
click at [142, 36] on span "[PERSON_NAME]" at bounding box center [127, 39] width 85 height 8
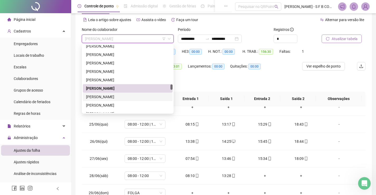
click at [150, 97] on div "[PERSON_NAME]" at bounding box center [127, 97] width 83 height 6
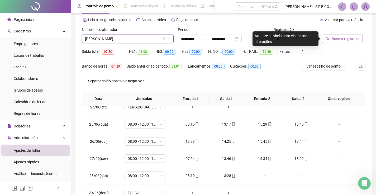
click at [144, 39] on span "[PERSON_NAME]" at bounding box center [127, 39] width 85 height 8
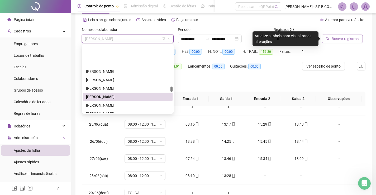
scroll to position [528, 0]
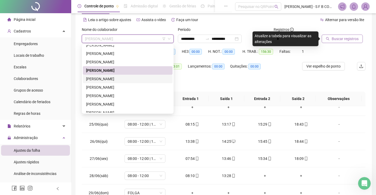
click at [147, 78] on div "[PERSON_NAME]" at bounding box center [127, 79] width 83 height 6
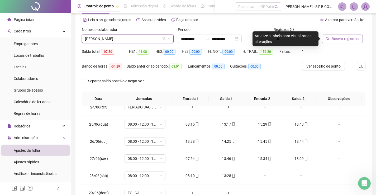
click at [337, 41] on span "Buscar registros" at bounding box center [345, 39] width 27 height 6
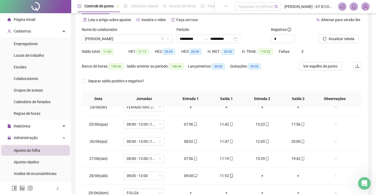
click at [106, 39] on span "[PERSON_NAME]" at bounding box center [127, 39] width 84 height 8
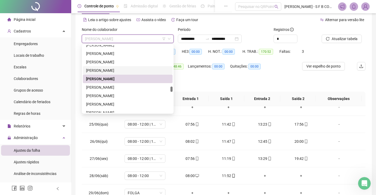
click at [105, 73] on div "[PERSON_NAME]" at bounding box center [127, 71] width 83 height 6
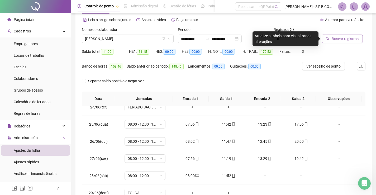
click at [341, 40] on span "Buscar registros" at bounding box center [345, 39] width 27 height 6
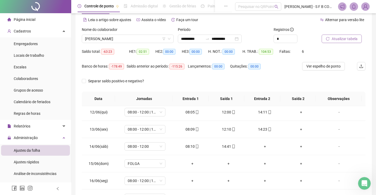
scroll to position [191, 0]
click at [183, 87] on div "Separar saldo positivo e negativo?" at bounding box center [224, 84] width 284 height 15
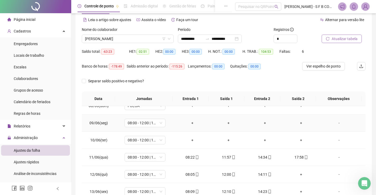
scroll to position [138, 0]
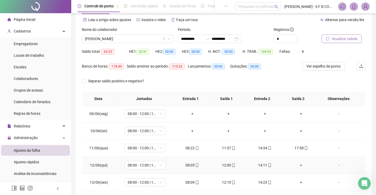
click at [293, 168] on div "+" at bounding box center [301, 165] width 28 height 6
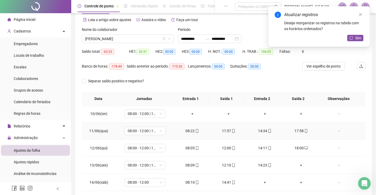
scroll to position [164, 0]
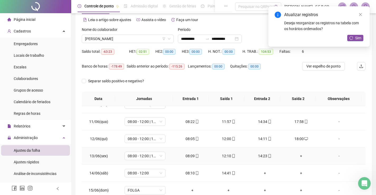
click at [300, 155] on div "+" at bounding box center [301, 156] width 28 height 6
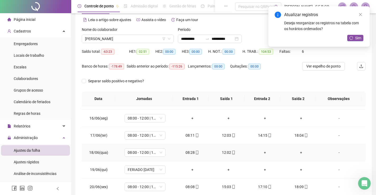
scroll to position [244, 0]
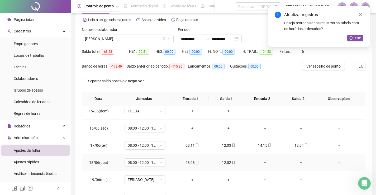
click at [264, 160] on div "+" at bounding box center [265, 163] width 28 height 6
click at [300, 163] on div "+" at bounding box center [301, 163] width 28 height 6
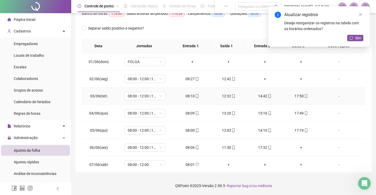
scroll to position [0, 0]
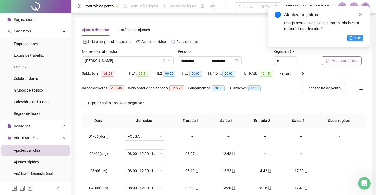
click at [354, 39] on button "Sim" at bounding box center [355, 38] width 16 height 6
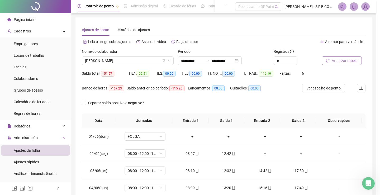
click at [246, 60] on div "Atualizando tabela Atualizando e reorganizando os registros... OK" at bounding box center [190, 97] width 380 height 195
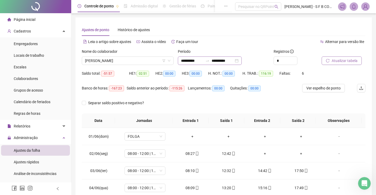
click at [242, 62] on div "**********" at bounding box center [210, 60] width 64 height 8
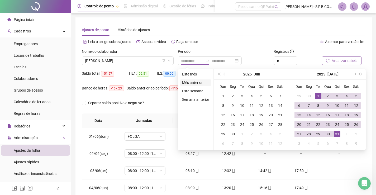
click at [198, 81] on li "Mês anterior" at bounding box center [195, 82] width 31 height 6
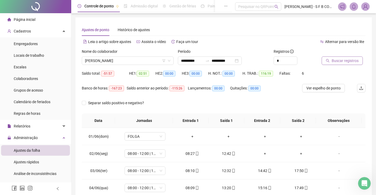
click at [345, 64] on div "Buscar registros" at bounding box center [344, 59] width 48 height 21
click at [346, 64] on button "Buscar registros" at bounding box center [342, 60] width 41 height 8
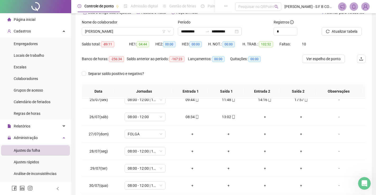
scroll to position [22, 0]
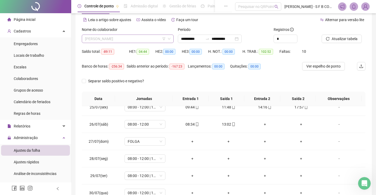
click at [159, 40] on span "[PERSON_NAME]" at bounding box center [127, 39] width 85 height 8
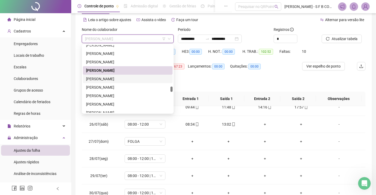
click at [116, 78] on div "[PERSON_NAME]" at bounding box center [127, 79] width 83 height 6
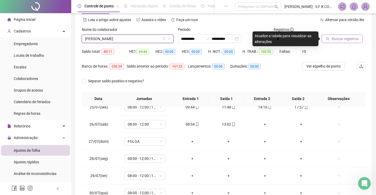
click at [344, 42] on button "Buscar registros" at bounding box center [342, 39] width 41 height 8
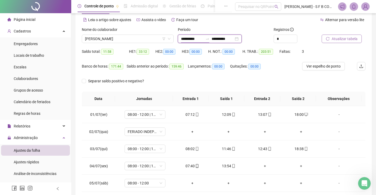
click at [203, 39] on input "**********" at bounding box center [192, 39] width 22 height 6
click at [173, 73] on div "Saldo anterior ao período: 159:46" at bounding box center [157, 69] width 61 height 15
click at [224, 40] on input "**********" at bounding box center [223, 39] width 22 height 6
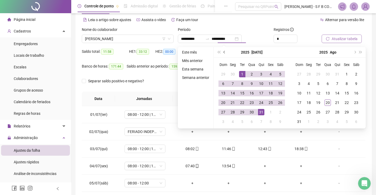
click at [222, 51] on button "prev-year" at bounding box center [225, 52] width 6 height 11
click at [225, 73] on div "1" at bounding box center [223, 74] width 6 height 6
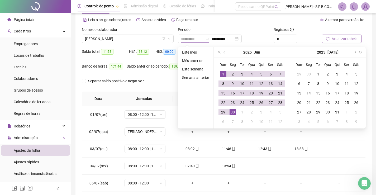
drag, startPoint x: 233, startPoint y: 112, endPoint x: 297, endPoint y: 50, distance: 89.4
click at [232, 112] on div "30" at bounding box center [233, 112] width 6 height 6
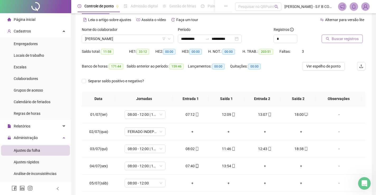
click at [331, 36] on button "Buscar registros" at bounding box center [342, 39] width 41 height 8
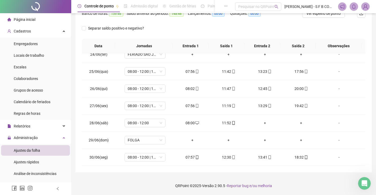
scroll to position [0, 0]
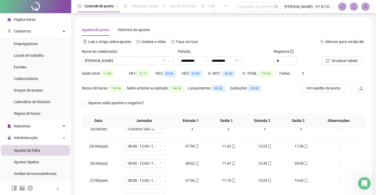
click at [252, 65] on div "**********" at bounding box center [224, 59] width 96 height 21
click at [242, 61] on div "**********" at bounding box center [210, 60] width 64 height 8
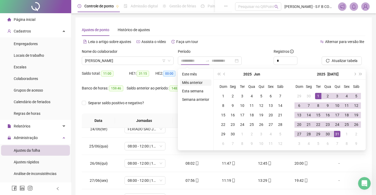
click at [200, 82] on li "Mês anterior" at bounding box center [195, 82] width 31 height 6
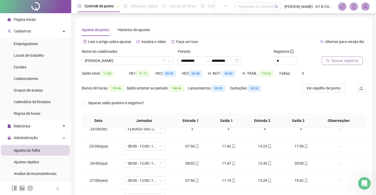
click at [332, 61] on button "Buscar registros" at bounding box center [342, 60] width 41 height 8
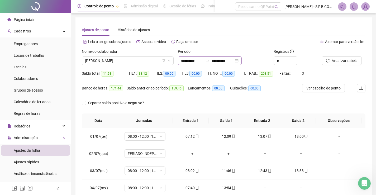
drag, startPoint x: 250, startPoint y: 59, endPoint x: 250, endPoint y: 62, distance: 3.2
click at [242, 59] on div "**********" at bounding box center [210, 60] width 64 height 8
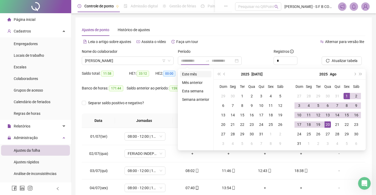
click at [201, 74] on li "Este mês" at bounding box center [195, 74] width 31 height 6
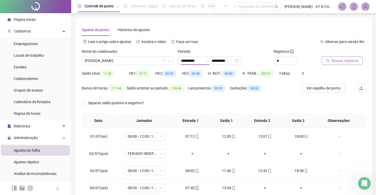
click at [344, 61] on span "Buscar registros" at bounding box center [345, 61] width 27 height 6
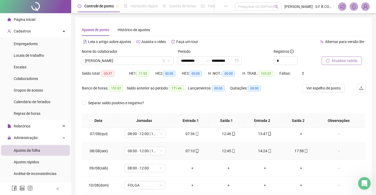
scroll to position [79, 0]
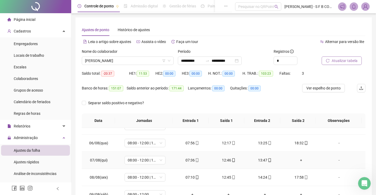
click at [301, 162] on div "+" at bounding box center [301, 160] width 28 height 6
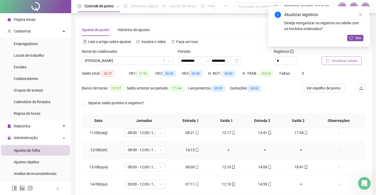
scroll to position [185, 0]
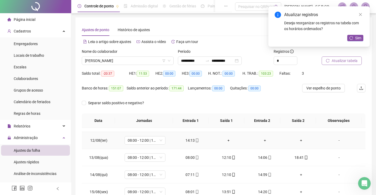
click at [223, 140] on div "+" at bounding box center [228, 140] width 28 height 6
click at [259, 140] on div "+" at bounding box center [265, 140] width 28 height 6
click at [295, 145] on td "+" at bounding box center [301, 140] width 36 height 17
click at [299, 141] on div "+" at bounding box center [301, 140] width 28 height 6
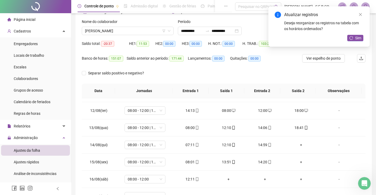
scroll to position [53, 0]
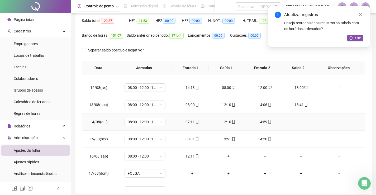
click at [296, 122] on div "+" at bounding box center [301, 122] width 28 height 6
click at [297, 136] on div "+" at bounding box center [301, 139] width 28 height 6
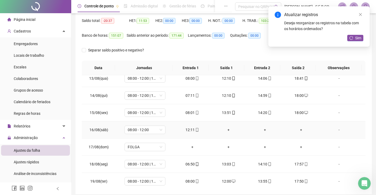
click at [226, 130] on div "+" at bounding box center [228, 130] width 28 height 6
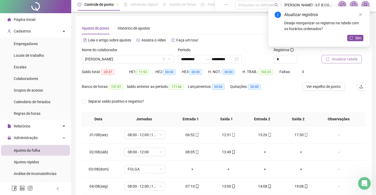
scroll to position [0, 0]
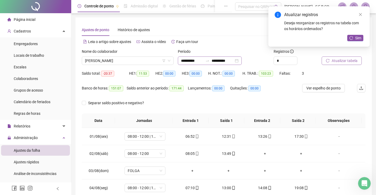
click at [242, 62] on div "**********" at bounding box center [210, 60] width 64 height 8
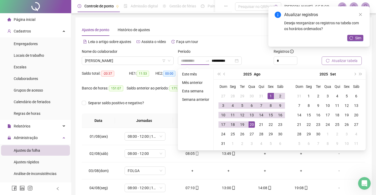
click at [272, 96] on div "1" at bounding box center [271, 96] width 6 height 6
click at [354, 34] on div "Atualizar registros Deseja reorganizar os registros na tabela com os horários o…" at bounding box center [318, 26] width 101 height 40
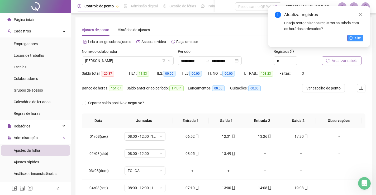
click at [355, 33] on div "Atualizar registros Deseja reorganizar os registros na tabela com os horários o…" at bounding box center [318, 26] width 101 height 40
click at [357, 37] on span "Sim" at bounding box center [358, 38] width 6 height 6
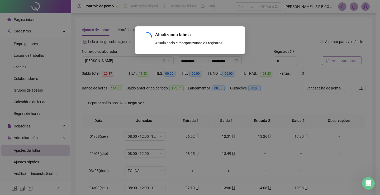
click at [290, 139] on div "Atualizando tabela Atualizando e reorganizando os registros... OK" at bounding box center [190, 97] width 380 height 195
click at [300, 135] on div "Atualizando tabela Atualizando e reorganizando os registros... OK" at bounding box center [190, 97] width 380 height 195
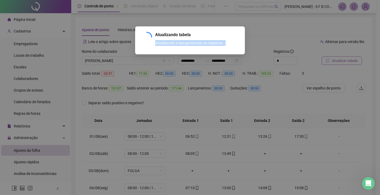
click at [300, 135] on div "Atualizando tabela Atualizando e reorganizando os registros... OK" at bounding box center [190, 97] width 380 height 195
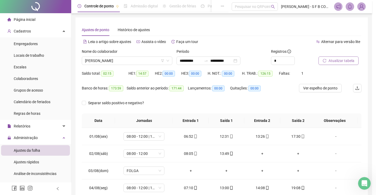
click at [300, 135] on div "17:30" at bounding box center [297, 136] width 27 height 6
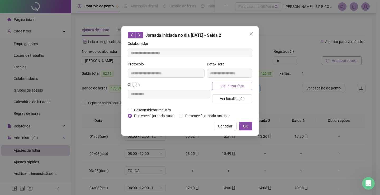
click at [242, 86] on span "Visualizar foto" at bounding box center [232, 86] width 24 height 6
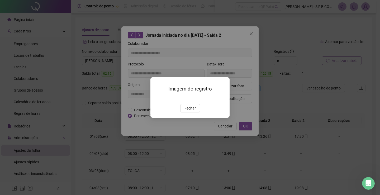
drag, startPoint x: 193, startPoint y: 138, endPoint x: 197, endPoint y: 119, distance: 19.5
click at [193, 111] on span "Fechar" at bounding box center [189, 108] width 11 height 6
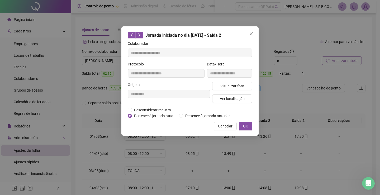
click at [253, 34] on icon "close" at bounding box center [251, 34] width 4 height 4
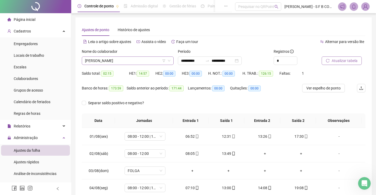
click at [119, 65] on div "[PERSON_NAME]" at bounding box center [128, 60] width 92 height 8
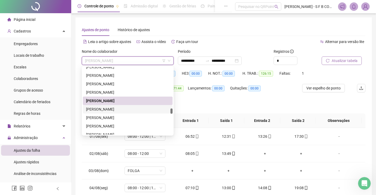
click at [156, 111] on div "[PERSON_NAME]" at bounding box center [127, 109] width 83 height 6
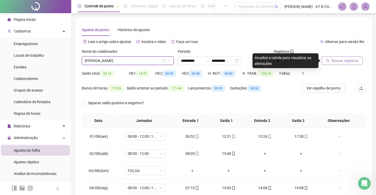
click at [332, 61] on span "Buscar registros" at bounding box center [345, 61] width 27 height 6
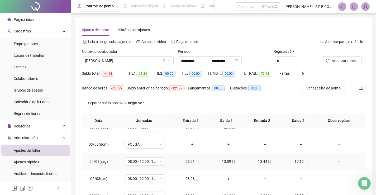
scroll to position [53, 0]
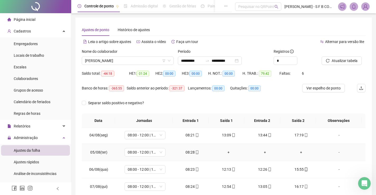
click at [227, 152] on div "+" at bounding box center [228, 152] width 28 height 6
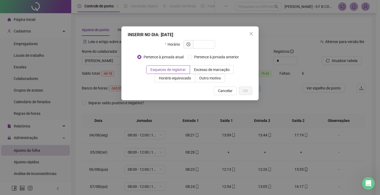
click at [268, 150] on div "INSERIR NO DIA : [DATE] Horário Pertence à jornada atual Pertence à jornada ant…" at bounding box center [190, 97] width 380 height 195
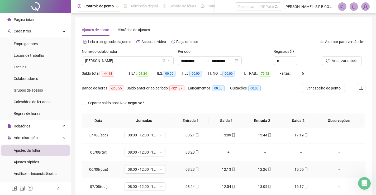
click at [263, 170] on div "12:26" at bounding box center [265, 169] width 28 height 6
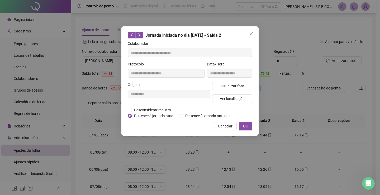
click at [225, 170] on div "**********" at bounding box center [190, 97] width 380 height 195
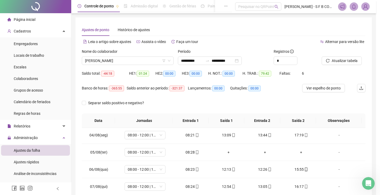
click at [225, 170] on div "**********" at bounding box center [190, 97] width 380 height 195
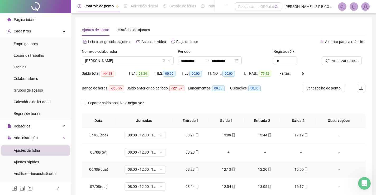
click at [225, 170] on div "12:13" at bounding box center [228, 169] width 28 height 6
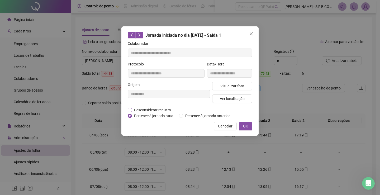
click at [160, 110] on span "Desconsiderar registro" at bounding box center [152, 110] width 41 height 6
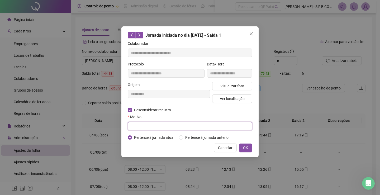
click at [137, 130] on input "text" at bounding box center [190, 126] width 125 height 8
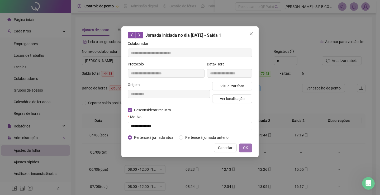
click at [246, 147] on span "OK" at bounding box center [245, 148] width 5 height 6
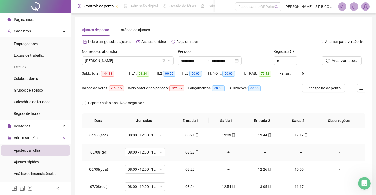
click at [228, 153] on div "+" at bounding box center [228, 152] width 28 height 6
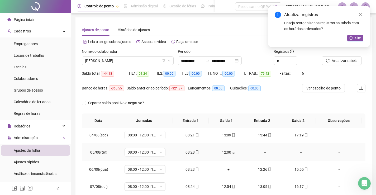
click at [265, 155] on div "+" at bounding box center [265, 152] width 28 height 6
click at [300, 154] on div "+" at bounding box center [301, 152] width 28 height 6
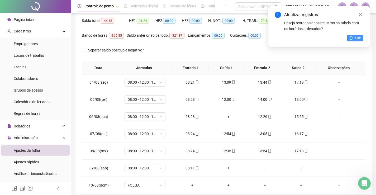
click at [355, 37] on span "Sim" at bounding box center [358, 38] width 6 height 6
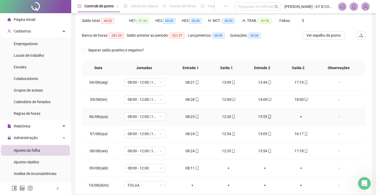
click at [299, 118] on div "+" at bounding box center [301, 117] width 28 height 6
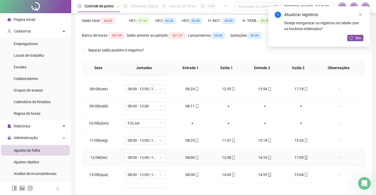
scroll to position [106, 0]
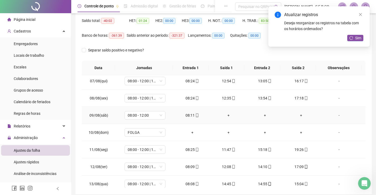
click at [224, 114] on div "+" at bounding box center [228, 115] width 28 height 6
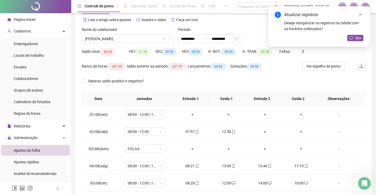
scroll to position [0, 0]
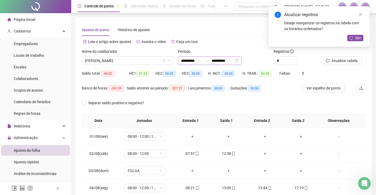
click at [238, 65] on div "**********" at bounding box center [210, 60] width 64 height 8
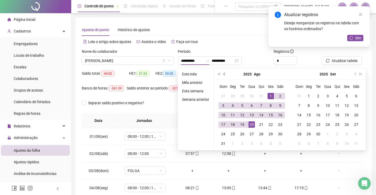
click at [225, 76] on button "prev-year" at bounding box center [225, 74] width 6 height 11
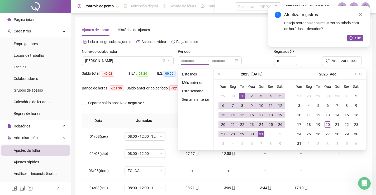
drag, startPoint x: 188, startPoint y: 83, endPoint x: 295, endPoint y: 92, distance: 107.2
click at [189, 83] on li "Mês anterior" at bounding box center [195, 82] width 31 height 6
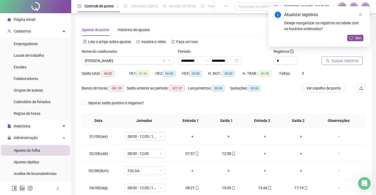
click at [353, 60] on span "Buscar registros" at bounding box center [345, 61] width 27 height 6
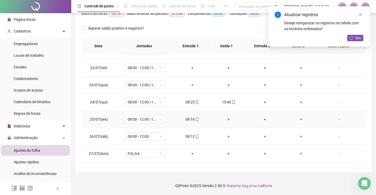
scroll to position [366, 0]
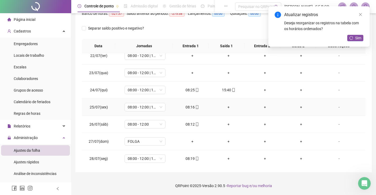
click at [227, 109] on div "+" at bounding box center [228, 107] width 28 height 6
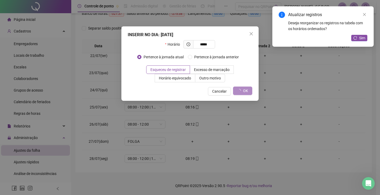
click at [227, 123] on div "INSERIR NO DIA : [DATE] Horário ***** Pertence à jornada atual Pertence à jorna…" at bounding box center [190, 97] width 380 height 195
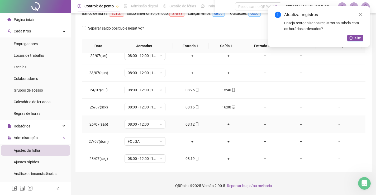
click at [230, 122] on div "+" at bounding box center [228, 124] width 28 height 6
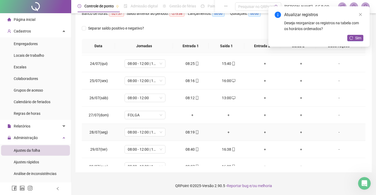
click at [225, 135] on div "+" at bounding box center [228, 132] width 28 height 6
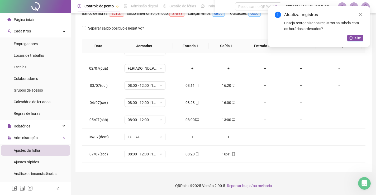
scroll to position [0, 0]
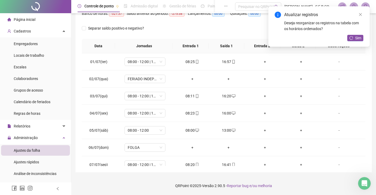
click at [354, 41] on div "Sim" at bounding box center [355, 38] width 16 height 7
click at [354, 40] on button "Sim" at bounding box center [355, 38] width 16 height 6
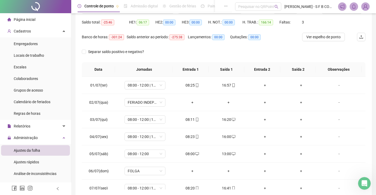
scroll to position [22, 0]
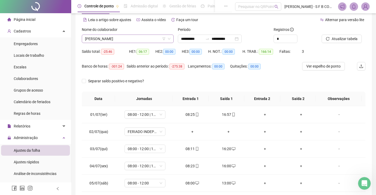
click at [142, 37] on span "[PERSON_NAME]" at bounding box center [127, 39] width 85 height 8
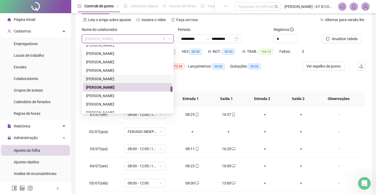
drag, startPoint x: 206, startPoint y: 79, endPoint x: 246, endPoint y: 48, distance: 51.0
click at [212, 76] on form "**********" at bounding box center [224, 59] width 284 height 65
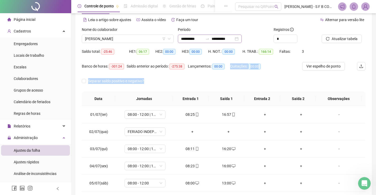
click at [242, 37] on div "**********" at bounding box center [210, 39] width 64 height 8
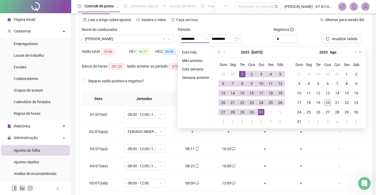
drag, startPoint x: 222, startPoint y: 51, endPoint x: 239, endPoint y: 71, distance: 25.8
click at [223, 52] on button "prev-year" at bounding box center [225, 52] width 6 height 11
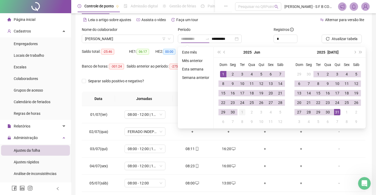
drag, startPoint x: 223, startPoint y: 73, endPoint x: 237, endPoint y: 114, distance: 42.8
click at [223, 75] on div "1" at bounding box center [223, 74] width 6 height 6
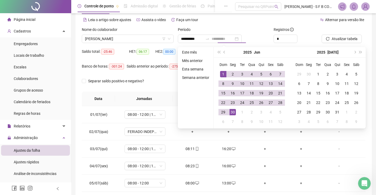
click at [233, 112] on div "30" at bounding box center [233, 112] width 6 height 6
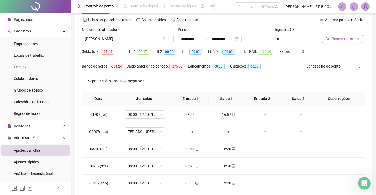
click at [346, 36] on button "Buscar registros" at bounding box center [342, 39] width 41 height 8
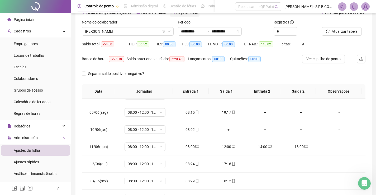
scroll to position [75, 0]
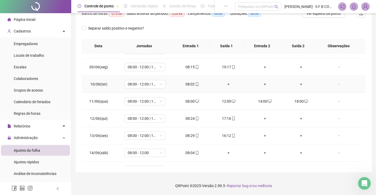
click at [225, 85] on div "+" at bounding box center [228, 84] width 28 height 6
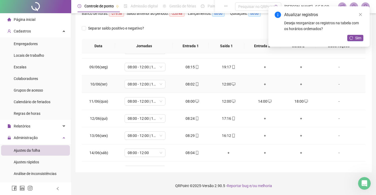
click at [262, 84] on div "+" at bounding box center [265, 84] width 28 height 6
click at [298, 84] on div "+" at bounding box center [301, 84] width 28 height 6
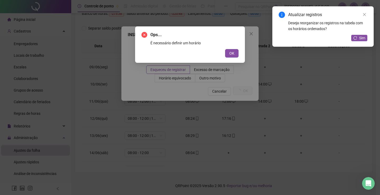
click at [225, 49] on button "OK" at bounding box center [231, 53] width 13 height 8
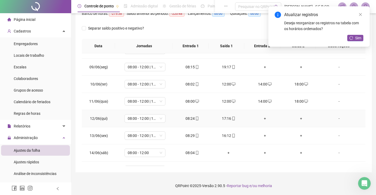
click at [268, 121] on div "+" at bounding box center [265, 119] width 28 height 6
click at [301, 119] on div "+" at bounding box center [301, 119] width 28 height 6
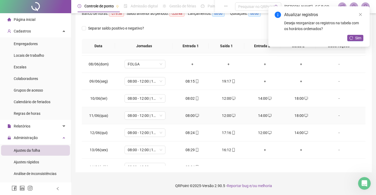
scroll to position [106, 0]
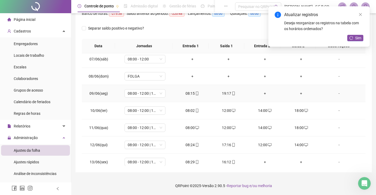
click at [265, 90] on div "+" at bounding box center [265, 93] width 28 height 6
click at [295, 96] on div "+" at bounding box center [301, 93] width 28 height 6
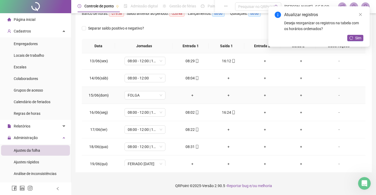
scroll to position [211, 0]
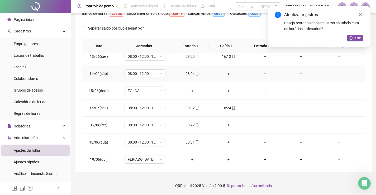
click at [223, 74] on div "+" at bounding box center [228, 74] width 28 height 6
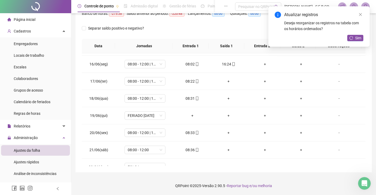
scroll to position [264, 0]
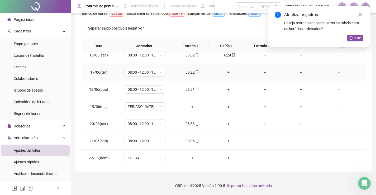
drag, startPoint x: 223, startPoint y: 67, endPoint x: 227, endPoint y: 70, distance: 4.7
click at [223, 68] on td "+" at bounding box center [228, 72] width 36 height 17
click at [227, 70] on div "+" at bounding box center [228, 72] width 28 height 6
click at [227, 89] on div "+" at bounding box center [228, 90] width 28 height 6
click at [229, 127] on td "+" at bounding box center [228, 123] width 36 height 17
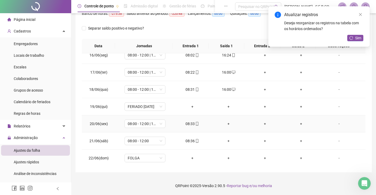
click at [224, 125] on div "+" at bounding box center [228, 124] width 28 height 6
click at [227, 143] on div "+" at bounding box center [228, 141] width 28 height 6
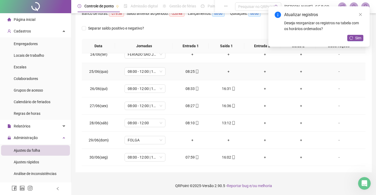
click at [226, 70] on div "+" at bounding box center [228, 72] width 28 height 6
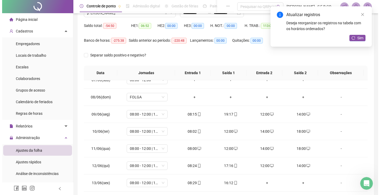
scroll to position [0, 0]
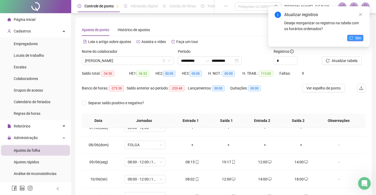
click at [351, 40] on button "Sim" at bounding box center [355, 38] width 16 height 6
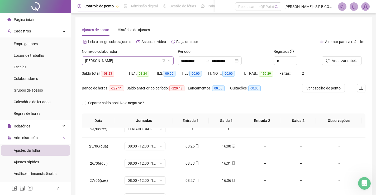
click at [152, 61] on span "[PERSON_NAME]" at bounding box center [127, 61] width 85 height 8
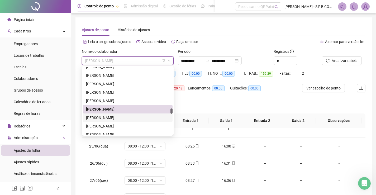
click at [132, 117] on div "[PERSON_NAME]" at bounding box center [127, 118] width 83 height 6
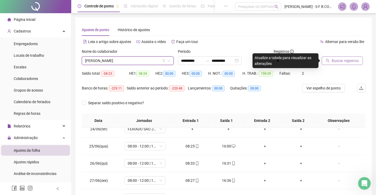
click at [336, 61] on span "Buscar registros" at bounding box center [345, 61] width 27 height 6
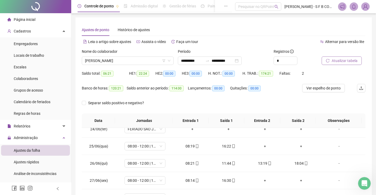
click at [334, 61] on span "Atualizar tabela" at bounding box center [345, 61] width 26 height 6
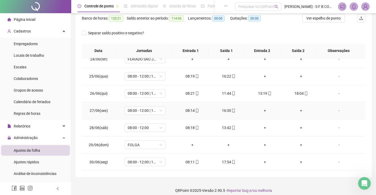
scroll to position [75, 0]
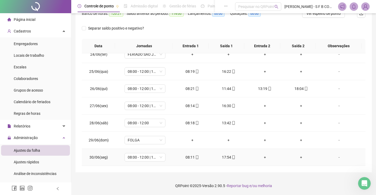
click at [263, 157] on div "+" at bounding box center [265, 157] width 28 height 6
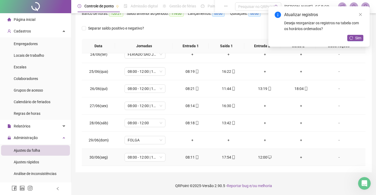
drag, startPoint x: 296, startPoint y: 153, endPoint x: 296, endPoint y: 157, distance: 4.0
click at [297, 153] on td "+" at bounding box center [301, 157] width 36 height 17
click at [296, 159] on div "+" at bounding box center [301, 157] width 28 height 6
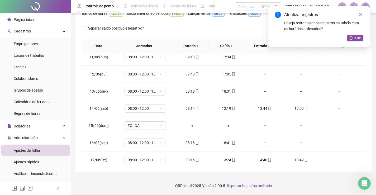
scroll to position [164, 0]
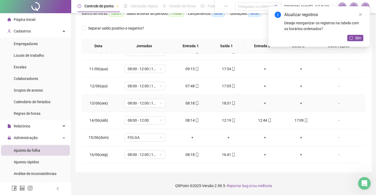
click at [262, 102] on div "+" at bounding box center [265, 103] width 28 height 6
click at [297, 104] on div "+" at bounding box center [301, 103] width 28 height 6
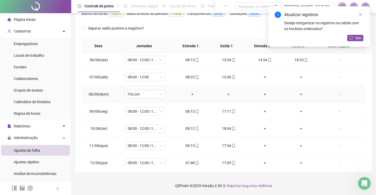
scroll to position [85, 0]
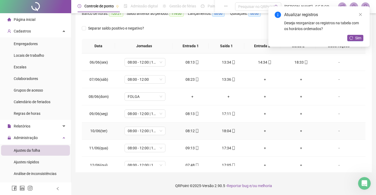
click at [261, 132] on div "+" at bounding box center [265, 131] width 28 height 6
click at [299, 131] on div "+" at bounding box center [301, 131] width 28 height 6
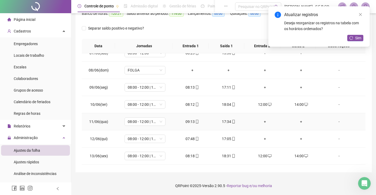
click at [265, 123] on div "+" at bounding box center [265, 122] width 28 height 6
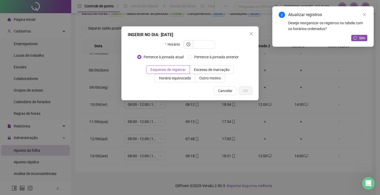
click at [260, 139] on div "INSERIR NO DIA : [DATE] Horário Pertence à jornada atual Pertence à jornada ant…" at bounding box center [190, 97] width 380 height 195
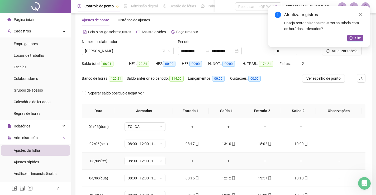
scroll to position [0, 0]
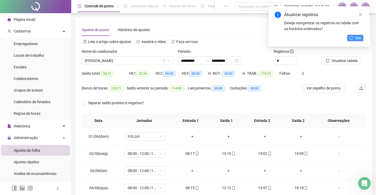
click at [351, 38] on icon "reload" at bounding box center [351, 38] width 4 height 4
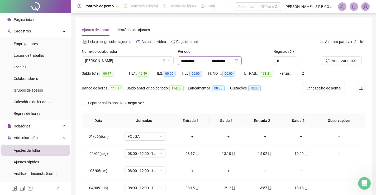
click at [242, 58] on div "**********" at bounding box center [210, 60] width 64 height 8
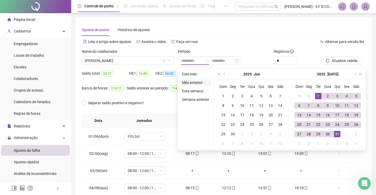
click at [201, 85] on li "Mês anterior" at bounding box center [195, 82] width 31 height 6
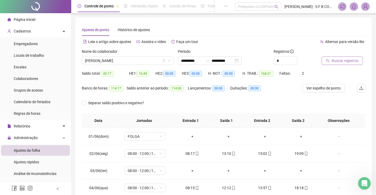
click at [332, 63] on span "Buscar registros" at bounding box center [345, 61] width 27 height 6
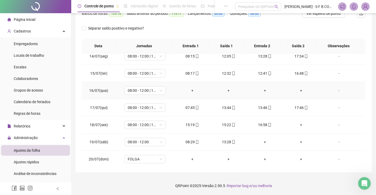
scroll to position [237, 0]
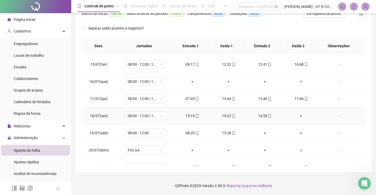
click at [292, 114] on div "+" at bounding box center [301, 116] width 28 height 6
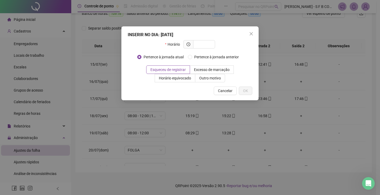
drag, startPoint x: 228, startPoint y: 117, endPoint x: 199, endPoint y: 115, distance: 29.4
click at [228, 117] on div "INSERIR NO DIA : [DATE] Horário Pertence à jornada atual Pertence à jornada ant…" at bounding box center [190, 97] width 380 height 195
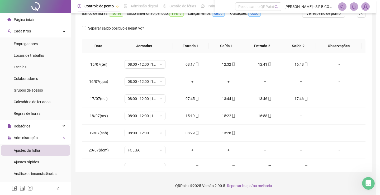
click at [199, 115] on div "INSERIR NO DIA : [DATE] Horário Pertence à jornada atual Pertence à jornada ant…" at bounding box center [190, 97] width 380 height 195
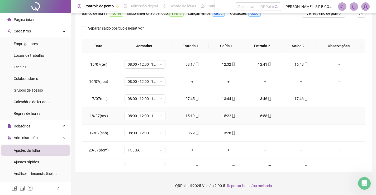
click at [188, 115] on div "15:19" at bounding box center [192, 116] width 28 height 6
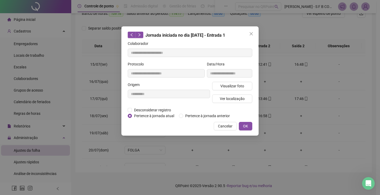
click at [276, 109] on div "**********" at bounding box center [190, 97] width 380 height 195
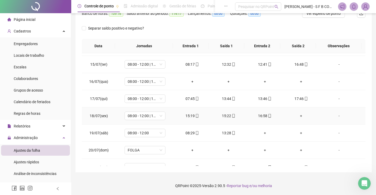
click at [192, 117] on div "15:19" at bounding box center [192, 116] width 28 height 6
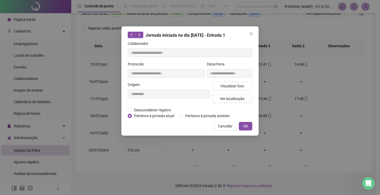
click at [163, 107] on div "**********" at bounding box center [169, 94] width 84 height 25
click at [161, 108] on span "Desconsiderar registro" at bounding box center [152, 110] width 41 height 6
click at [163, 109] on span "Desconsiderar registro" at bounding box center [152, 110] width 41 height 6
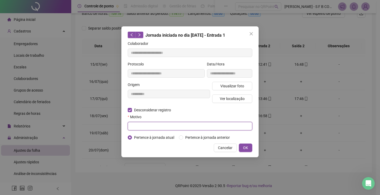
click at [162, 128] on input "text" at bounding box center [190, 126] width 125 height 8
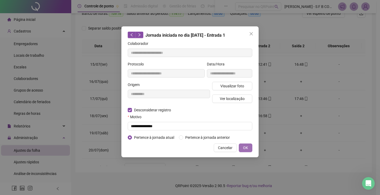
click at [239, 150] on button "OK" at bounding box center [245, 148] width 13 height 8
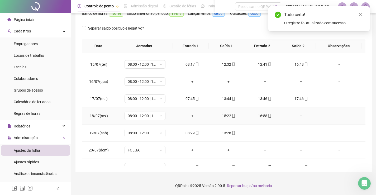
click at [191, 116] on div "+" at bounding box center [192, 116] width 28 height 6
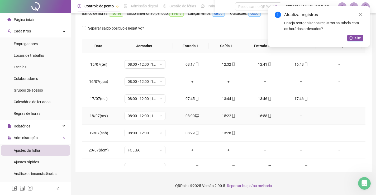
click at [300, 114] on div "+" at bounding box center [301, 116] width 28 height 6
click at [264, 116] on div "16:58" at bounding box center [265, 116] width 28 height 6
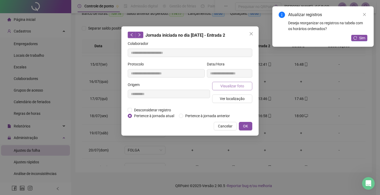
click at [243, 85] on span "Visualizar foto" at bounding box center [232, 86] width 24 height 6
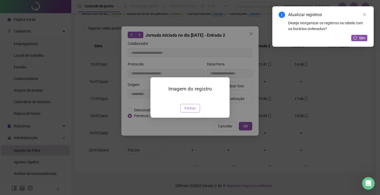
click at [195, 111] on span "Fechar" at bounding box center [189, 108] width 11 height 6
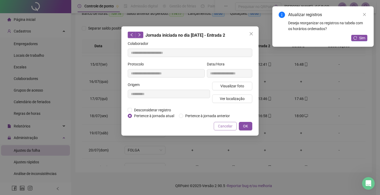
click at [226, 126] on span "Cancelar" at bounding box center [225, 126] width 15 height 6
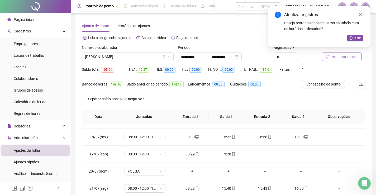
scroll to position [0, 0]
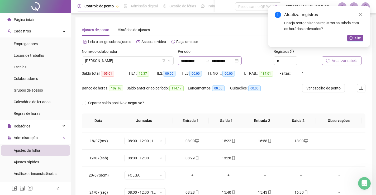
click at [242, 62] on div "**********" at bounding box center [210, 60] width 64 height 8
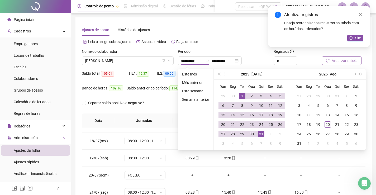
click at [224, 77] on button "prev-year" at bounding box center [225, 74] width 6 height 11
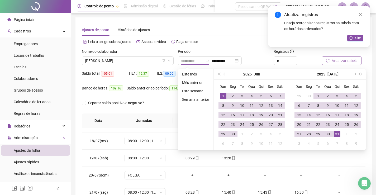
click at [226, 96] on div "1" at bounding box center [223, 96] width 6 height 6
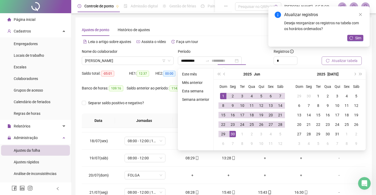
click at [234, 132] on div "30" at bounding box center [233, 134] width 6 height 6
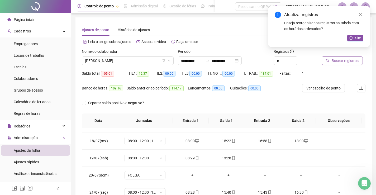
drag, startPoint x: 340, startPoint y: 53, endPoint x: 337, endPoint y: 59, distance: 6.1
click at [339, 57] on div "Buscar registros" at bounding box center [337, 57] width 31 height 16
click at [337, 59] on span "Buscar registros" at bounding box center [345, 61] width 27 height 6
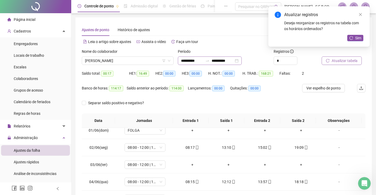
click at [242, 60] on div "**********" at bounding box center [210, 60] width 64 height 8
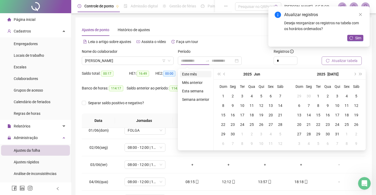
click at [194, 75] on li "Este mês" at bounding box center [195, 74] width 31 height 6
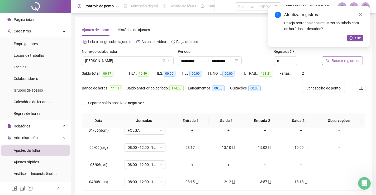
click at [332, 61] on span "Buscar registros" at bounding box center [345, 61] width 27 height 6
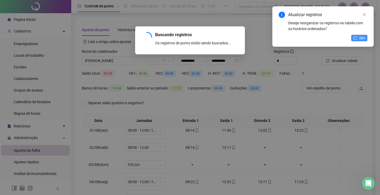
click at [370, 40] on div "Atualizar registros Deseja reorganizar os registros na tabela com os horários o…" at bounding box center [322, 26] width 101 height 40
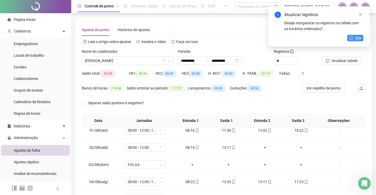
click at [361, 40] on button "Sim" at bounding box center [355, 38] width 16 height 6
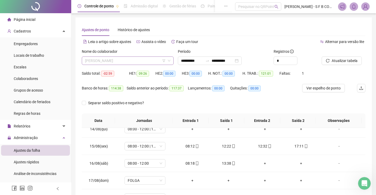
click at [148, 59] on span "[PERSON_NAME]" at bounding box center [127, 61] width 85 height 8
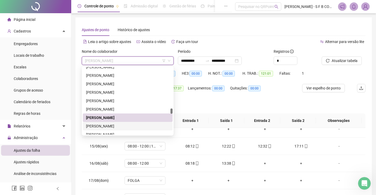
click at [119, 126] on div "[PERSON_NAME]" at bounding box center [127, 126] width 83 height 6
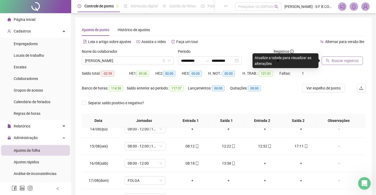
click at [339, 61] on span "Buscar registros" at bounding box center [345, 61] width 27 height 6
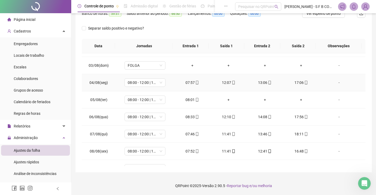
scroll to position [19, 0]
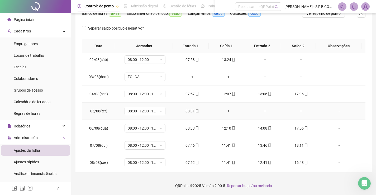
click at [227, 108] on div "+" at bounding box center [228, 111] width 28 height 6
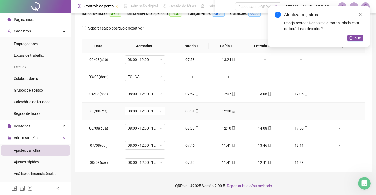
click at [262, 111] on div "+" at bounding box center [265, 111] width 28 height 6
click at [300, 113] on div "+" at bounding box center [301, 111] width 28 height 6
click at [195, 113] on span "mobile" at bounding box center [197, 111] width 4 height 4
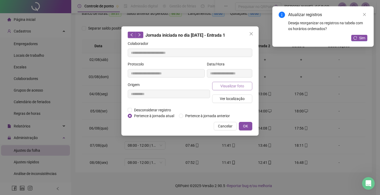
click at [233, 89] on button "Visualizar foto" at bounding box center [232, 86] width 40 height 8
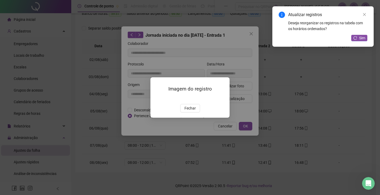
click at [197, 112] on button "Fechar" at bounding box center [190, 108] width 20 height 8
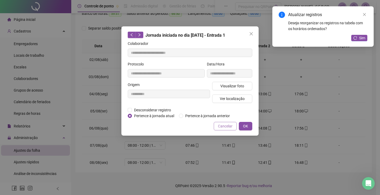
click at [222, 127] on span "Cancelar" at bounding box center [225, 126] width 15 height 6
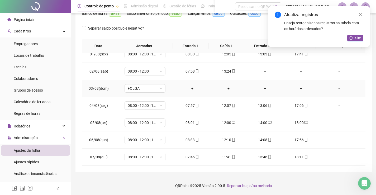
scroll to position [0, 0]
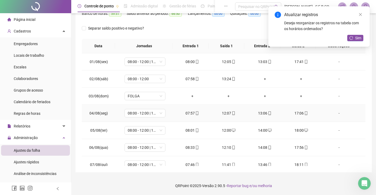
click at [304, 112] on icon "mobile" at bounding box center [306, 113] width 4 height 4
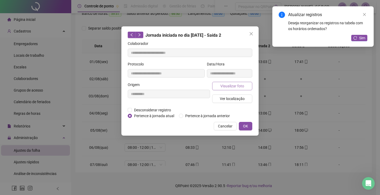
click at [246, 86] on button "Visualizar foto" at bounding box center [232, 86] width 40 height 8
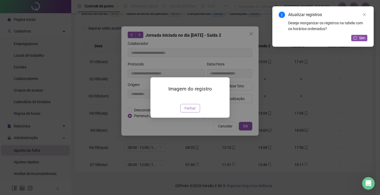
click at [189, 111] on span "Fechar" at bounding box center [189, 108] width 11 height 6
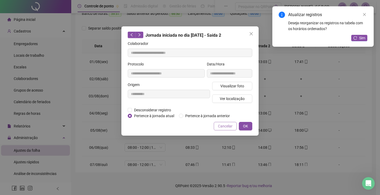
click at [229, 123] on span "Cancelar" at bounding box center [225, 126] width 15 height 6
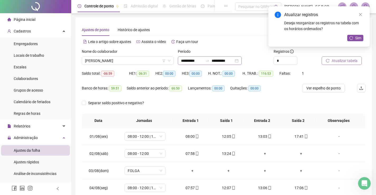
click at [242, 61] on div "**********" at bounding box center [210, 60] width 64 height 8
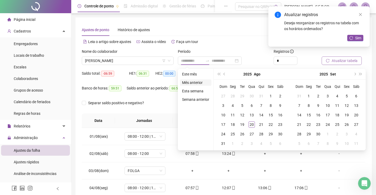
click at [203, 83] on li "Mês anterior" at bounding box center [195, 82] width 31 height 6
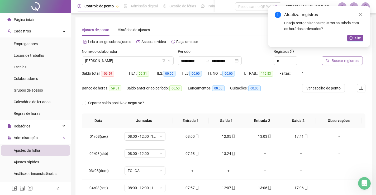
drag, startPoint x: 324, startPoint y: 66, endPoint x: 327, endPoint y: 65, distance: 3.8
click at [324, 66] on div "Buscar registros" at bounding box center [344, 59] width 48 height 21
click at [328, 64] on button "Buscar registros" at bounding box center [342, 60] width 41 height 8
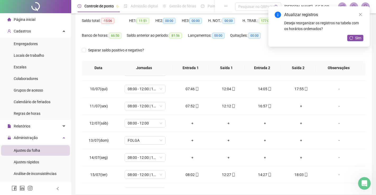
scroll to position [158, 0]
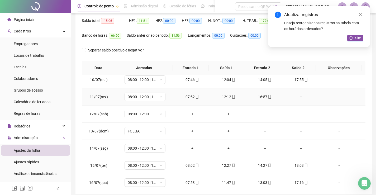
click at [299, 97] on div "+" at bounding box center [301, 97] width 28 height 6
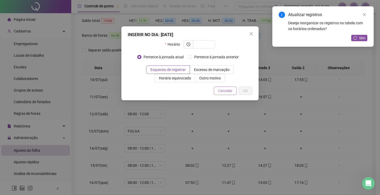
click at [223, 90] on span "Cancelar" at bounding box center [225, 91] width 15 height 6
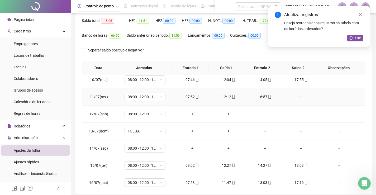
click at [298, 96] on div "+" at bounding box center [301, 97] width 28 height 6
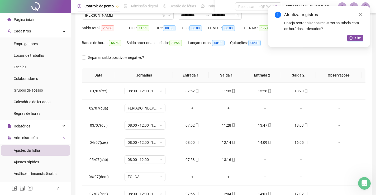
scroll to position [0, 0]
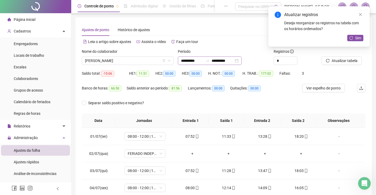
click at [242, 61] on div "**********" at bounding box center [210, 60] width 64 height 8
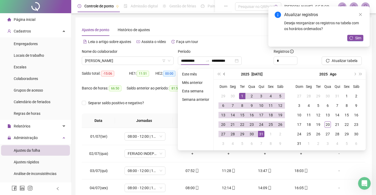
drag, startPoint x: 223, startPoint y: 74, endPoint x: 227, endPoint y: 79, distance: 6.0
click at [223, 75] on button "prev-year" at bounding box center [225, 74] width 6 height 11
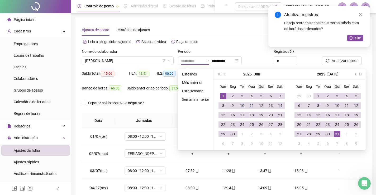
click at [227, 94] on td "1" at bounding box center [222, 95] width 9 height 9
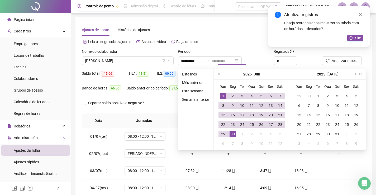
click at [232, 136] on div "30" at bounding box center [233, 134] width 6 height 6
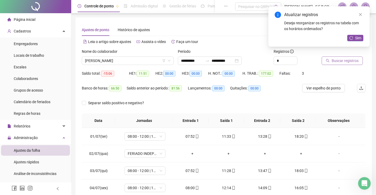
click at [347, 60] on span "Buscar registros" at bounding box center [345, 61] width 27 height 6
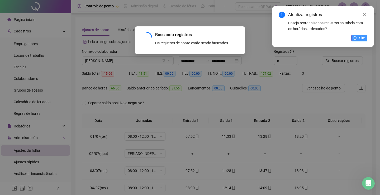
click at [356, 36] on button "Sim" at bounding box center [359, 38] width 16 height 6
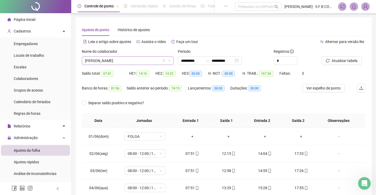
click at [134, 58] on span "[PERSON_NAME]" at bounding box center [127, 61] width 85 height 8
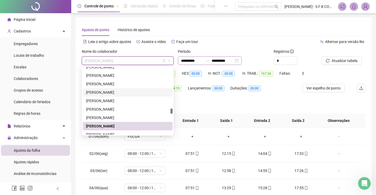
click at [242, 61] on div "**********" at bounding box center [210, 60] width 64 height 8
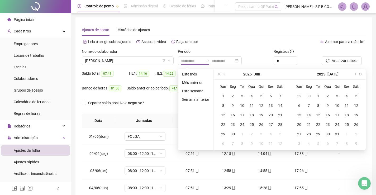
drag, startPoint x: 199, startPoint y: 75, endPoint x: 256, endPoint y: 81, distance: 58.0
click at [199, 75] on li "Este mês" at bounding box center [195, 74] width 31 height 6
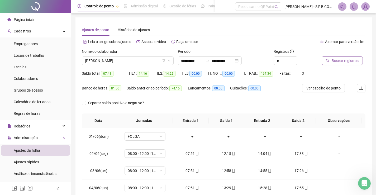
click at [356, 63] on span "Buscar registros" at bounding box center [345, 61] width 27 height 6
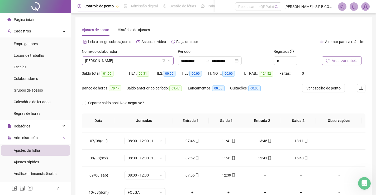
click at [146, 59] on span "[PERSON_NAME]" at bounding box center [127, 61] width 85 height 8
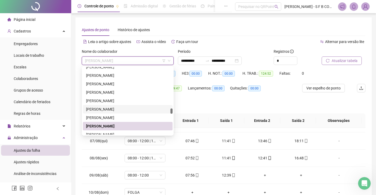
scroll to position [554, 0]
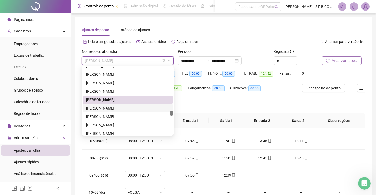
click at [127, 108] on div "[PERSON_NAME]" at bounding box center [127, 108] width 83 height 6
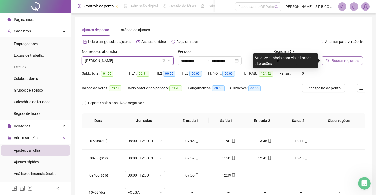
click at [346, 59] on span "Buscar registros" at bounding box center [345, 61] width 27 height 6
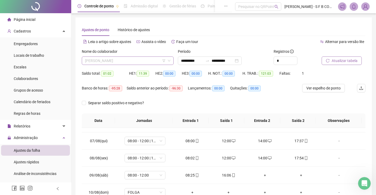
click at [123, 60] on span "[PERSON_NAME]" at bounding box center [127, 61] width 85 height 8
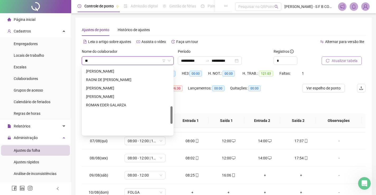
scroll to position [152, 0]
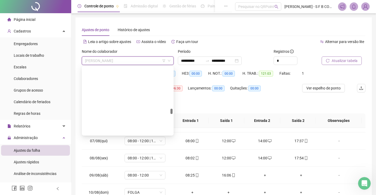
click at [125, 60] on span "[PERSON_NAME]" at bounding box center [127, 61] width 85 height 8
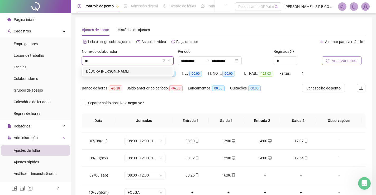
scroll to position [0, 0]
click at [123, 69] on div "DÉBORA [PERSON_NAME]" at bounding box center [127, 71] width 83 height 6
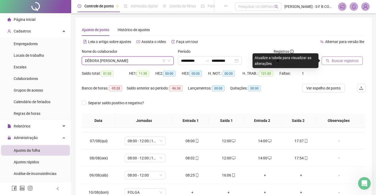
click at [346, 60] on span "Buscar registros" at bounding box center [345, 61] width 27 height 6
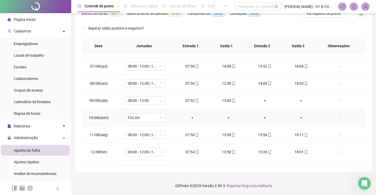
scroll to position [230, 0]
